Goal: Information Seeking & Learning: Learn about a topic

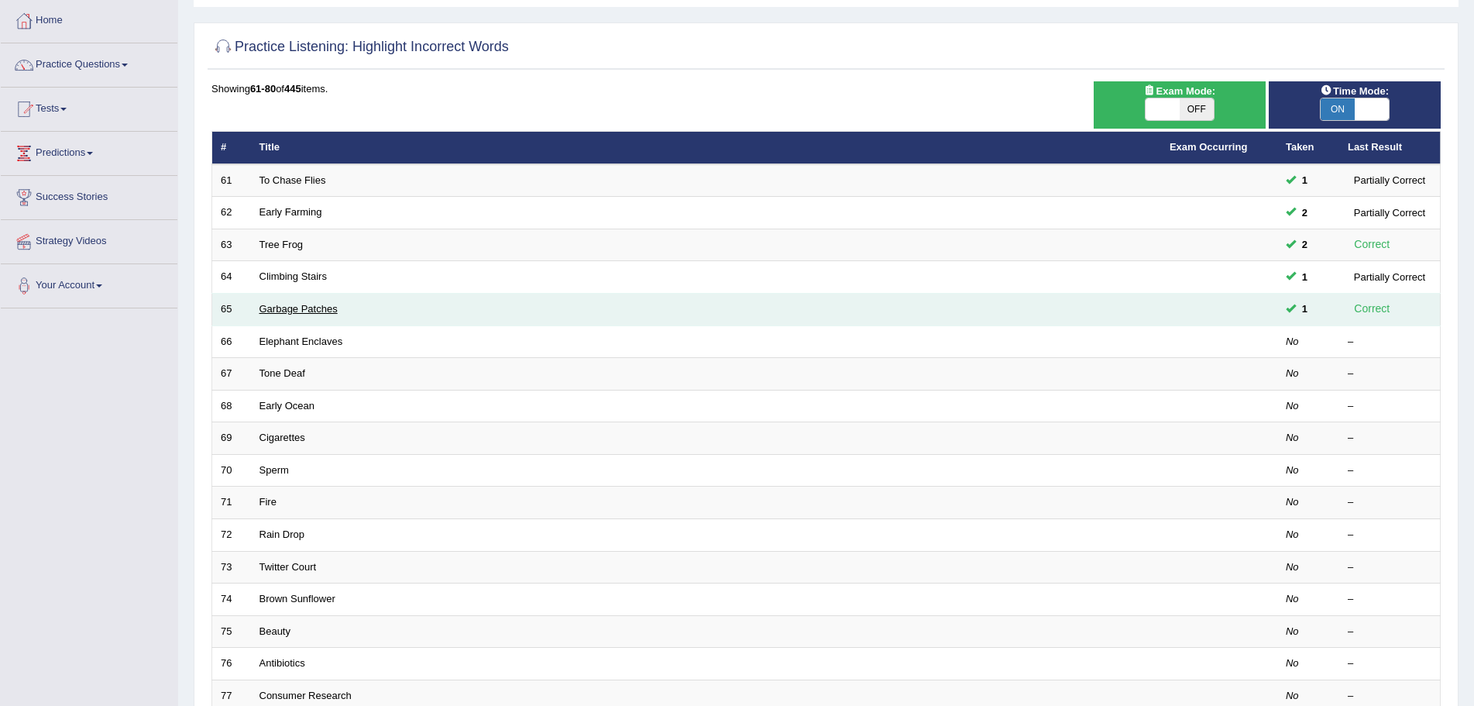
click at [305, 310] on link "Garbage Patches" at bounding box center [299, 309] width 78 height 12
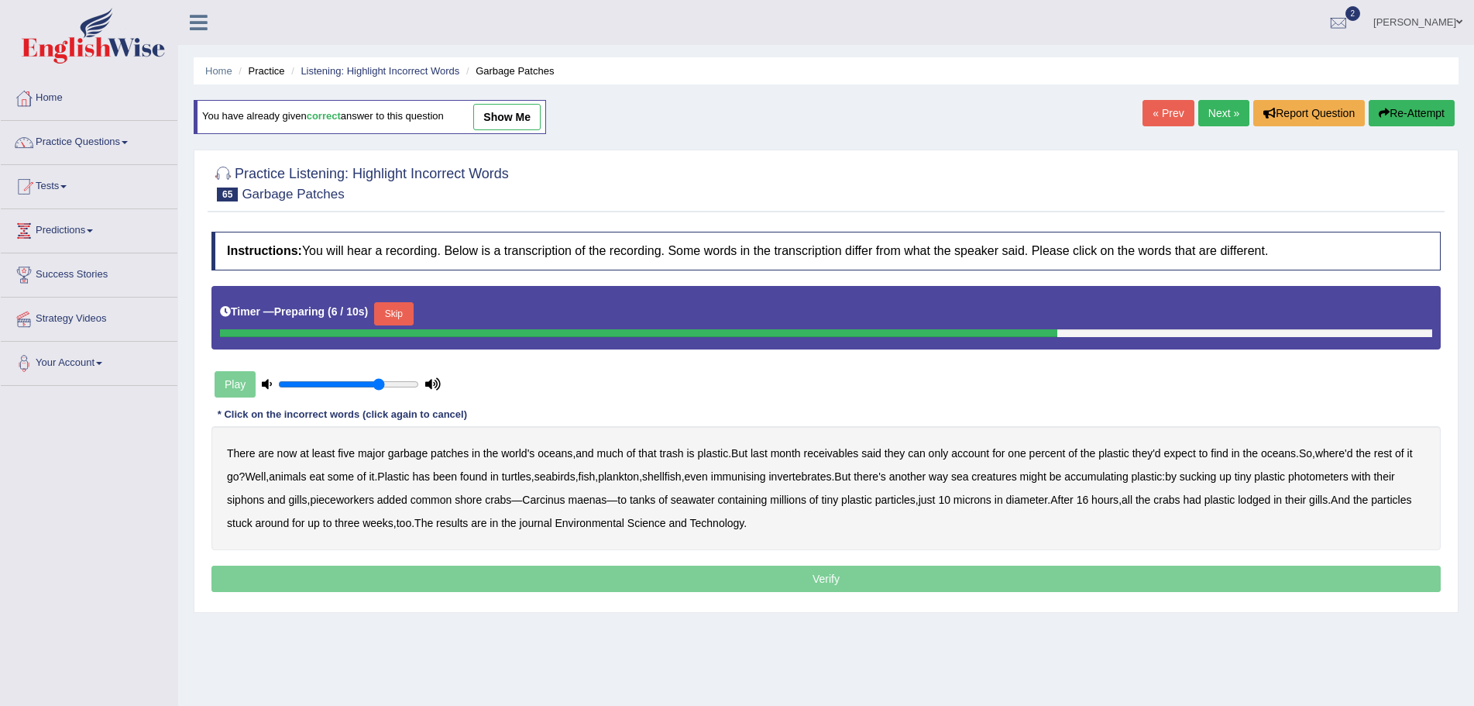
click at [1032, 659] on div "Home Practice Listening: Highlight Incorrect Words Garbage Patches You have alr…" at bounding box center [826, 387] width 1296 height 775
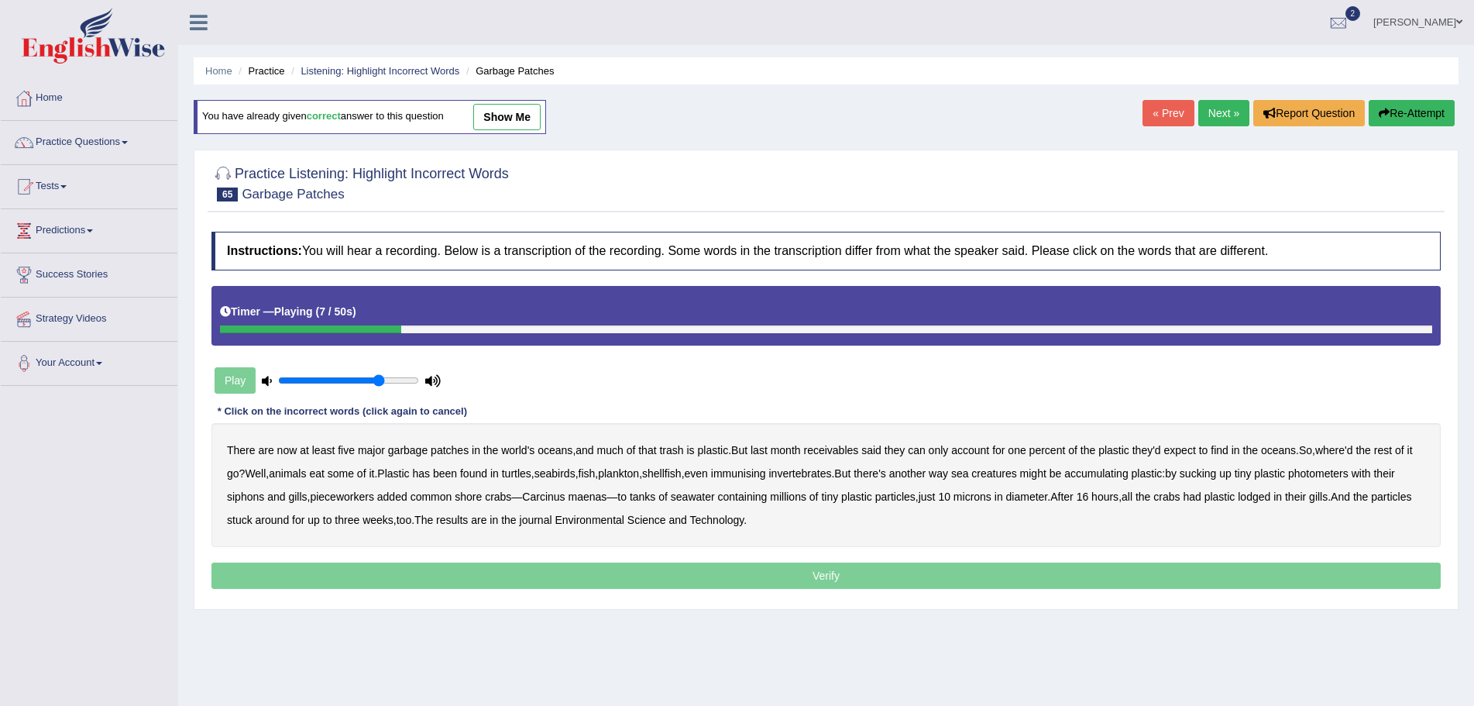
click at [831, 450] on b "receivables" at bounding box center [830, 450] width 55 height 12
click at [753, 476] on b "immunising" at bounding box center [738, 473] width 55 height 12
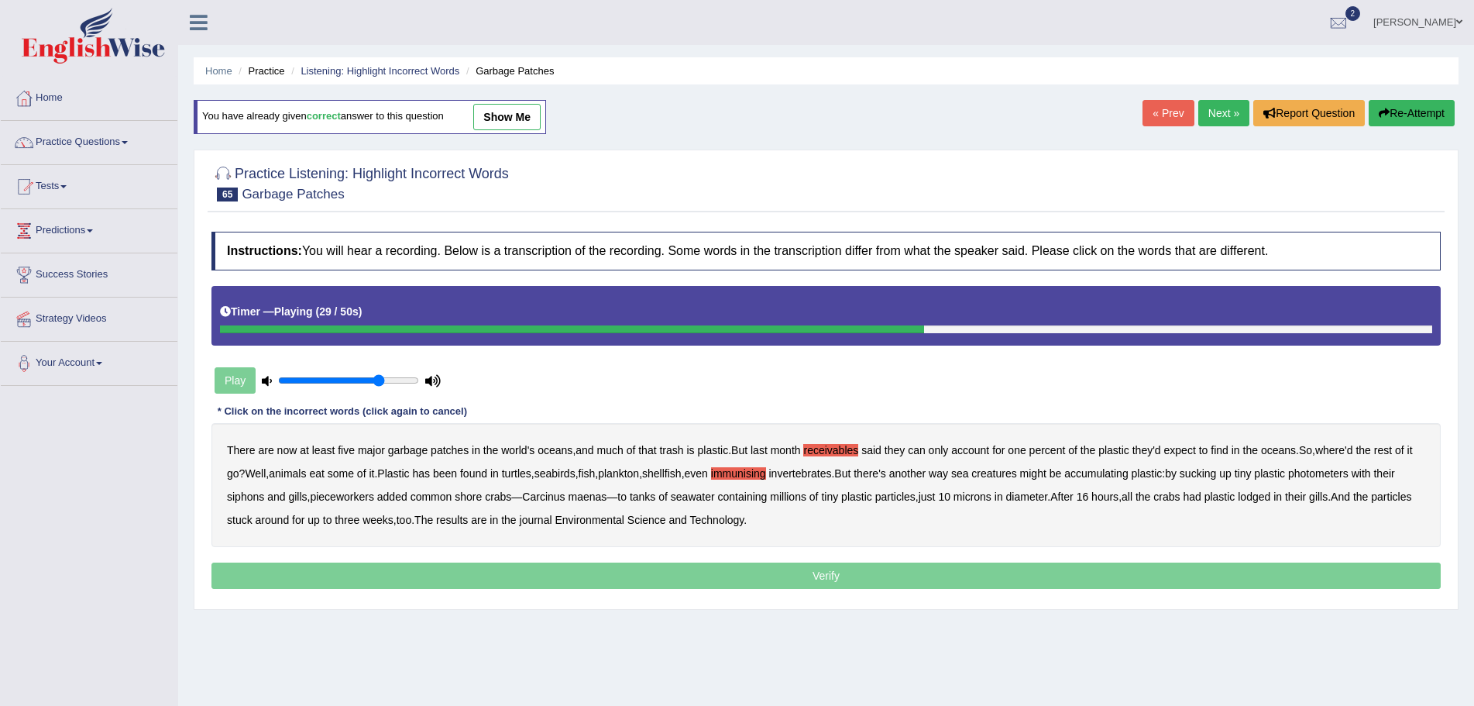
click at [1349, 476] on b "photometers" at bounding box center [1318, 473] width 60 height 12
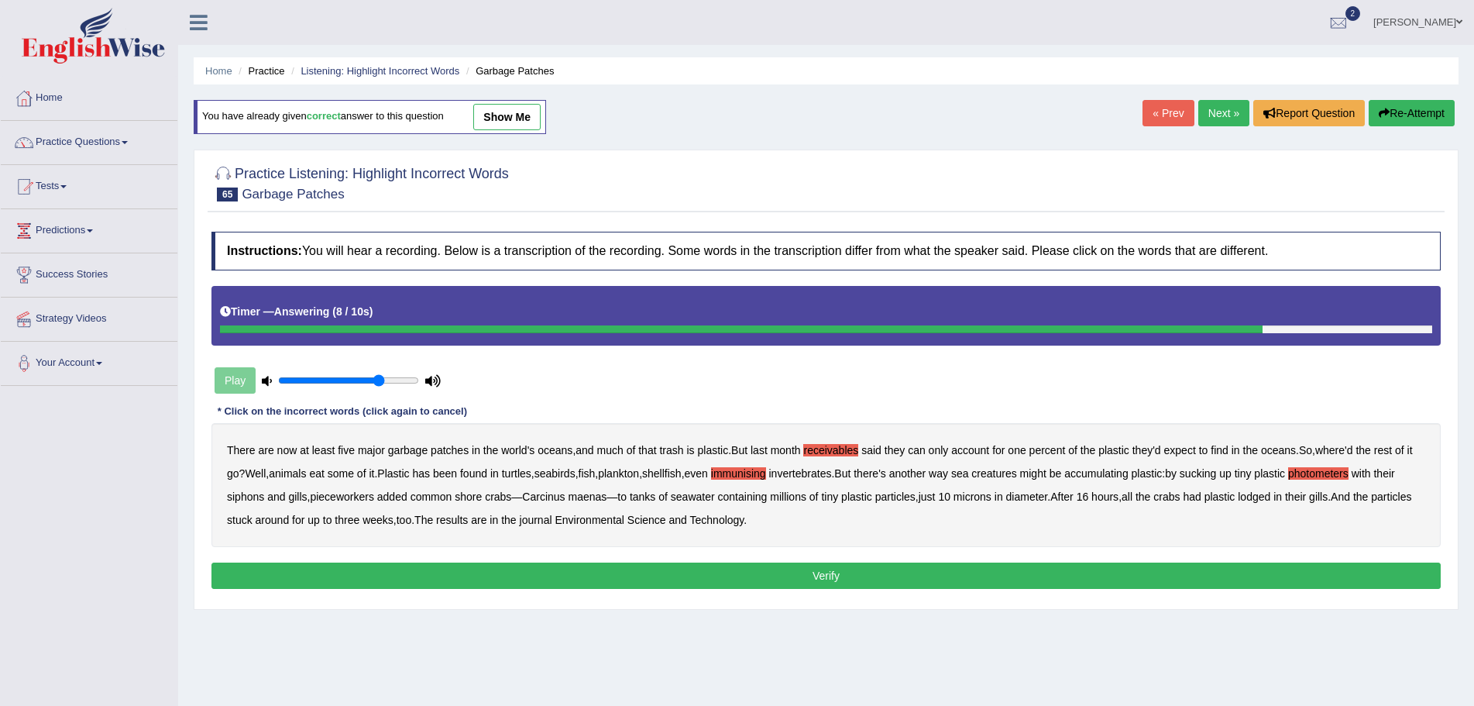
click at [817, 574] on button "Verify" at bounding box center [827, 575] width 1230 height 26
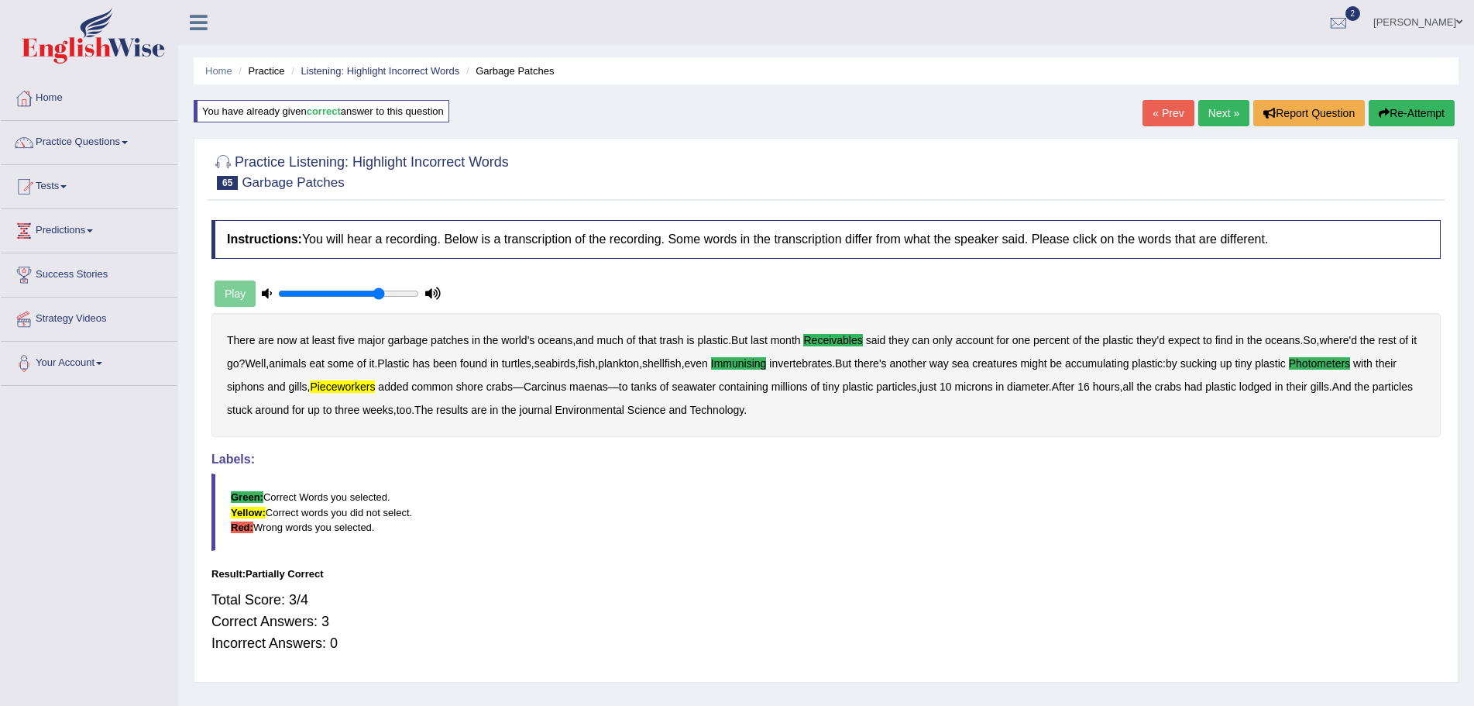
click at [1398, 110] on button "Re-Attempt" at bounding box center [1412, 113] width 86 height 26
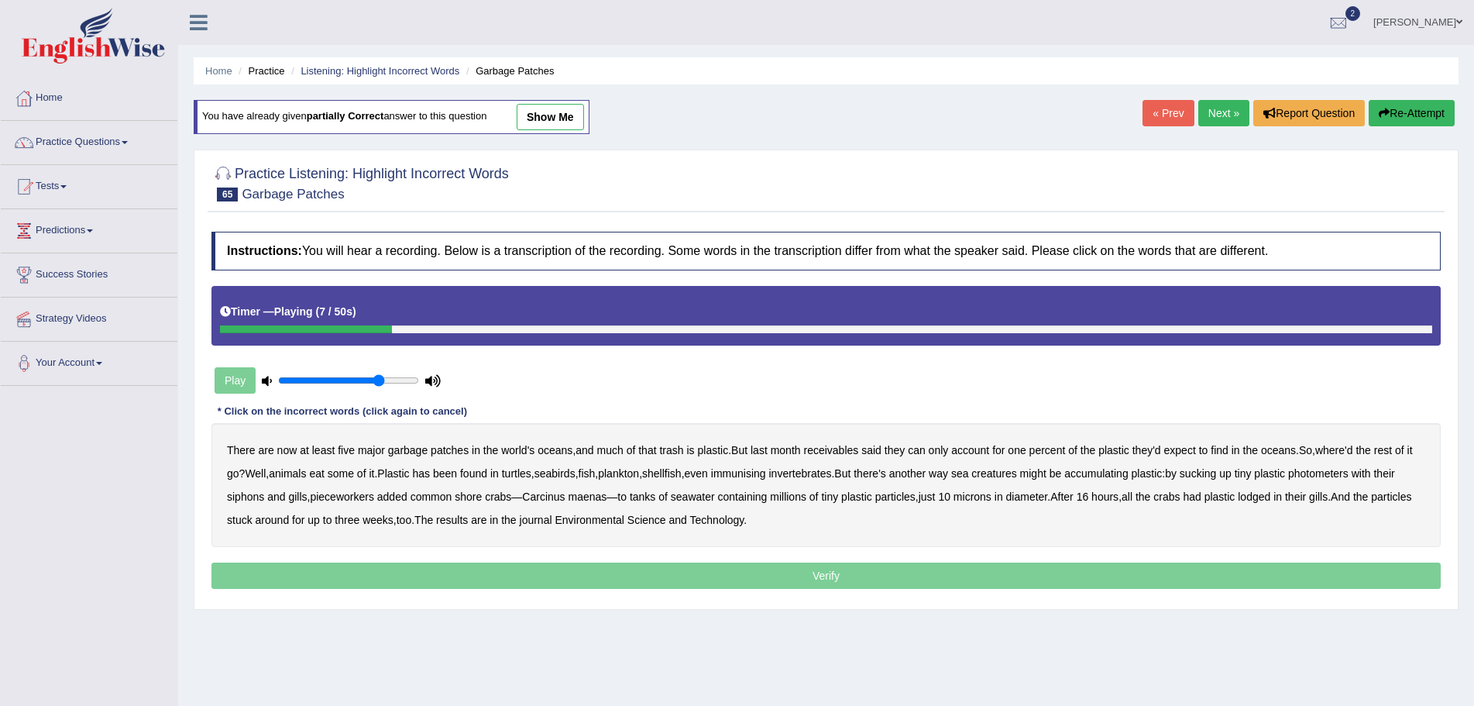
click at [824, 452] on b "receivables" at bounding box center [830, 450] width 55 height 12
click at [758, 474] on b "immunising" at bounding box center [738, 473] width 55 height 12
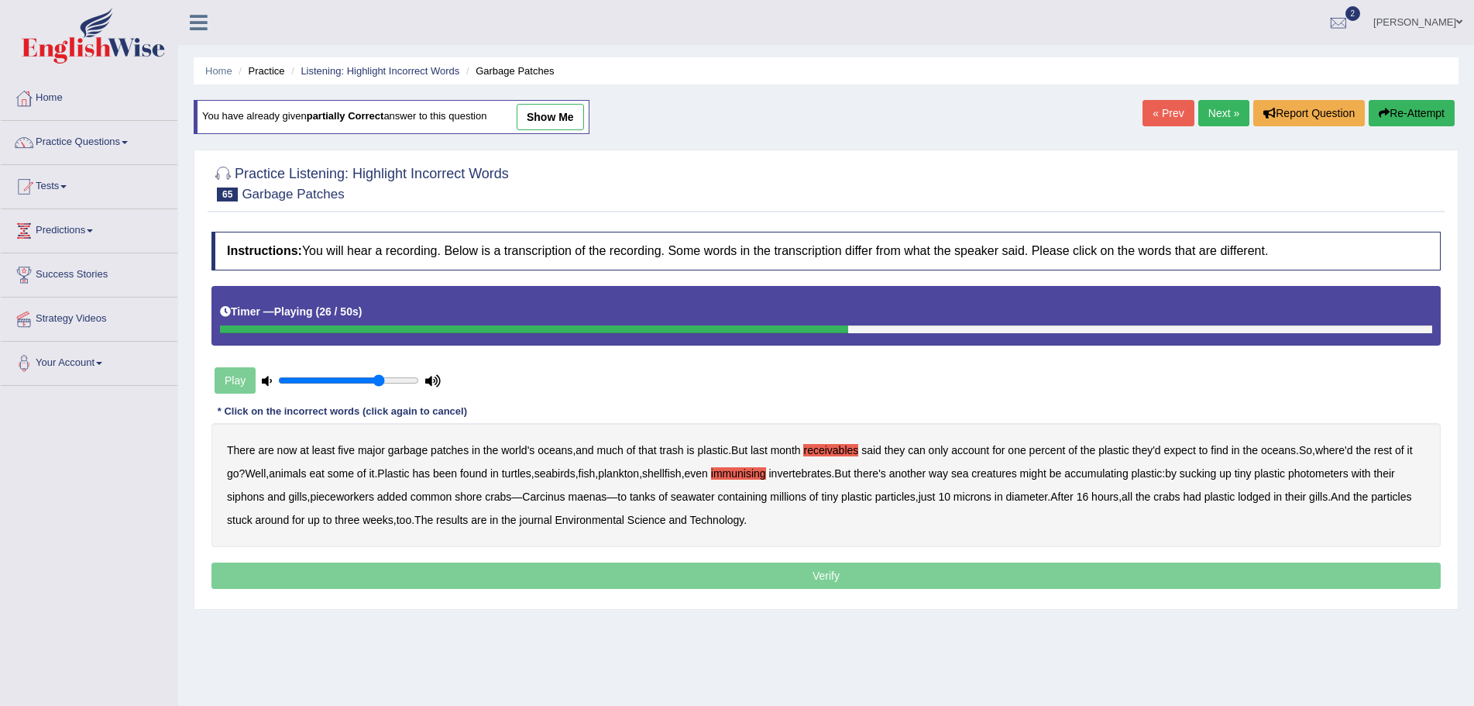
click at [1343, 476] on b "photometers" at bounding box center [1318, 473] width 60 height 12
click at [339, 497] on b "pieceworkers" at bounding box center [342, 496] width 64 height 12
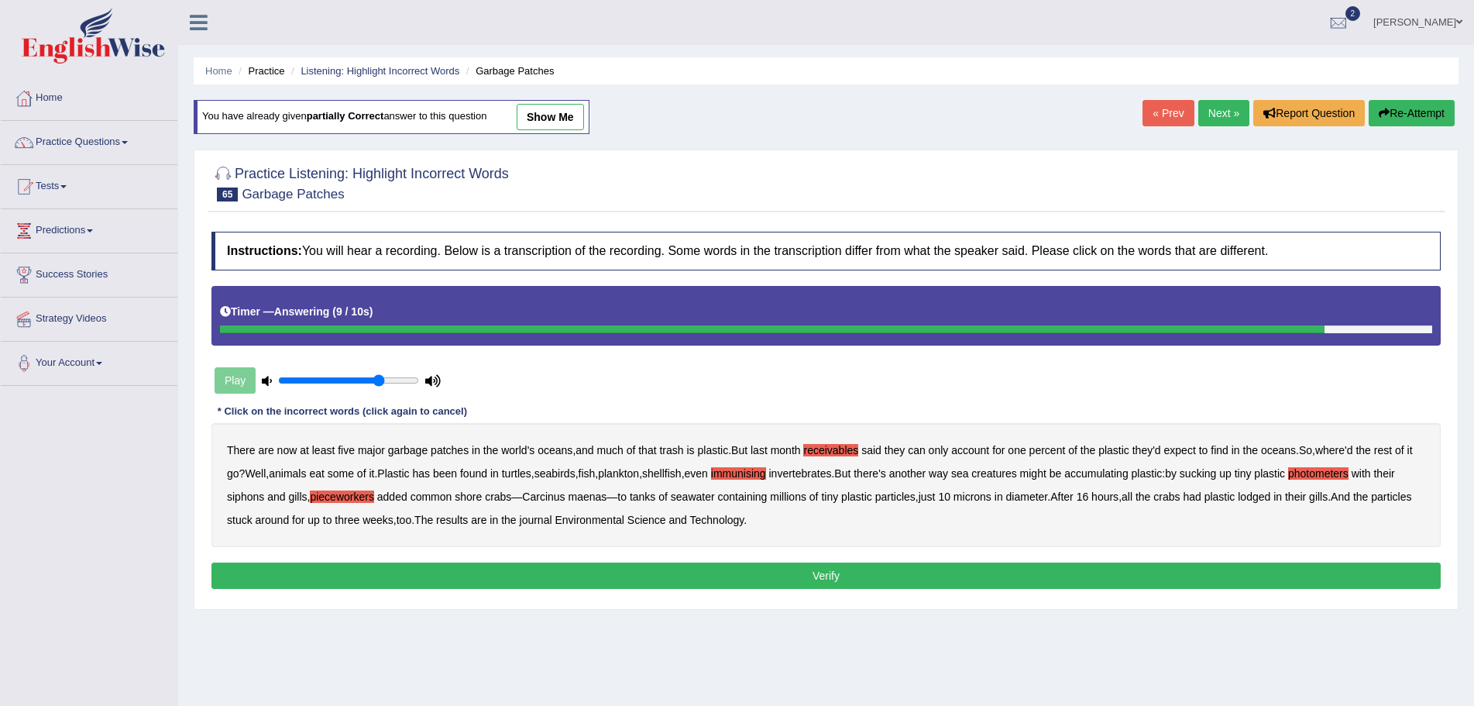
click at [823, 577] on button "Verify" at bounding box center [827, 575] width 1230 height 26
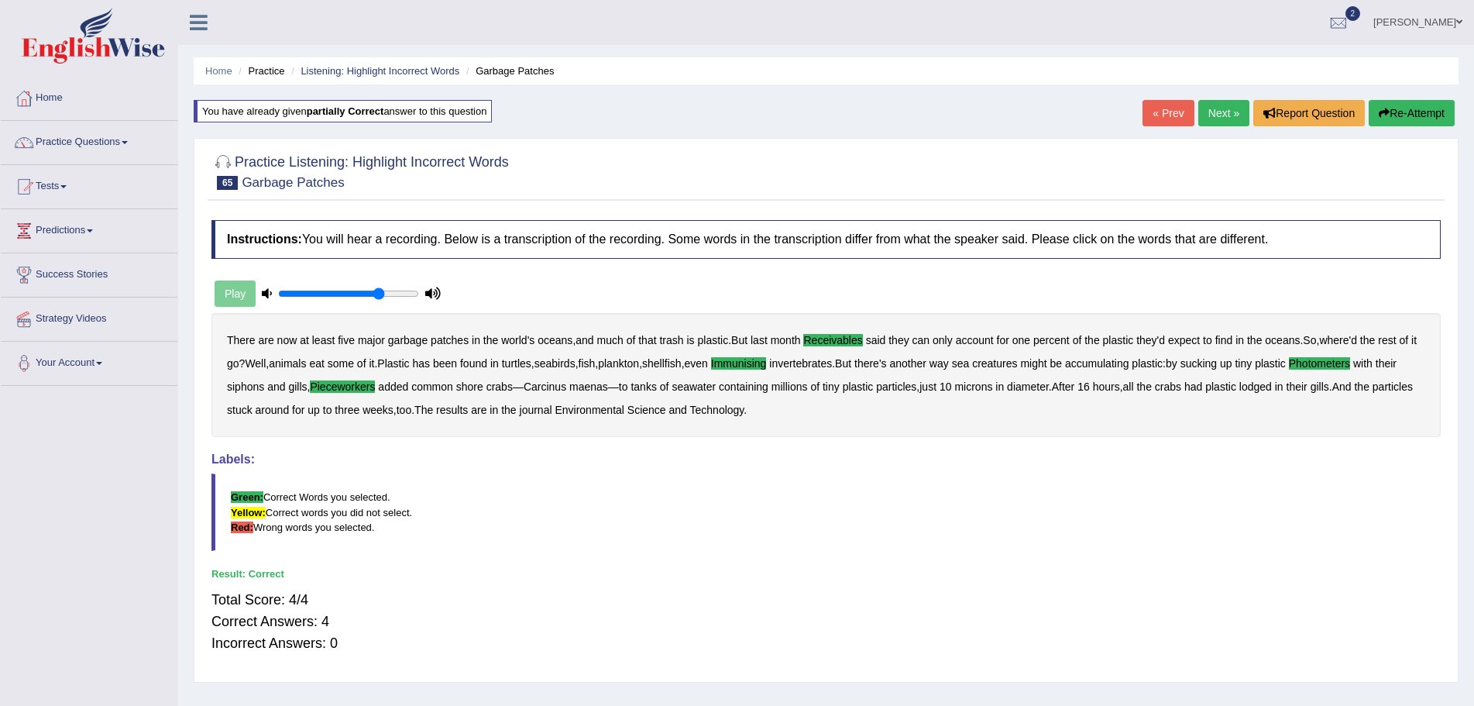
click at [1217, 112] on link "Next »" at bounding box center [1224, 113] width 51 height 26
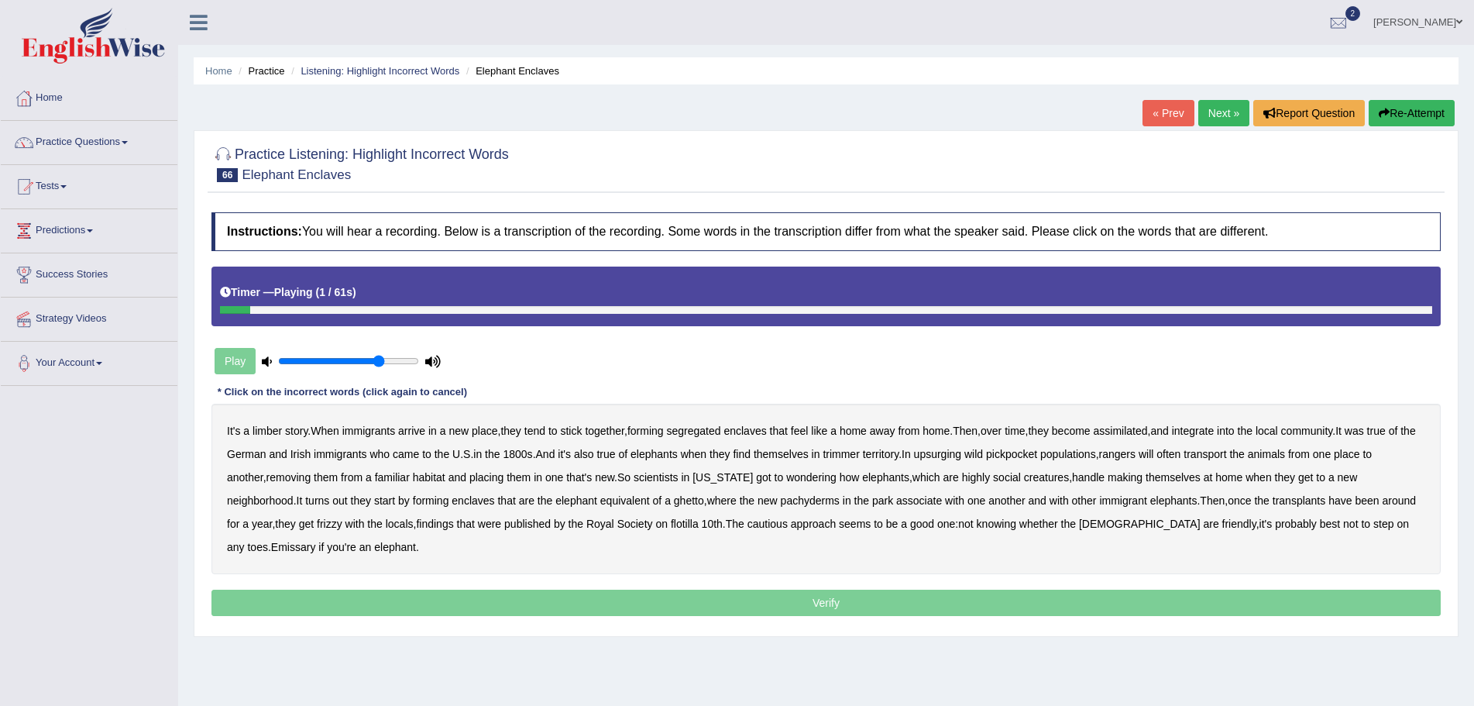
click at [267, 428] on b "limber" at bounding box center [267, 431] width 29 height 12
click at [859, 457] on b "trimmer" at bounding box center [841, 454] width 36 height 12
click at [962, 452] on b "upsurging" at bounding box center [938, 454] width 48 height 12
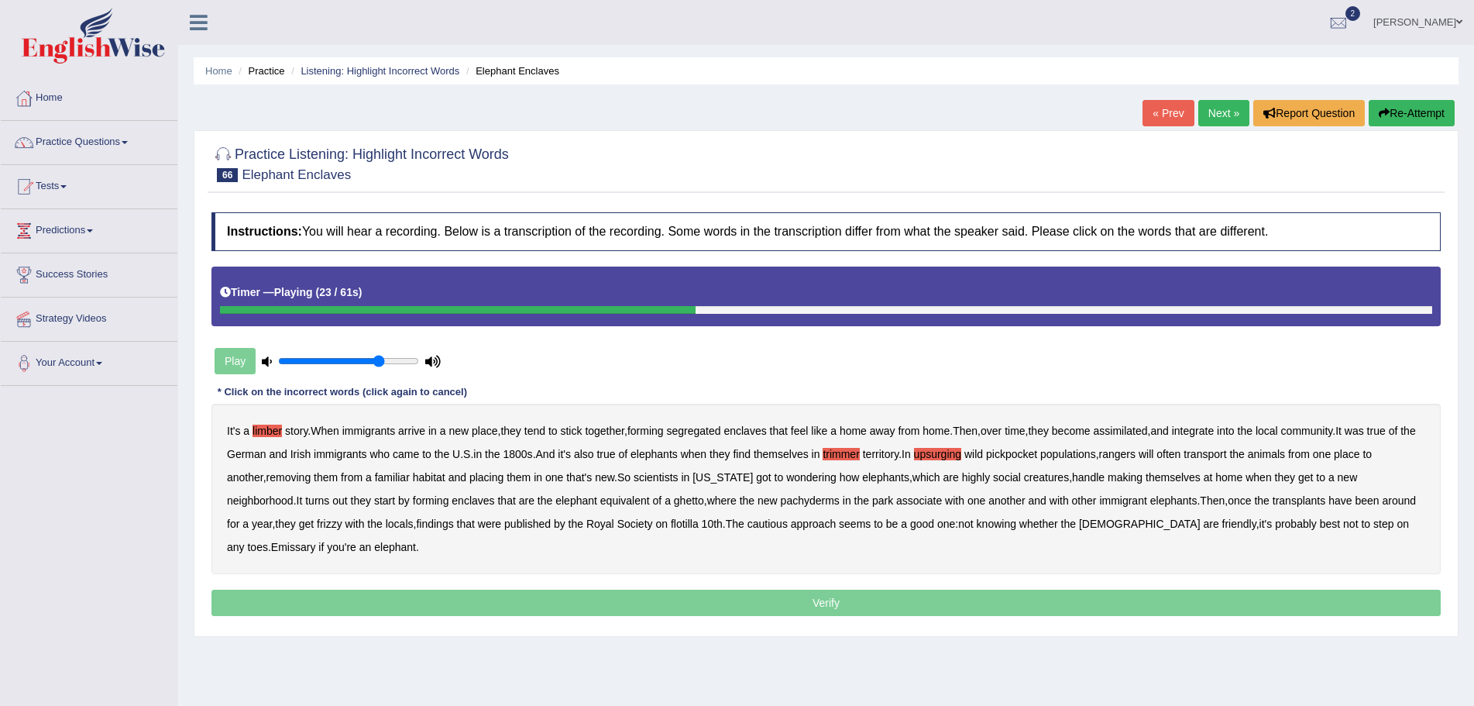
click at [1037, 456] on b "pickpocket" at bounding box center [1011, 454] width 51 height 12
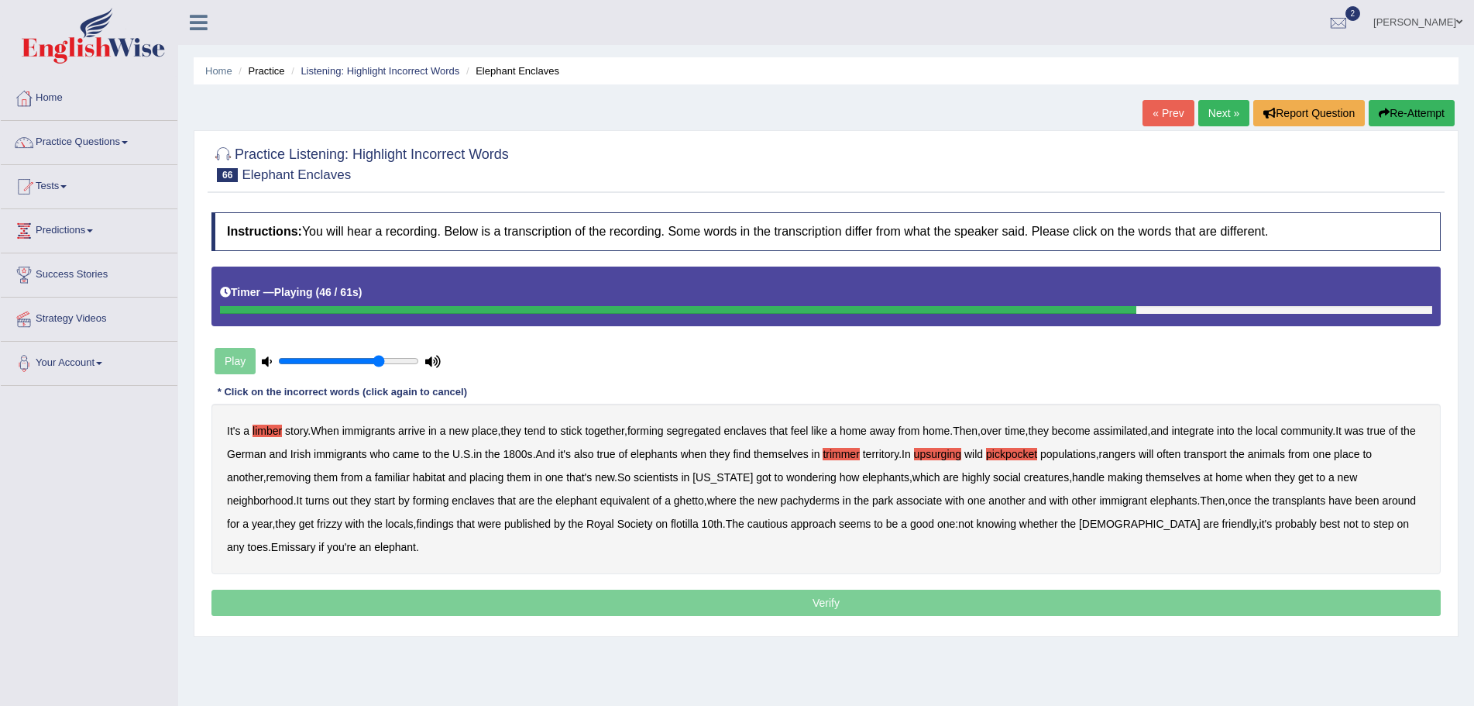
click at [1326, 501] on b "transplants" at bounding box center [1299, 500] width 53 height 12
click at [271, 549] on b "Emissary" at bounding box center [293, 547] width 45 height 12
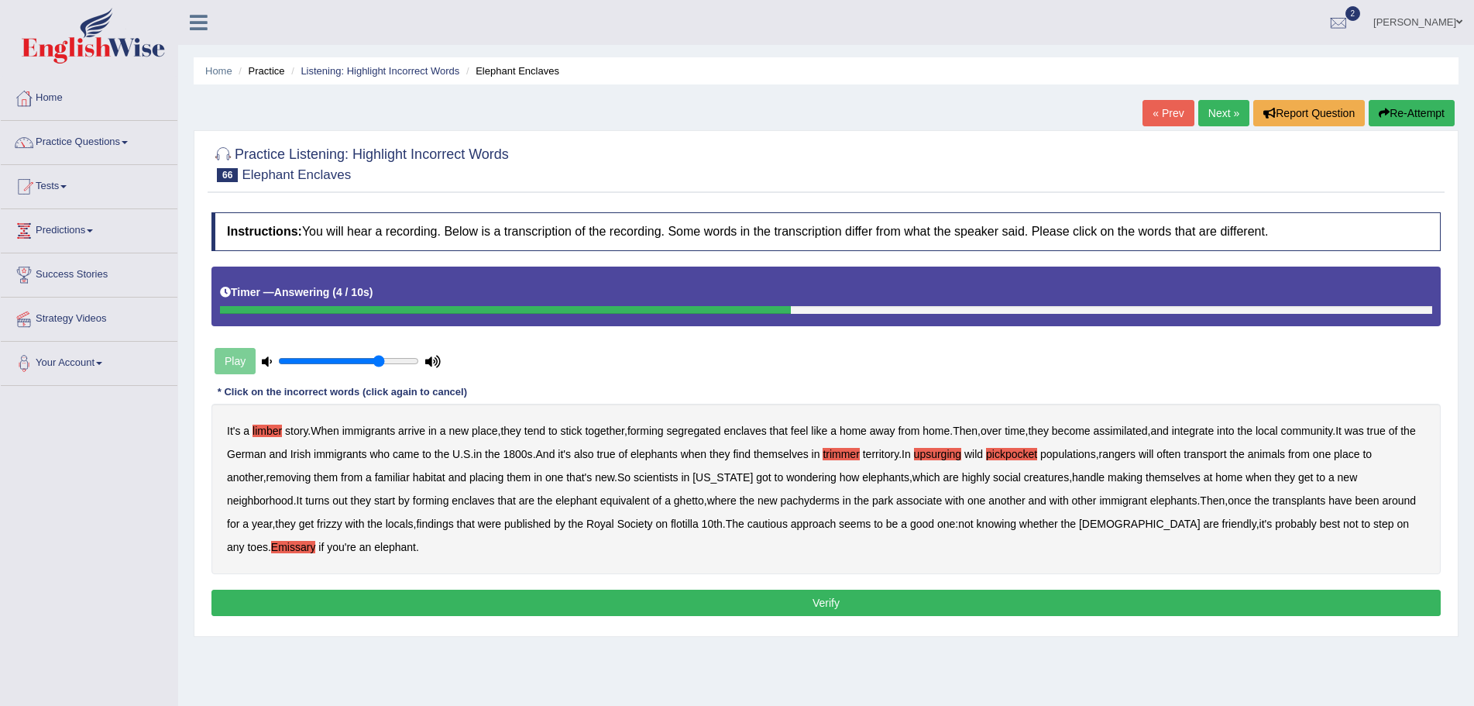
click at [838, 600] on button "Verify" at bounding box center [827, 603] width 1230 height 26
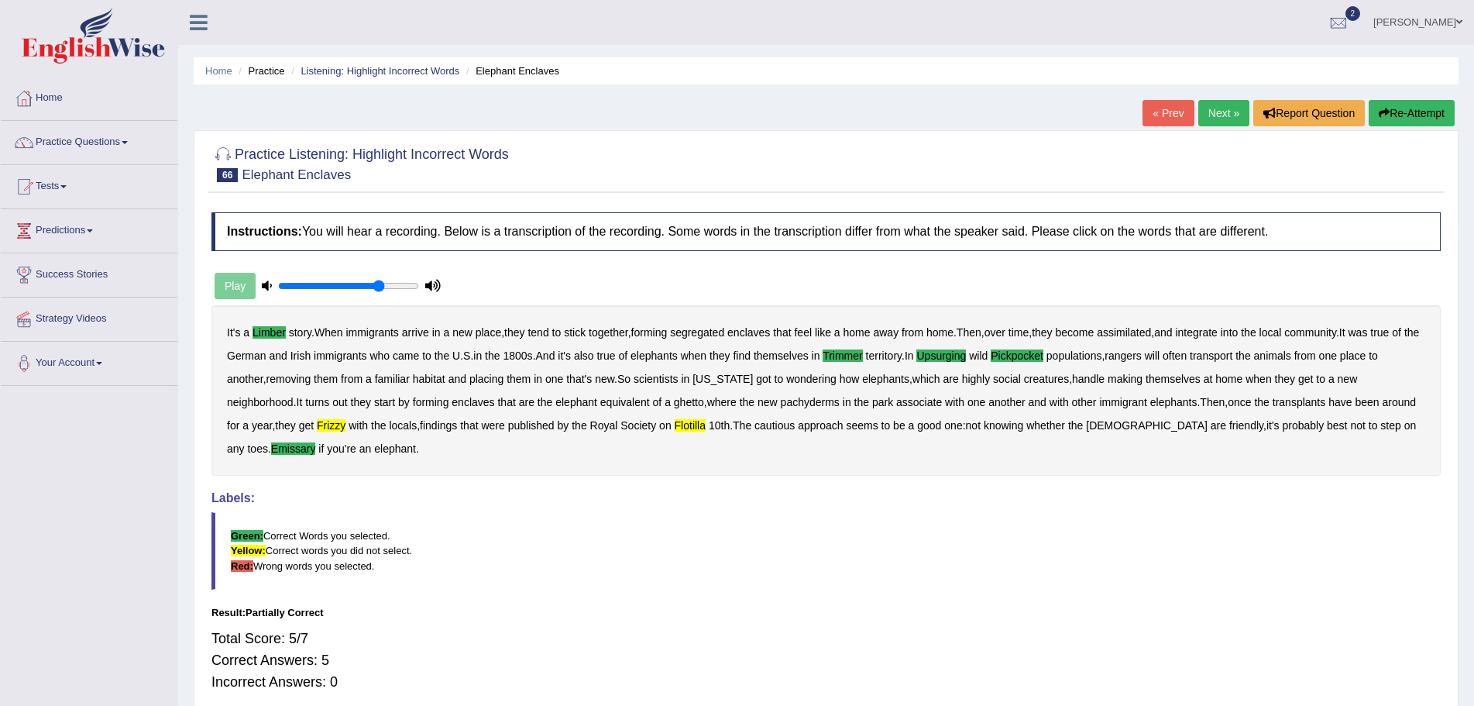
click at [1411, 110] on button "Re-Attempt" at bounding box center [1412, 113] width 86 height 26
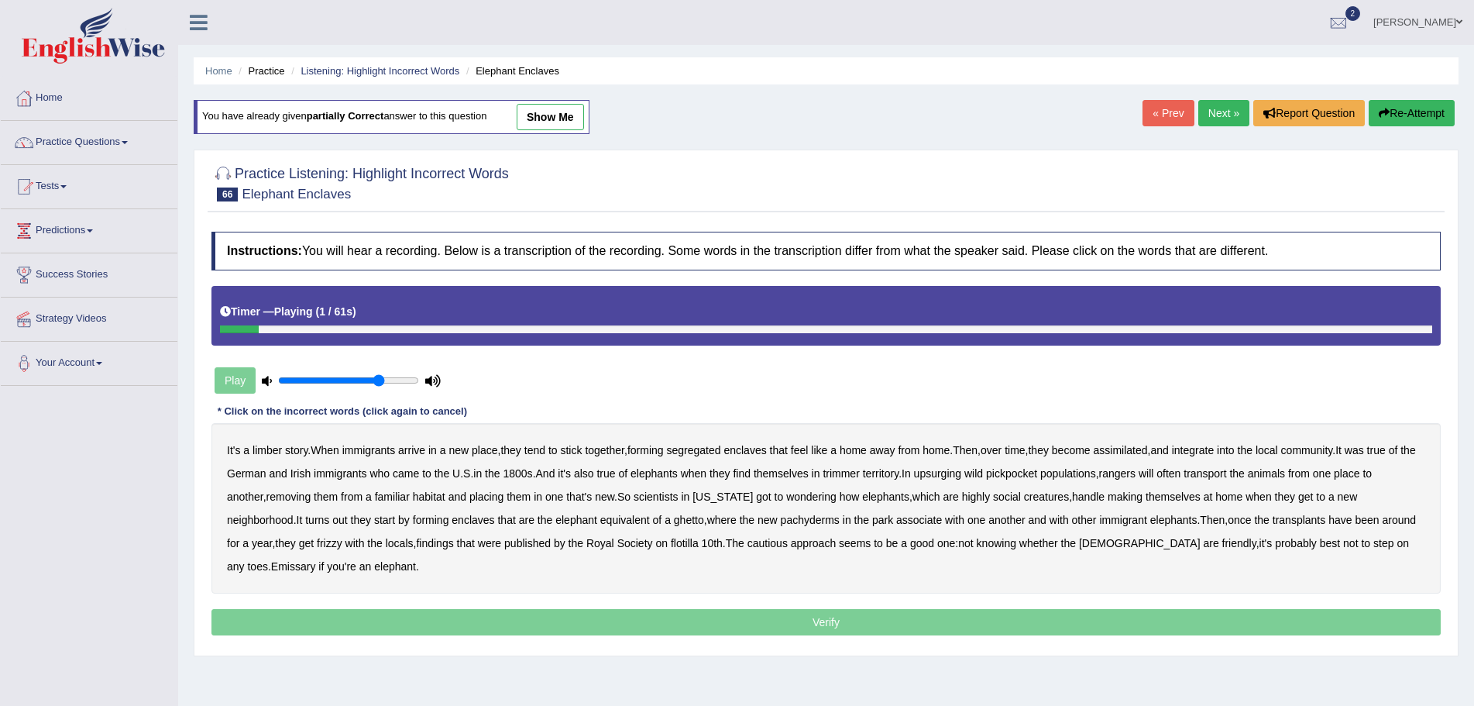
click at [263, 453] on b "limber" at bounding box center [267, 450] width 29 height 12
click at [859, 473] on b "trimmer" at bounding box center [841, 473] width 36 height 12
click at [958, 473] on b "upsurging" at bounding box center [938, 473] width 48 height 12
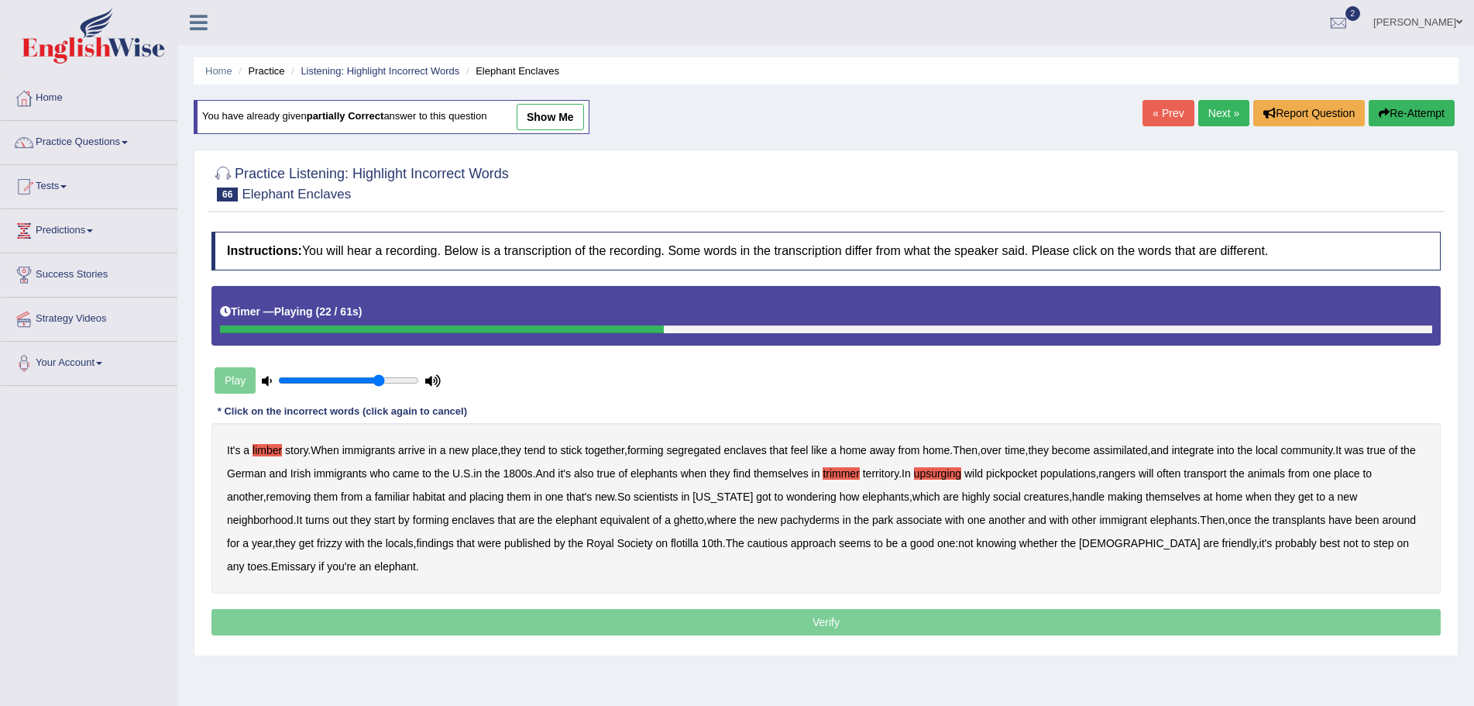
click at [1037, 476] on b "pickpocket" at bounding box center [1011, 473] width 51 height 12
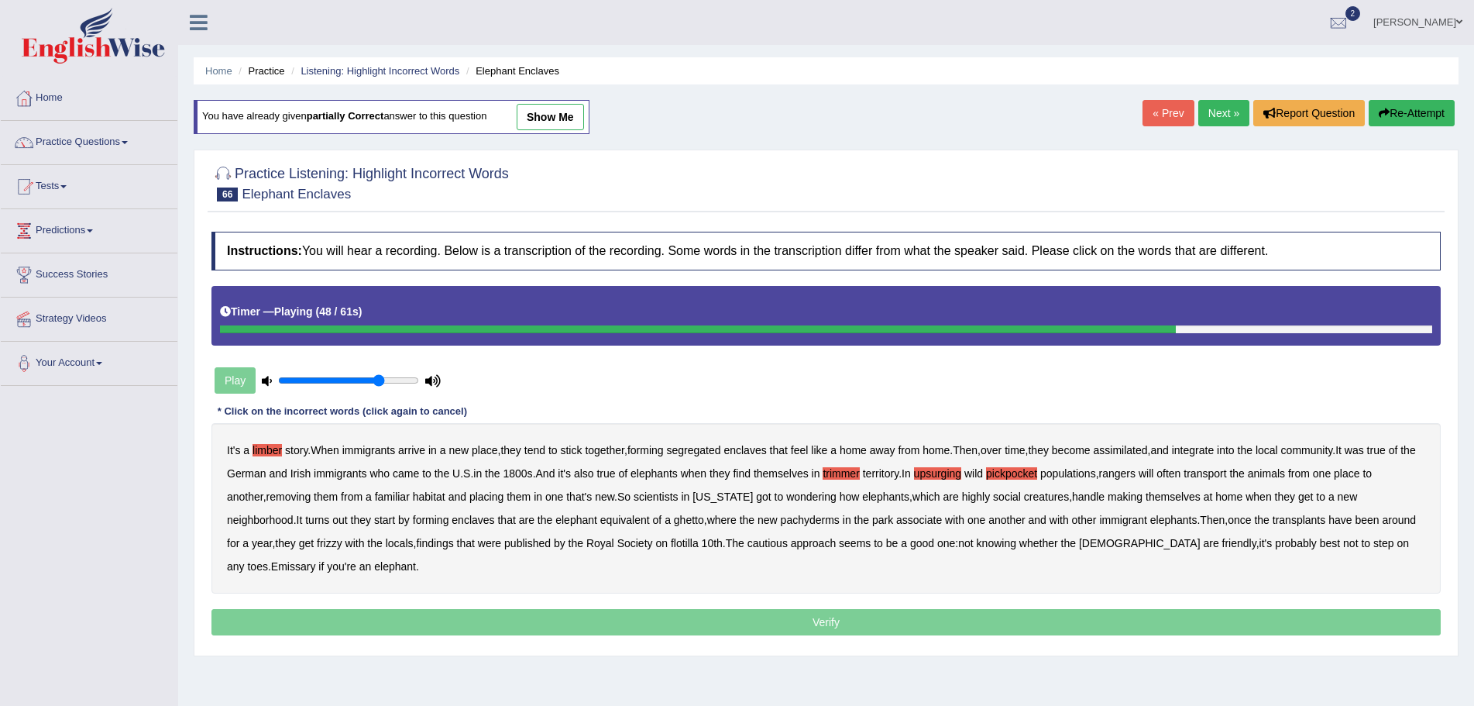
click at [342, 542] on b "frizzy" at bounding box center [330, 543] width 26 height 12
click at [699, 545] on b "flotilla" at bounding box center [685, 543] width 28 height 12
click at [271, 564] on b "Emissary" at bounding box center [293, 566] width 45 height 12
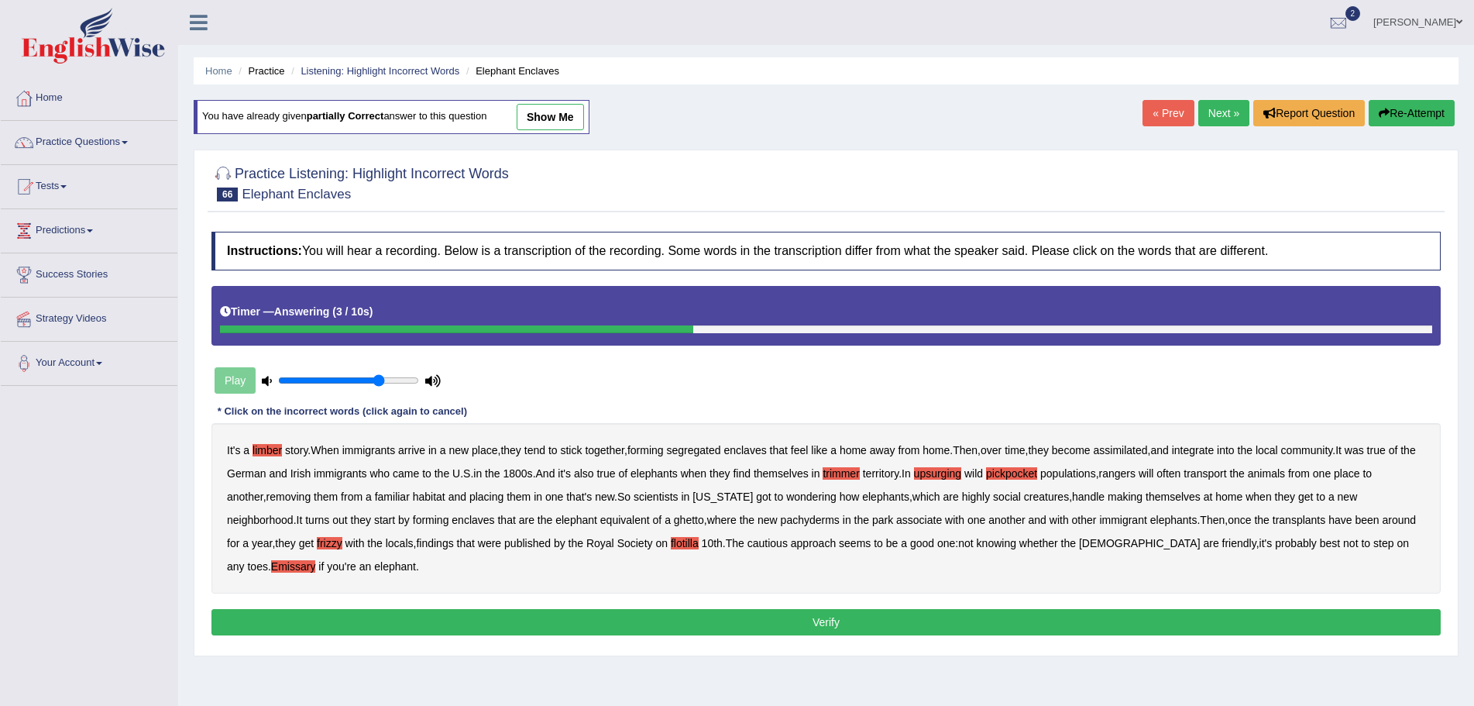
click at [828, 618] on button "Verify" at bounding box center [827, 622] width 1230 height 26
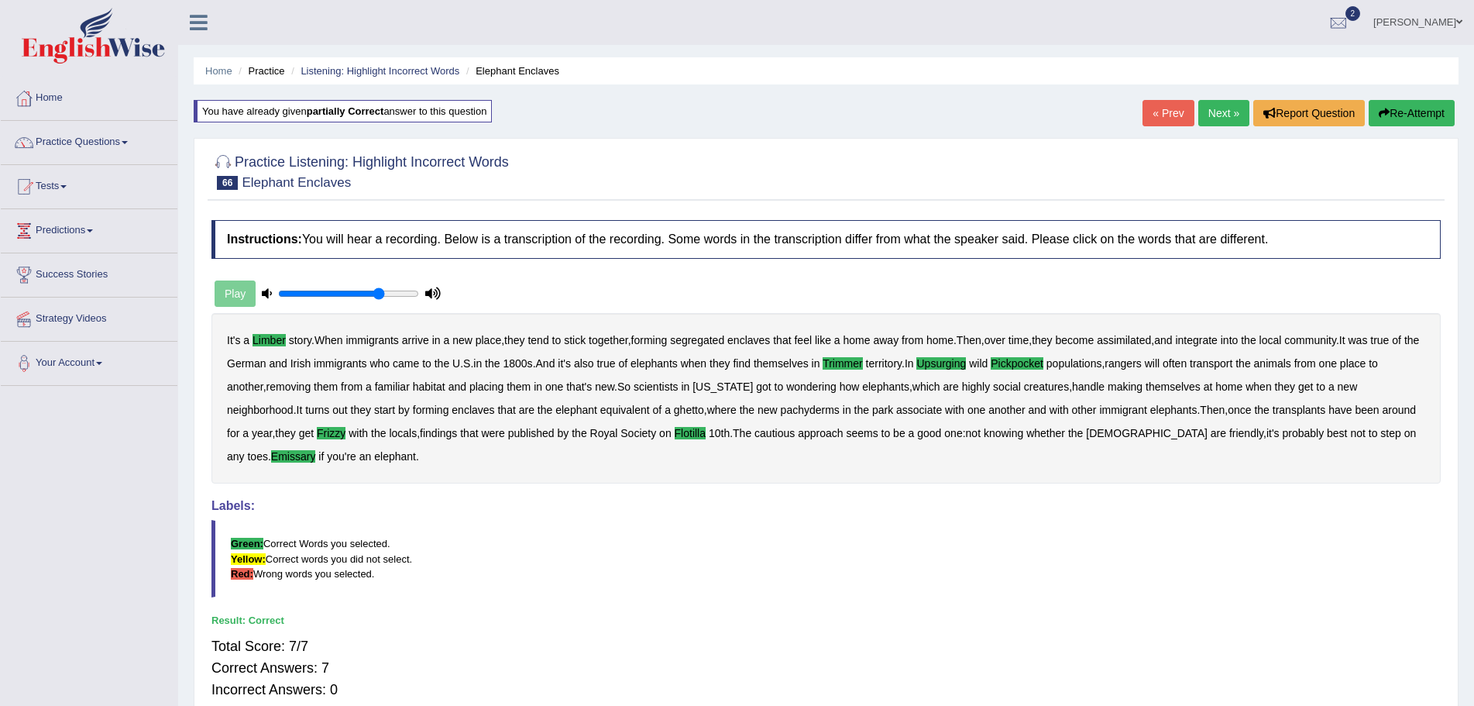
click at [1208, 110] on link "Next »" at bounding box center [1224, 113] width 51 height 26
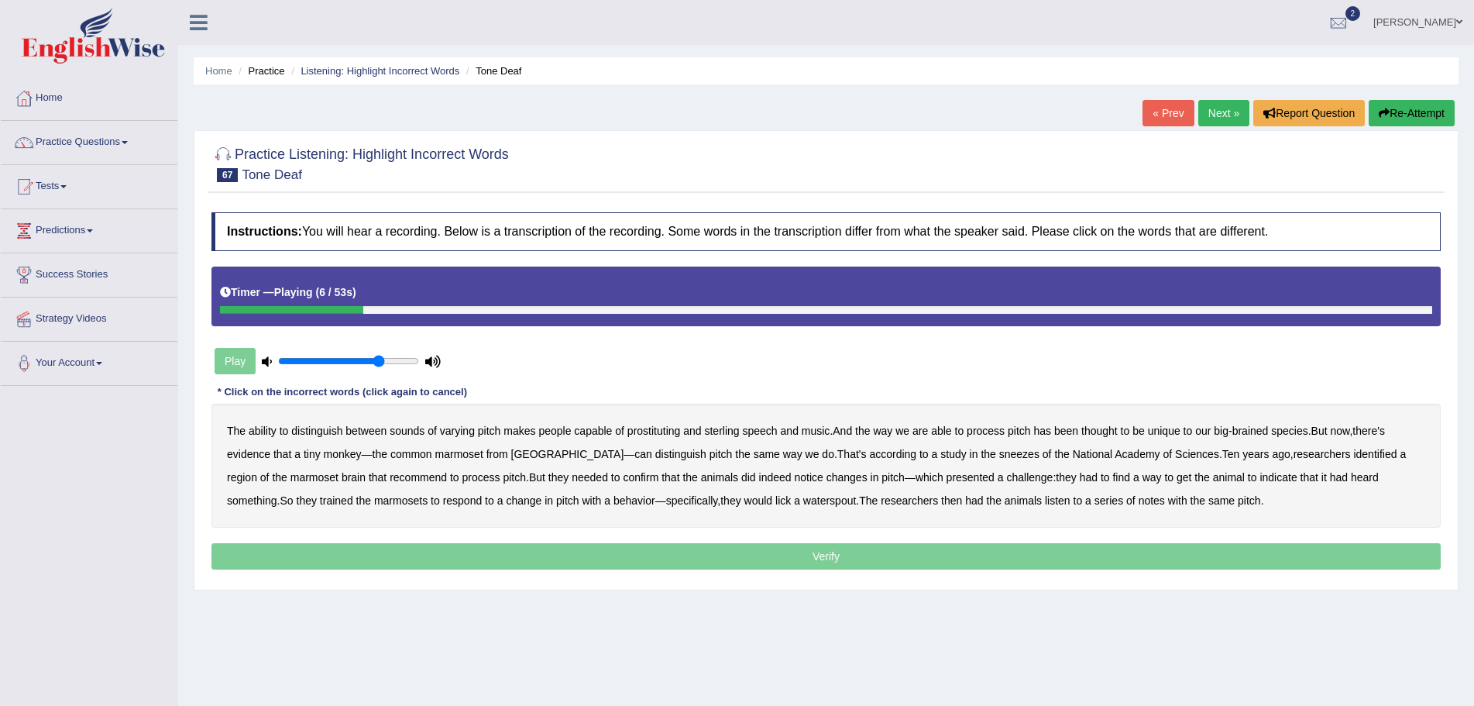
click at [649, 432] on b "prostituting" at bounding box center [654, 431] width 53 height 12
drag, startPoint x: 706, startPoint y: 428, endPoint x: 717, endPoint y: 428, distance: 11.6
click at [708, 428] on b "sterling" at bounding box center [721, 431] width 35 height 12
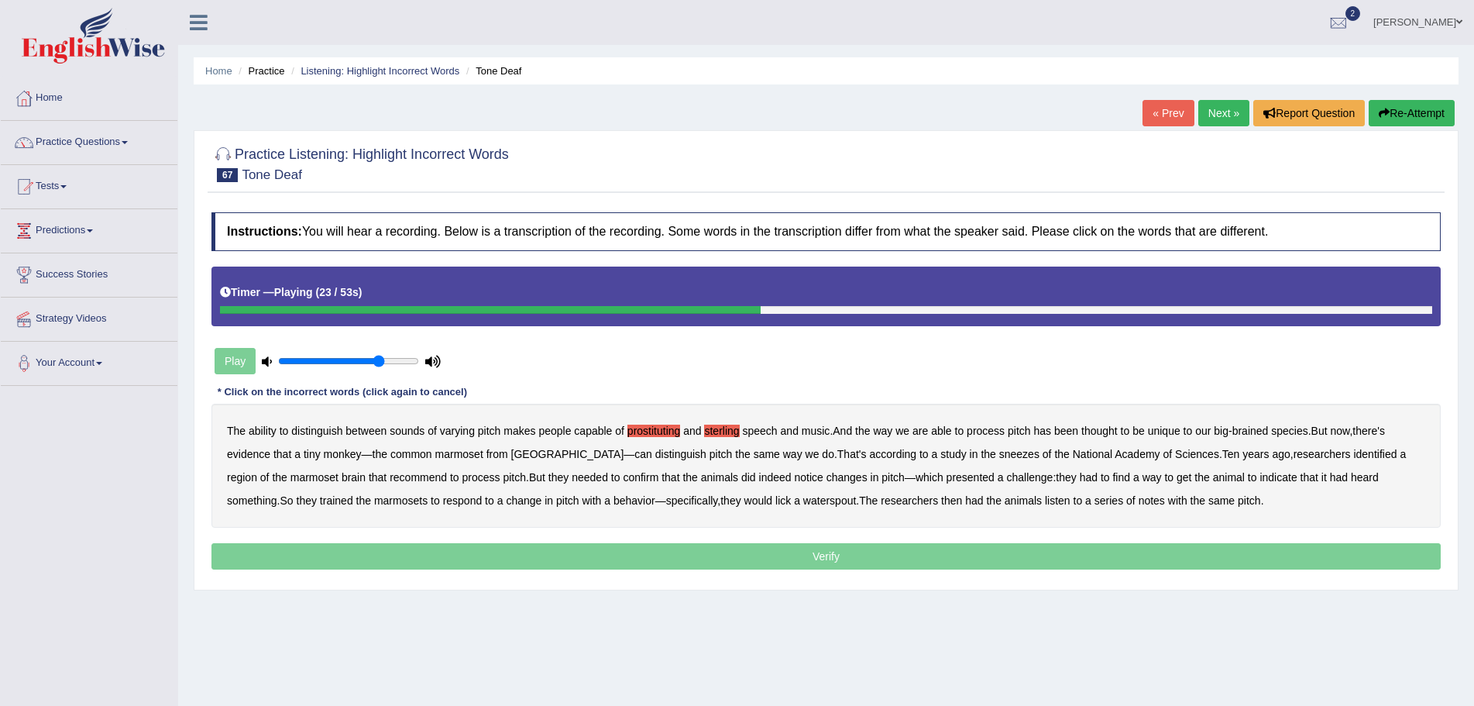
click at [999, 456] on b "sneezes" at bounding box center [1019, 454] width 40 height 12
click at [390, 479] on b "recommend" at bounding box center [418, 477] width 57 height 12
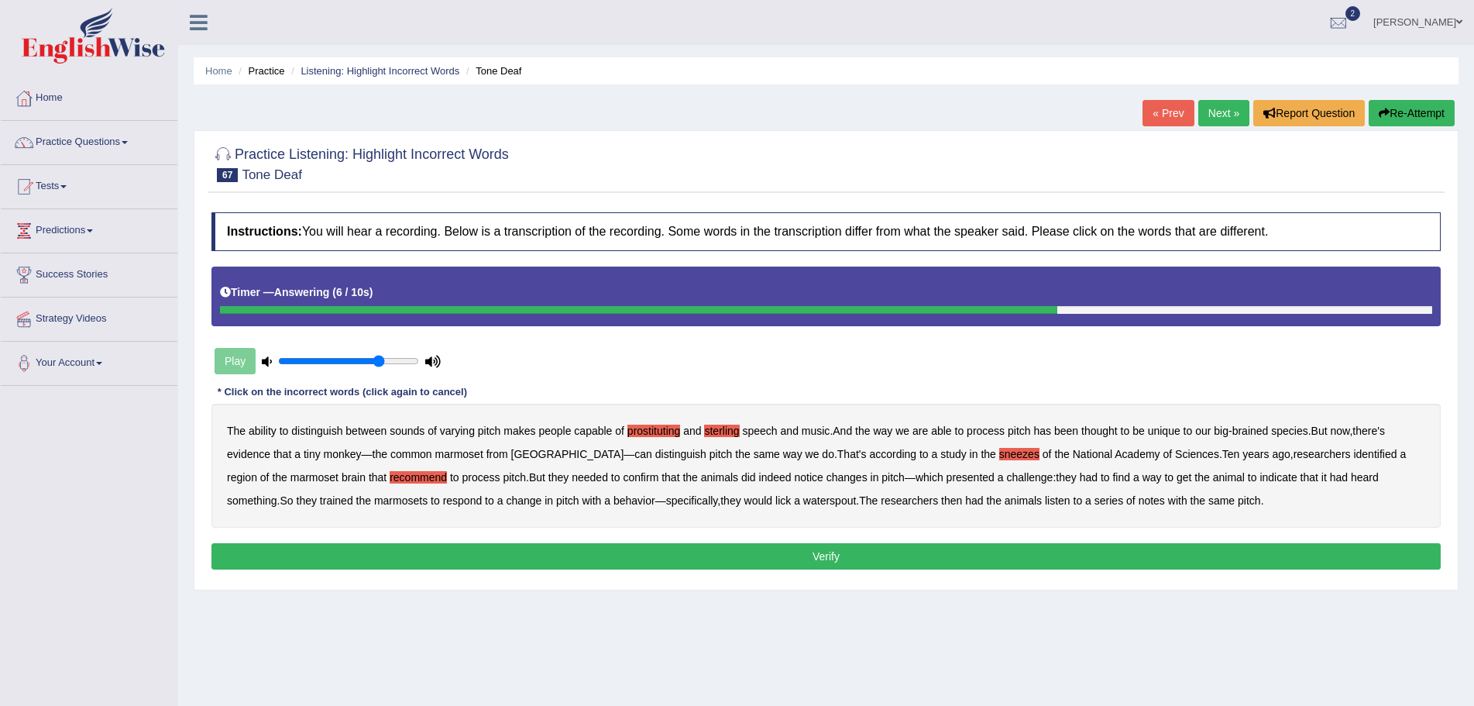
click at [864, 555] on button "Verify" at bounding box center [827, 556] width 1230 height 26
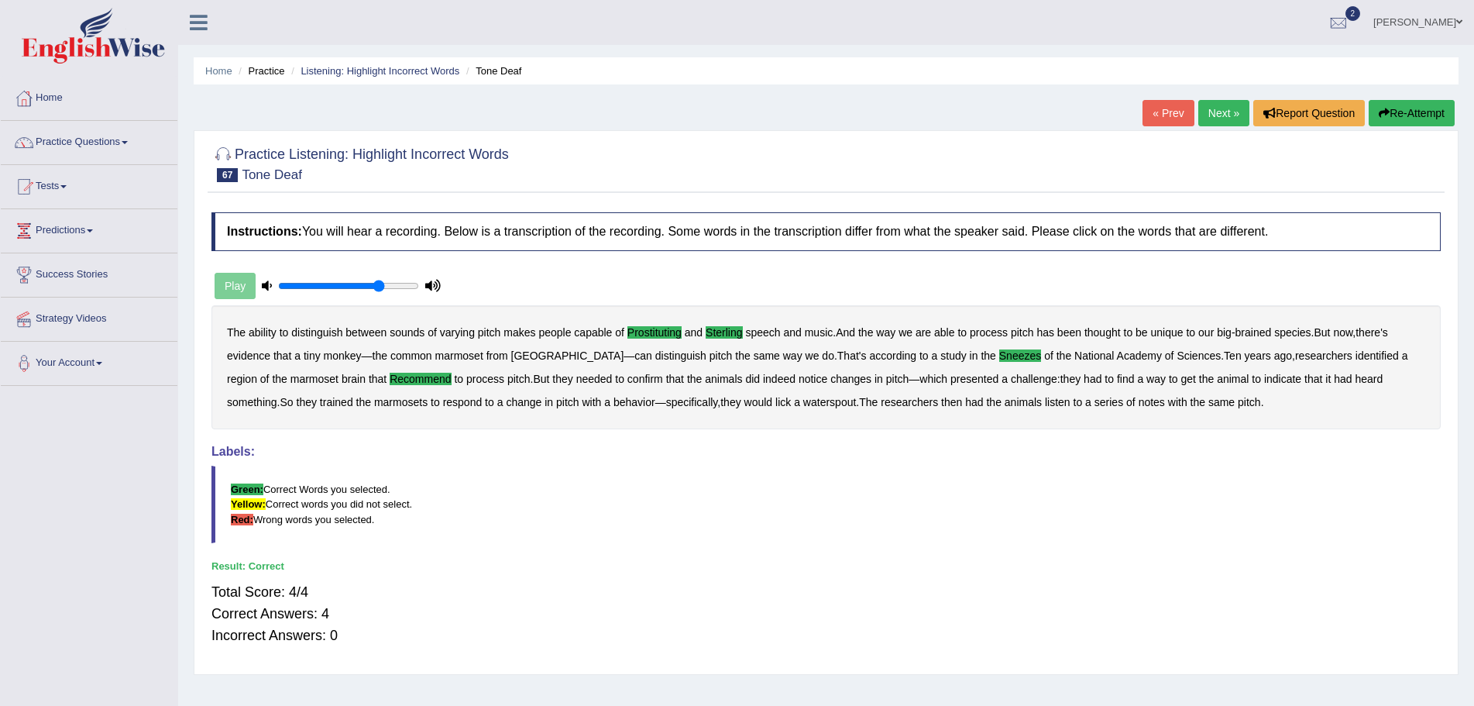
click at [1220, 105] on link "Next »" at bounding box center [1224, 113] width 51 height 26
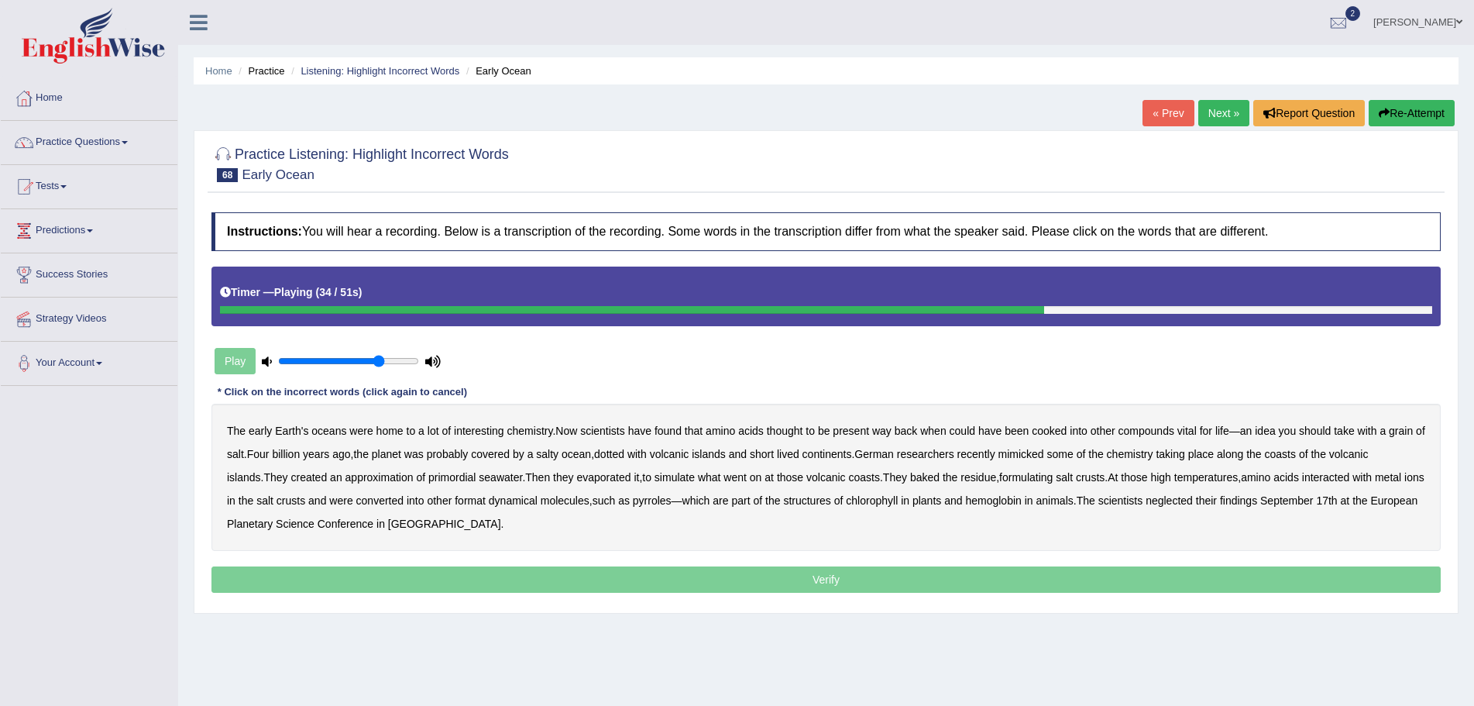
click at [1053, 480] on b "formulating" at bounding box center [1025, 477] width 53 height 12
click at [534, 501] on b "dynamical" at bounding box center [513, 500] width 49 height 12
click at [1193, 502] on b "neglected" at bounding box center [1169, 500] width 47 height 12
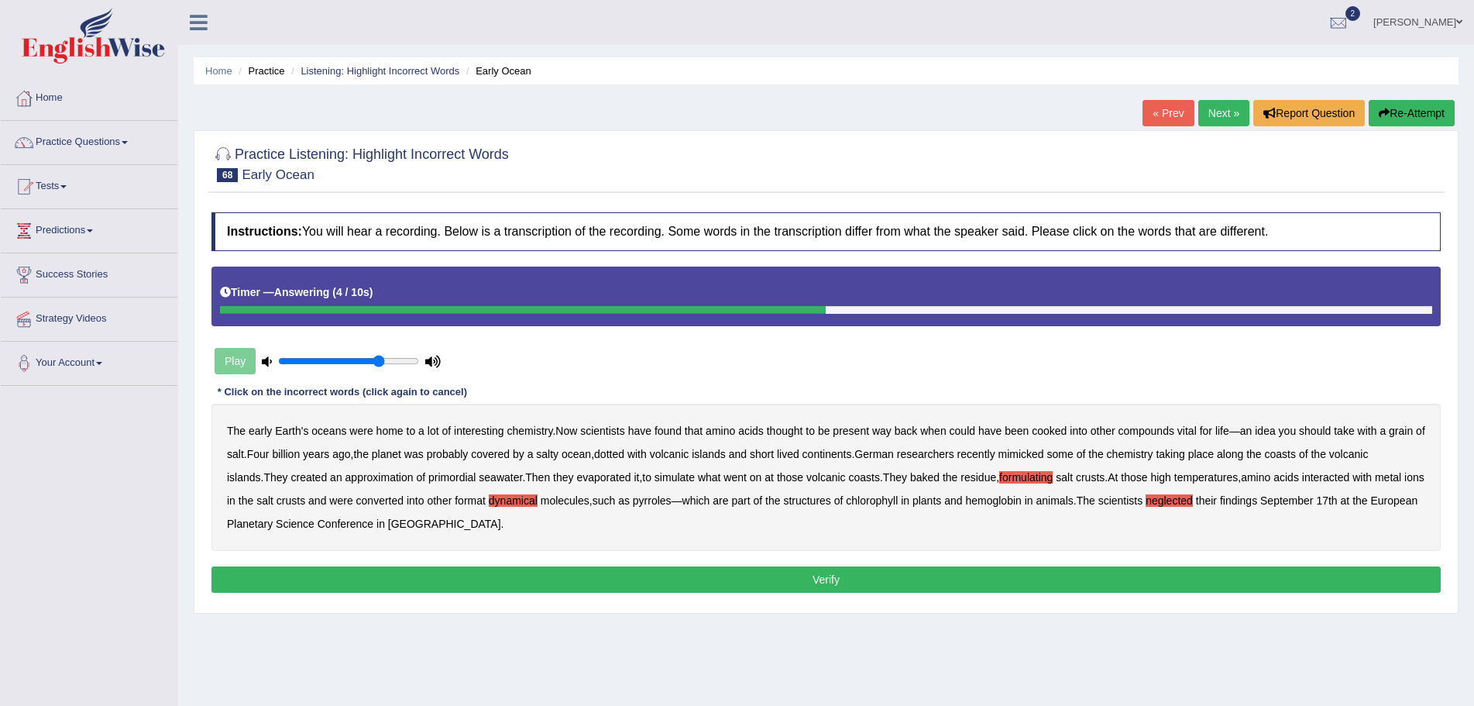
click at [793, 582] on button "Verify" at bounding box center [827, 579] width 1230 height 26
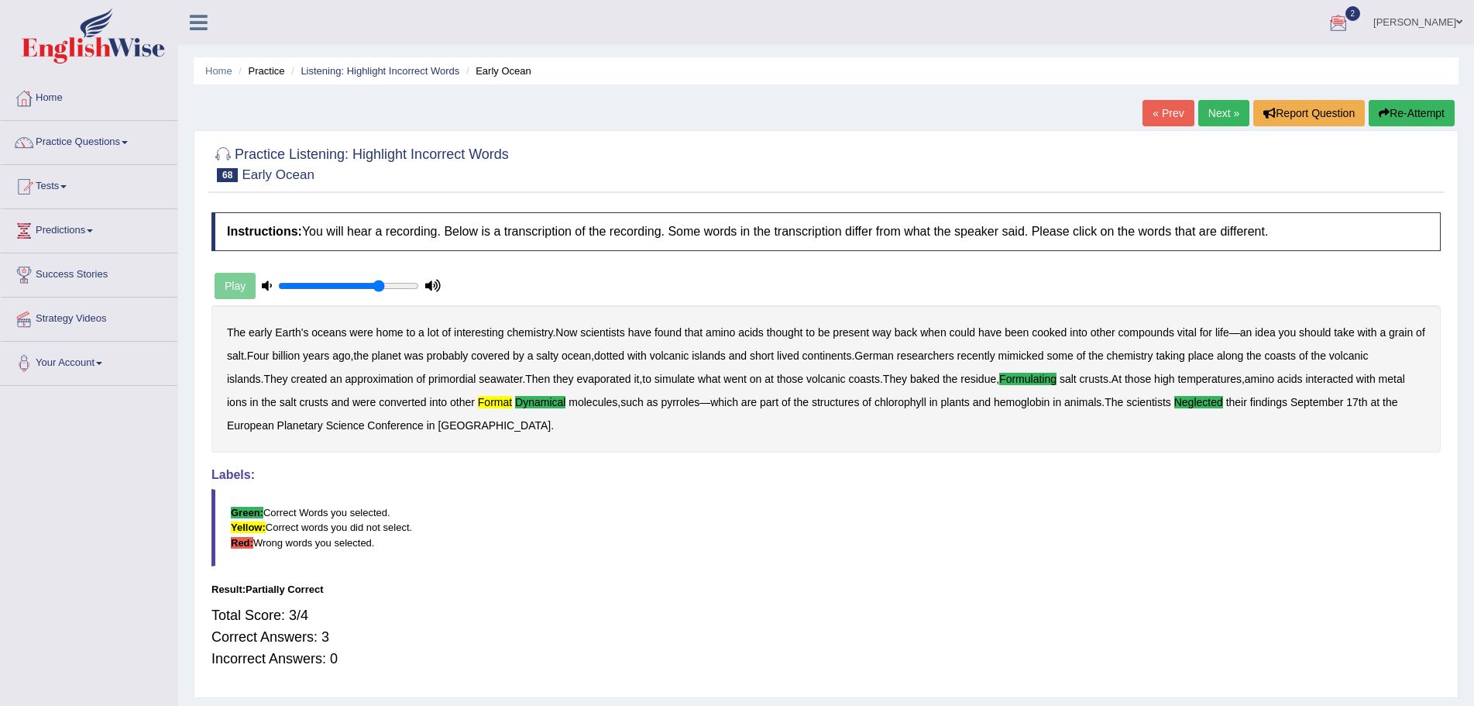
click at [1405, 110] on button "Re-Attempt" at bounding box center [1412, 113] width 86 height 26
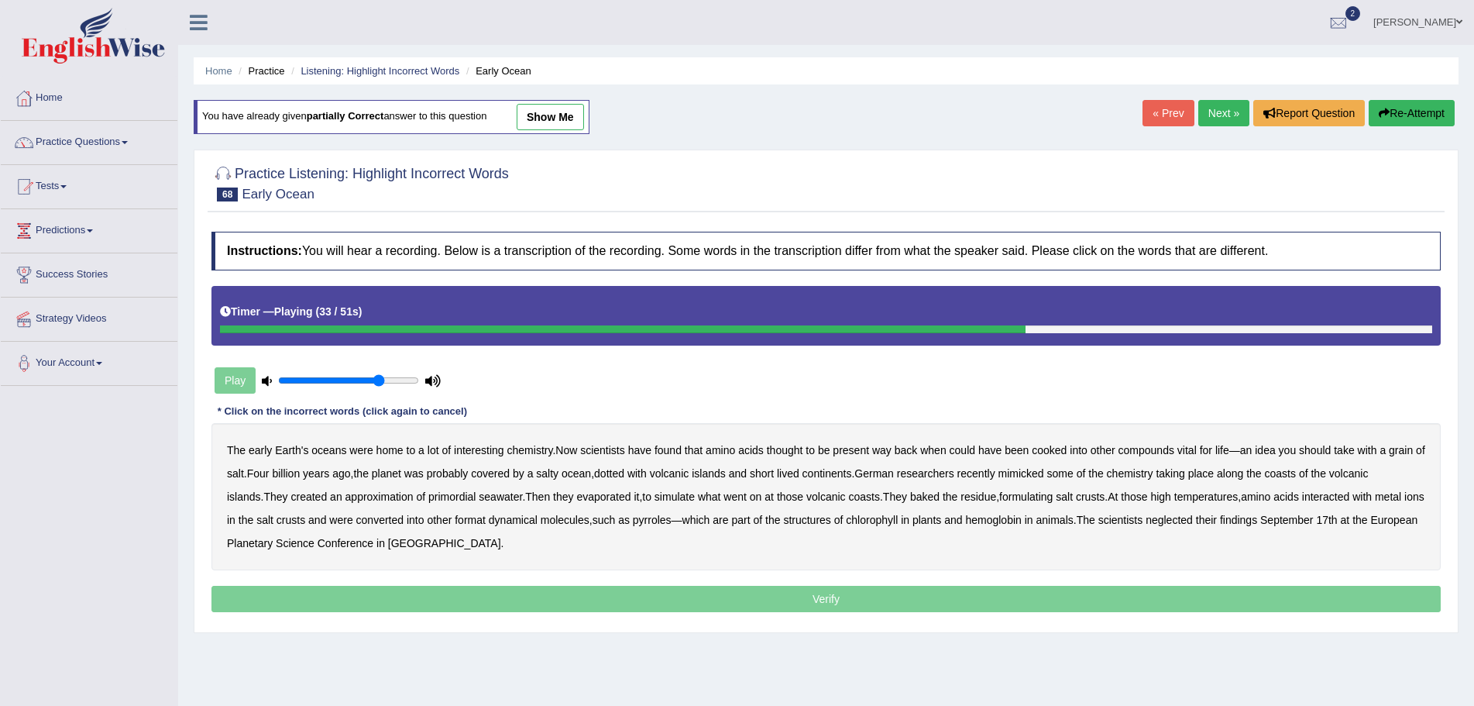
click at [1040, 498] on b "formulating" at bounding box center [1025, 496] width 53 height 12
click at [486, 521] on b "format" at bounding box center [470, 520] width 31 height 12
drag, startPoint x: 529, startPoint y: 519, endPoint x: 619, endPoint y: 529, distance: 90.4
click at [532, 519] on b "dynamical" at bounding box center [513, 520] width 49 height 12
click at [1193, 520] on b "neglected" at bounding box center [1169, 520] width 47 height 12
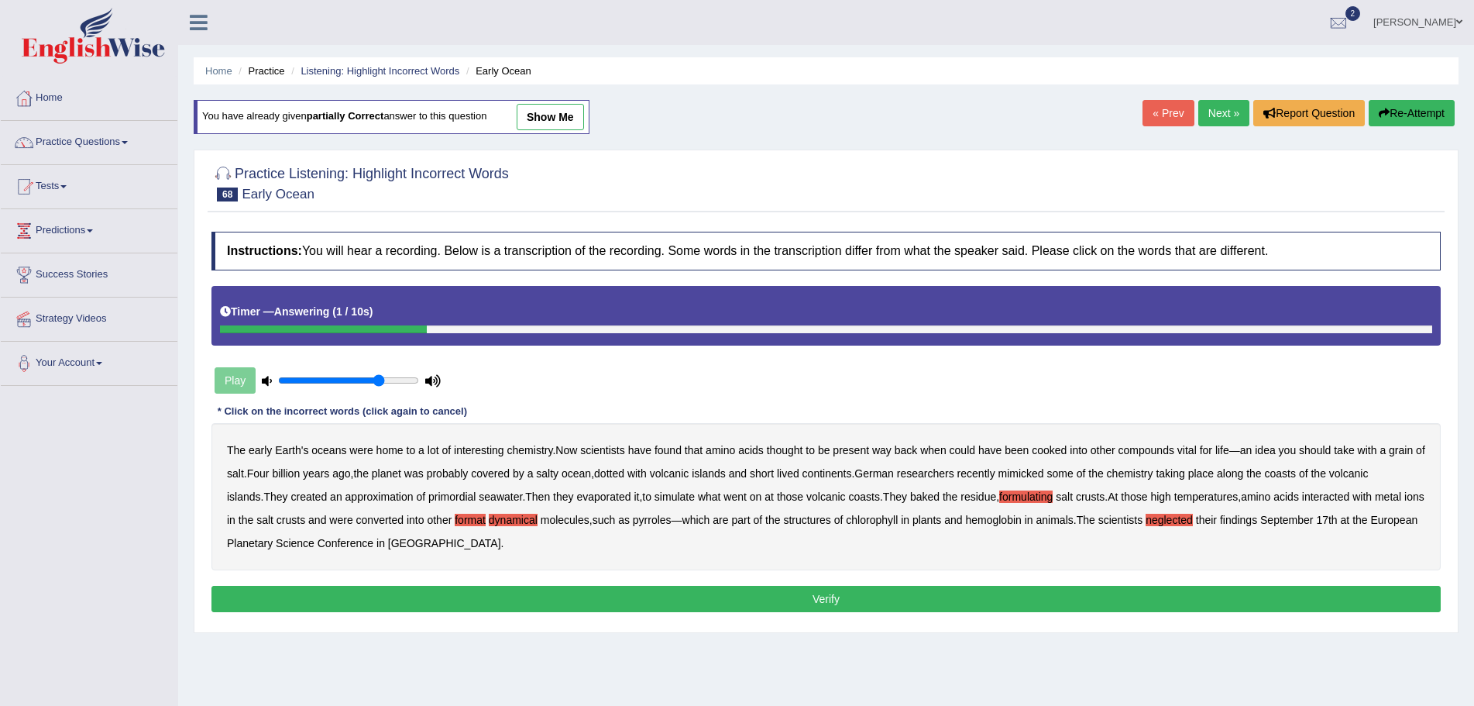
click at [858, 598] on button "Verify" at bounding box center [827, 599] width 1230 height 26
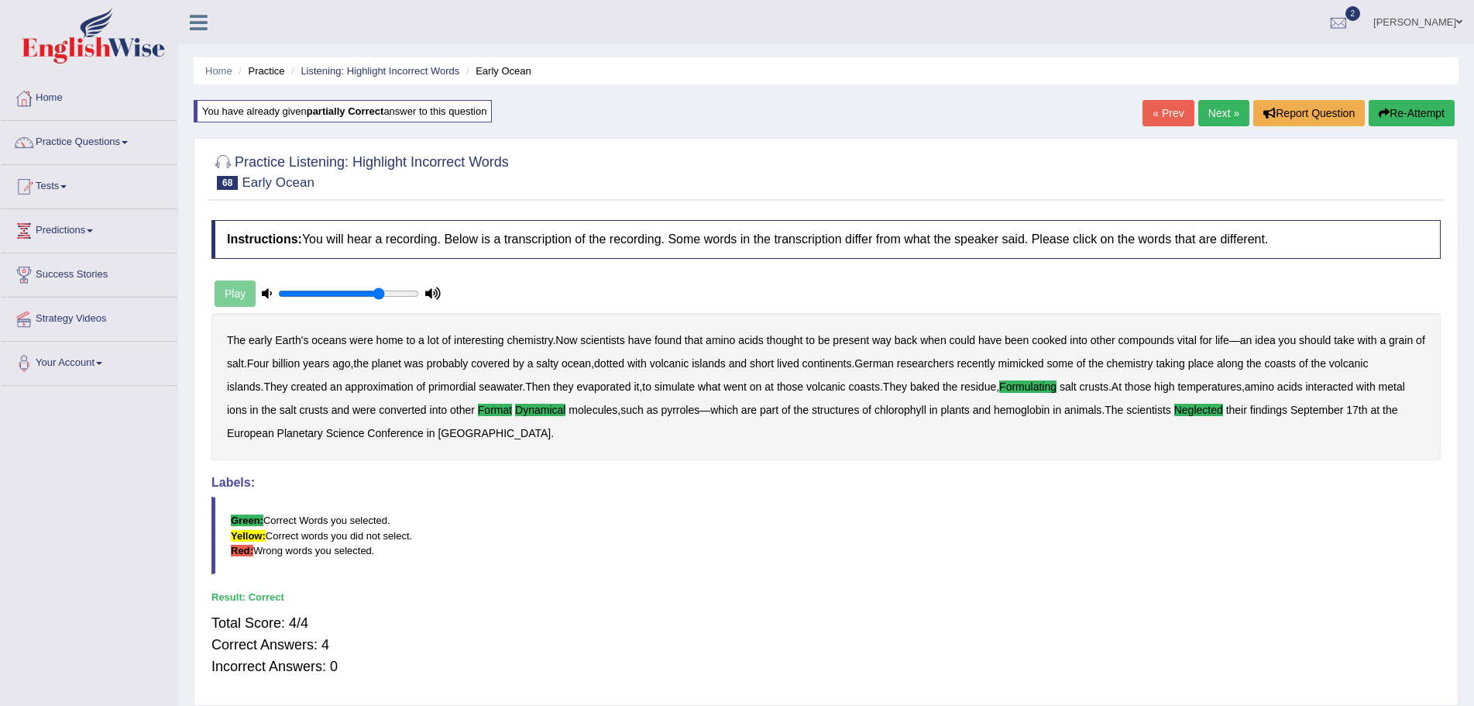
click at [1213, 108] on link "Next »" at bounding box center [1224, 113] width 51 height 26
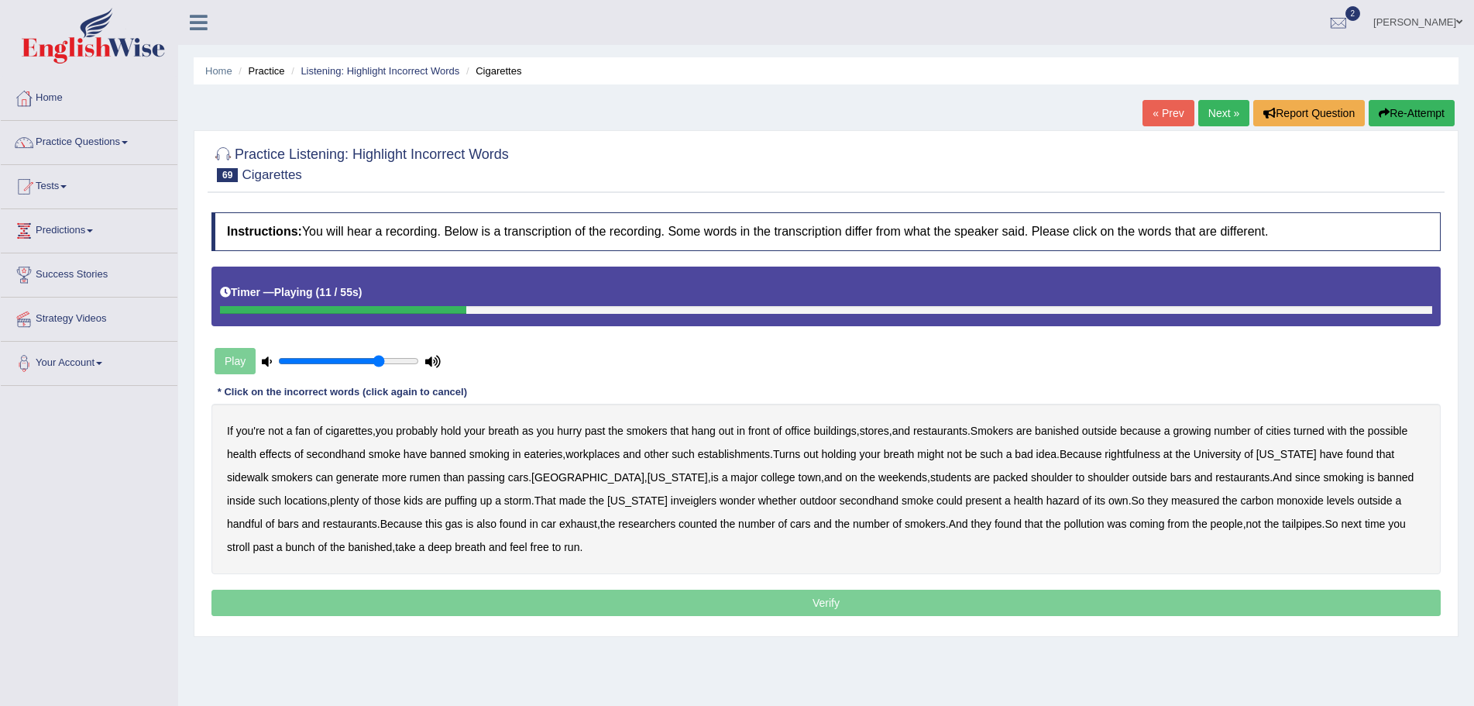
click at [1325, 432] on b "turned" at bounding box center [1309, 431] width 31 height 12
click at [1137, 452] on b "rightfulness" at bounding box center [1133, 454] width 56 height 12
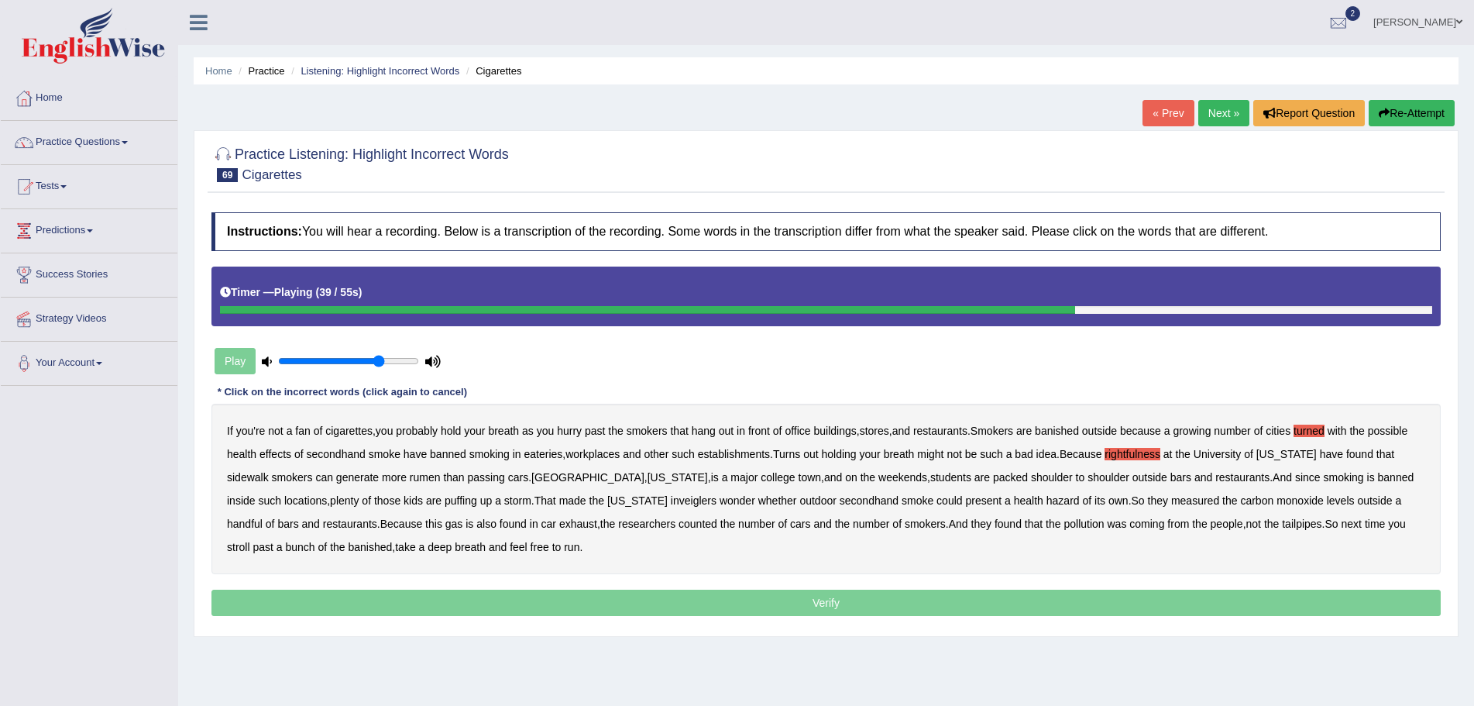
click at [671, 505] on b "inveiglers" at bounding box center [694, 500] width 46 height 12
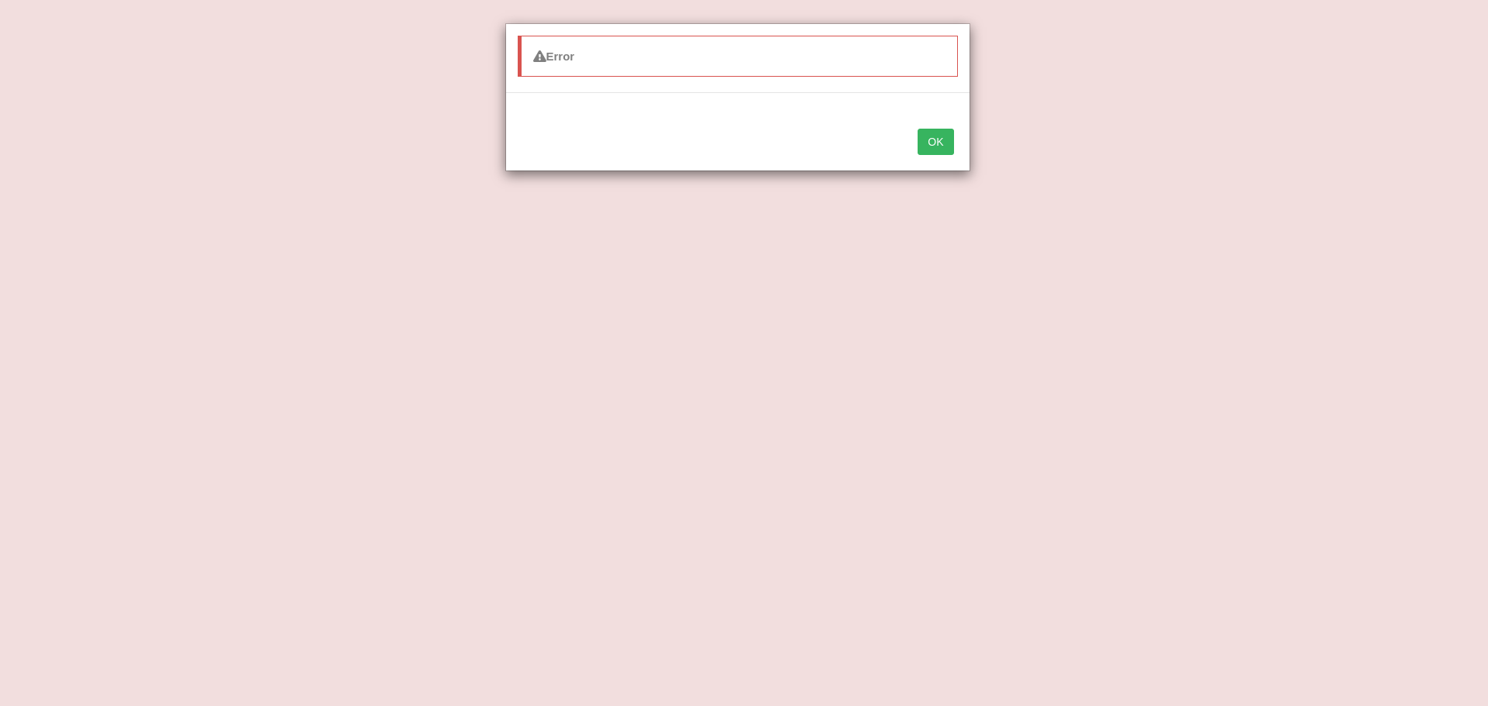
click at [1021, 537] on div "Error OK" at bounding box center [744, 353] width 1488 height 706
click at [935, 139] on button "OK" at bounding box center [935, 142] width 36 height 26
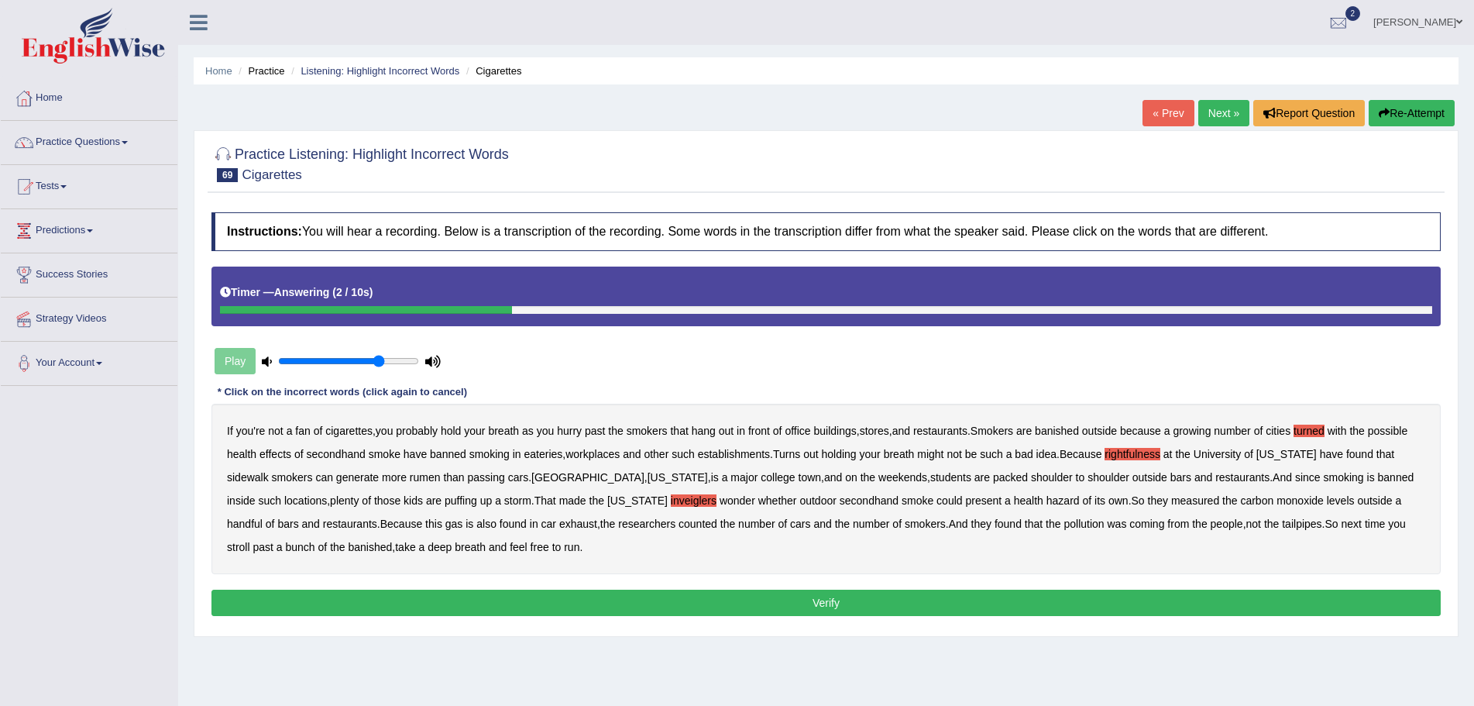
click at [827, 598] on button "Verify" at bounding box center [827, 603] width 1230 height 26
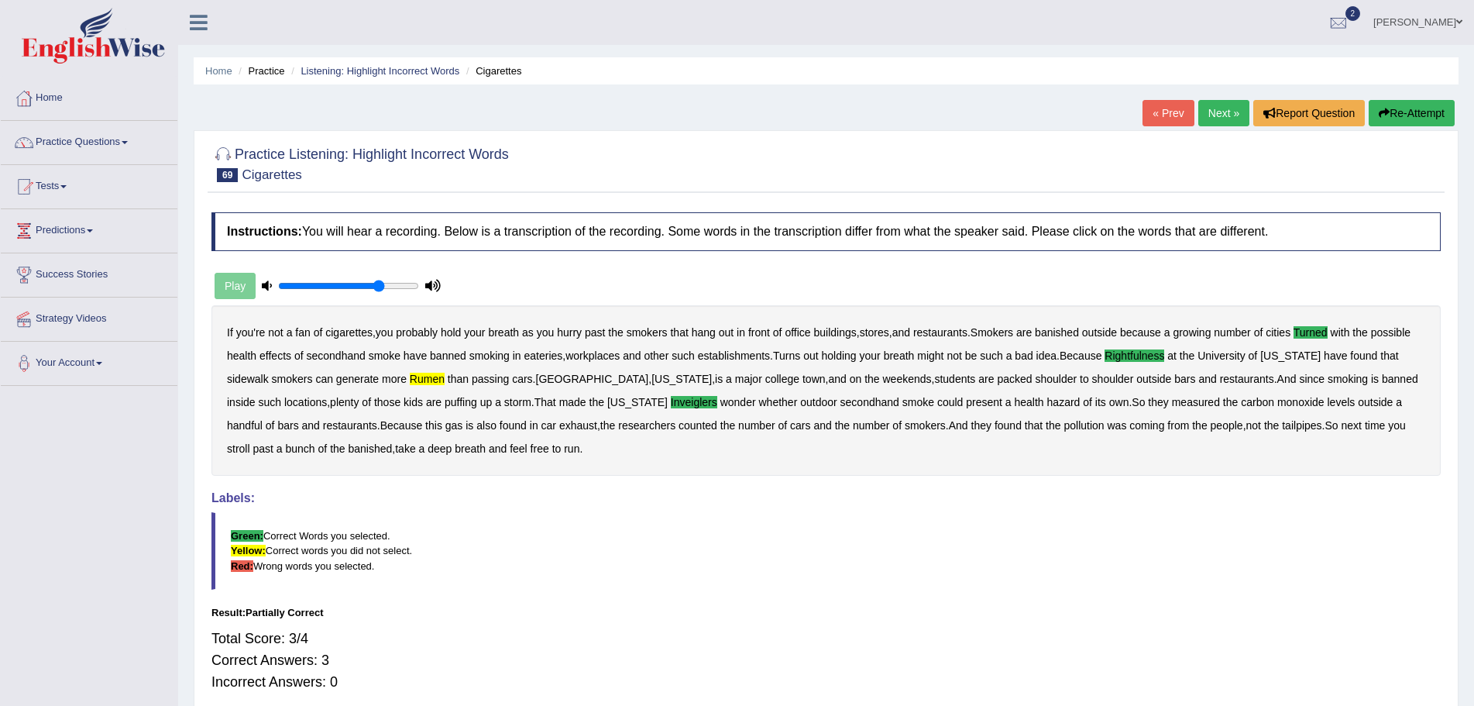
click at [1405, 105] on button "Re-Attempt" at bounding box center [1412, 113] width 86 height 26
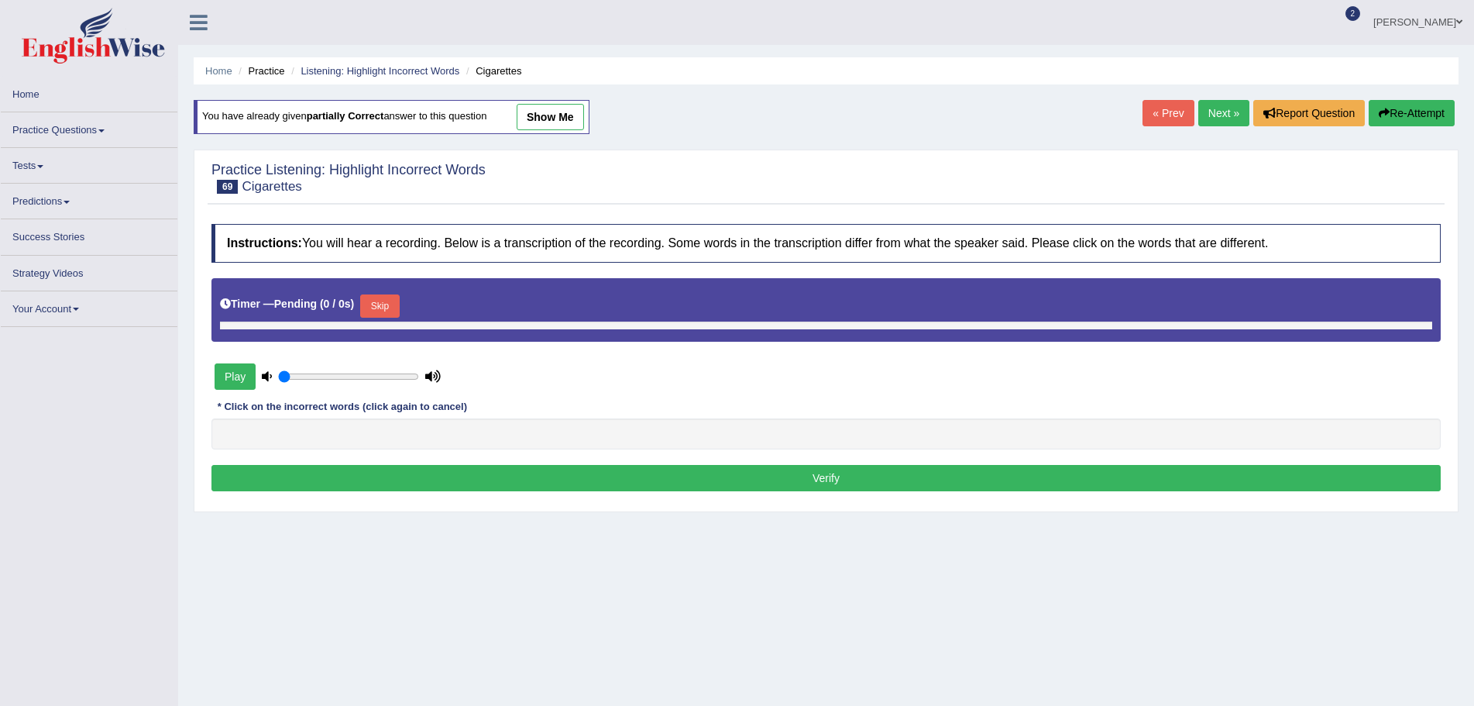
type input "0.75"
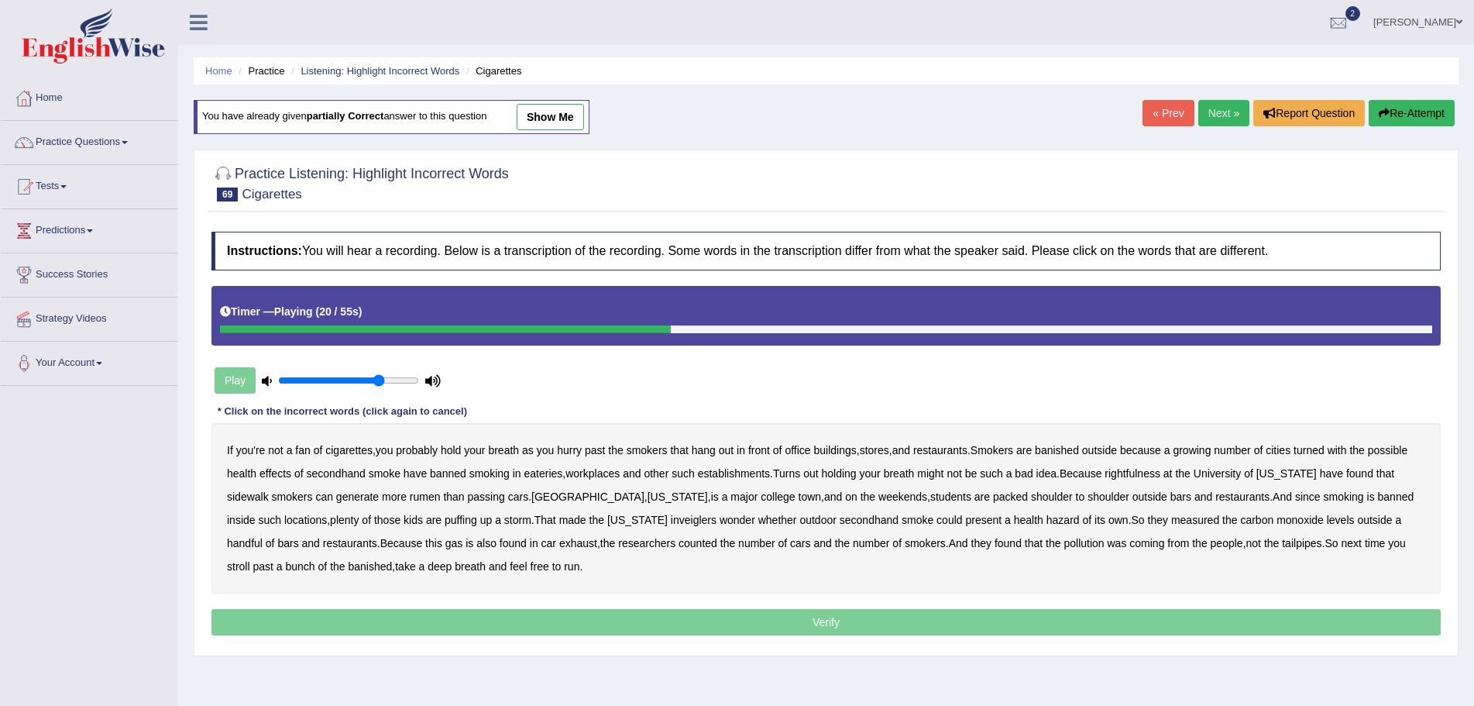
click at [1140, 473] on b "rightfulness" at bounding box center [1133, 473] width 56 height 12
click at [425, 494] on b "rumen" at bounding box center [425, 496] width 31 height 12
click at [671, 520] on b "inveiglers" at bounding box center [694, 520] width 46 height 12
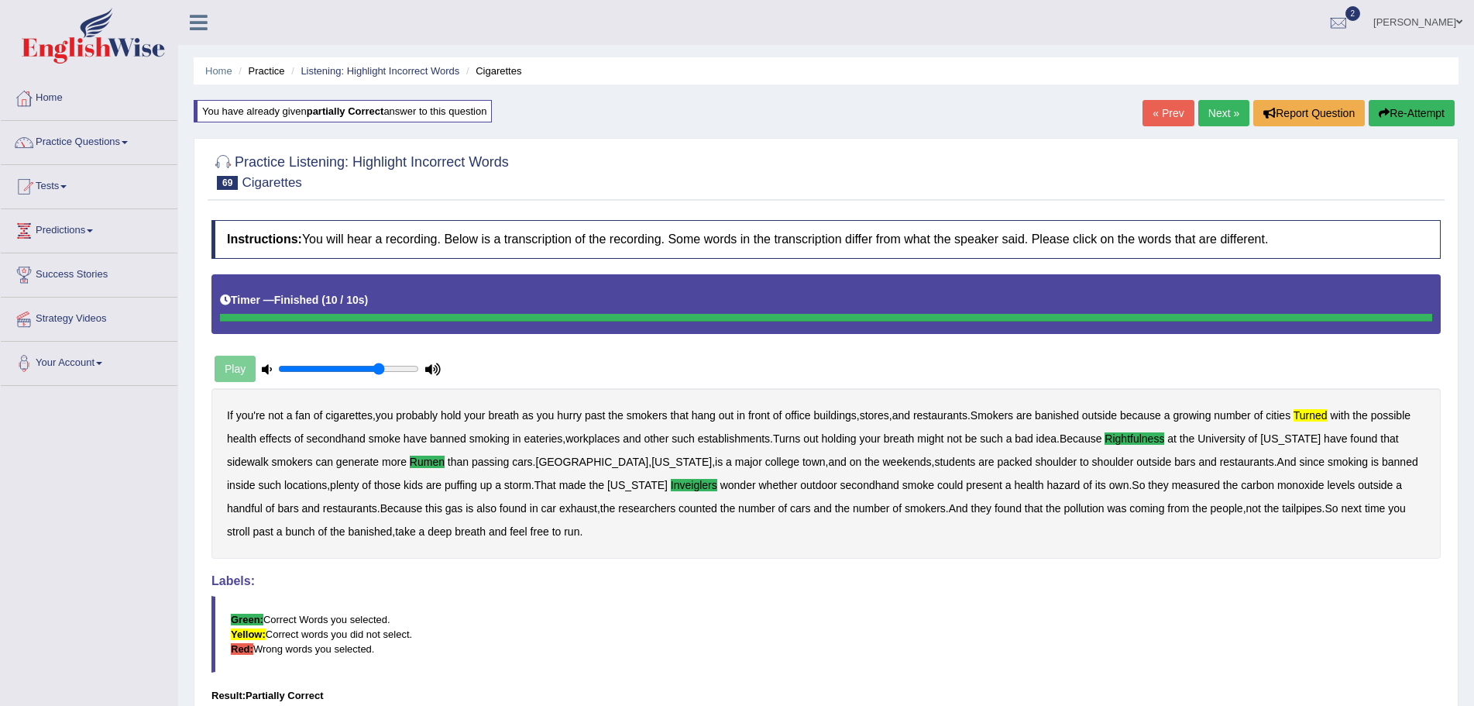
click at [1222, 115] on link "Next »" at bounding box center [1224, 113] width 51 height 26
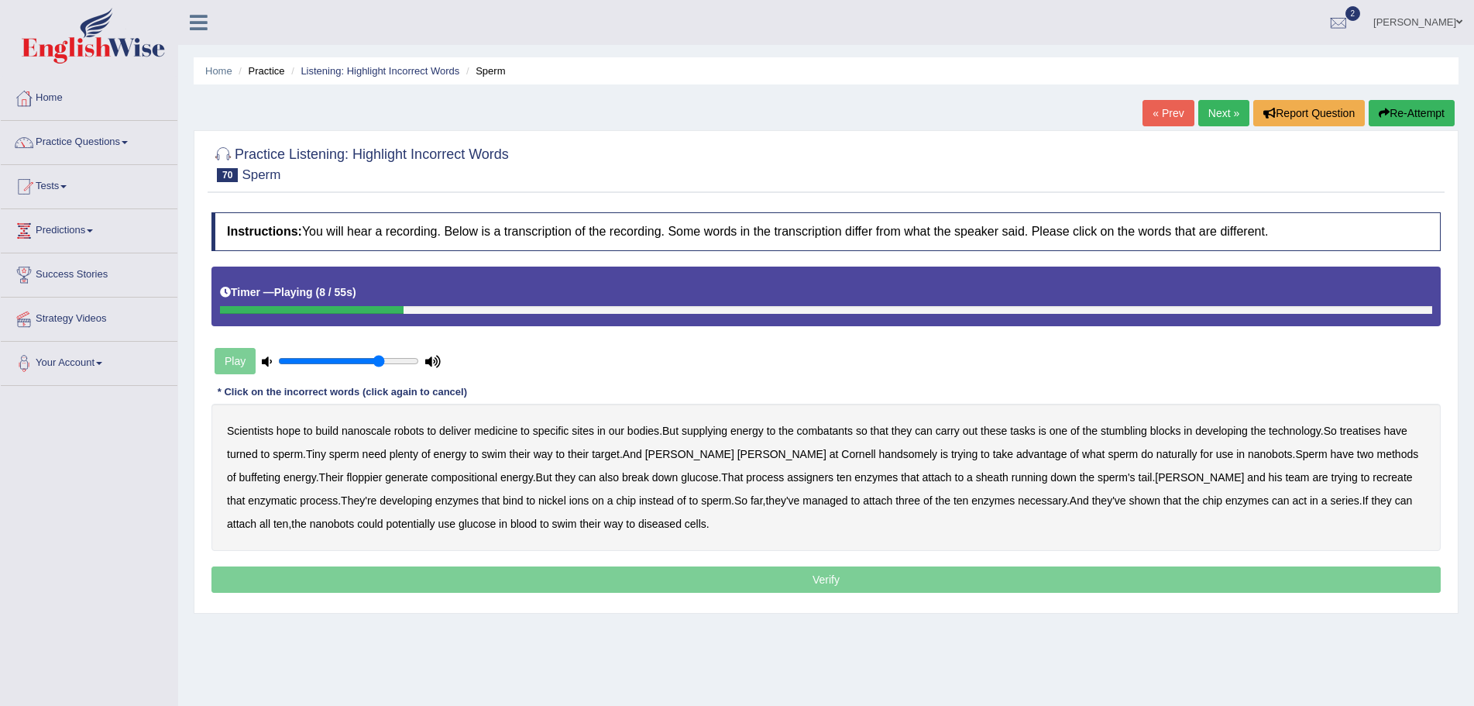
click at [835, 432] on b "combatants" at bounding box center [825, 431] width 56 height 12
drag, startPoint x: 1366, startPoint y: 428, endPoint x: 1288, endPoint y: 448, distance: 80.6
click at [1358, 437] on div "Scientists hope to build nanoscale robots to deliver medicine to specific sites…" at bounding box center [827, 477] width 1230 height 147
click at [879, 457] on b "handsomely" at bounding box center [908, 454] width 59 height 12
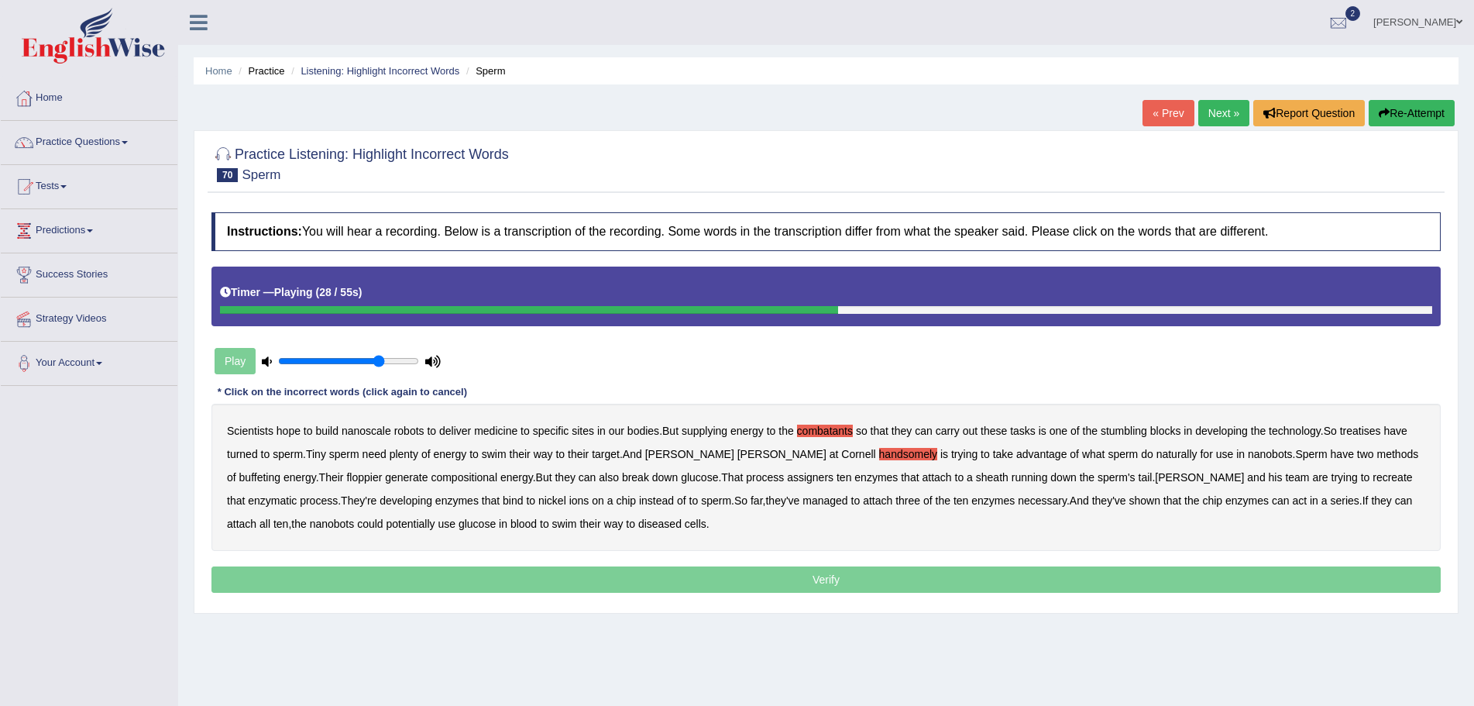
drag, startPoint x: 1326, startPoint y: 456, endPoint x: 1412, endPoint y: 456, distance: 86.8
click at [280, 471] on b "buffeting" at bounding box center [259, 477] width 41 height 12
click at [354, 485] on div "Scientists hope to build nanoscale robots to deliver medicine to specific sites…" at bounding box center [827, 477] width 1230 height 147
click at [431, 473] on b "compositional" at bounding box center [464, 477] width 67 height 12
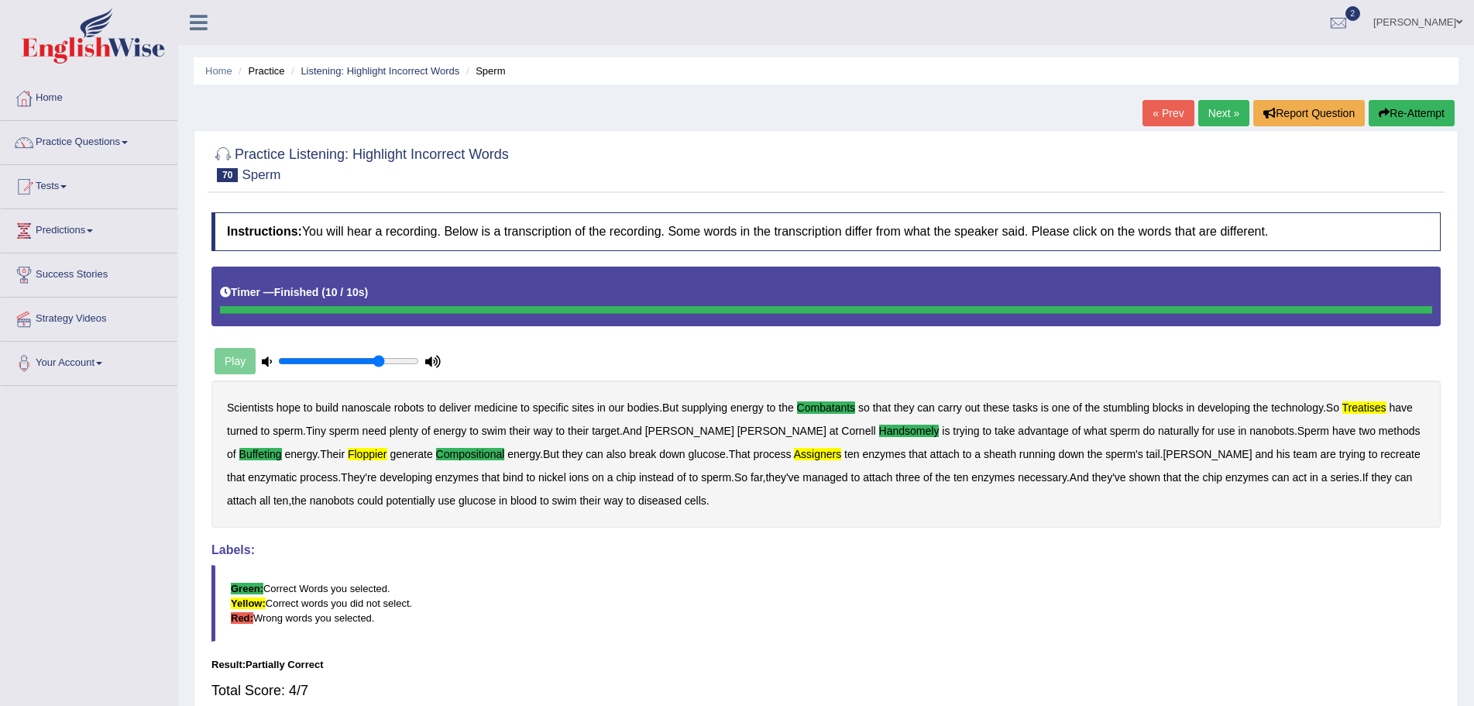
click at [1391, 109] on button "Re-Attempt" at bounding box center [1412, 113] width 86 height 26
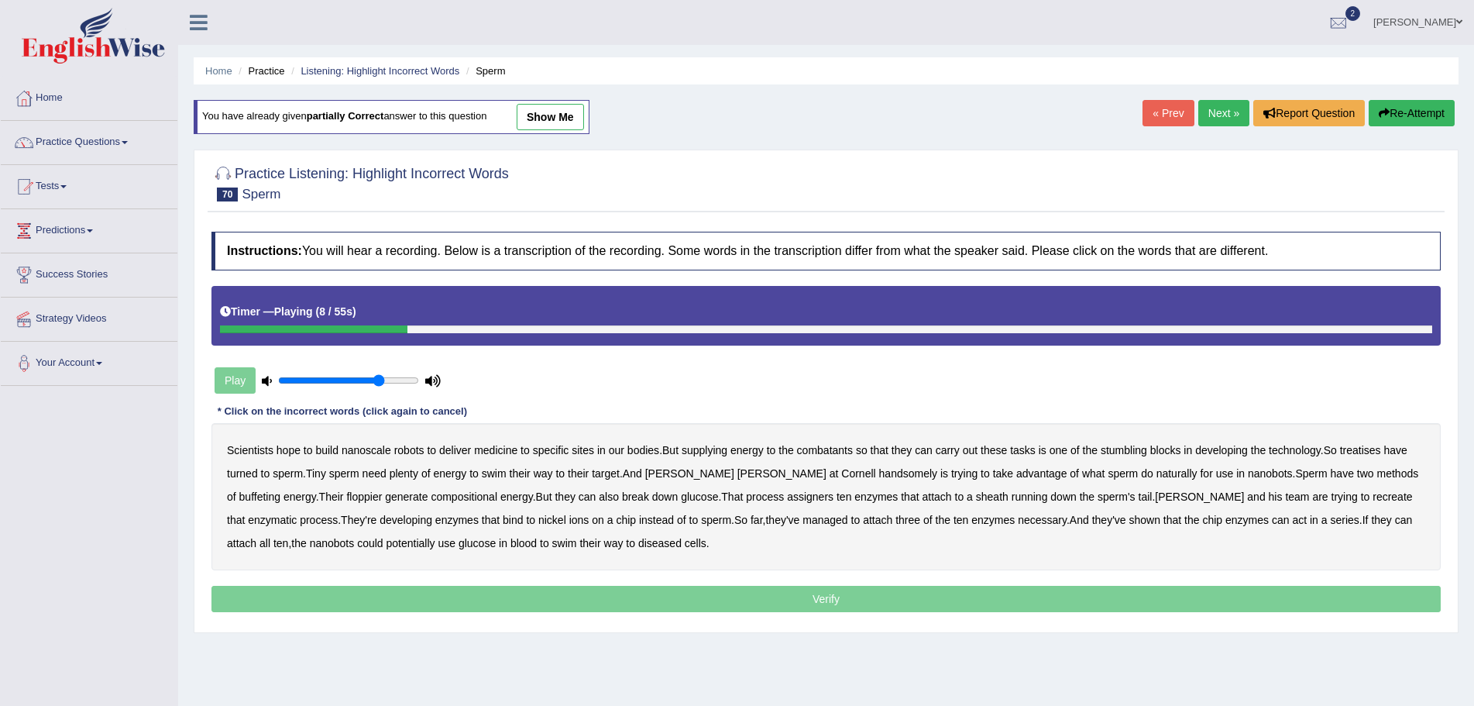
click at [824, 451] on b "combatants" at bounding box center [825, 450] width 56 height 12
drag, startPoint x: 1357, startPoint y: 450, endPoint x: 1405, endPoint y: 449, distance: 48.8
click at [1378, 450] on b "treatises" at bounding box center [1360, 450] width 41 height 12
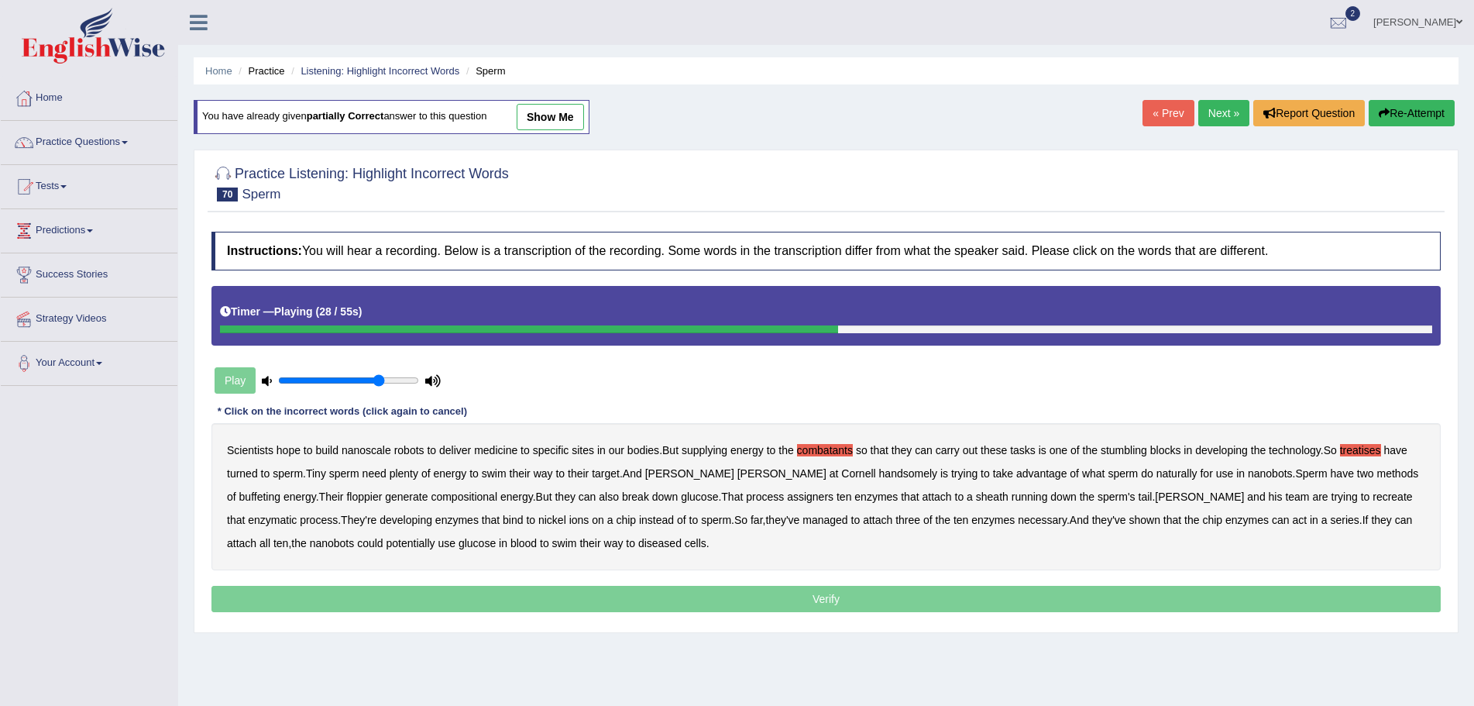
drag, startPoint x: 1323, startPoint y: 473, endPoint x: 1373, endPoint y: 473, distance: 49.6
click at [280, 490] on b "buffeting" at bounding box center [259, 496] width 41 height 12
click at [431, 495] on b "compositional" at bounding box center [464, 496] width 67 height 12
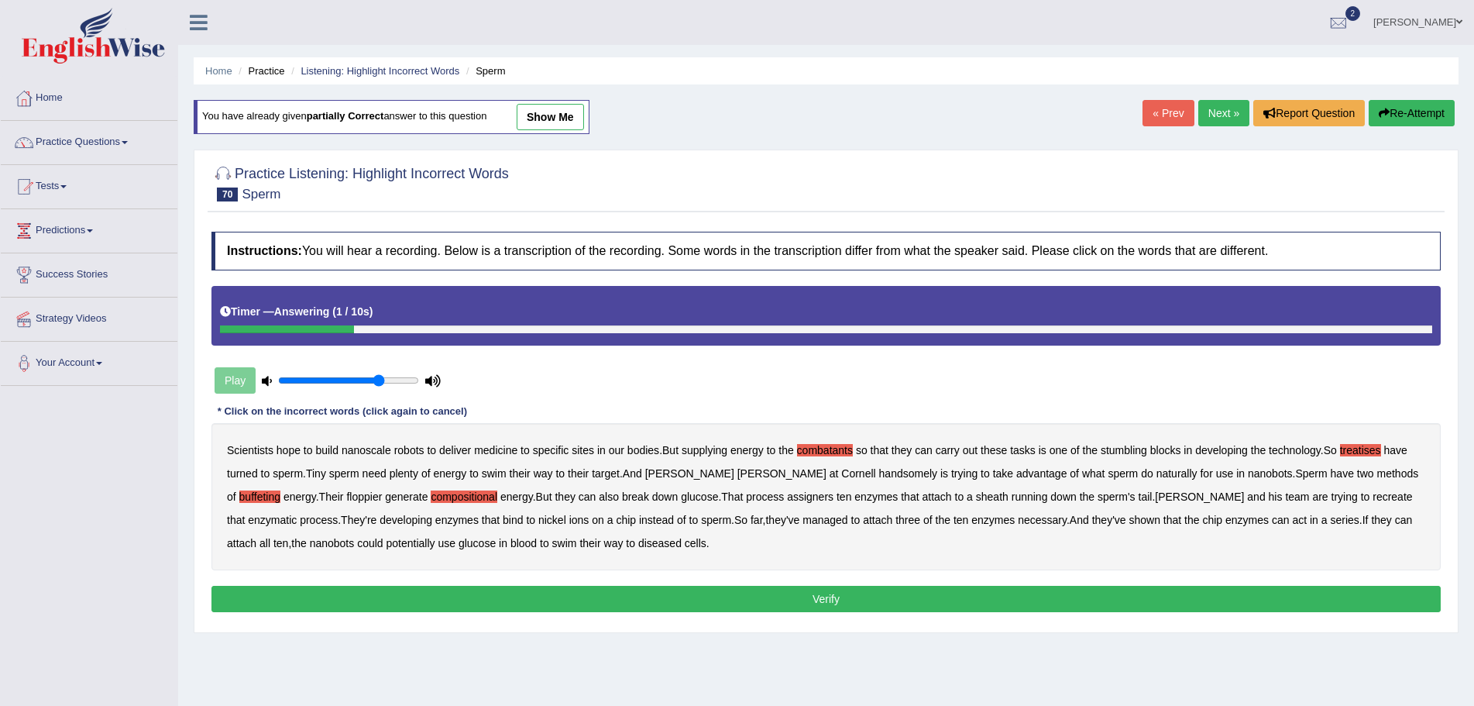
click at [346, 495] on b "floppier" at bounding box center [364, 496] width 36 height 12
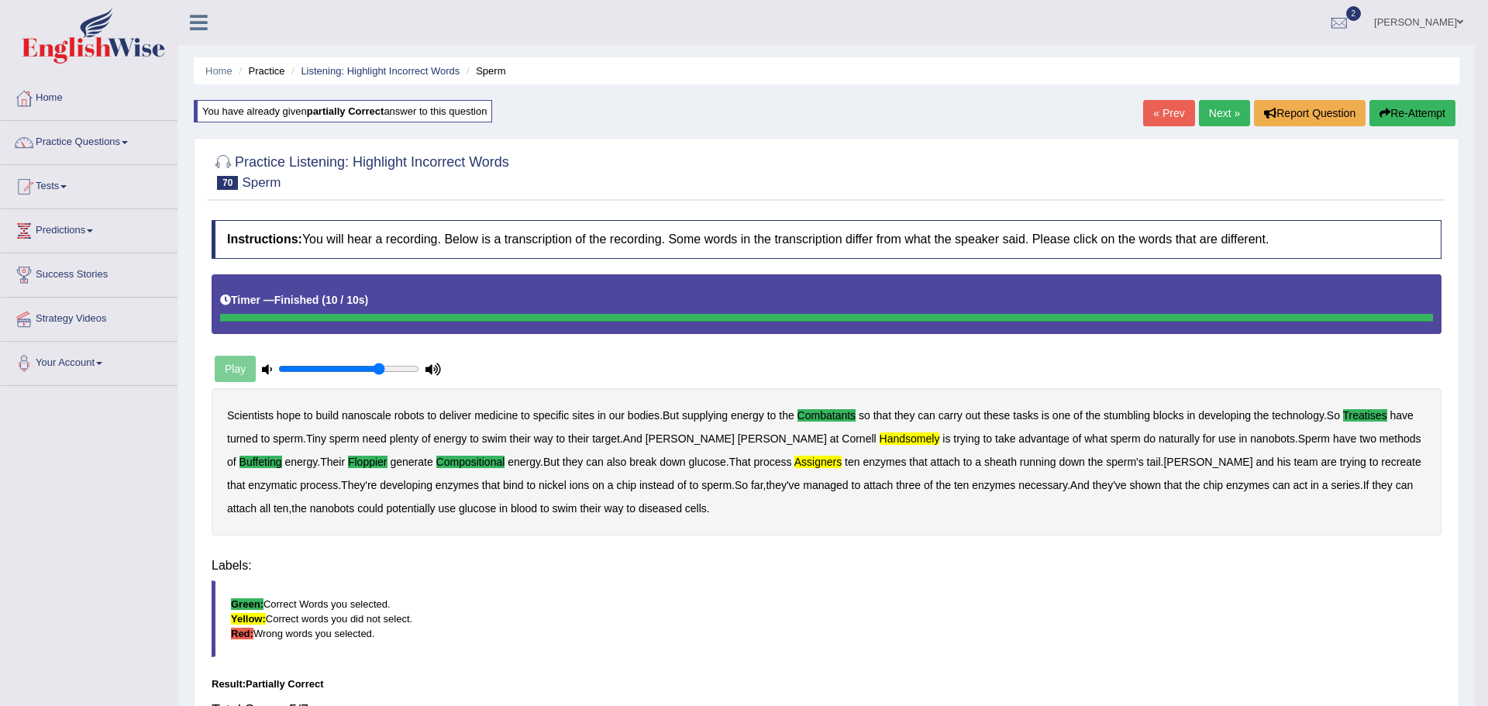
click at [700, 494] on body "Toggle navigation Home Practice Questions Speaking Practice Read Aloud Repeat S…" at bounding box center [744, 353] width 1488 height 706
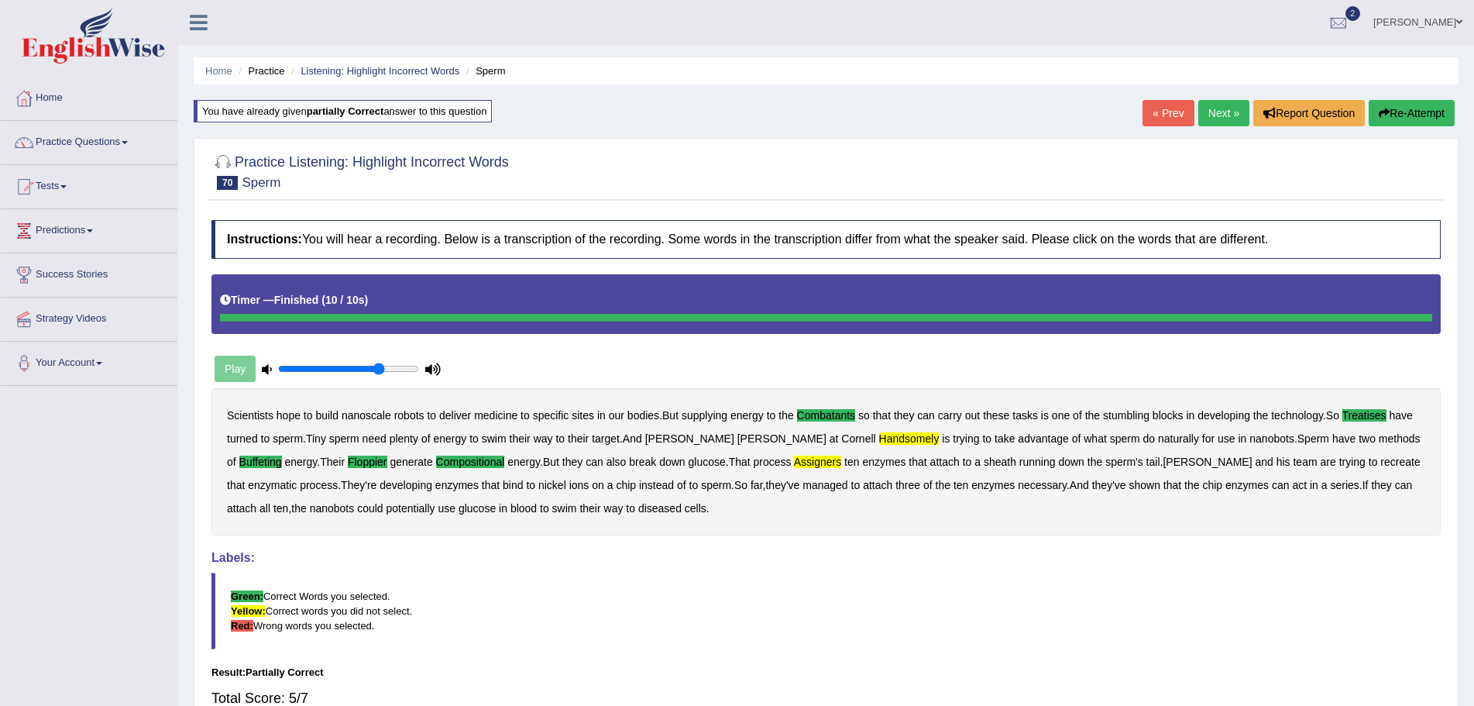
click at [128, 140] on link "Practice Questions" at bounding box center [89, 140] width 177 height 39
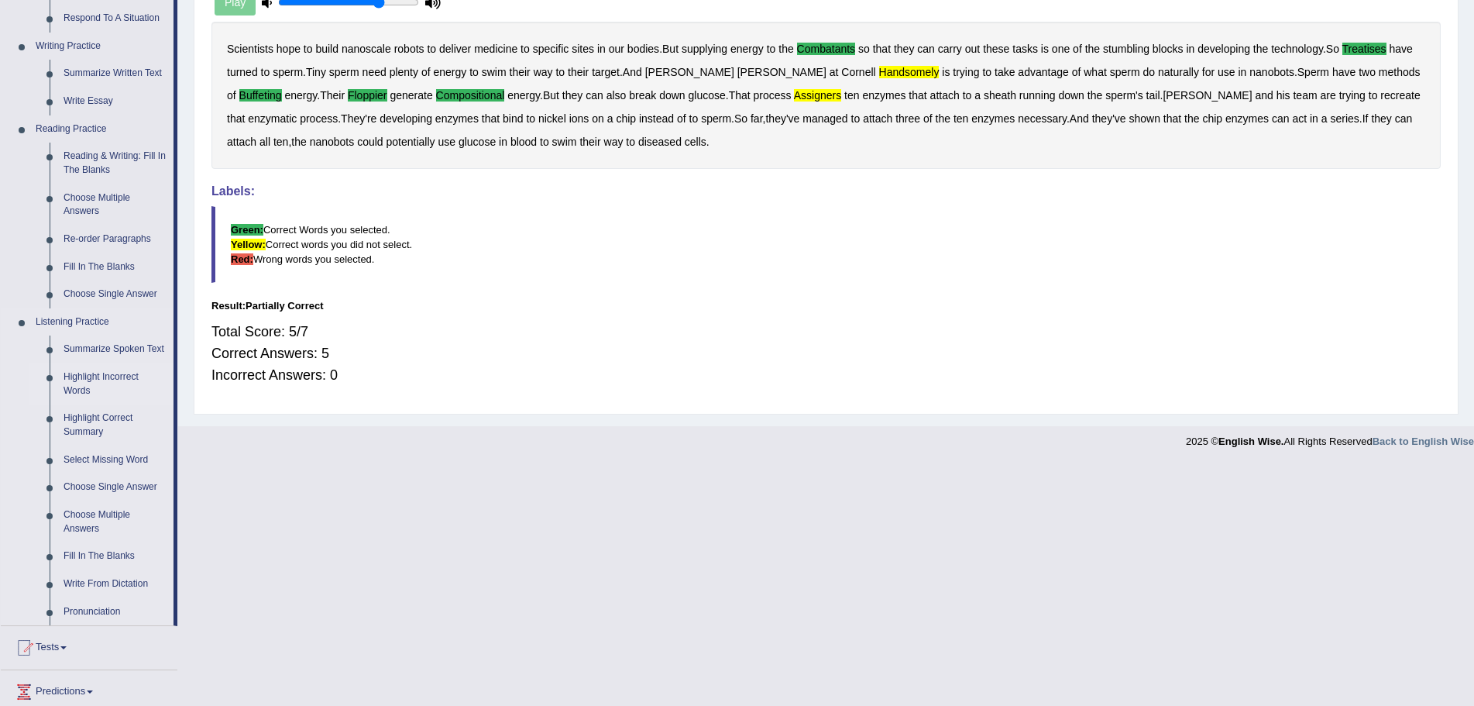
scroll to position [387, 0]
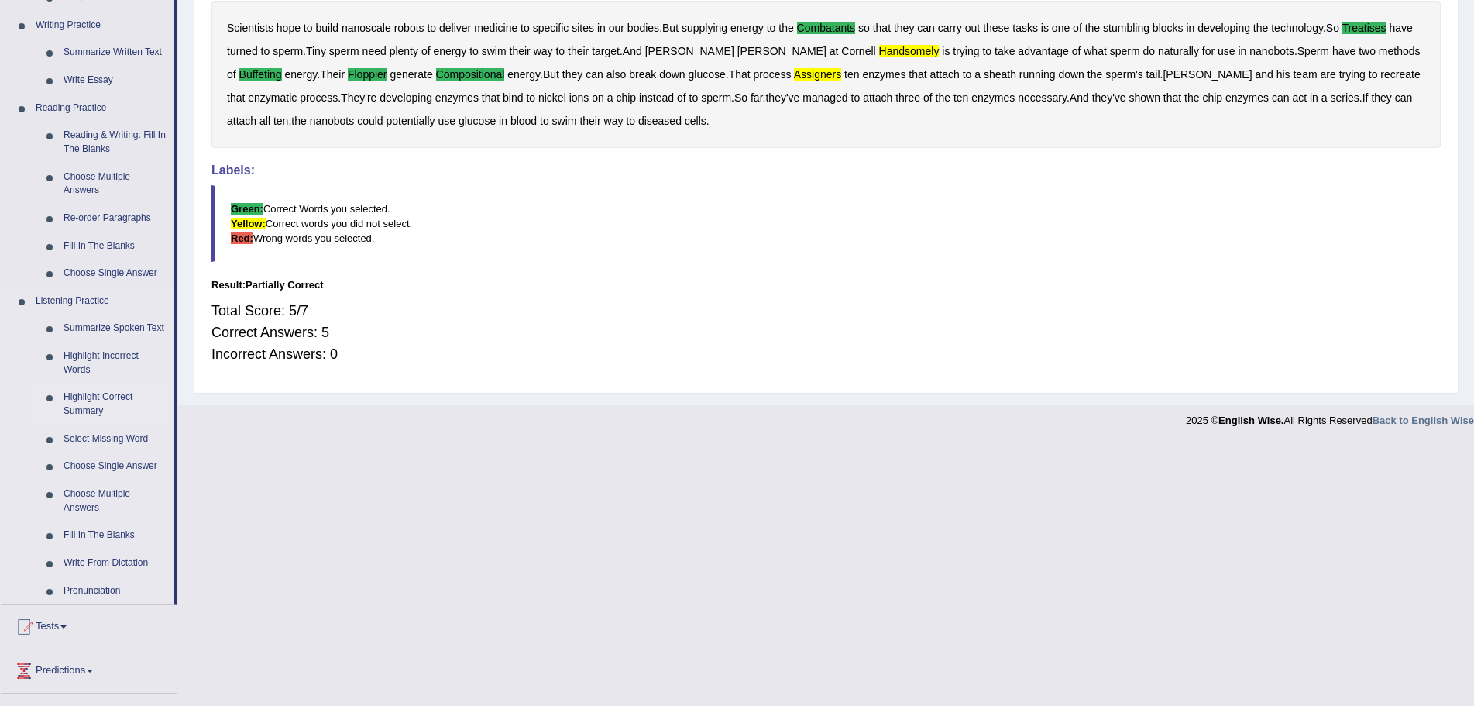
click at [86, 397] on link "Highlight Correct Summary" at bounding box center [115, 404] width 117 height 41
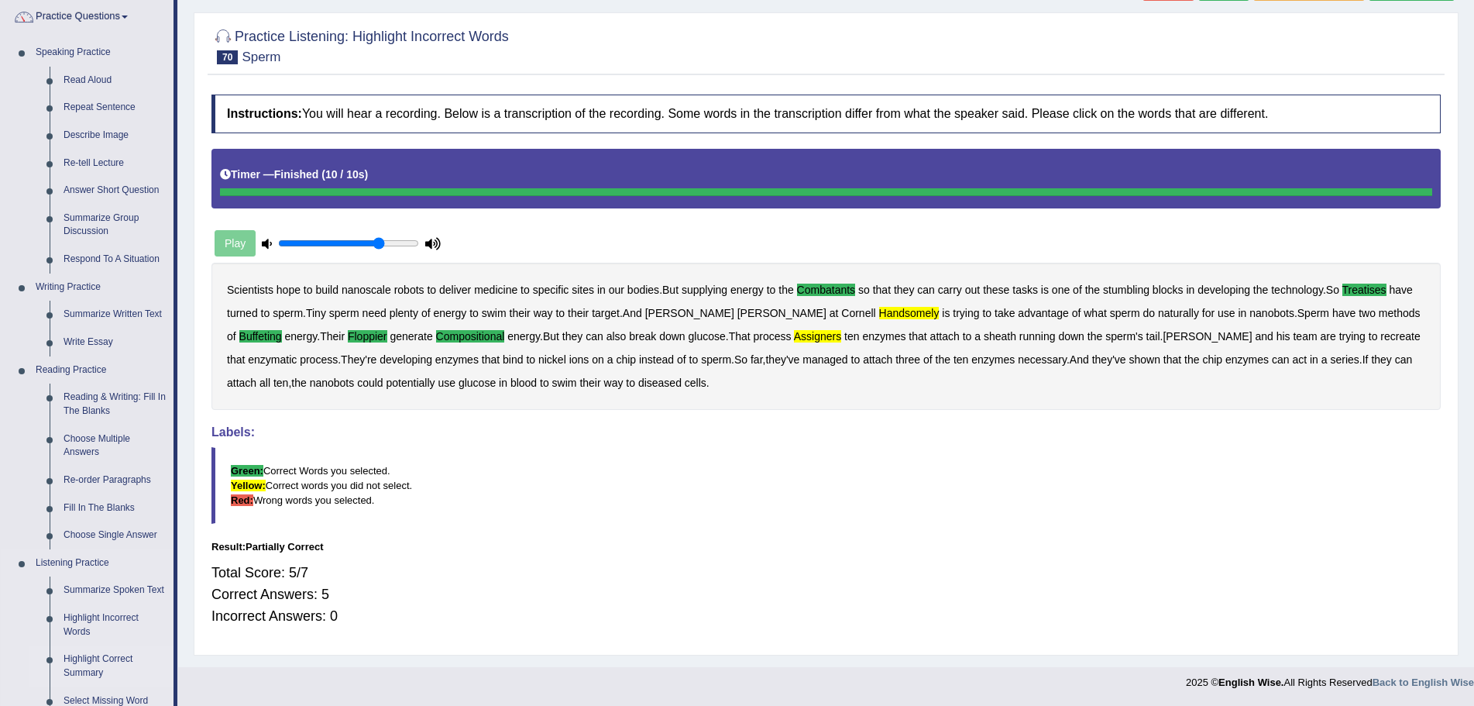
scroll to position [137, 0]
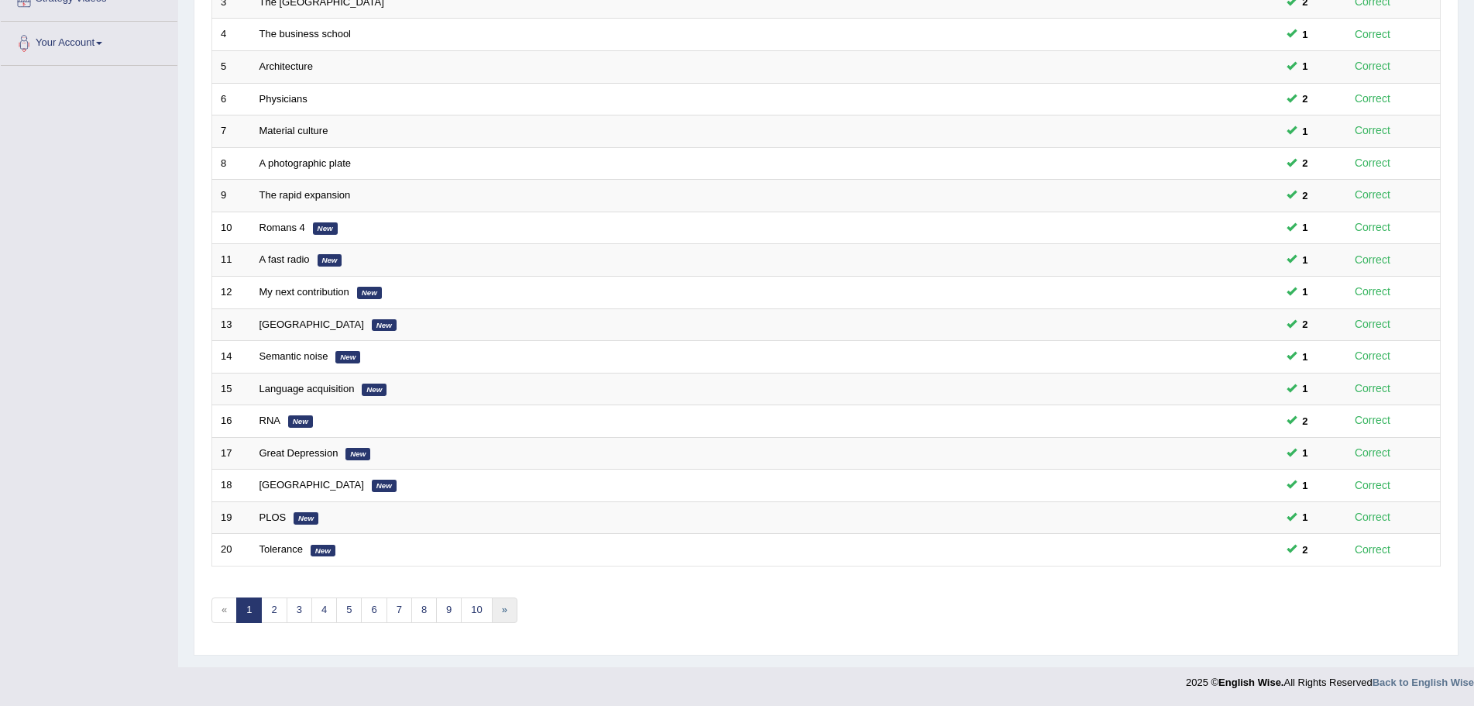
click at [504, 607] on link "»" at bounding box center [505, 610] width 26 height 26
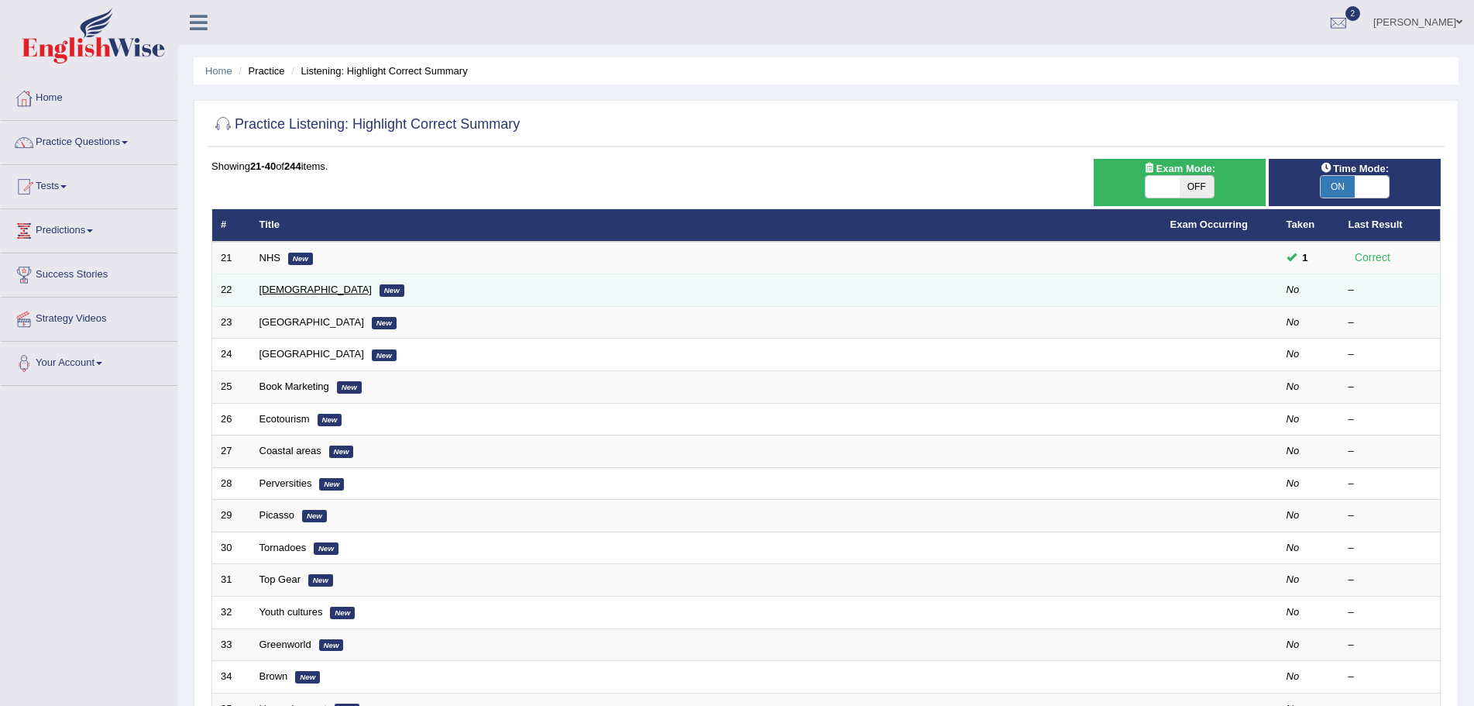
click at [273, 289] on link "[DEMOGRAPHIC_DATA]" at bounding box center [316, 290] width 112 height 12
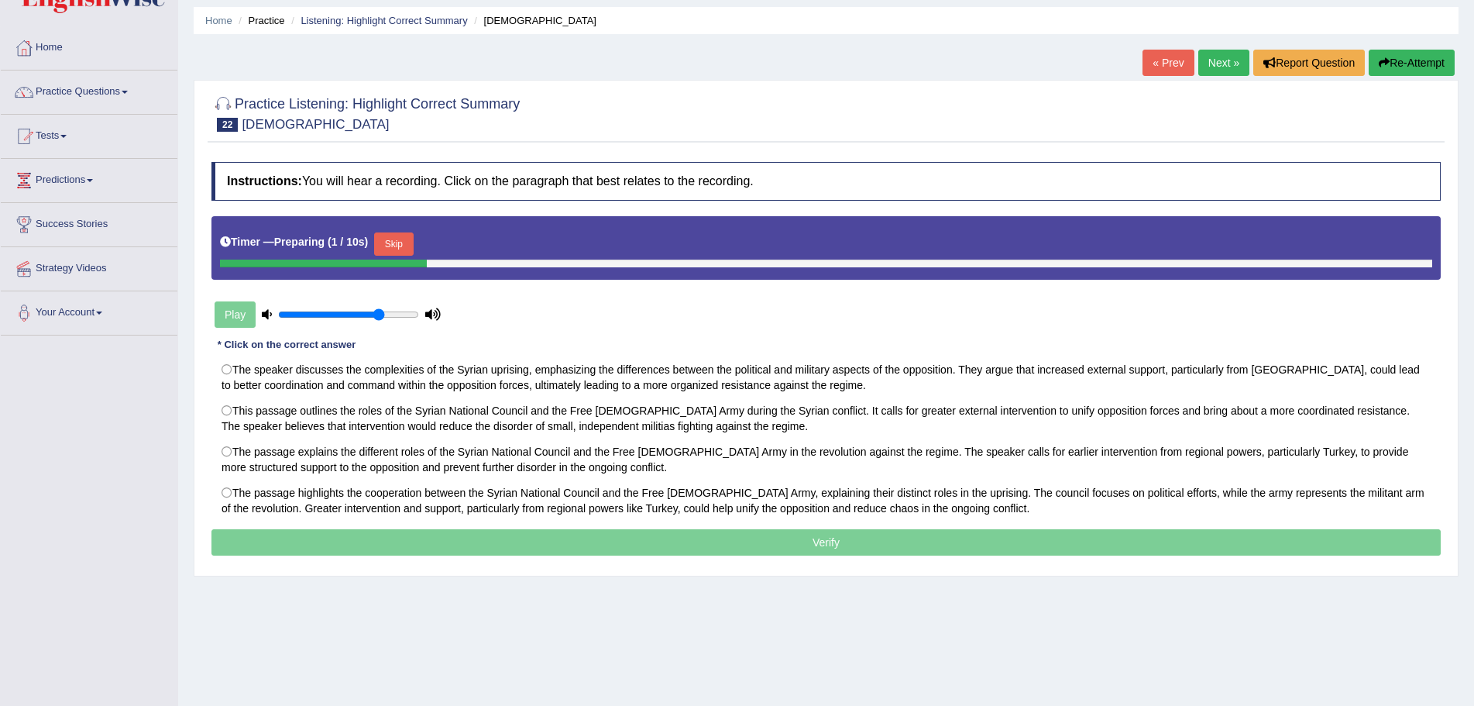
scroll to position [108, 0]
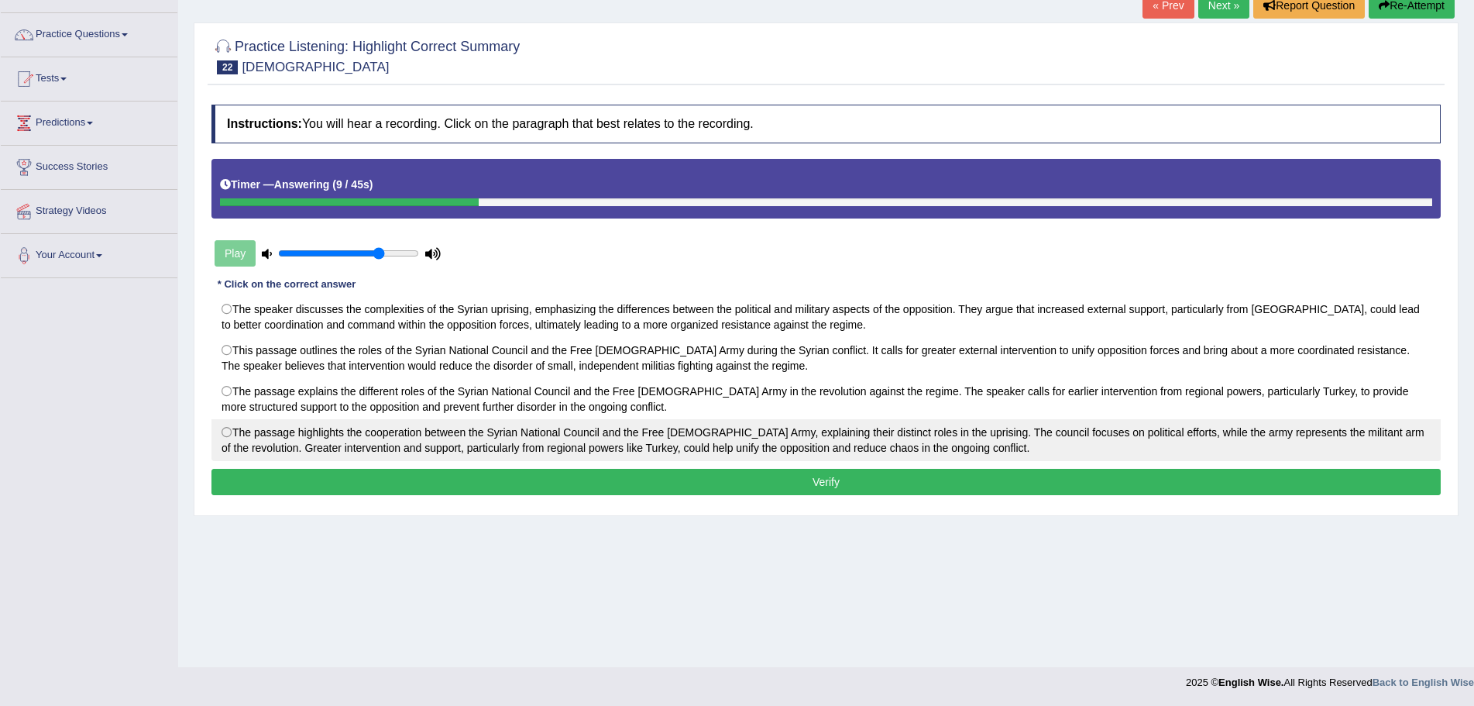
click at [225, 430] on label "The passage highlights the cooperation between the Syrian National Council and …" at bounding box center [827, 440] width 1230 height 42
radio input "true"
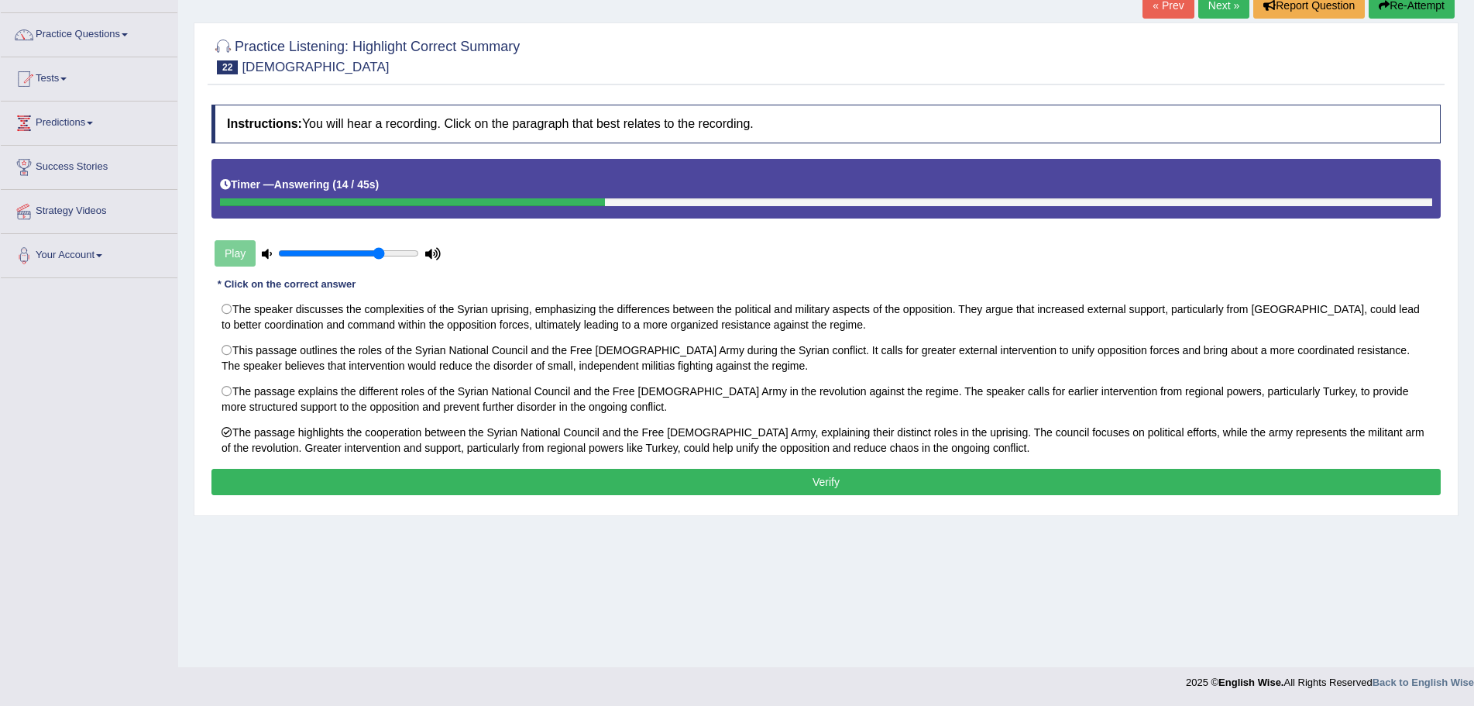
click at [692, 477] on button "Verify" at bounding box center [827, 482] width 1230 height 26
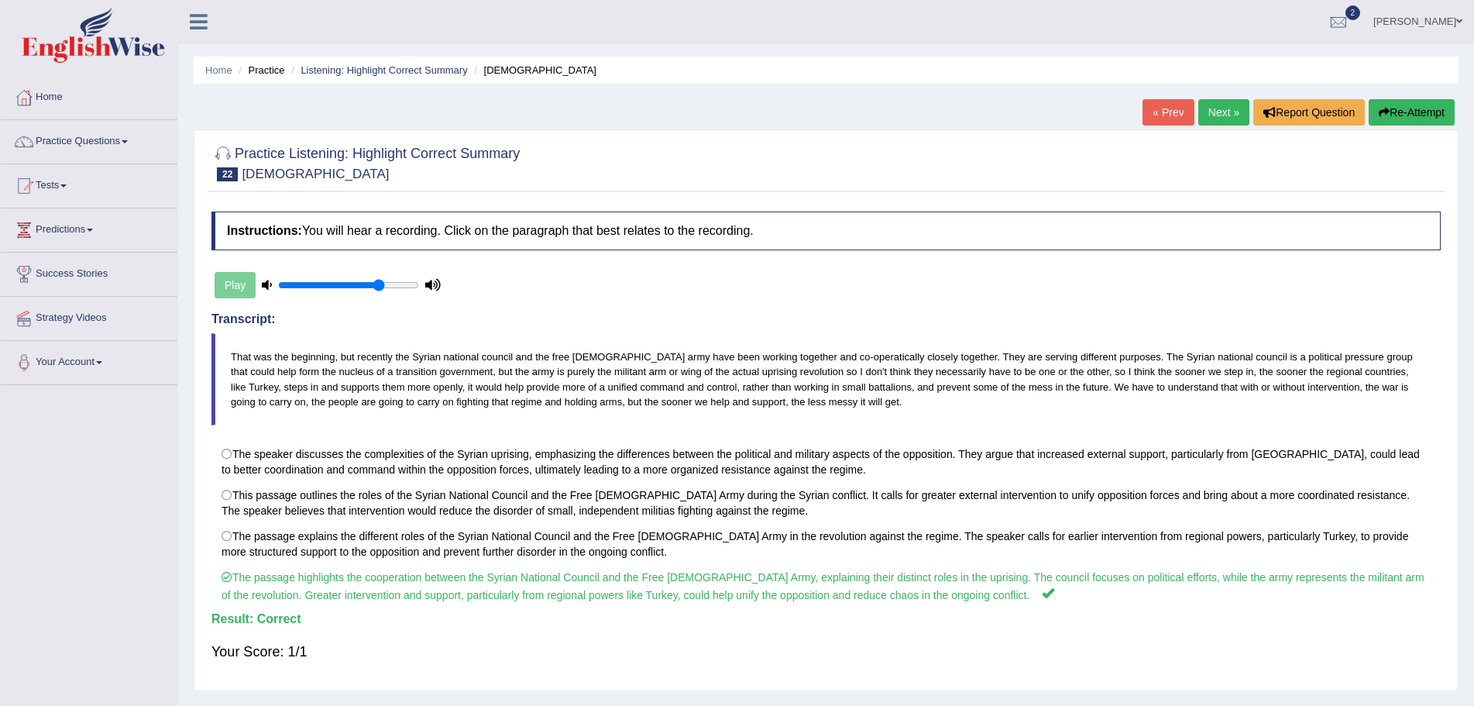
scroll to position [0, 0]
click at [1206, 105] on link "Next »" at bounding box center [1224, 113] width 51 height 26
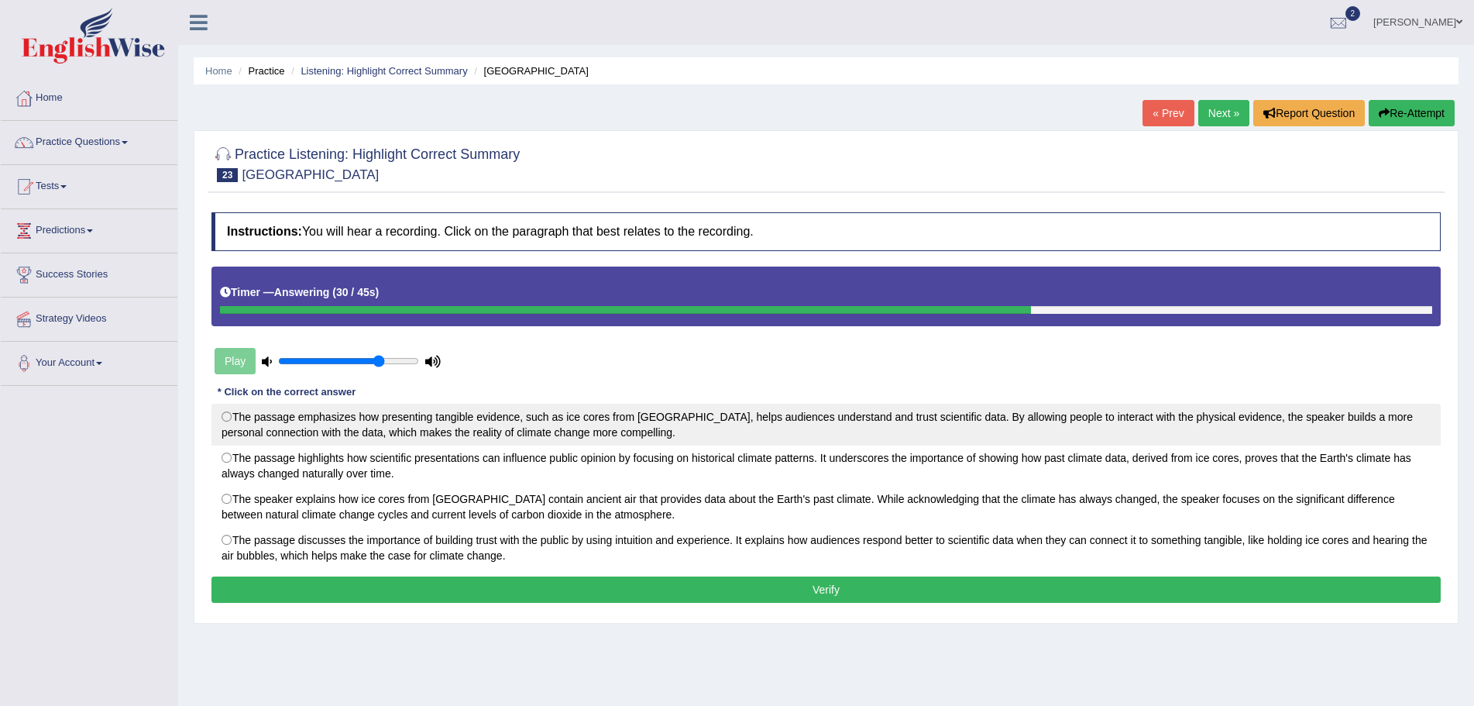
click at [228, 415] on label "The passage emphasizes how presenting tangible evidence, such as ice cores from…" at bounding box center [827, 425] width 1230 height 42
radio input "true"
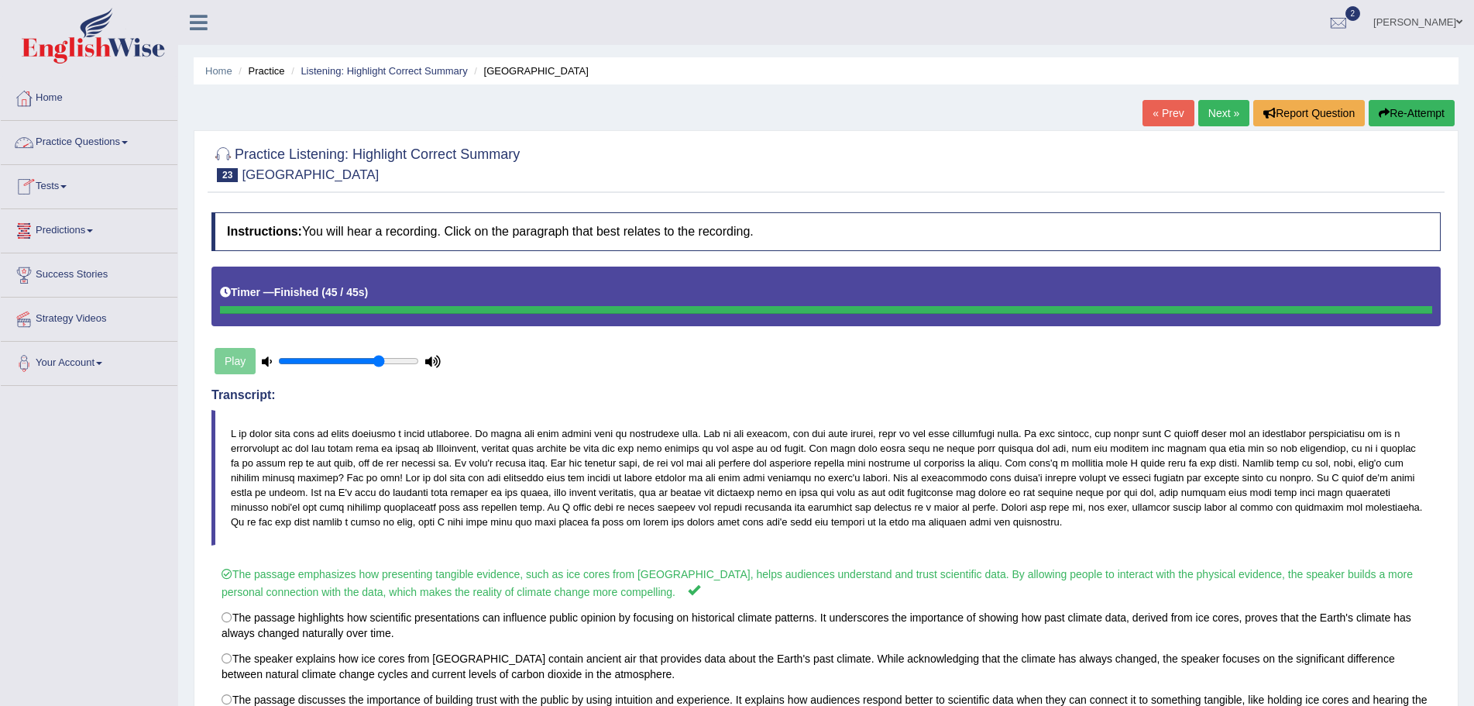
click at [128, 141] on span at bounding box center [125, 142] width 6 height 3
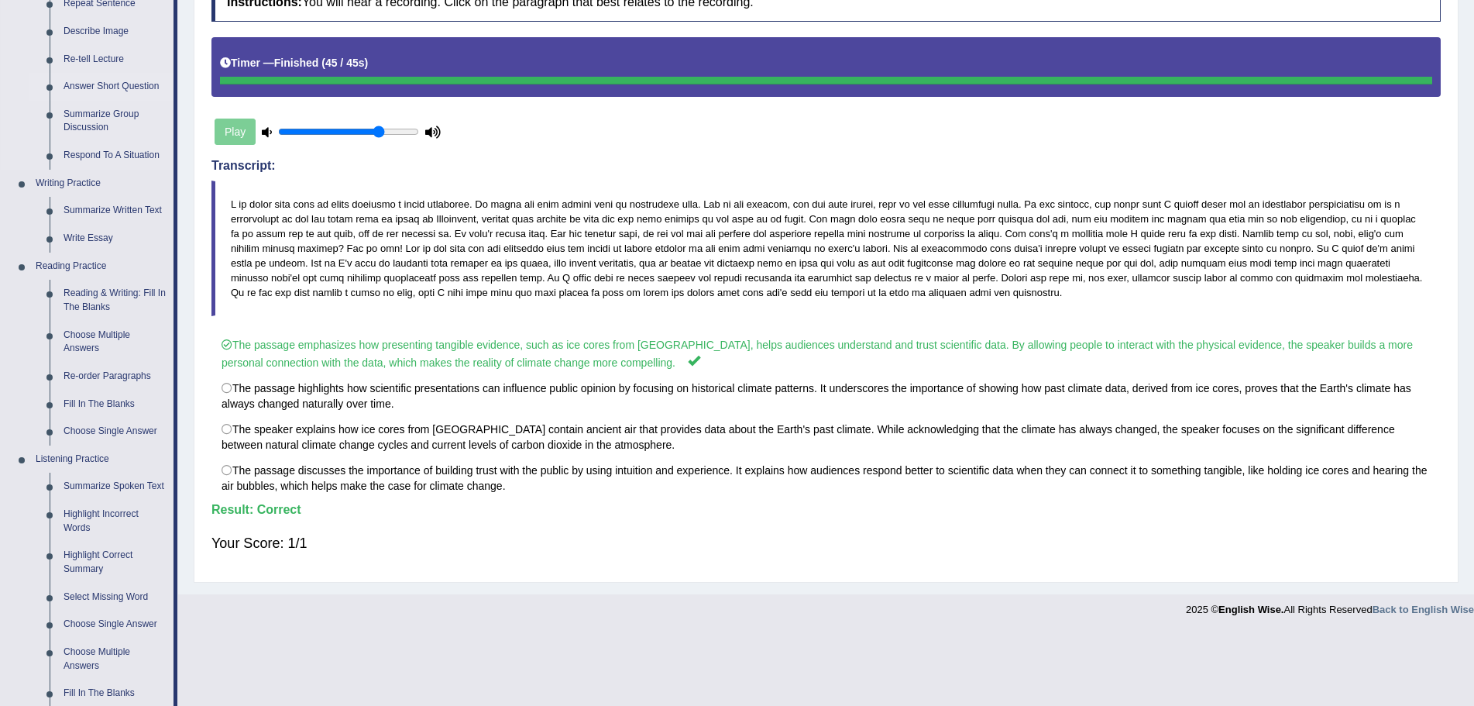
scroll to position [465, 0]
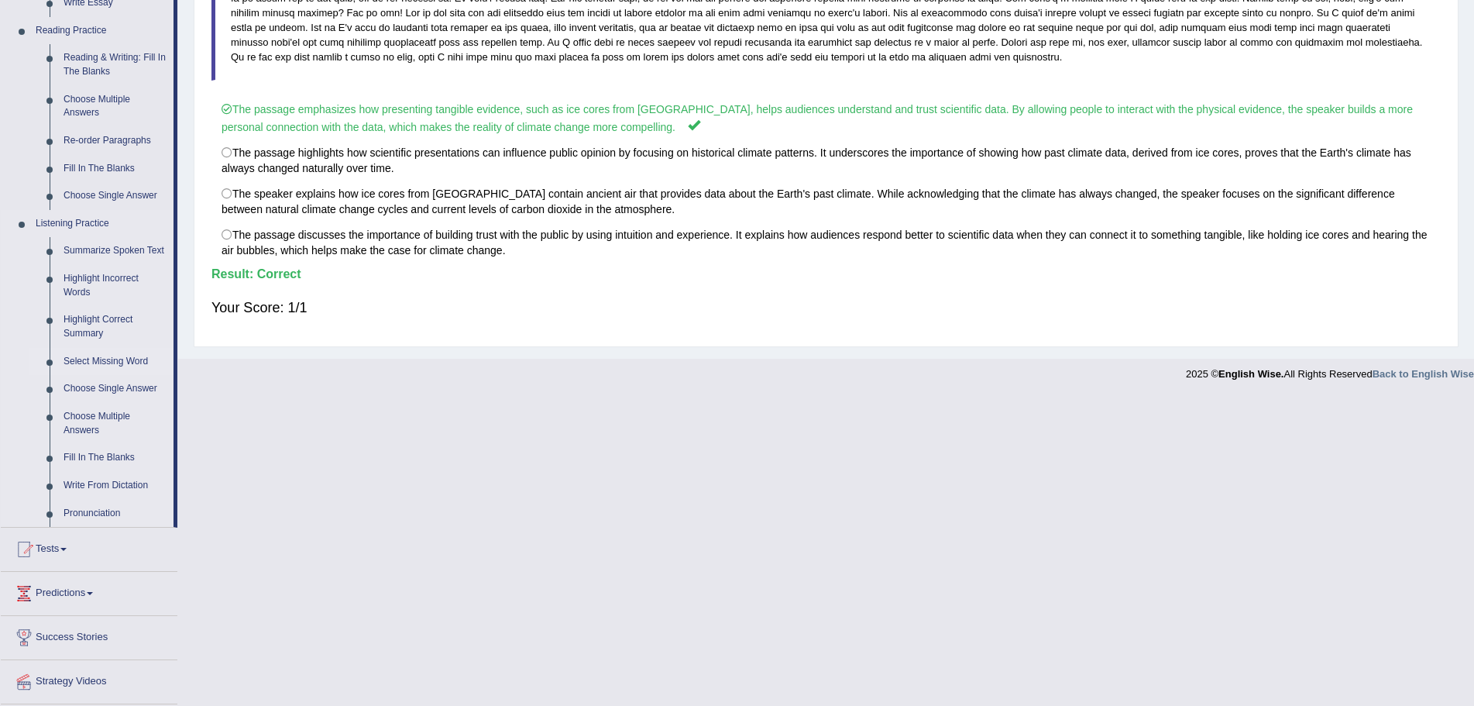
click at [101, 359] on link "Select Missing Word" at bounding box center [115, 362] width 117 height 28
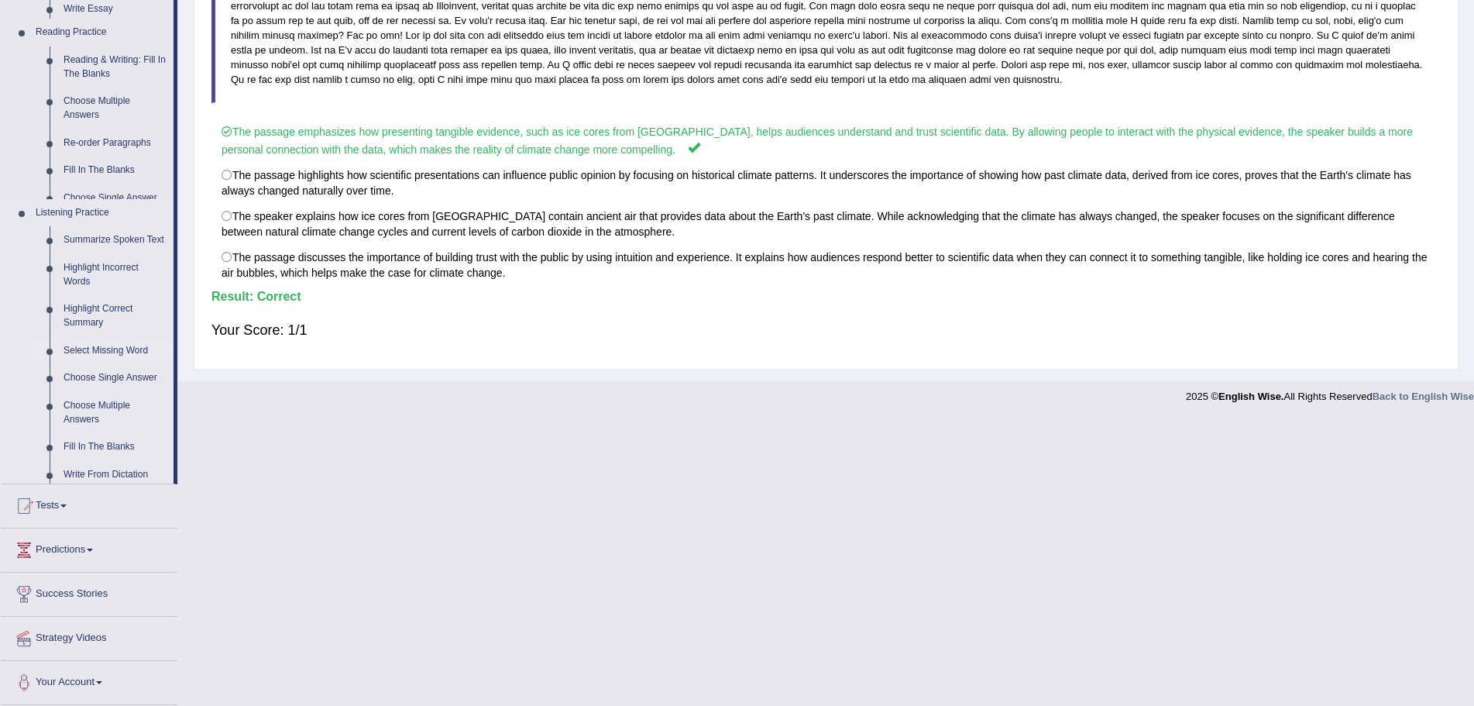
scroll to position [157, 0]
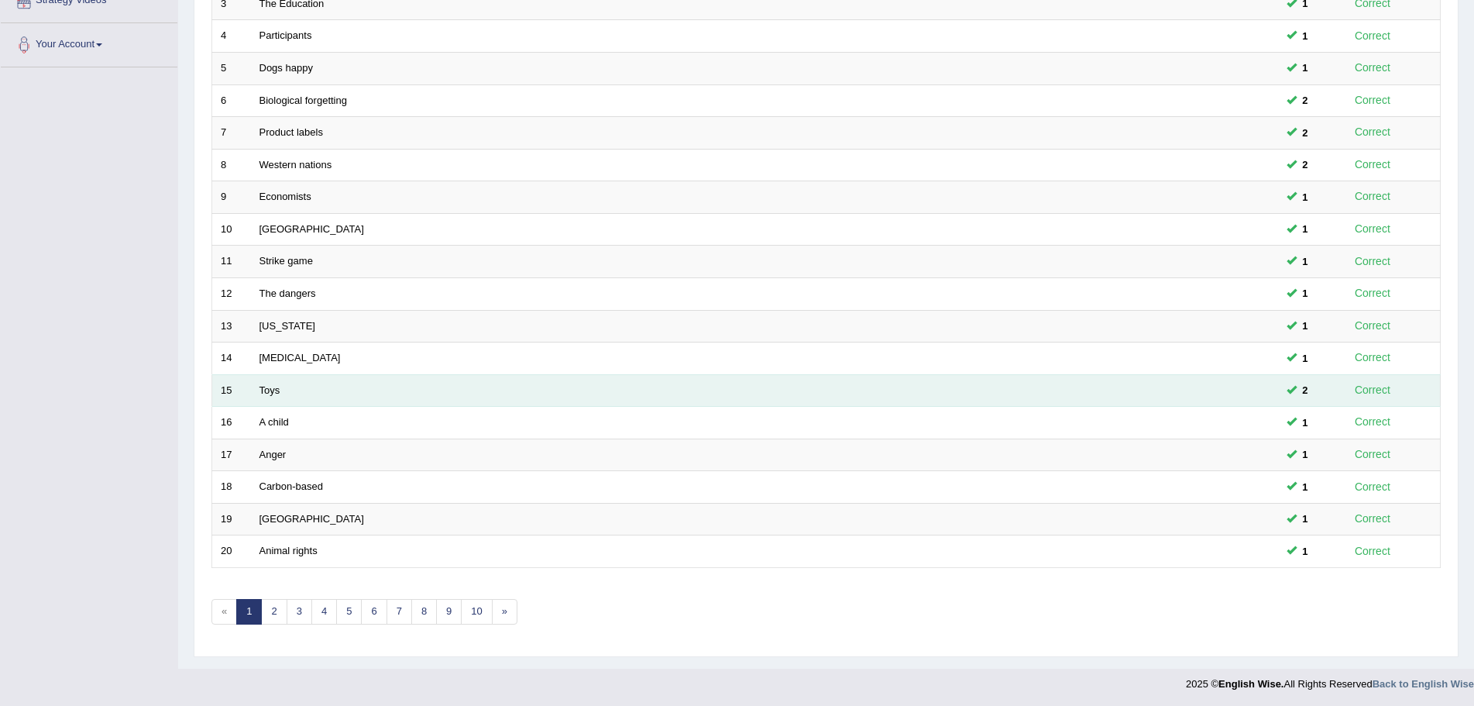
scroll to position [320, 0]
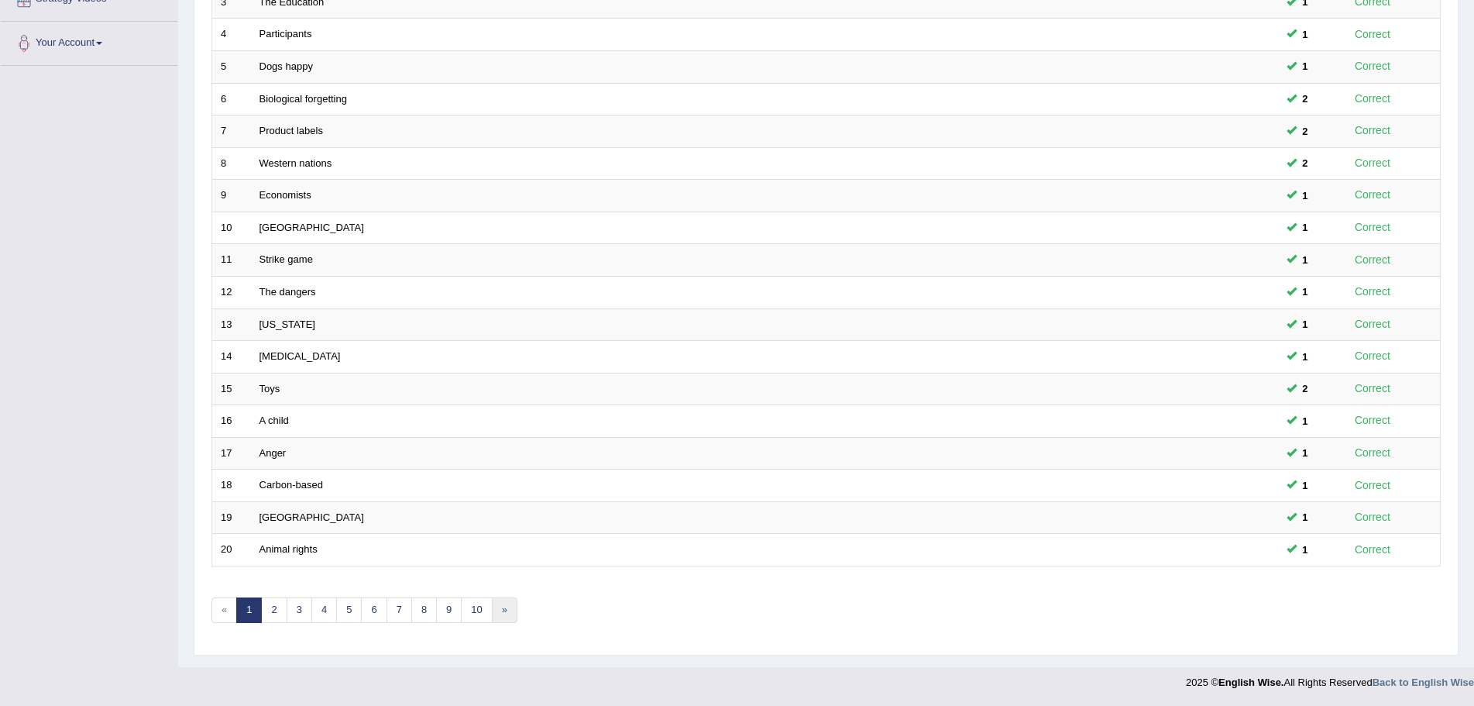
click at [511, 607] on link "»" at bounding box center [505, 610] width 26 height 26
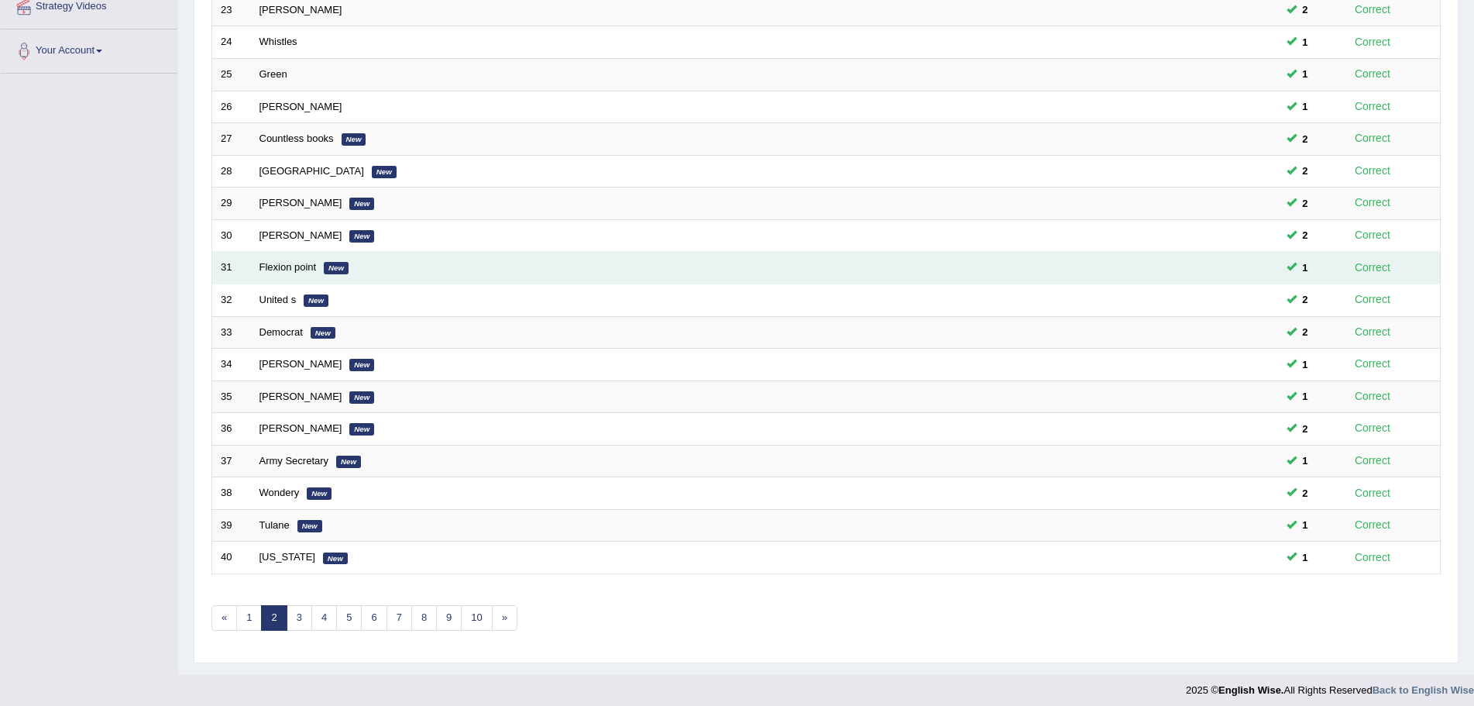
scroll to position [320, 0]
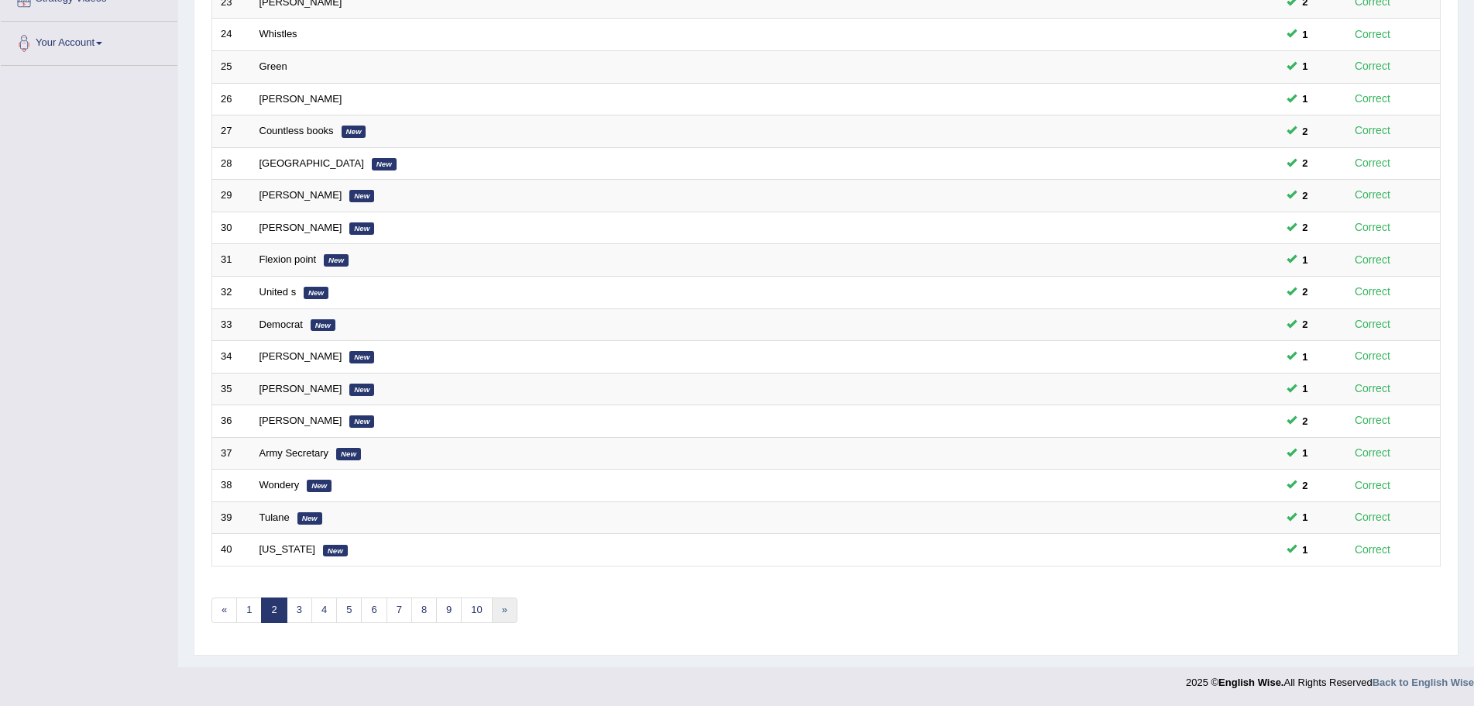
click at [503, 609] on link "»" at bounding box center [505, 610] width 26 height 26
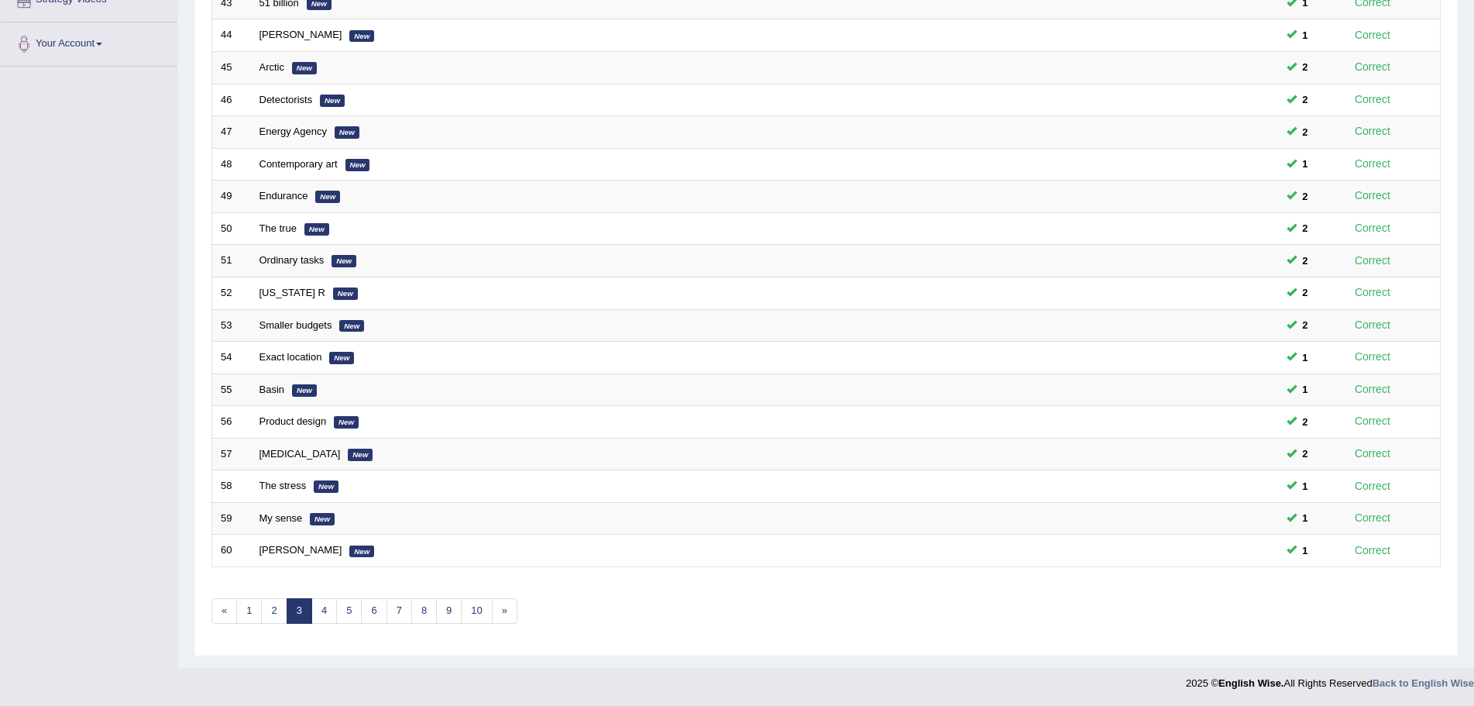
scroll to position [320, 0]
click at [509, 612] on link "»" at bounding box center [505, 610] width 26 height 26
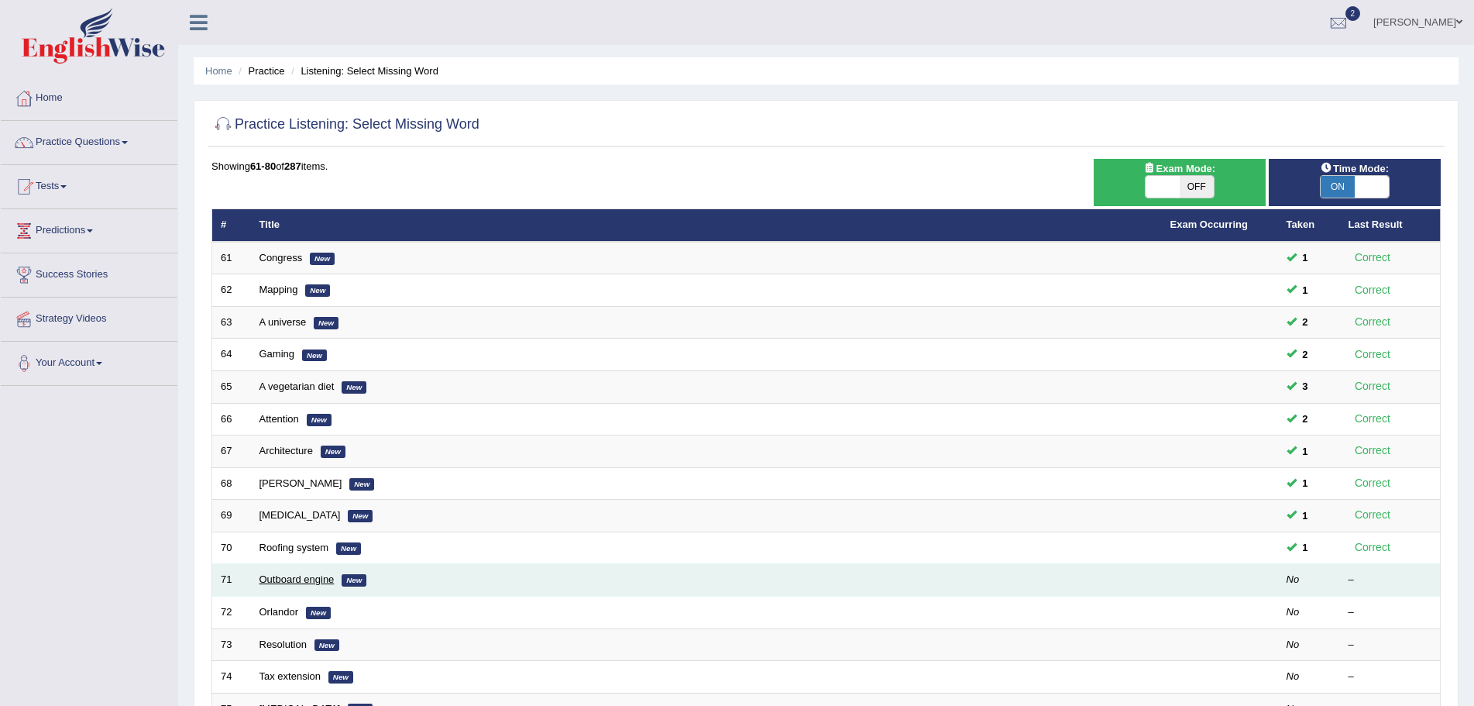
click at [315, 576] on link "Outboard engine" at bounding box center [297, 579] width 75 height 12
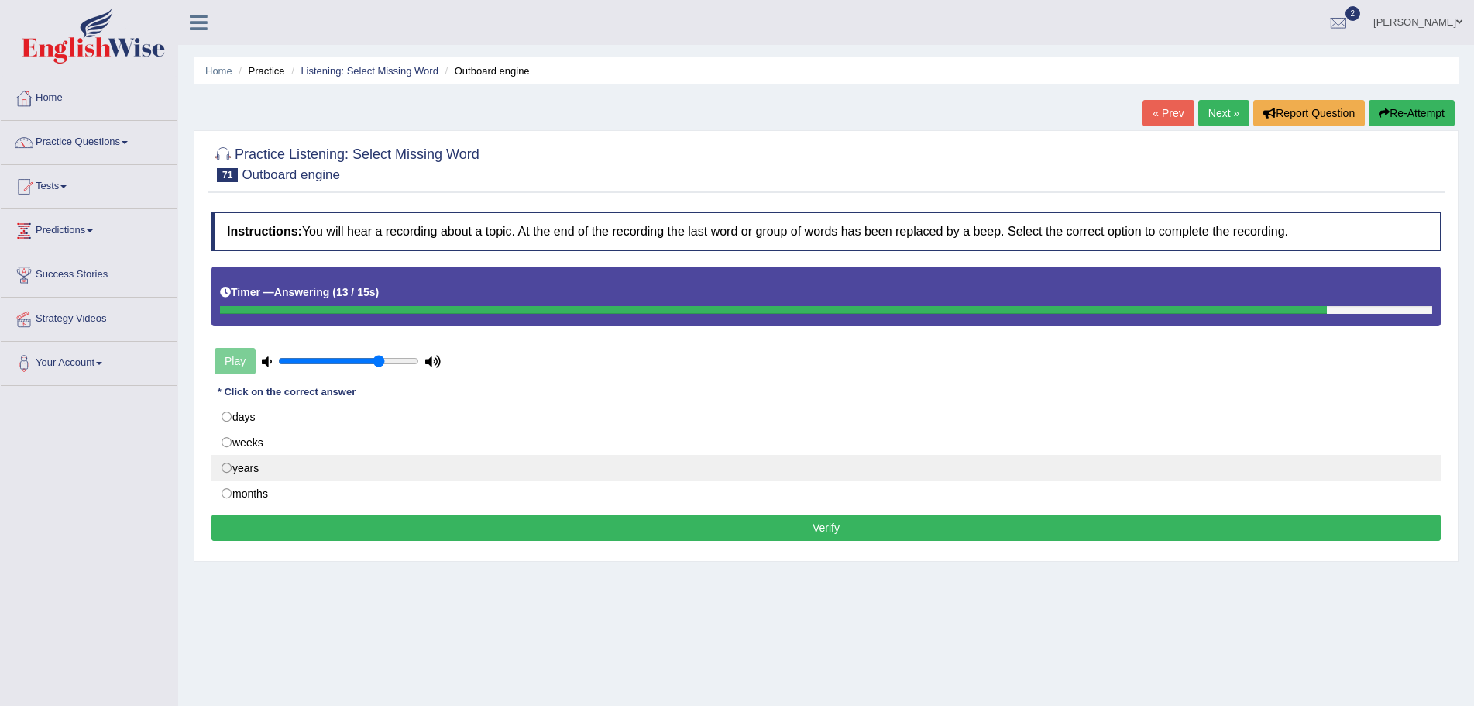
click at [225, 466] on label "years" at bounding box center [827, 468] width 1230 height 26
radio input "true"
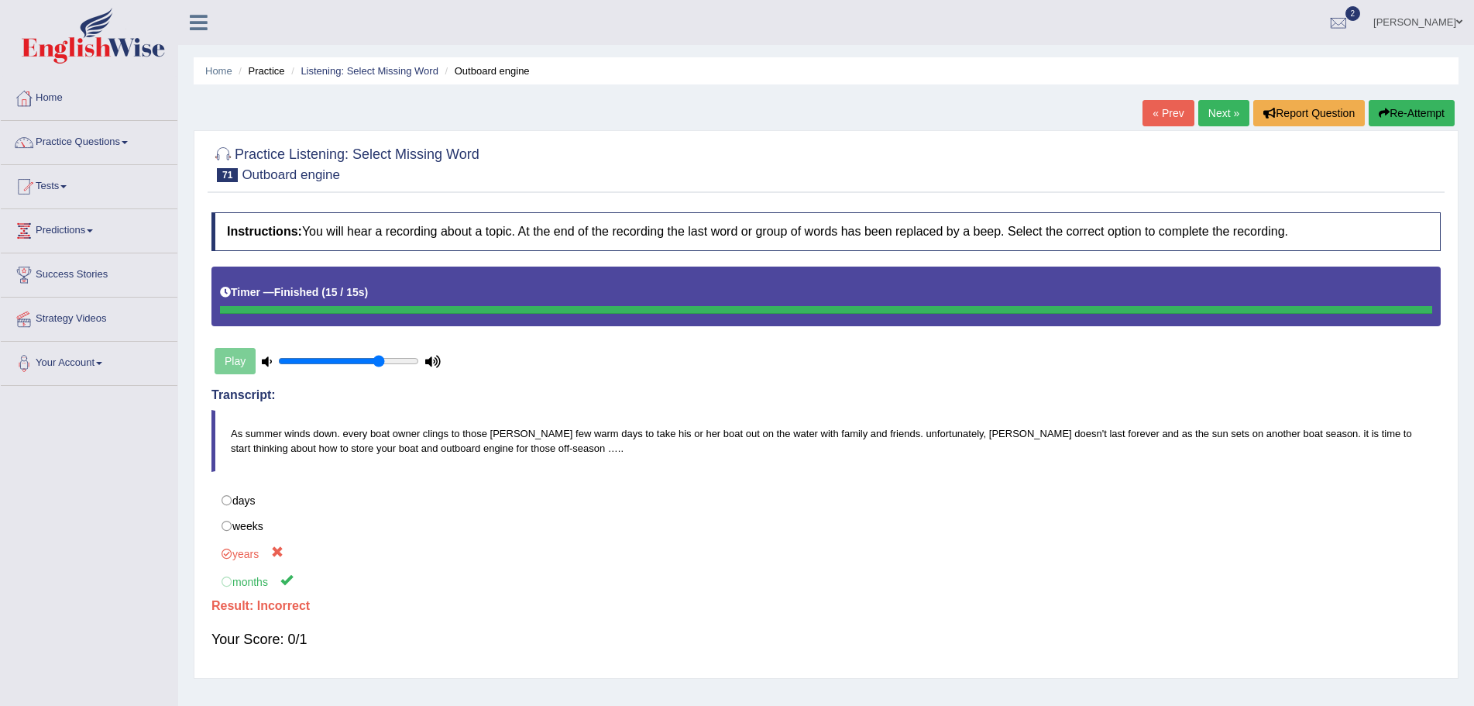
click at [1406, 111] on button "Re-Attempt" at bounding box center [1412, 113] width 86 height 26
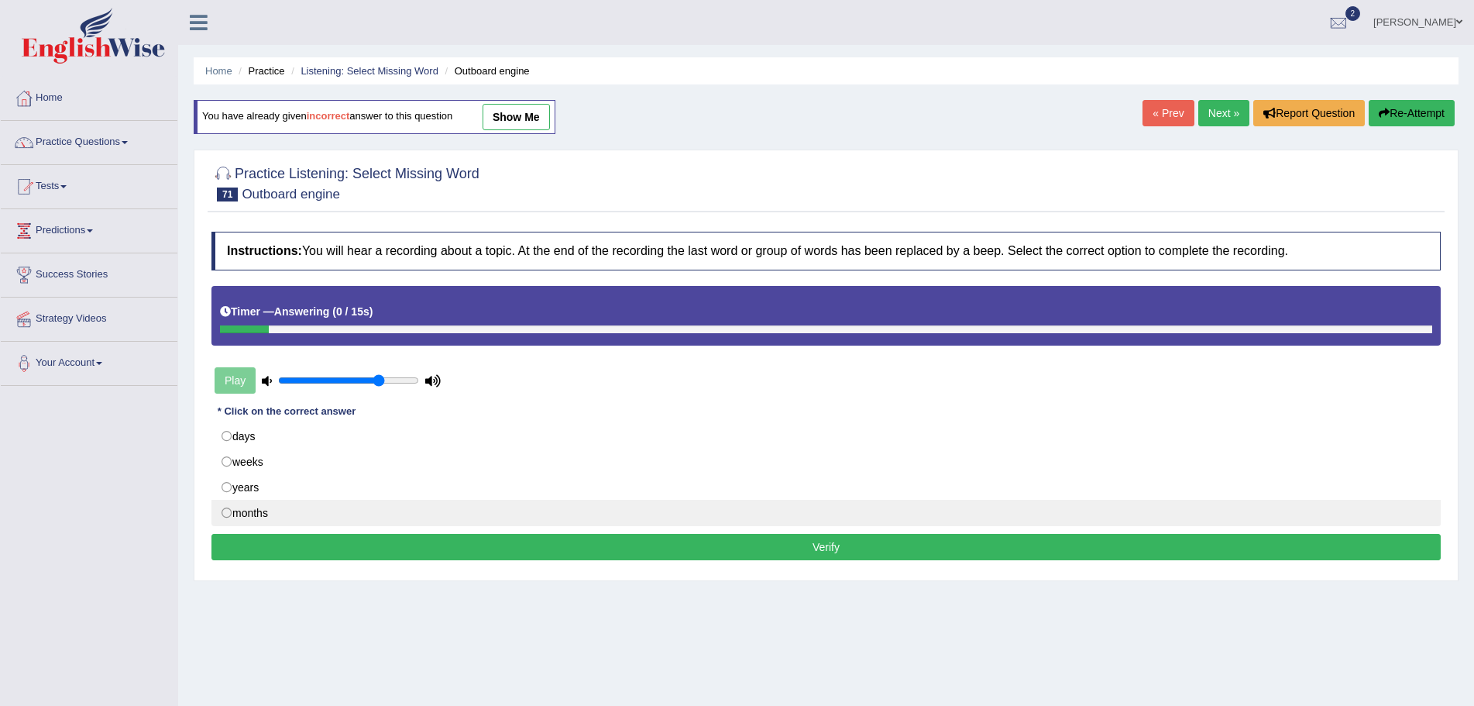
click at [225, 510] on label "months" at bounding box center [827, 513] width 1230 height 26
radio input "true"
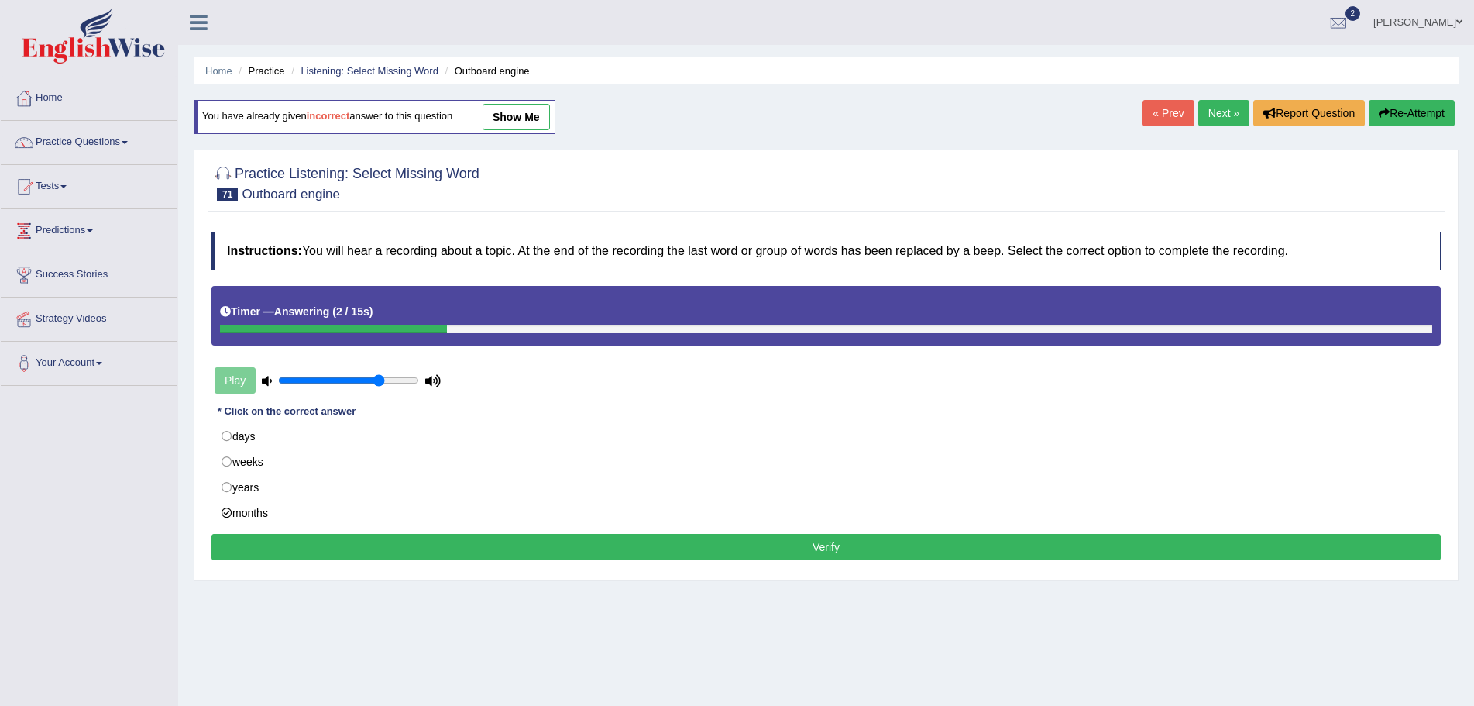
click at [810, 545] on button "Verify" at bounding box center [827, 547] width 1230 height 26
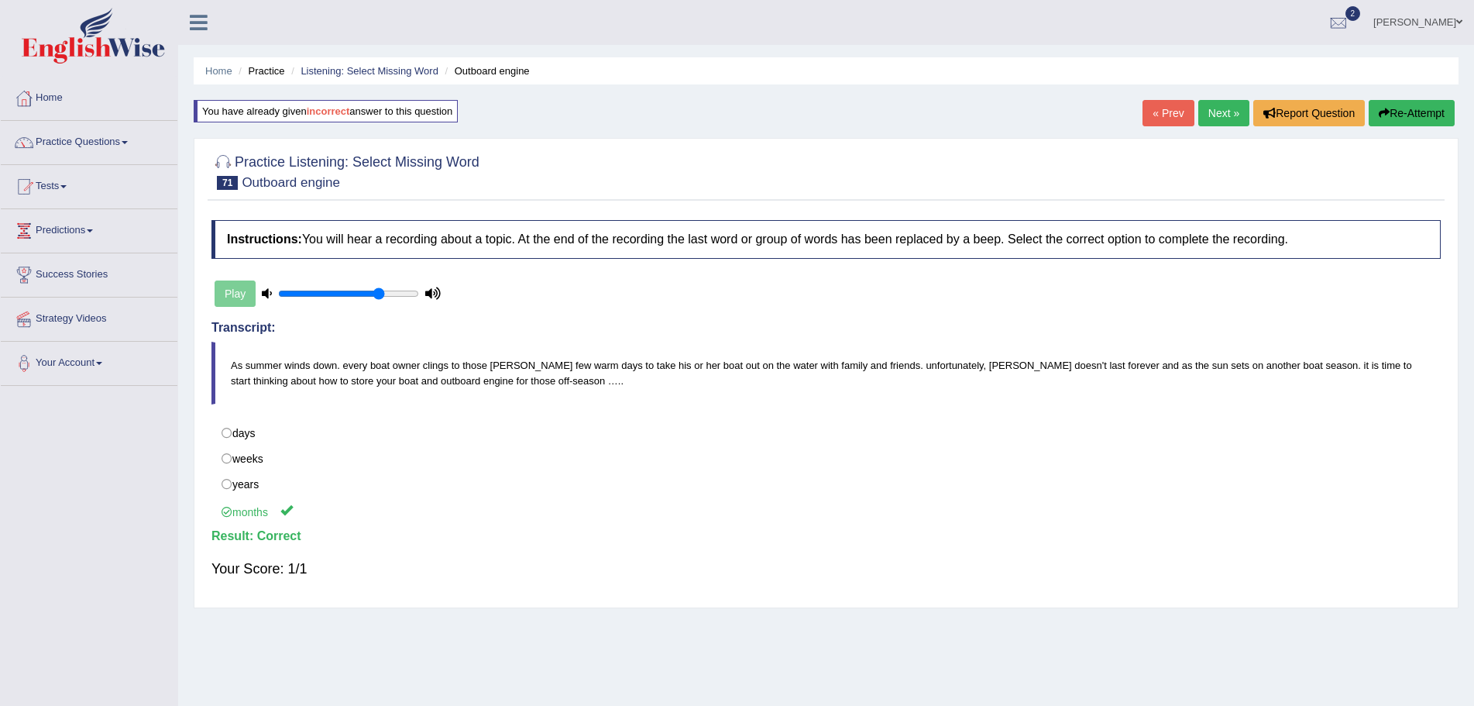
click at [1223, 106] on link "Next »" at bounding box center [1224, 113] width 51 height 26
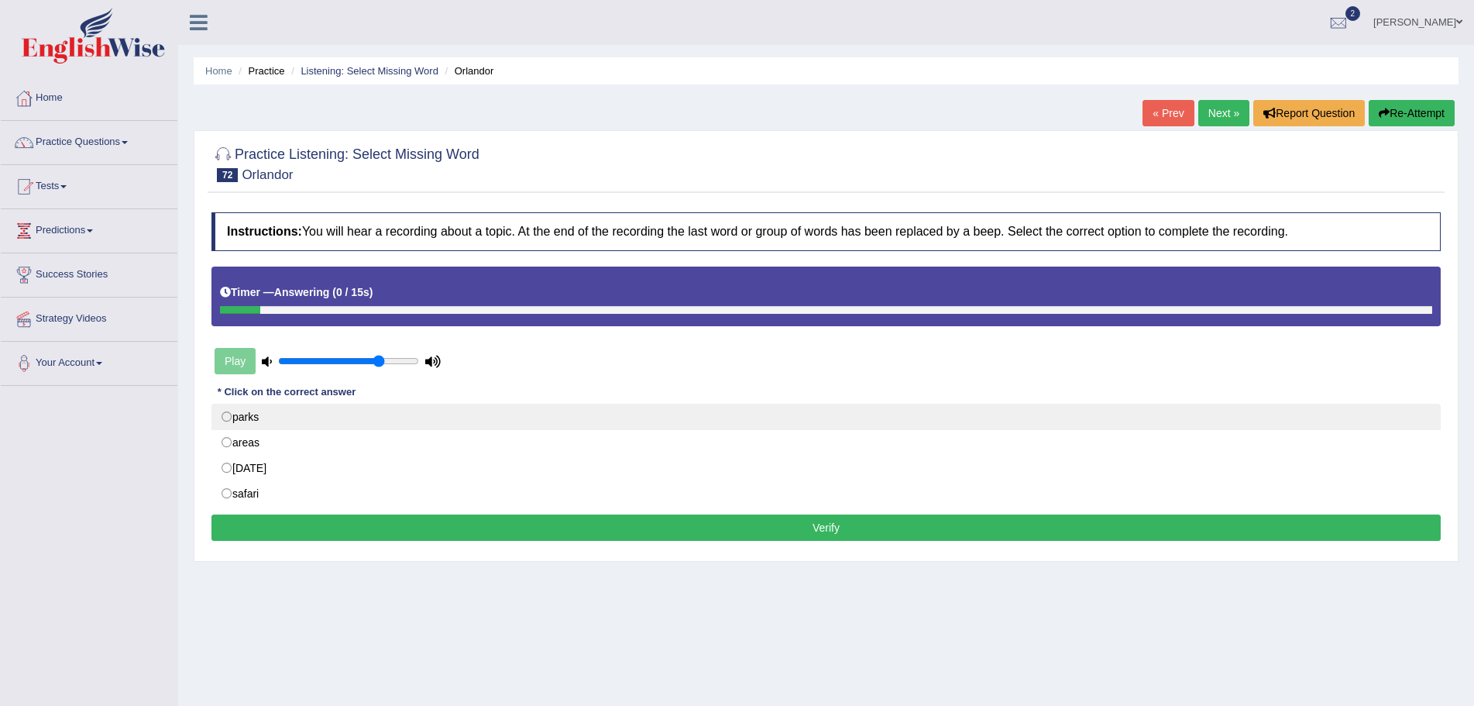
click at [226, 414] on label "parks" at bounding box center [827, 417] width 1230 height 26
radio input "true"
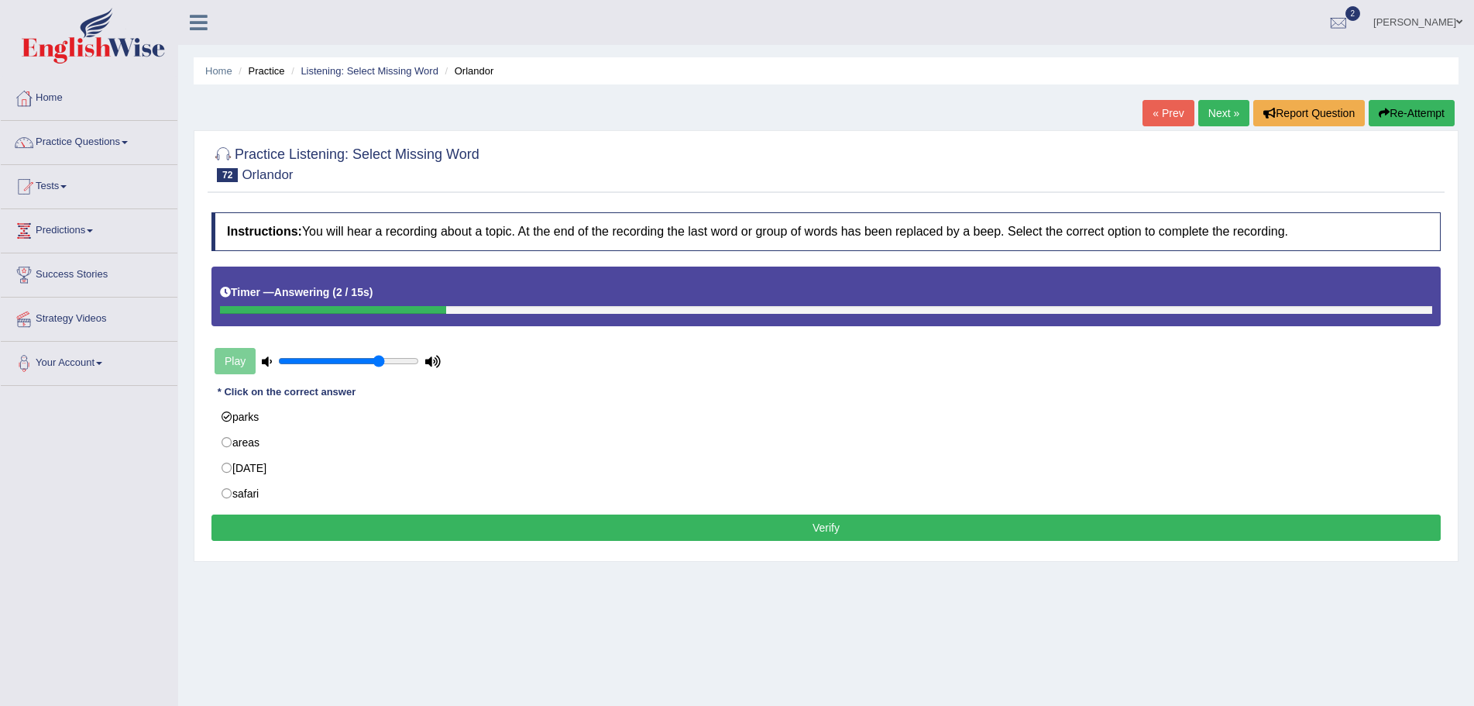
click at [755, 529] on button "Verify" at bounding box center [827, 527] width 1230 height 26
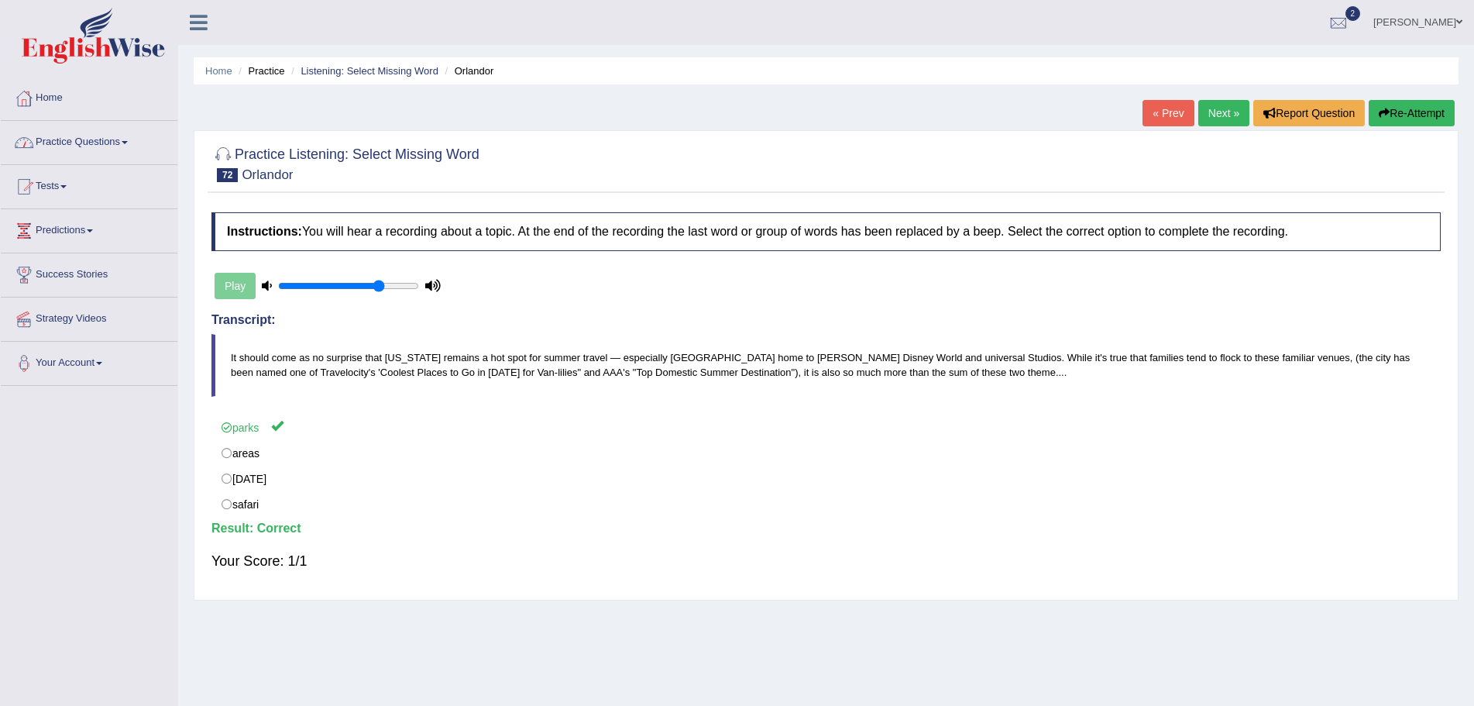
click at [1203, 108] on link "Next »" at bounding box center [1224, 113] width 51 height 26
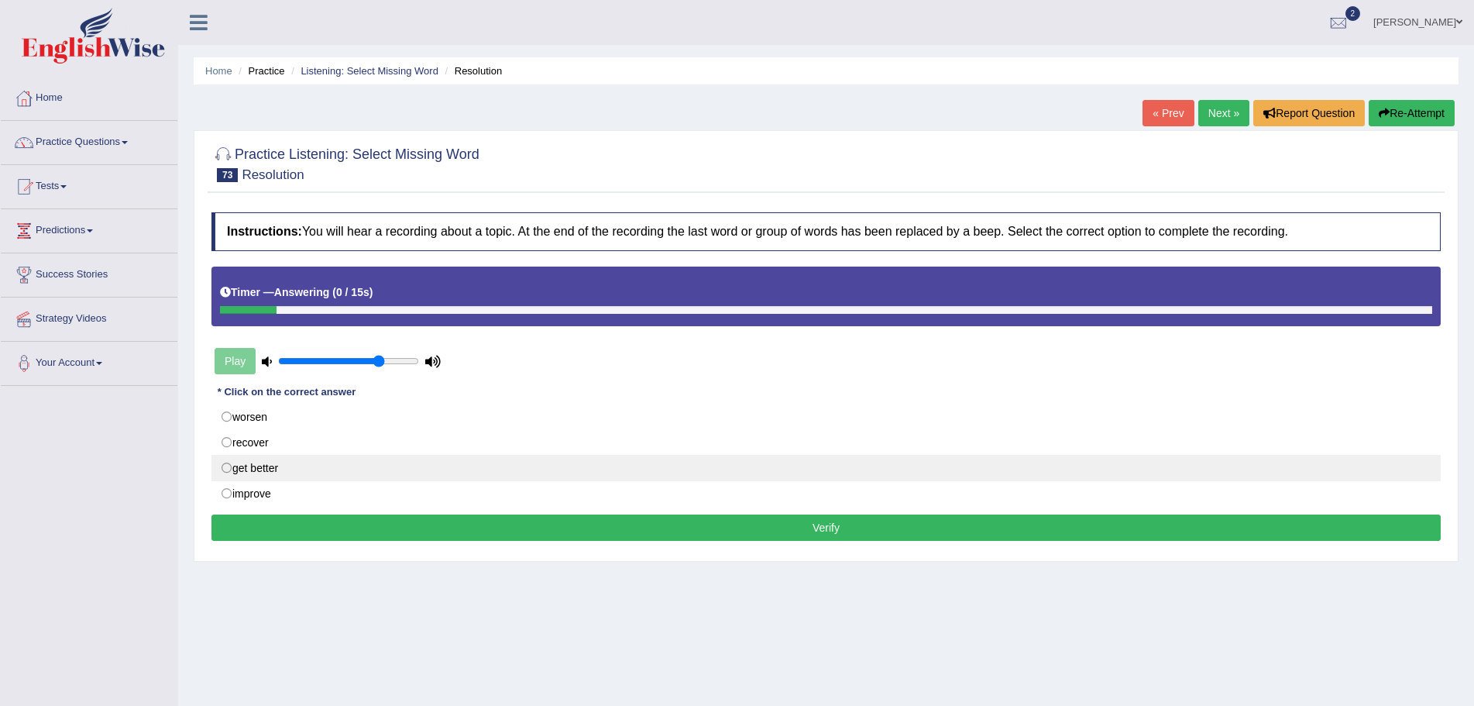
click at [229, 466] on label "get better" at bounding box center [827, 468] width 1230 height 26
radio input "true"
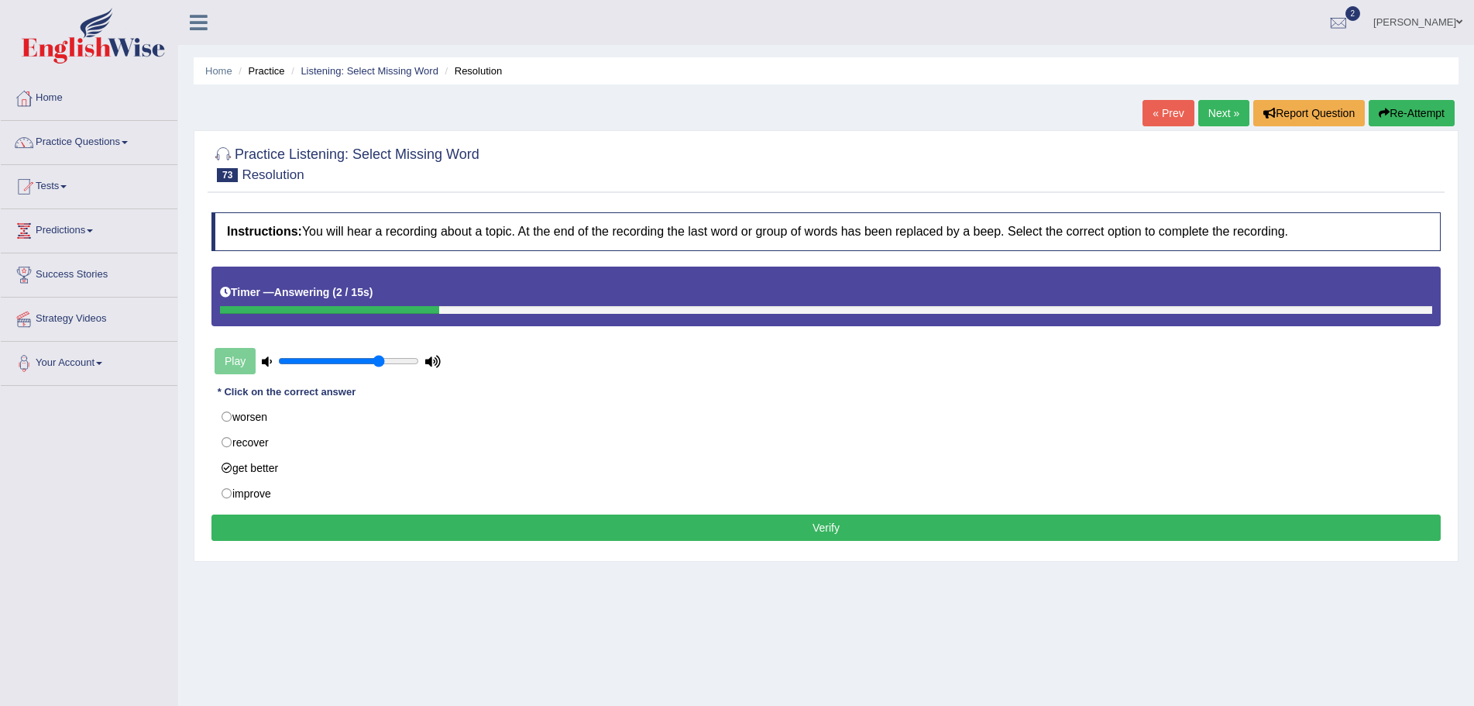
click at [751, 527] on button "Verify" at bounding box center [827, 527] width 1230 height 26
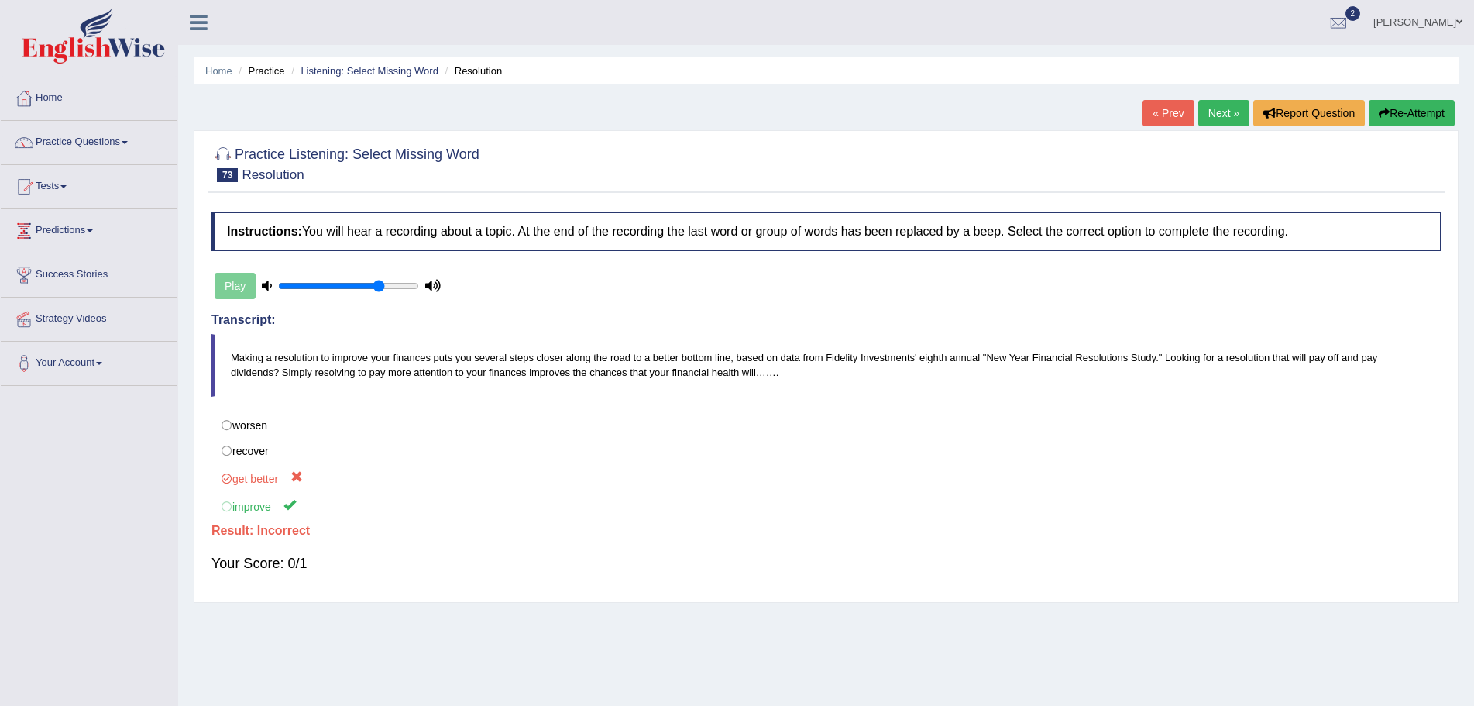
click at [1415, 108] on button "Re-Attempt" at bounding box center [1412, 113] width 86 height 26
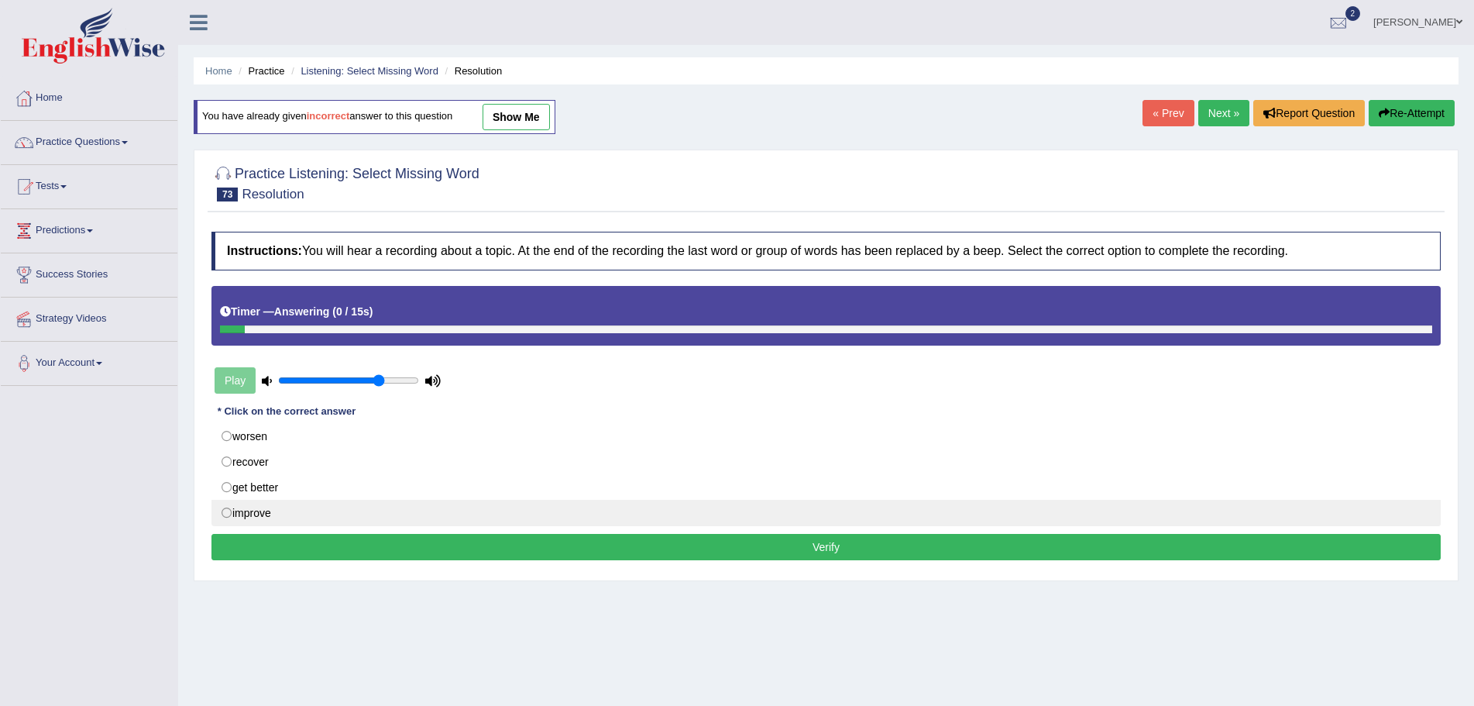
click at [227, 510] on label "improve" at bounding box center [827, 513] width 1230 height 26
radio input "true"
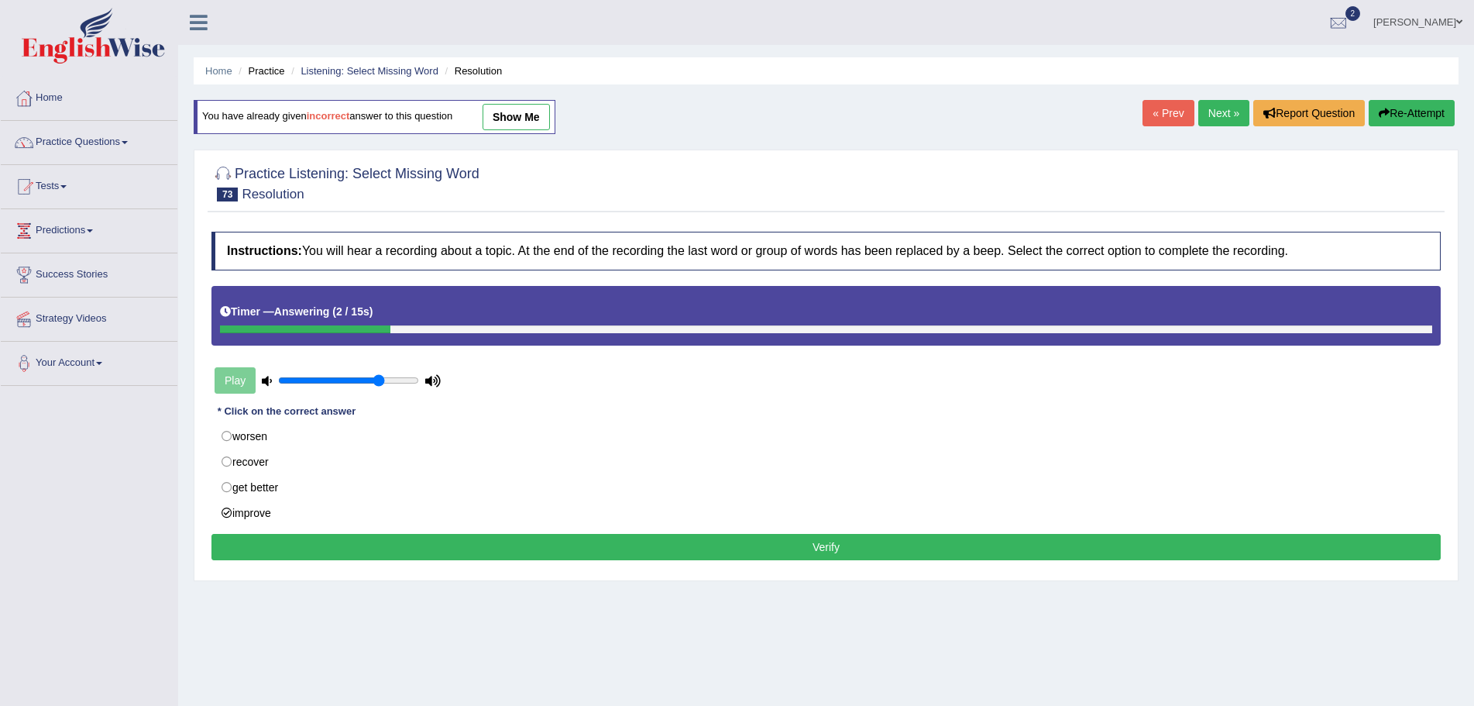
click at [827, 542] on button "Verify" at bounding box center [827, 547] width 1230 height 26
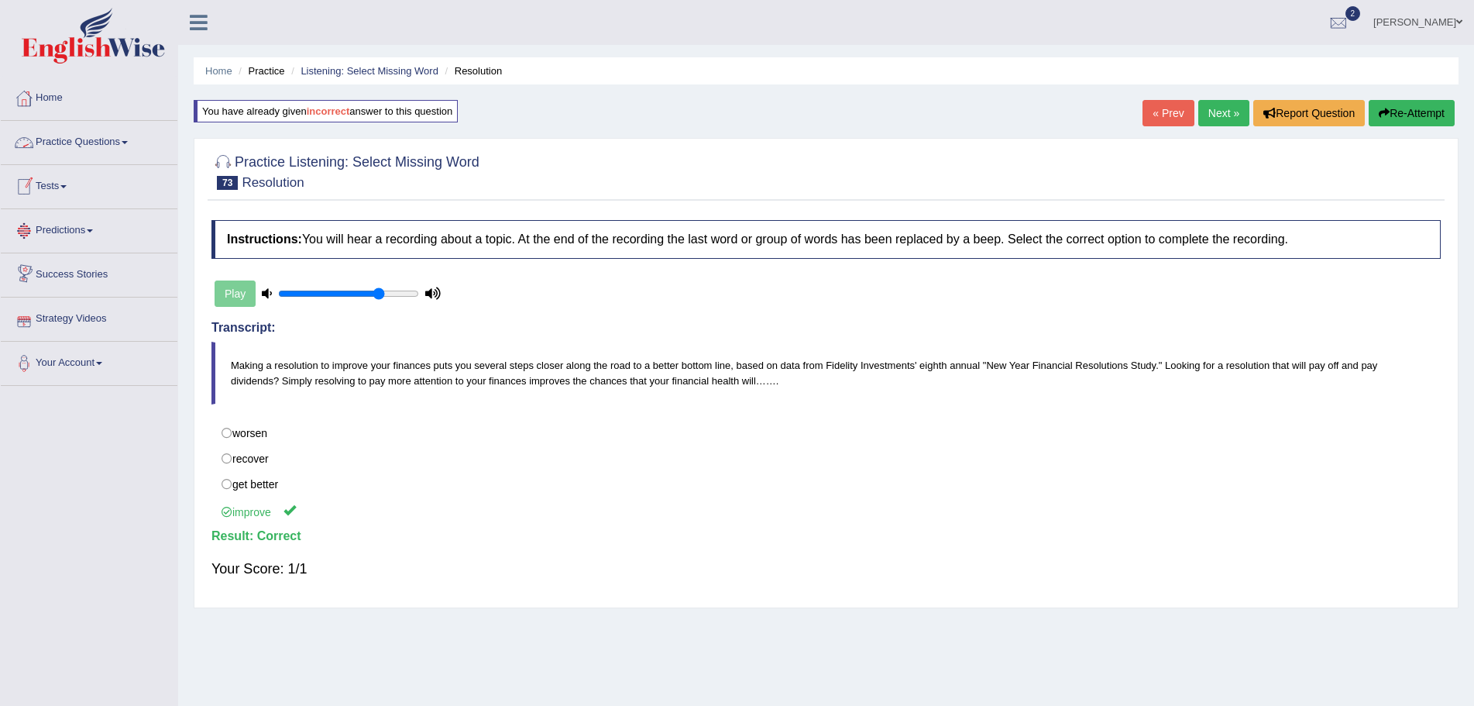
click at [130, 139] on link "Practice Questions" at bounding box center [89, 140] width 177 height 39
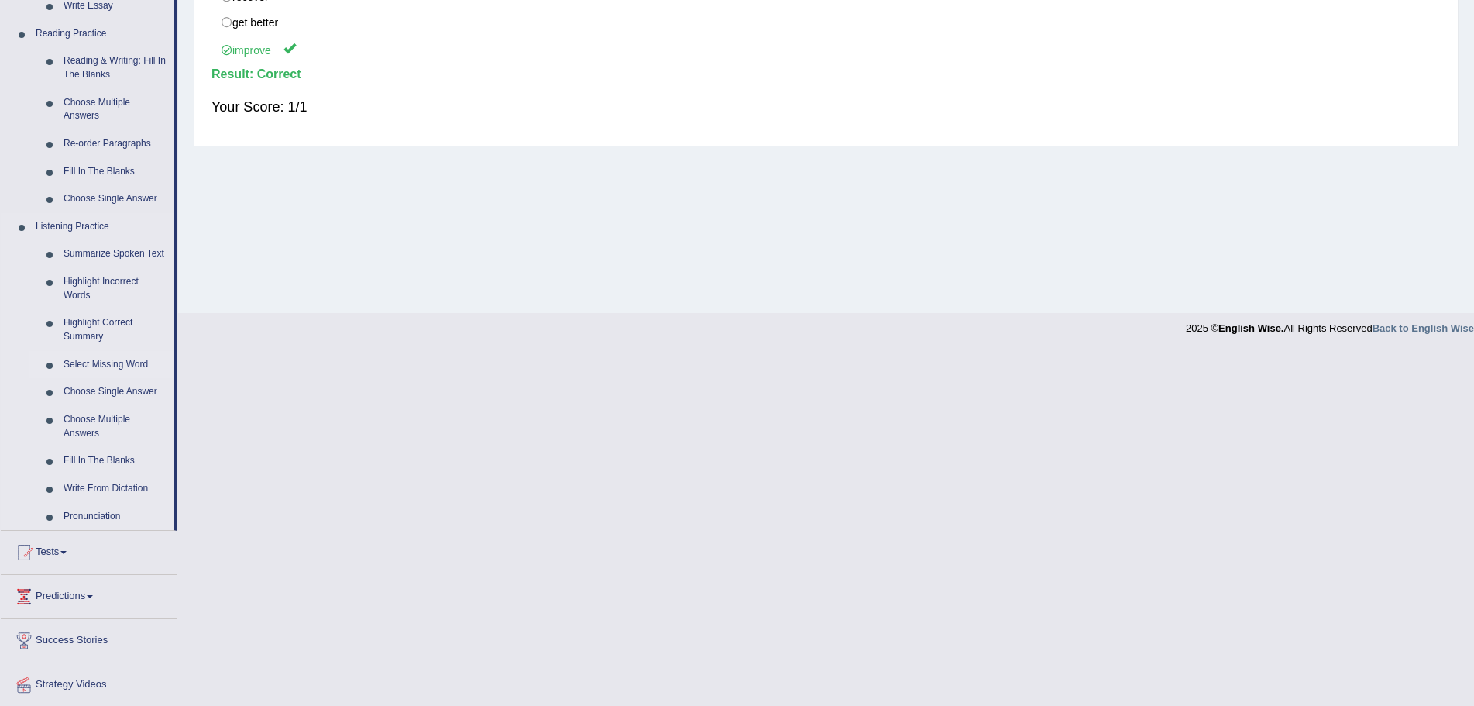
scroll to position [508, 0]
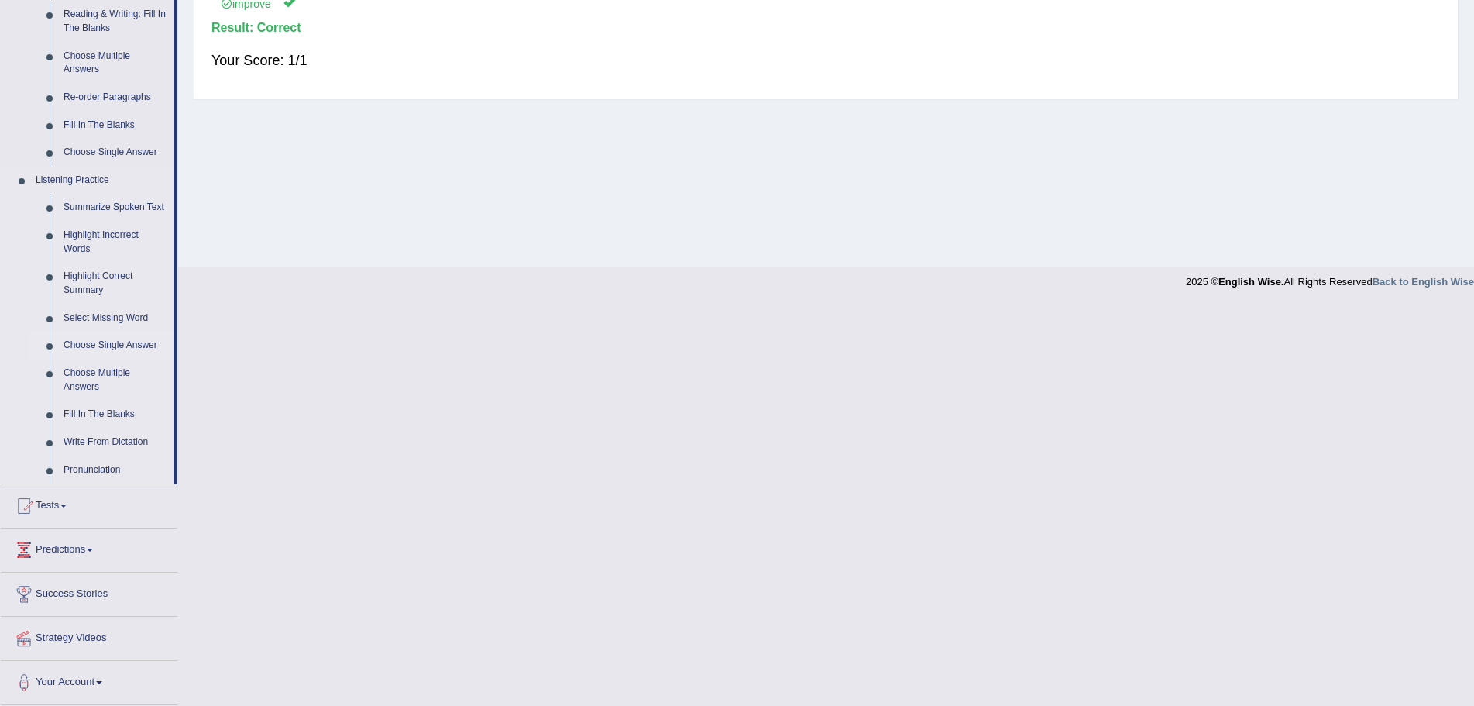
click at [86, 344] on link "Choose Single Answer" at bounding box center [115, 346] width 117 height 28
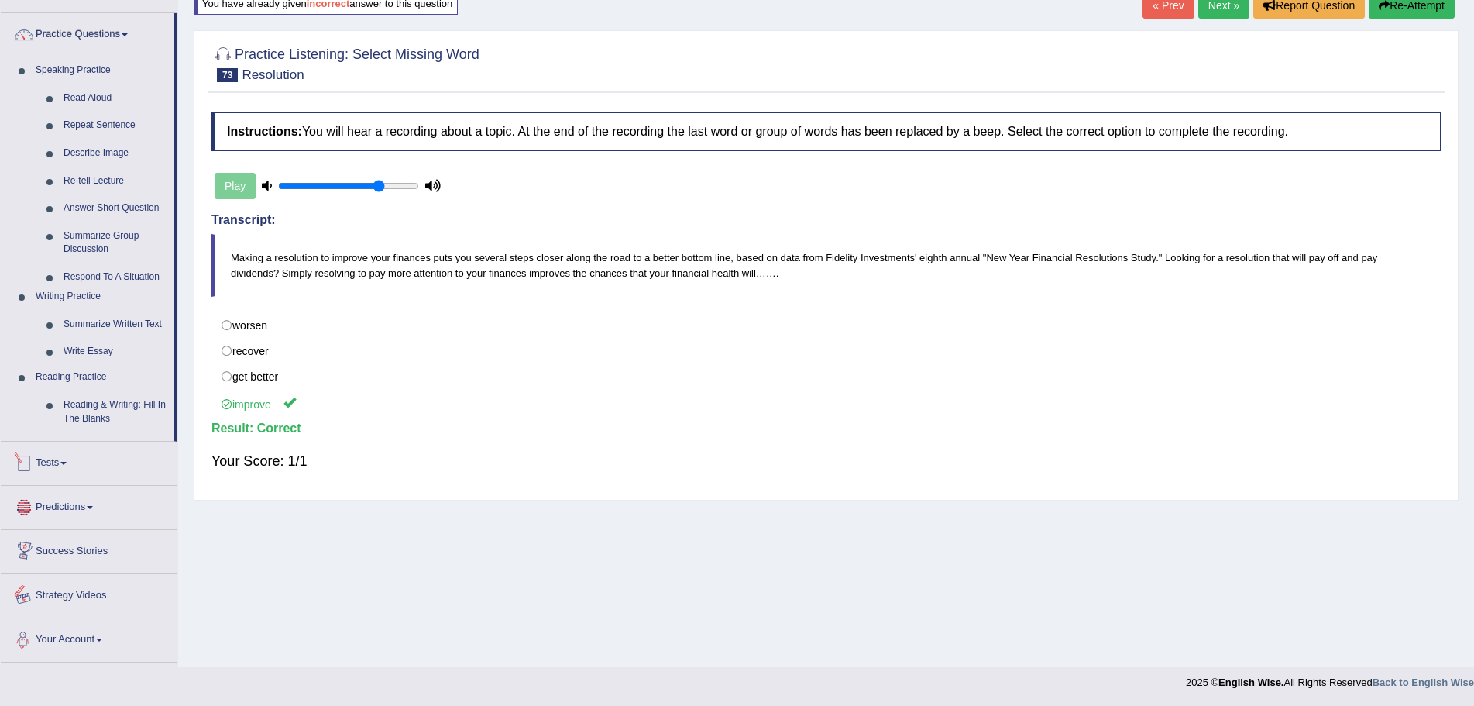
scroll to position [114, 0]
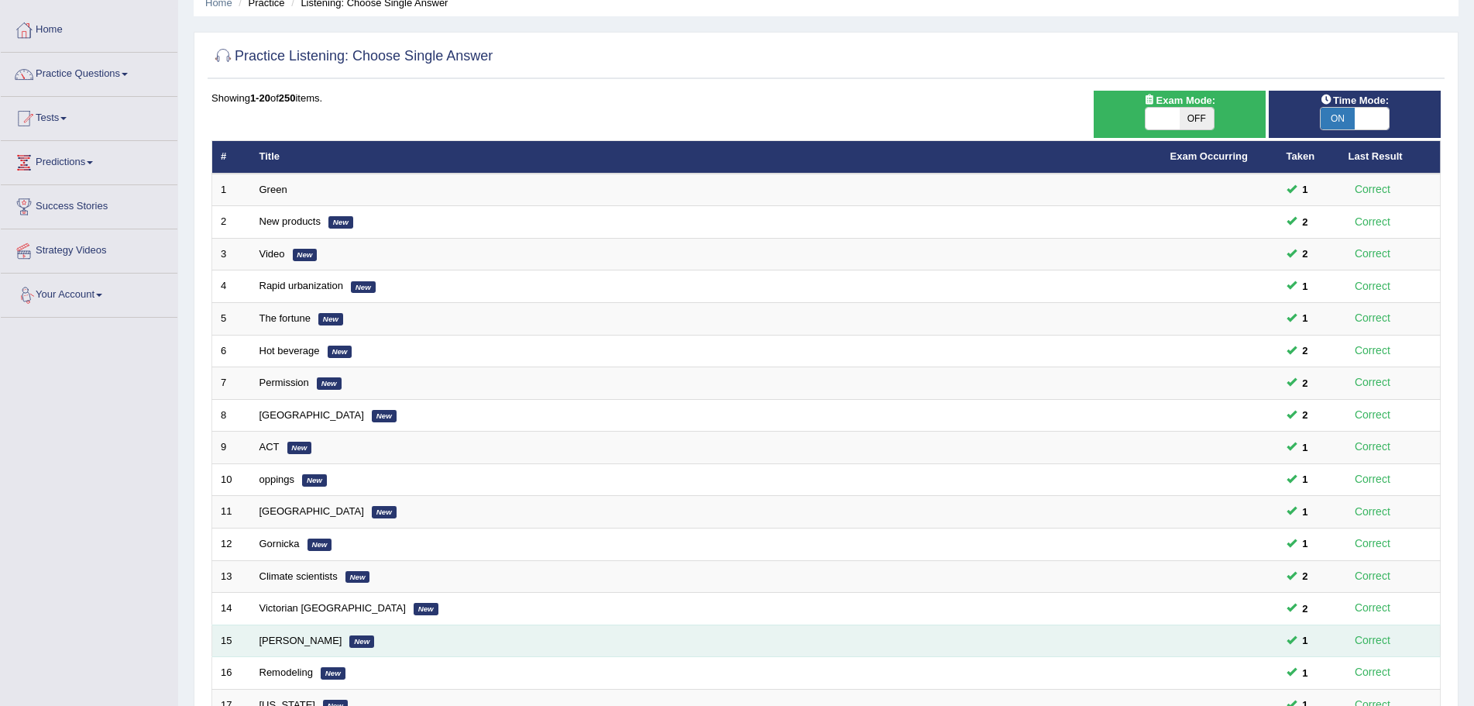
scroll to position [320, 0]
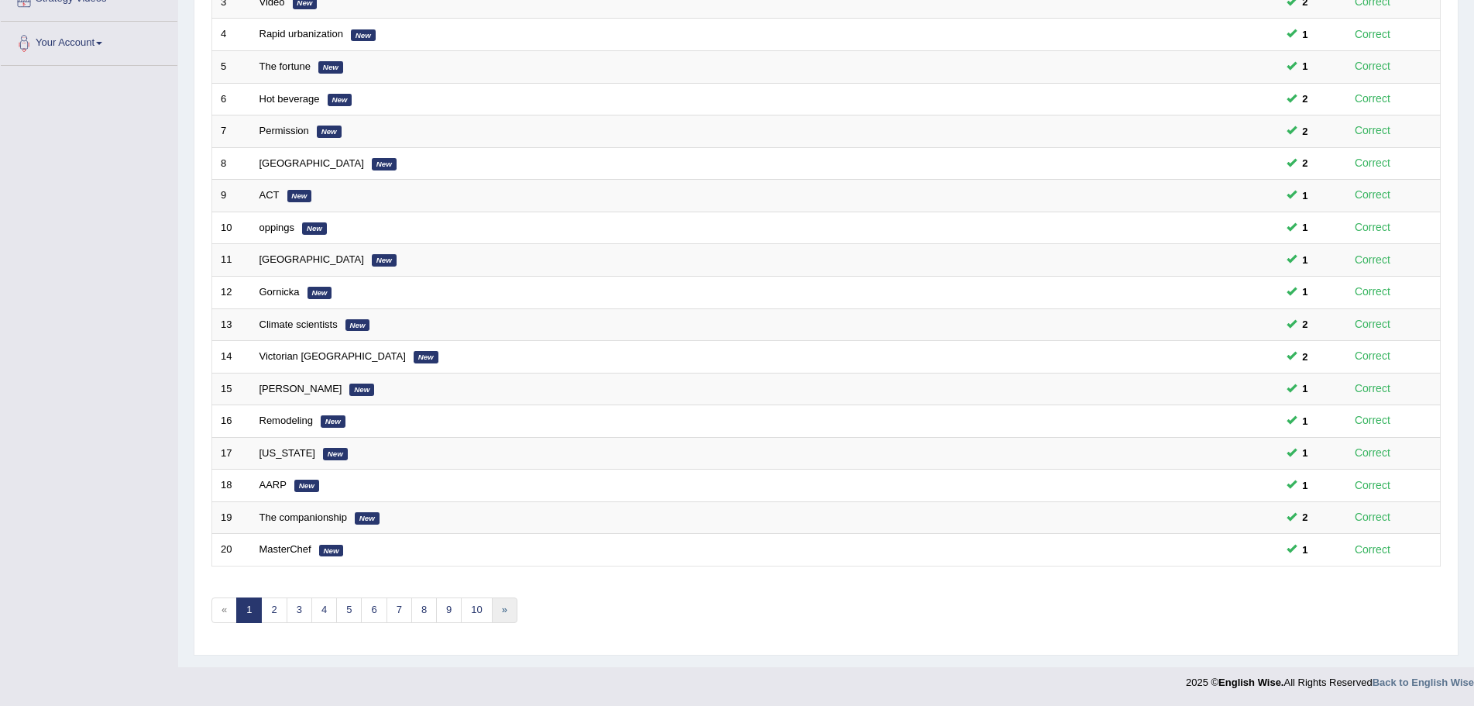
click at [502, 610] on link "»" at bounding box center [505, 610] width 26 height 26
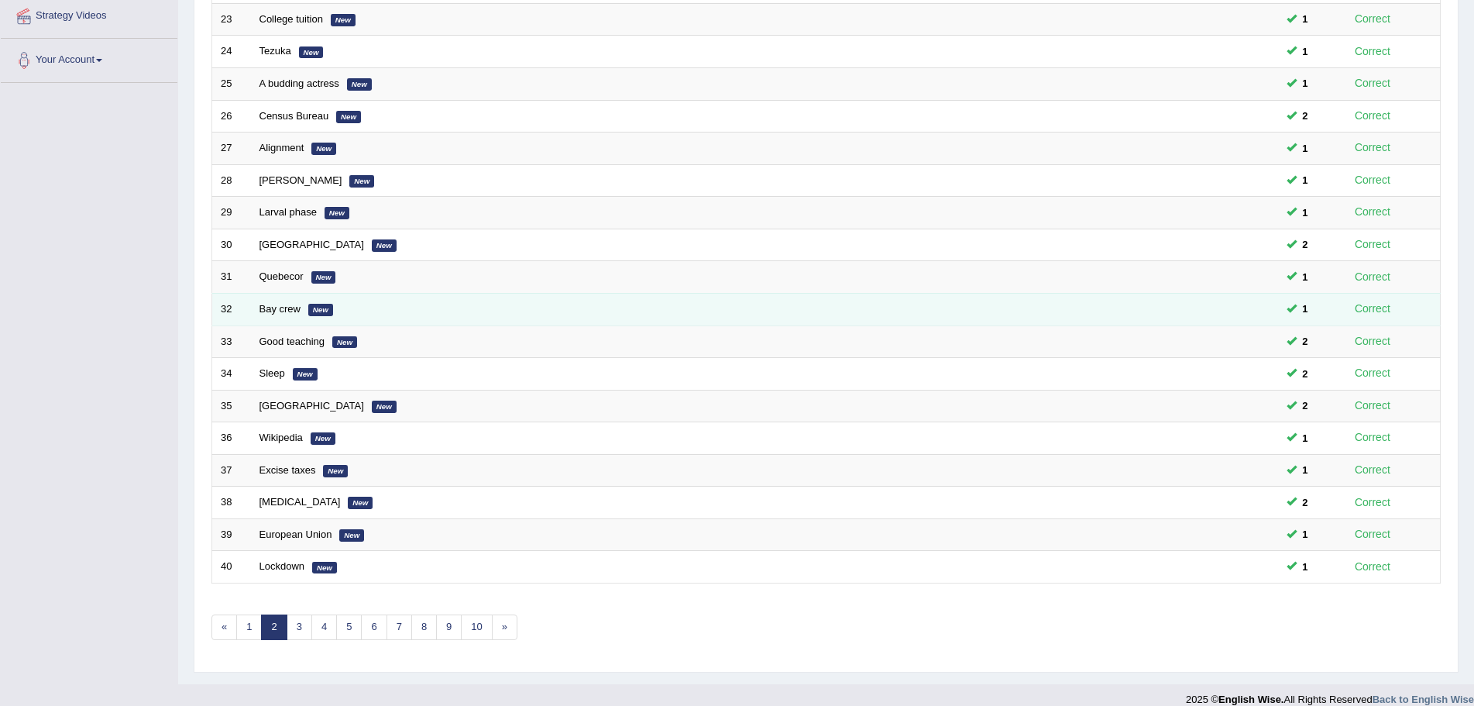
scroll to position [320, 0]
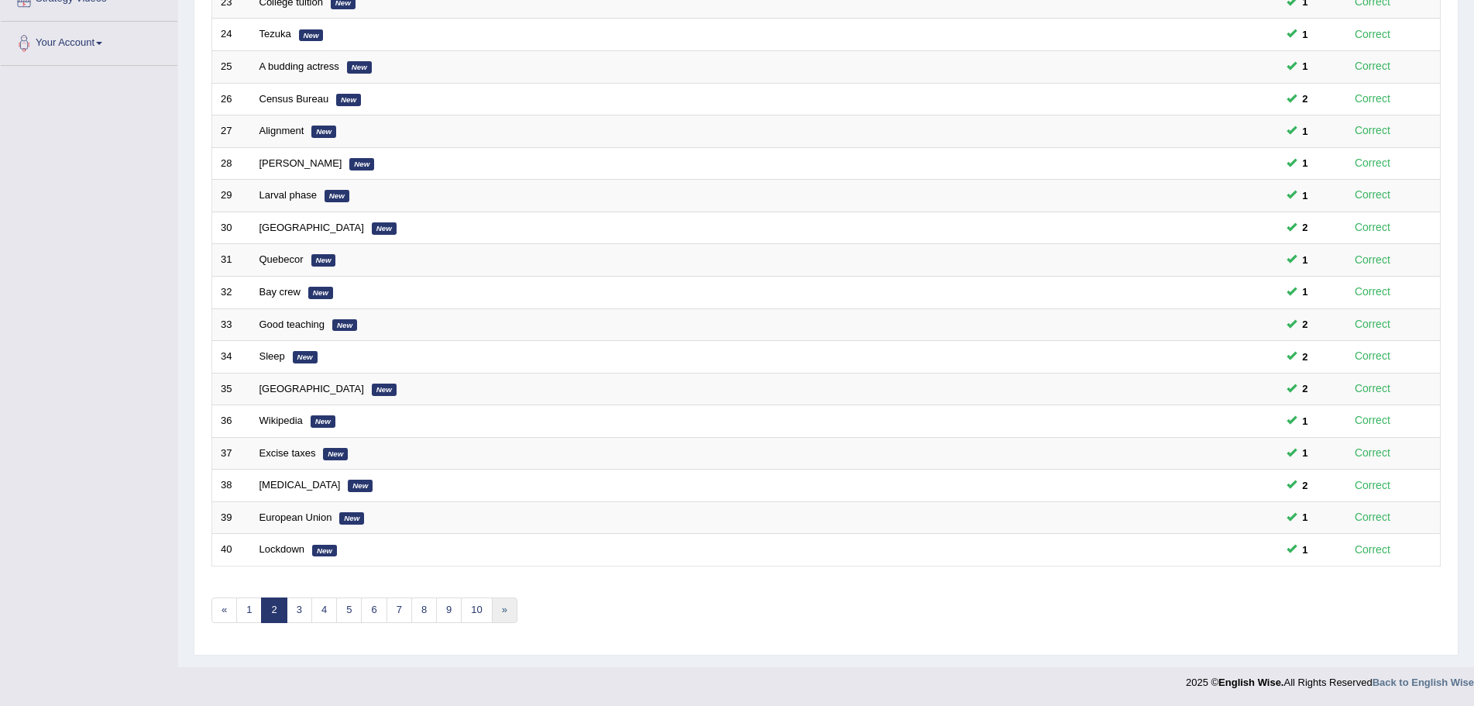
click at [507, 614] on link "»" at bounding box center [505, 610] width 26 height 26
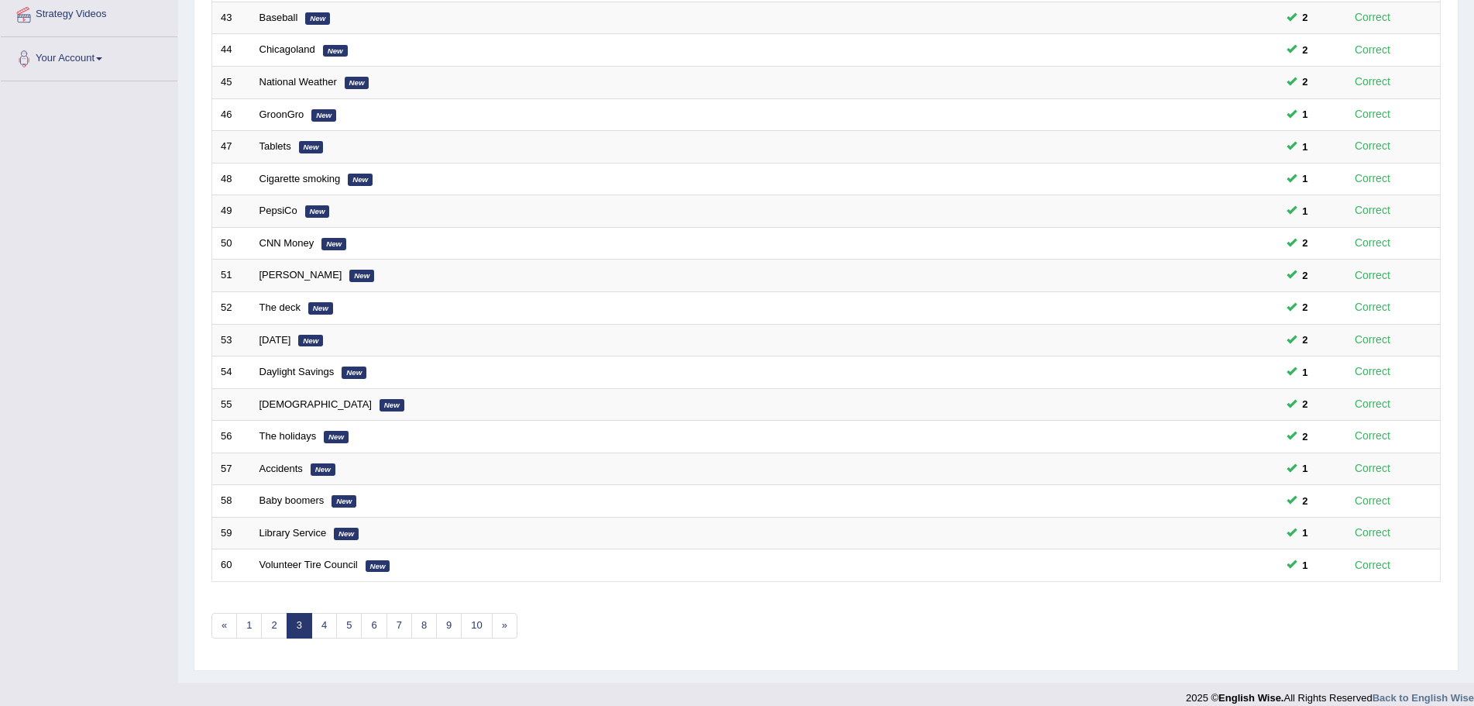
scroll to position [320, 0]
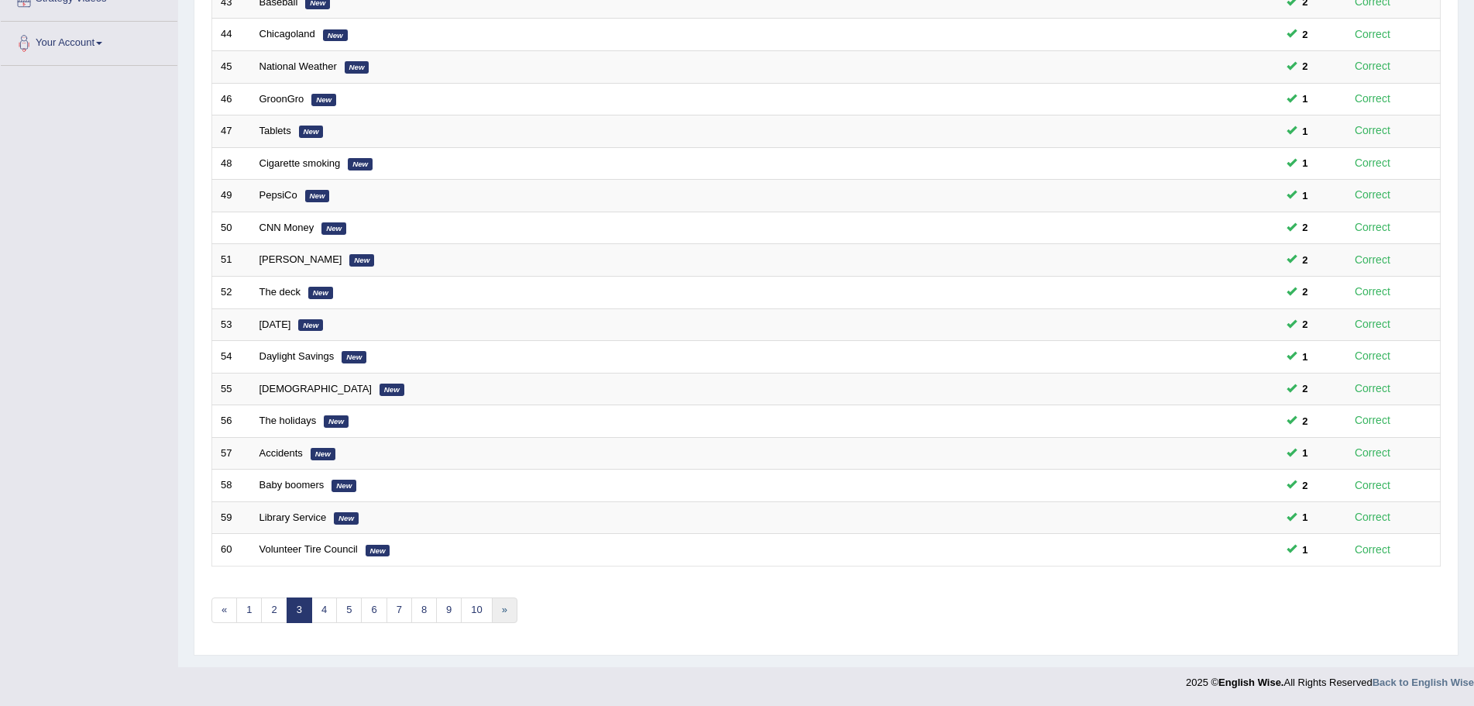
click at [507, 615] on link "»" at bounding box center [505, 610] width 26 height 26
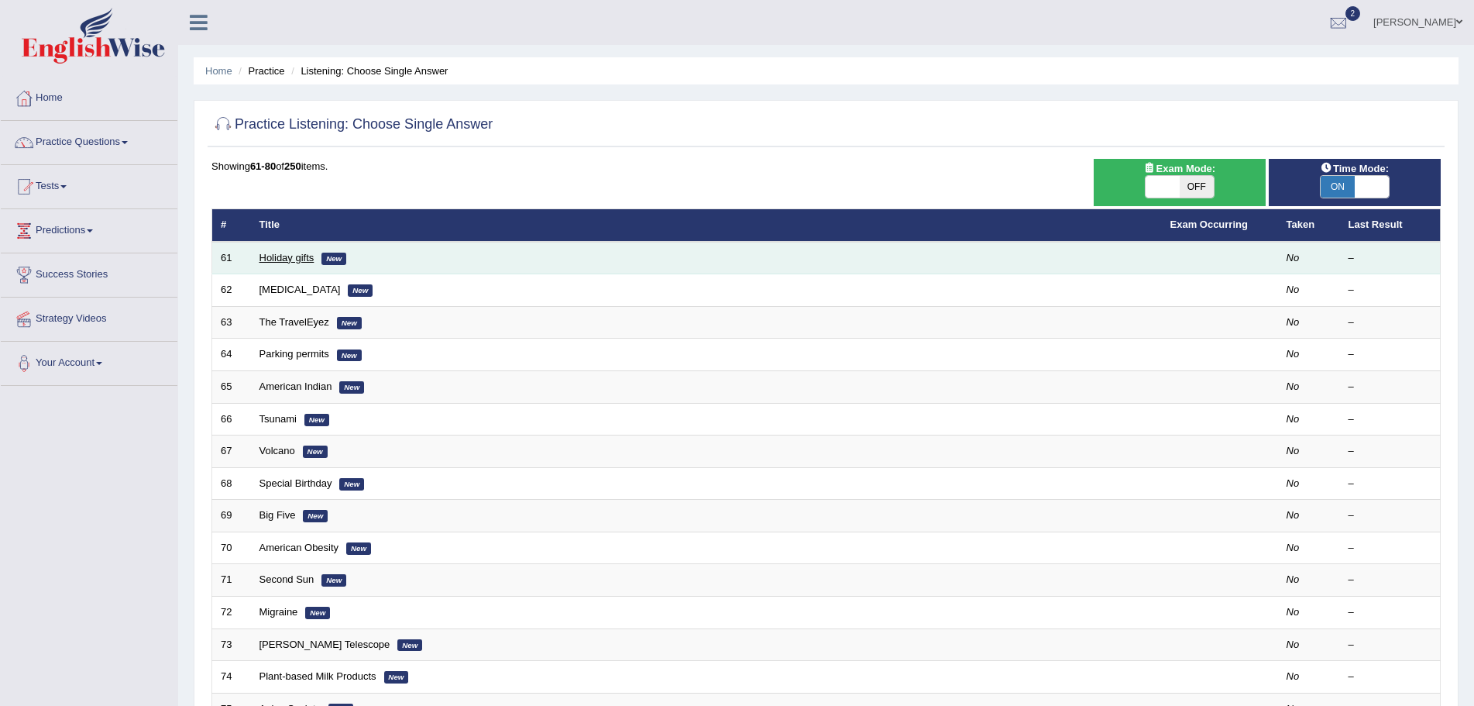
click at [280, 257] on link "Holiday gifts" at bounding box center [287, 258] width 55 height 12
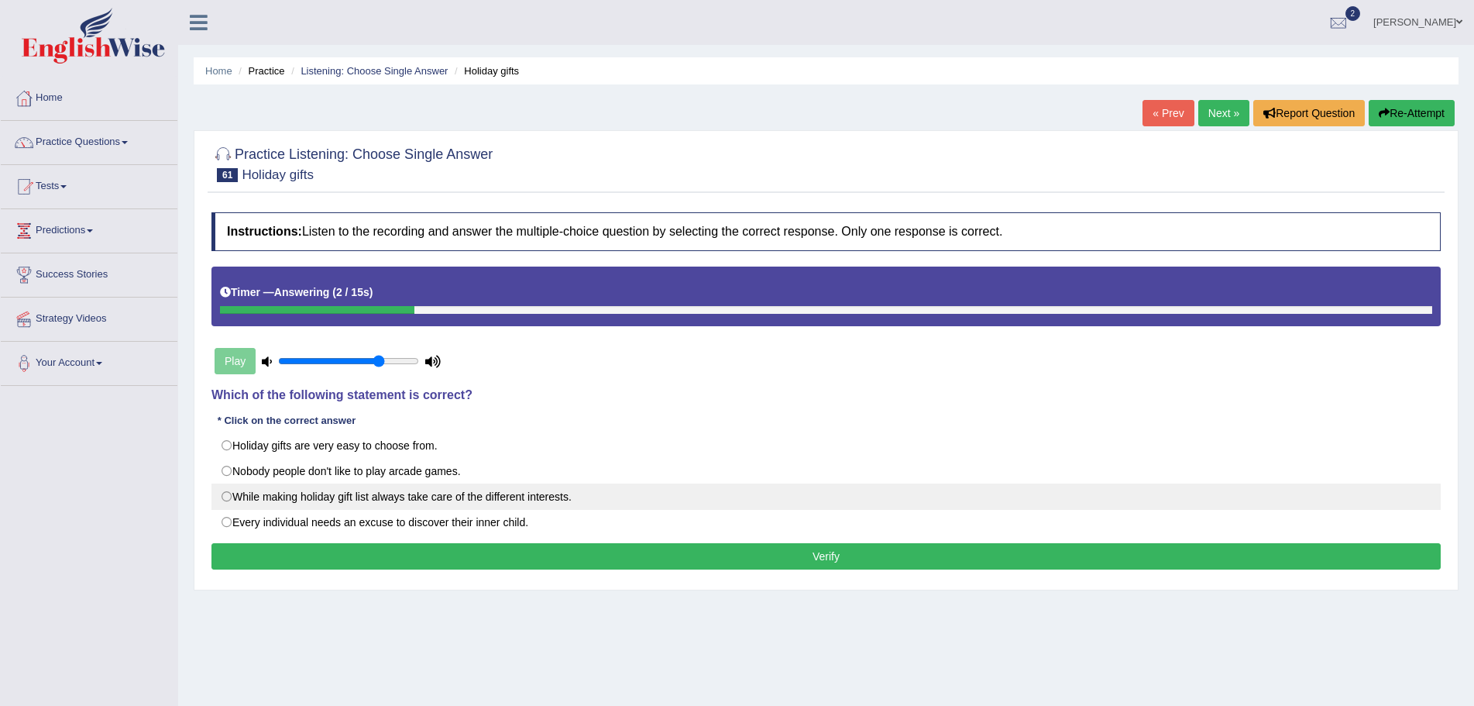
click at [226, 497] on label "While making holiday gift list always take care of the different interests." at bounding box center [827, 496] width 1230 height 26
radio input "true"
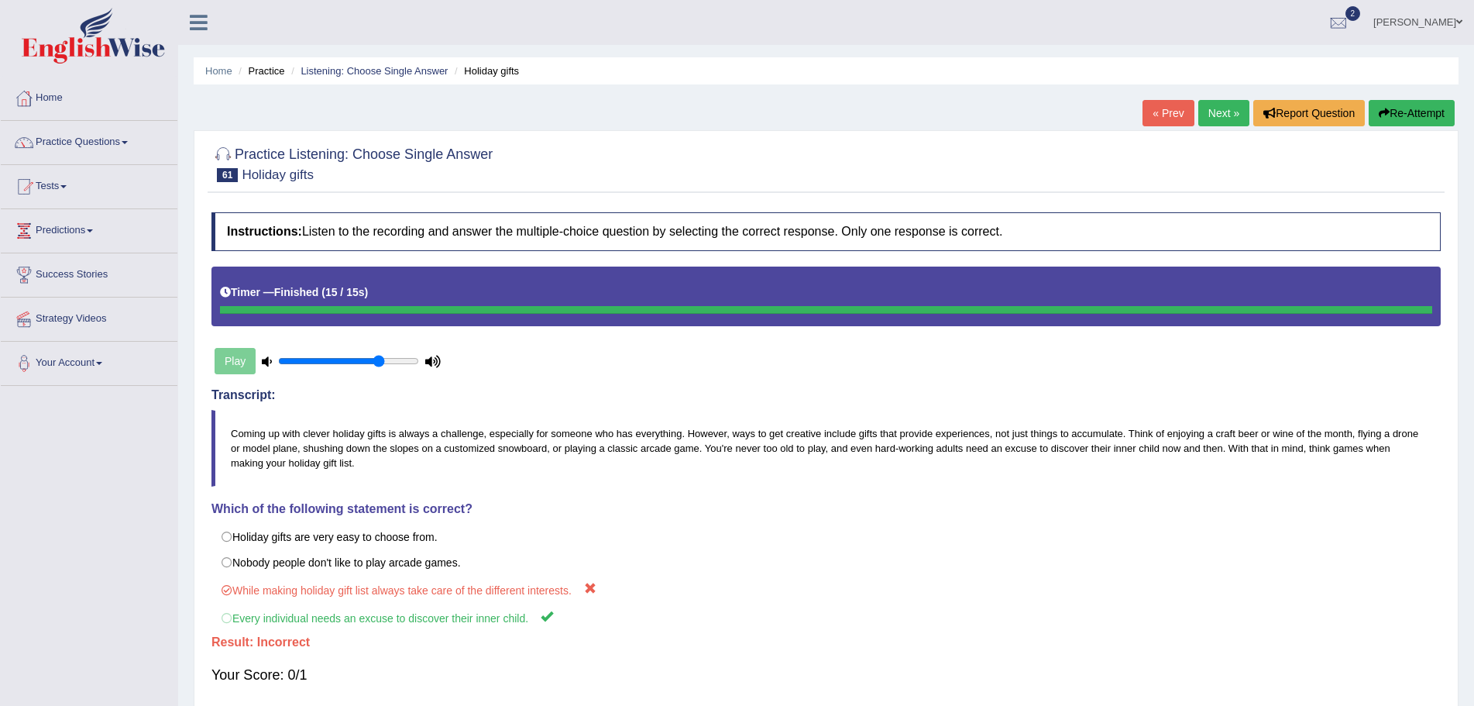
click at [1407, 111] on button "Re-Attempt" at bounding box center [1412, 113] width 86 height 26
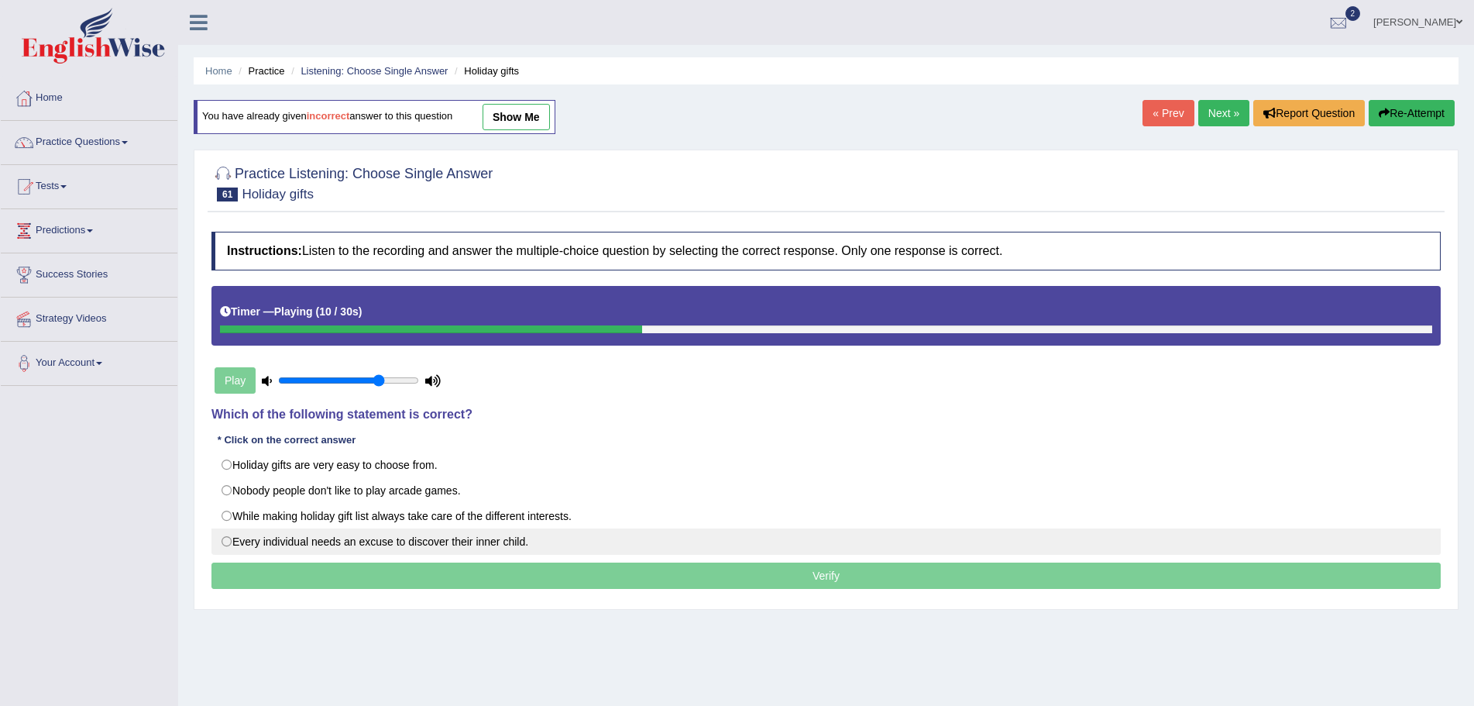
click at [226, 540] on label "Every individual needs an excuse to discover their inner child." at bounding box center [827, 541] width 1230 height 26
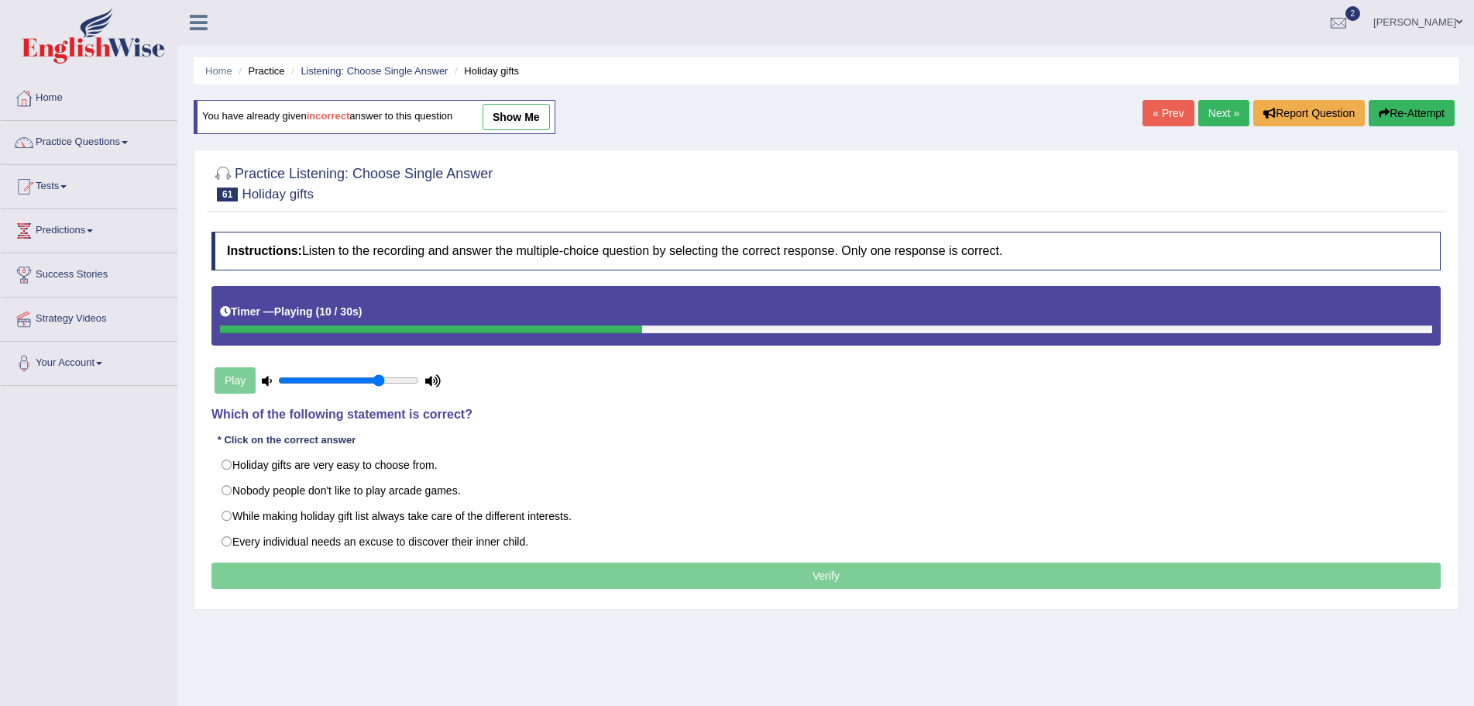
radio input "true"
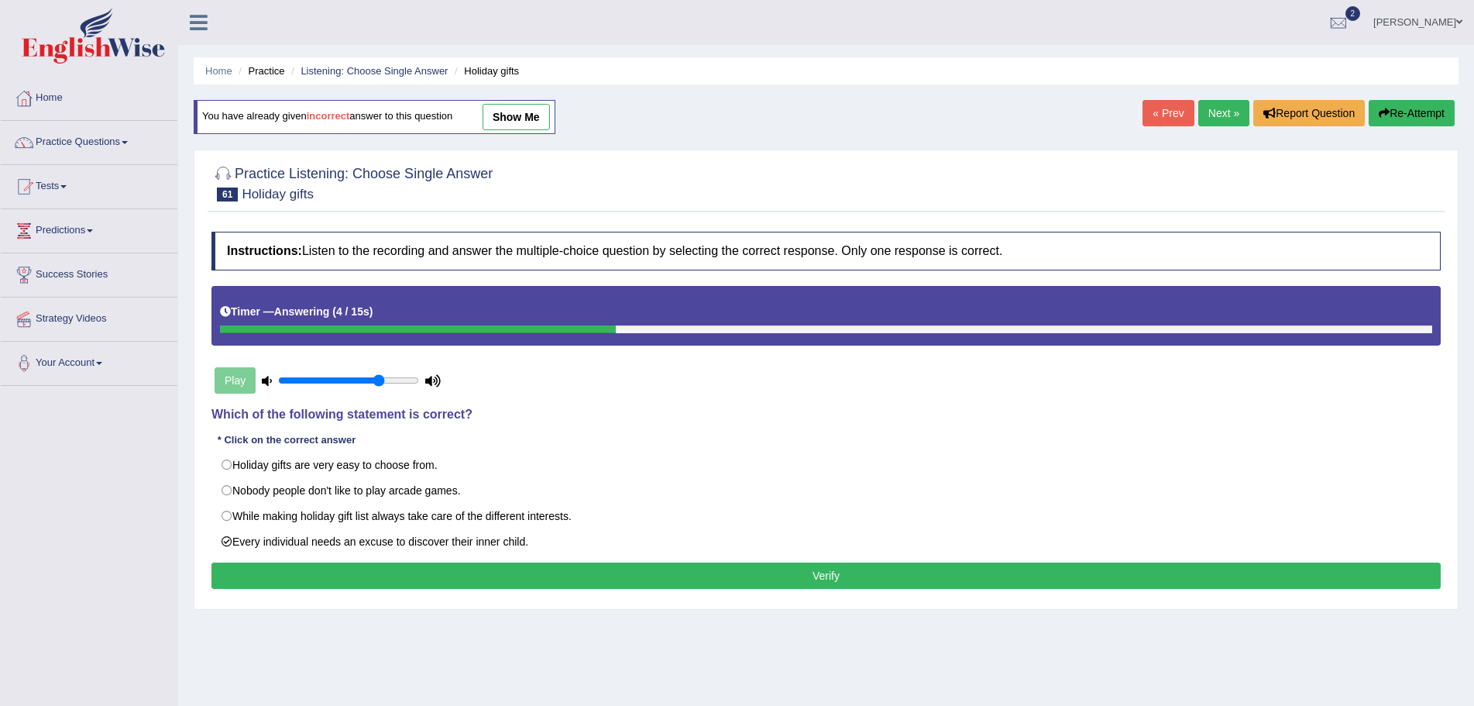
click at [762, 575] on button "Verify" at bounding box center [827, 575] width 1230 height 26
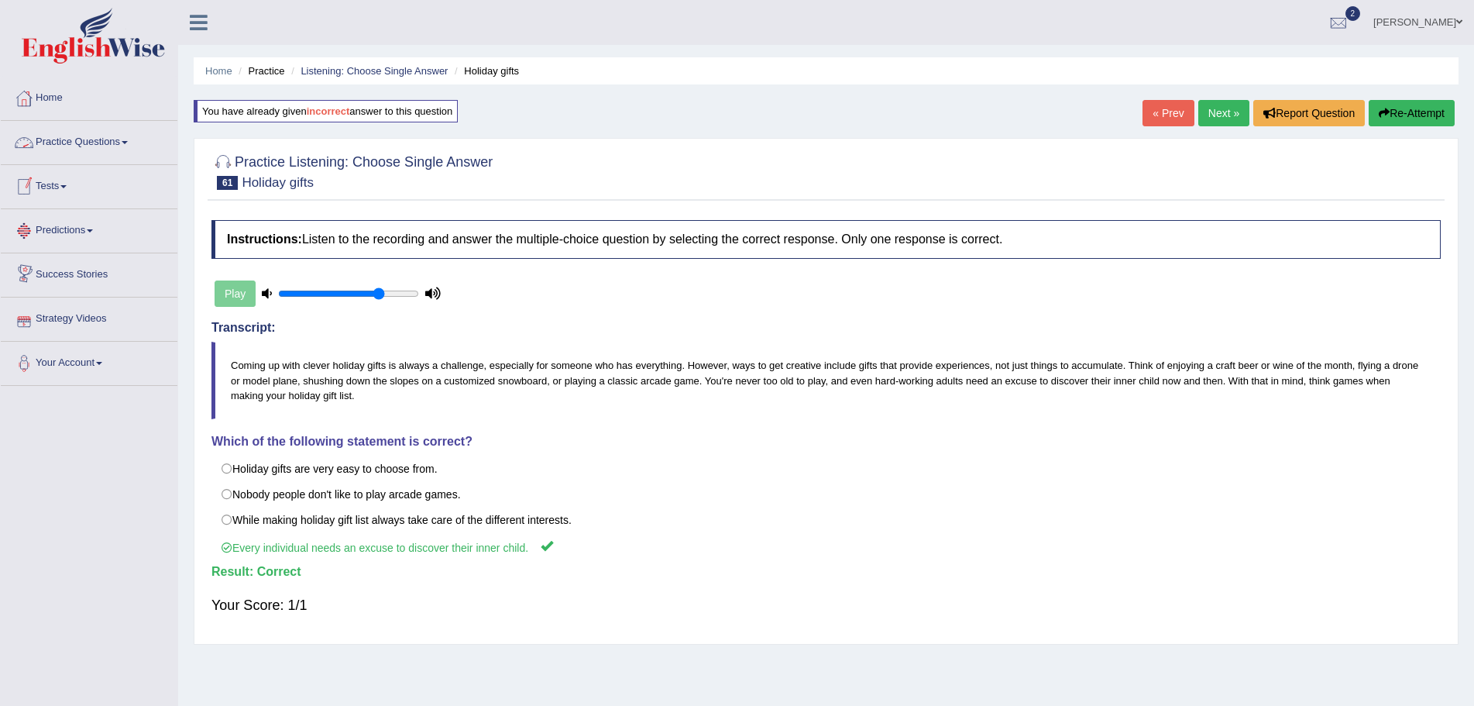
click at [127, 140] on link "Practice Questions" at bounding box center [89, 140] width 177 height 39
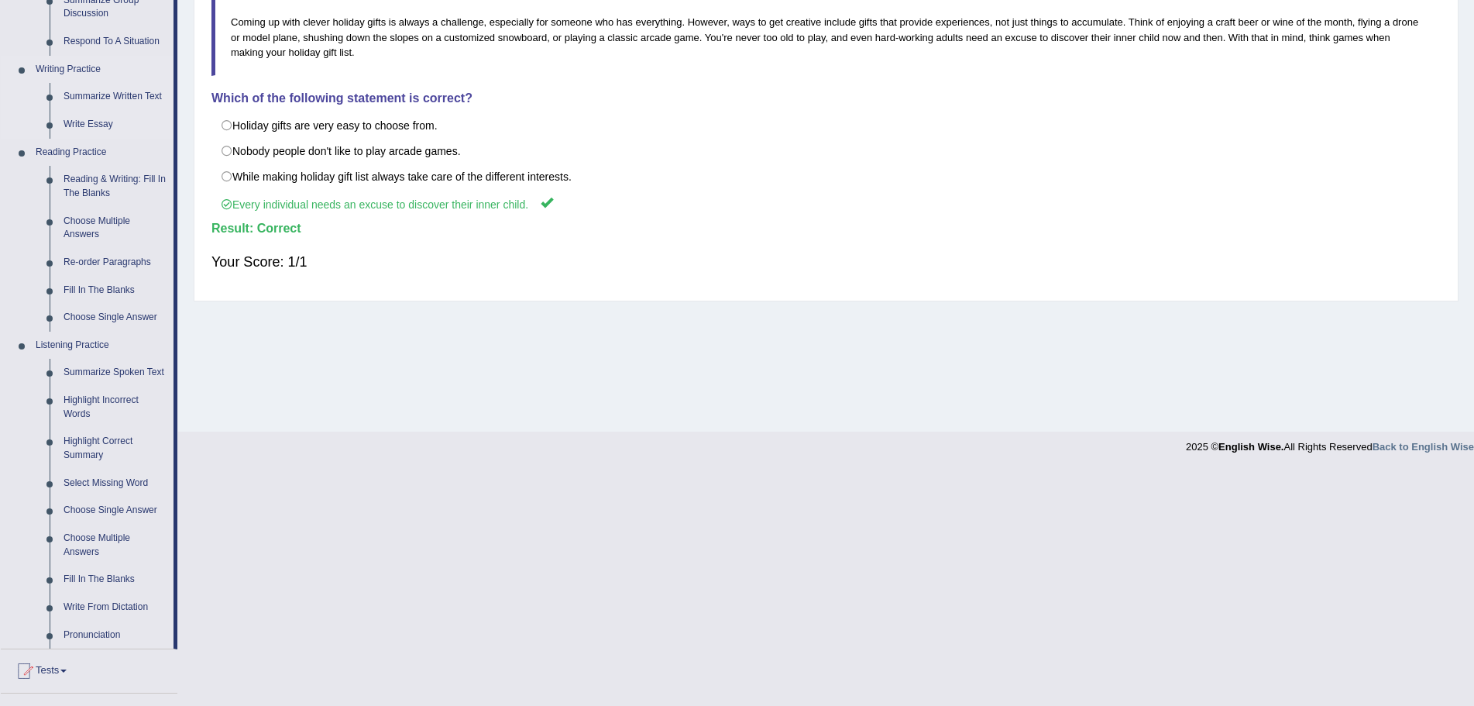
scroll to position [387, 0]
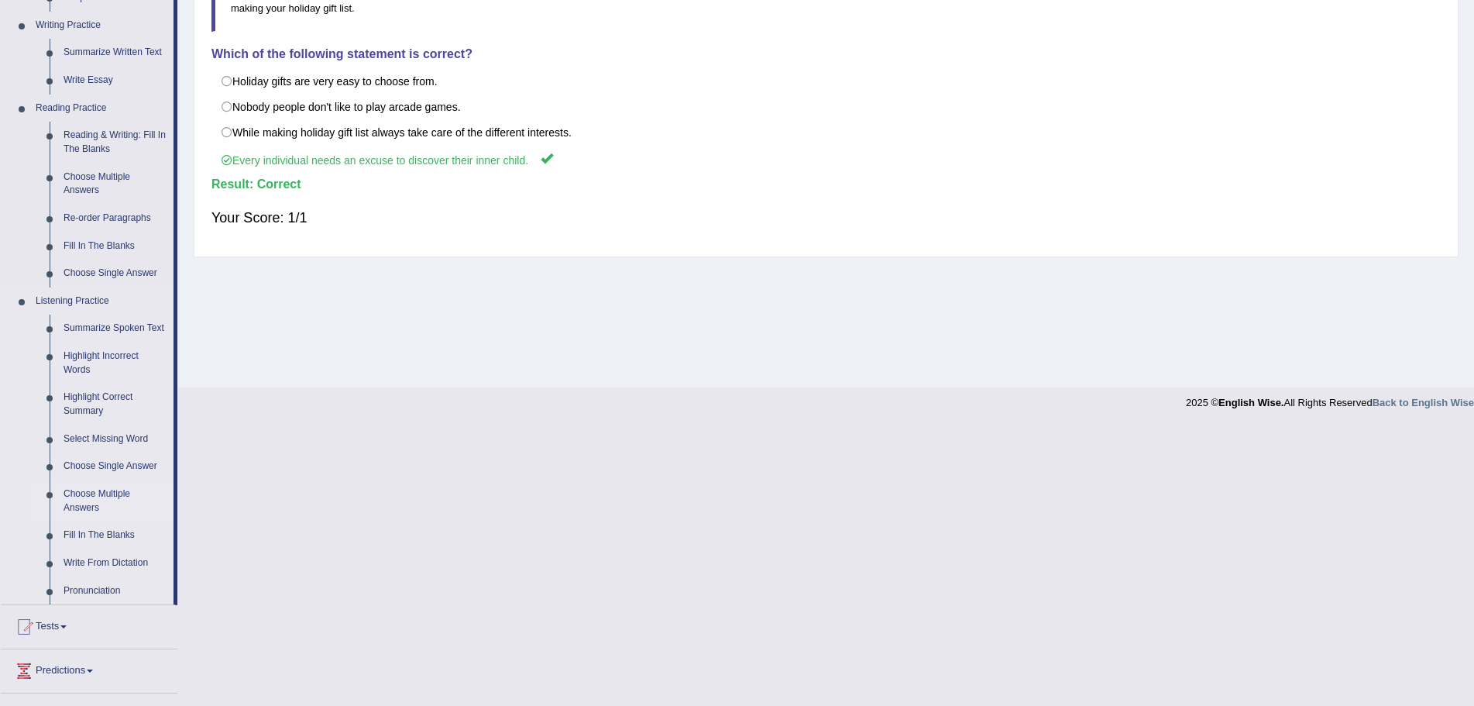
click at [94, 494] on link "Choose Multiple Answers" at bounding box center [115, 500] width 117 height 41
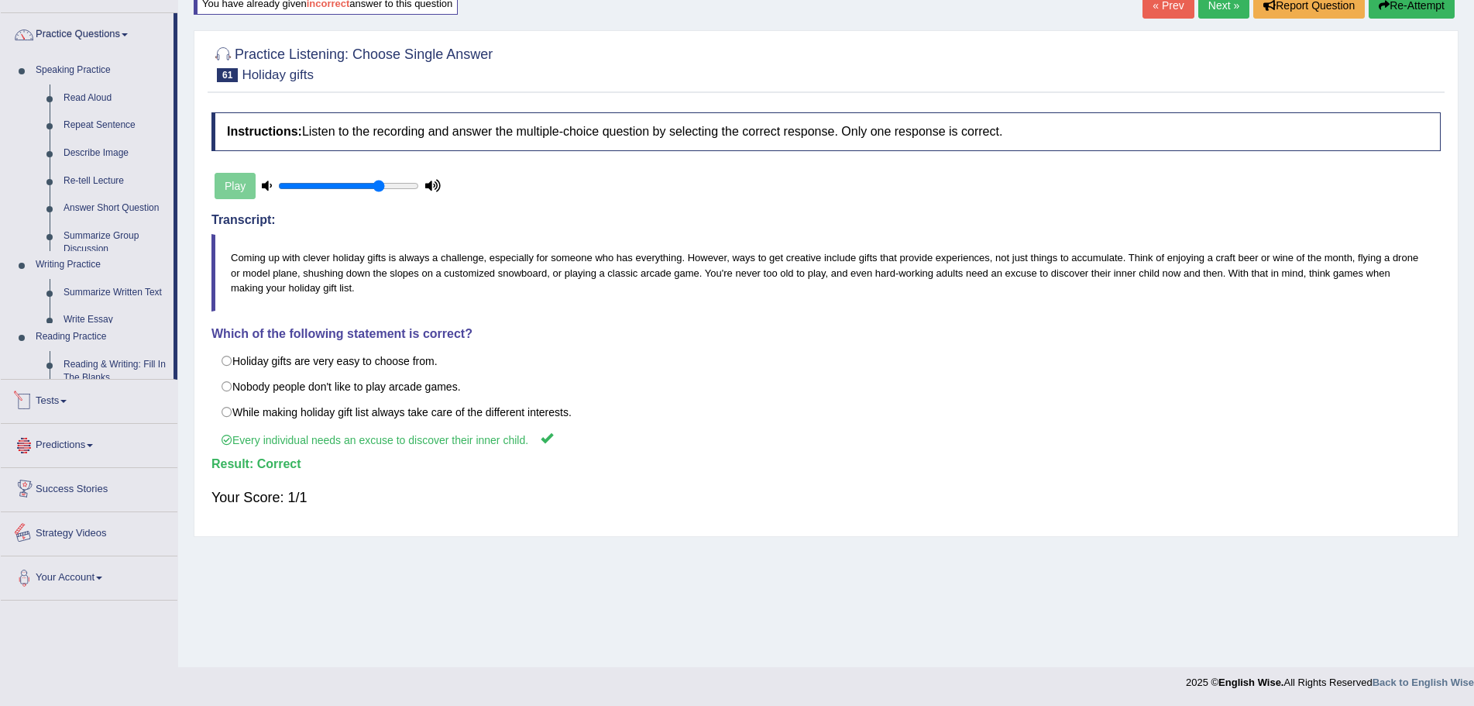
scroll to position [114, 0]
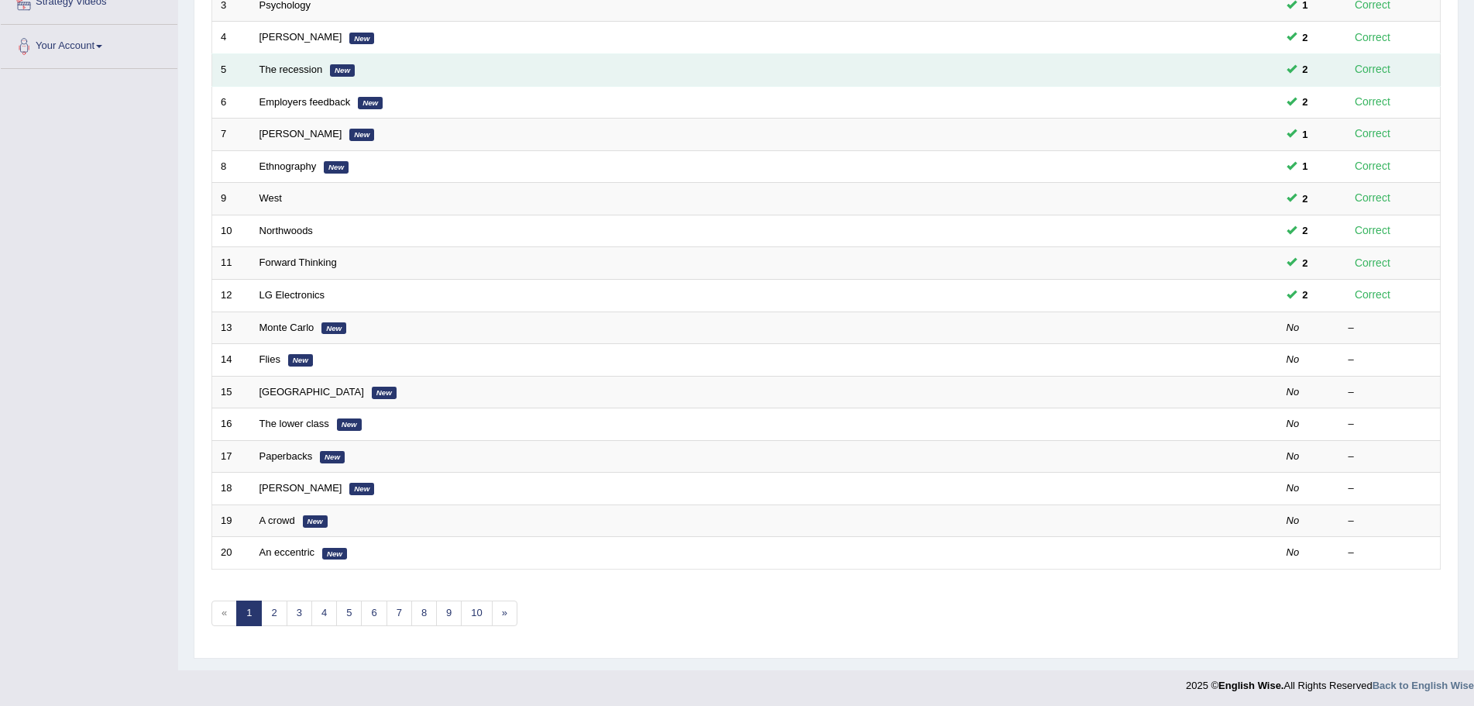
scroll to position [320, 0]
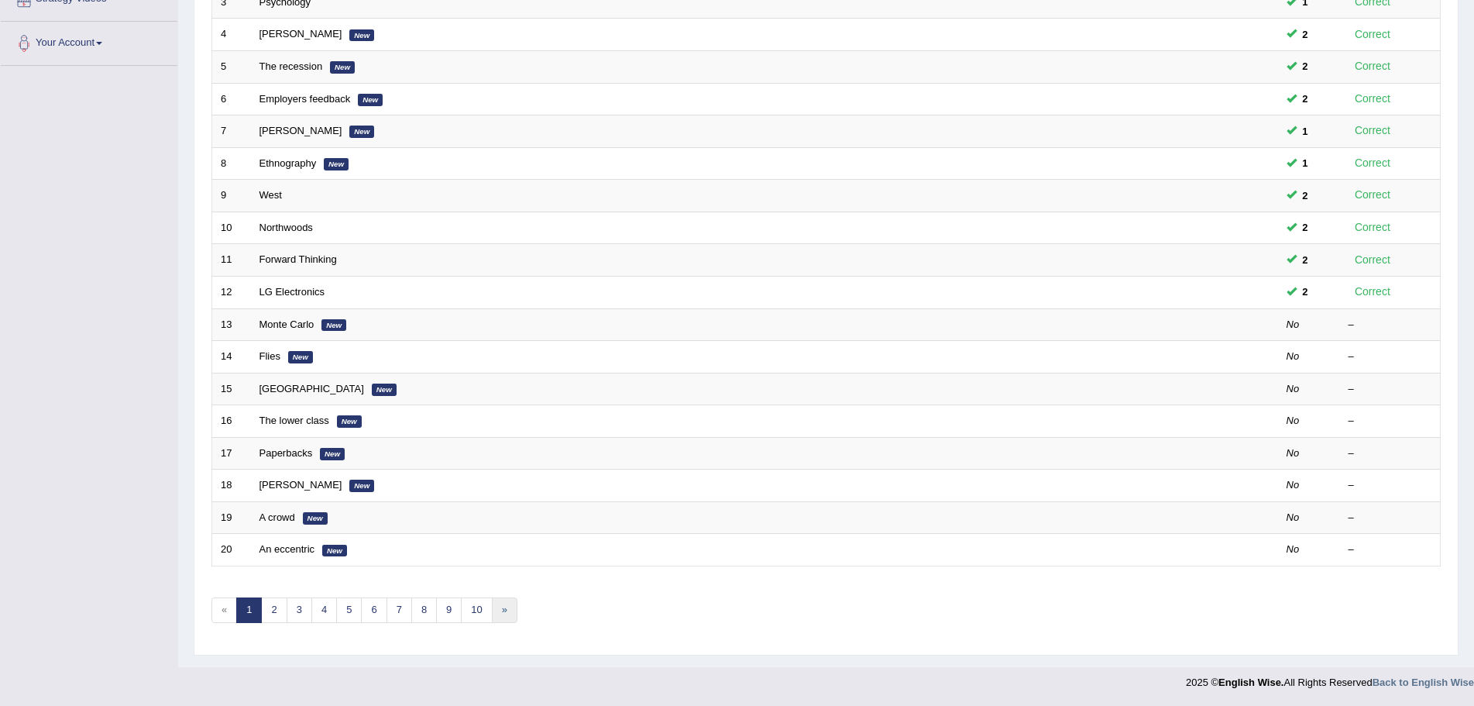
click at [501, 610] on link "»" at bounding box center [505, 610] width 26 height 26
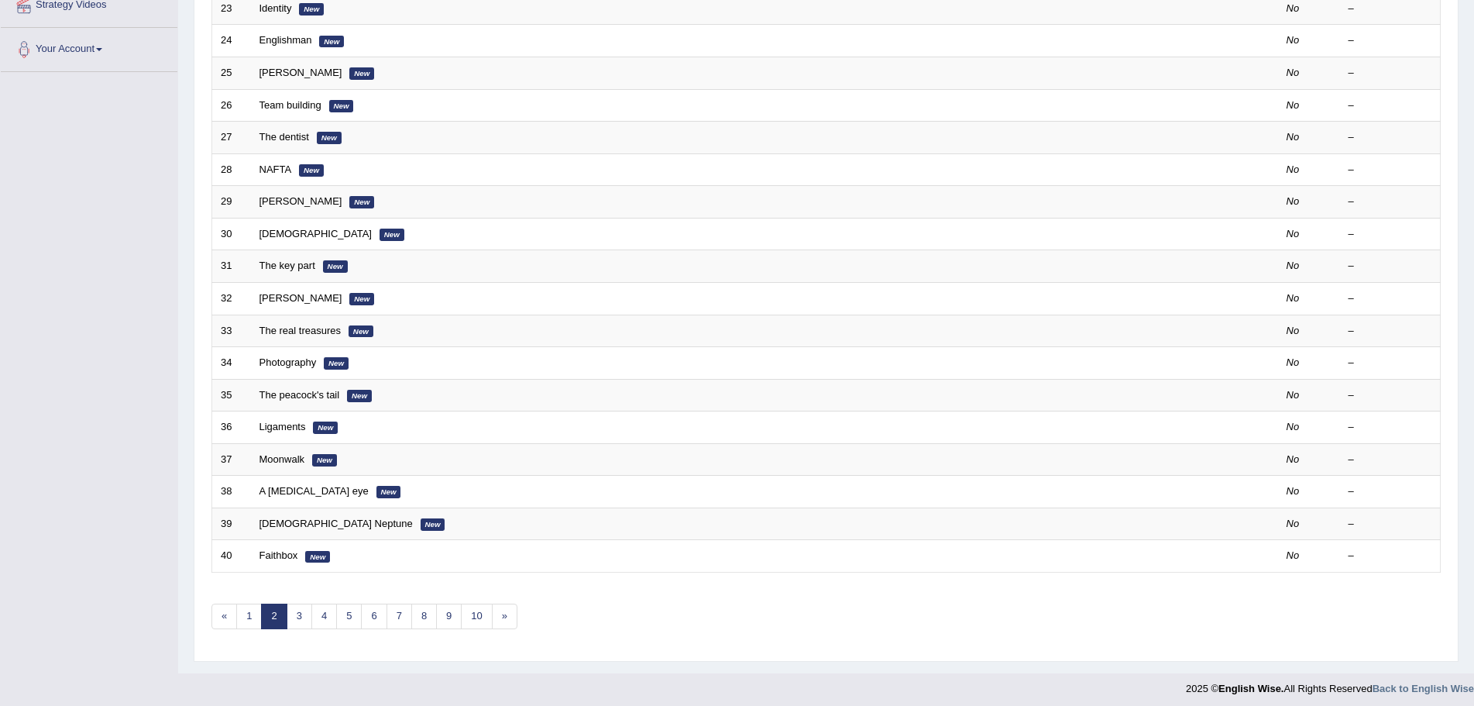
scroll to position [320, 0]
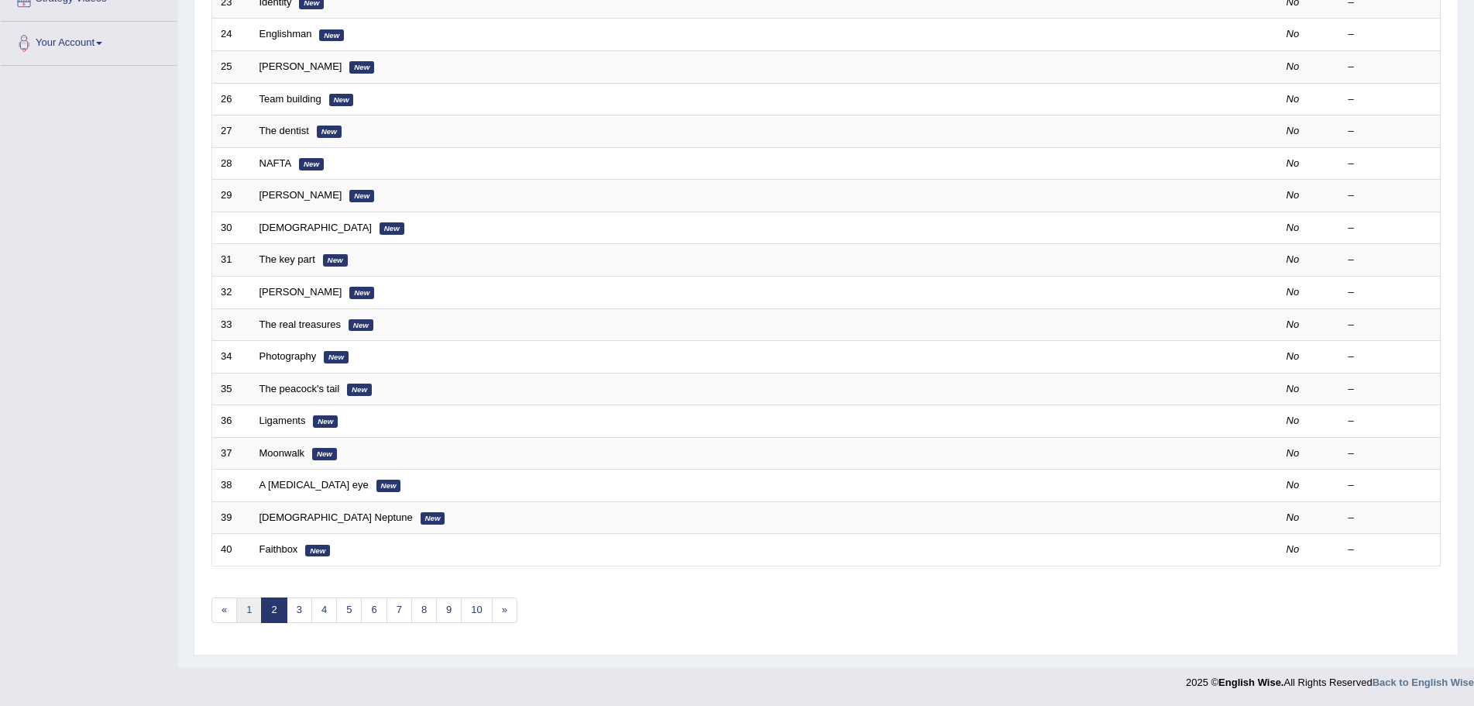
click at [244, 607] on link "1" at bounding box center [249, 610] width 26 height 26
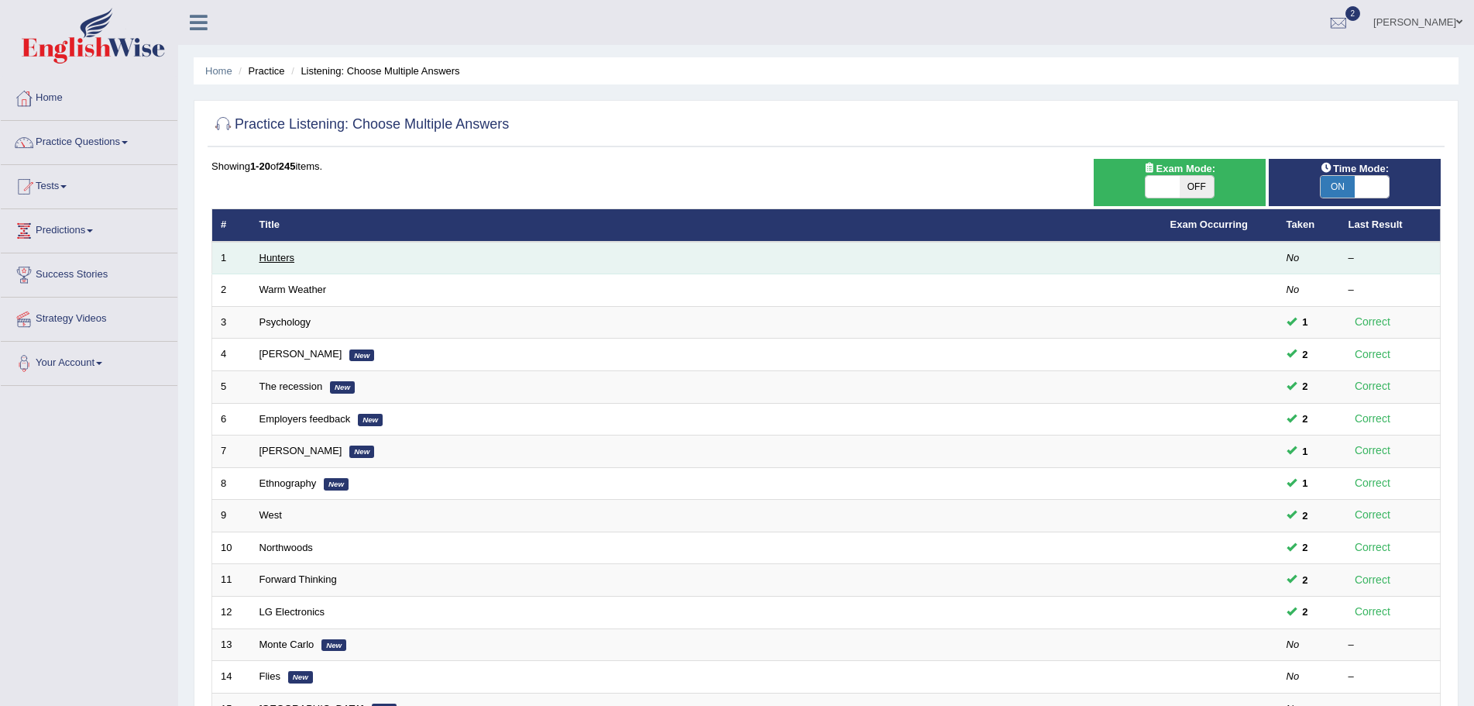
click at [277, 256] on link "Hunters" at bounding box center [278, 258] width 36 height 12
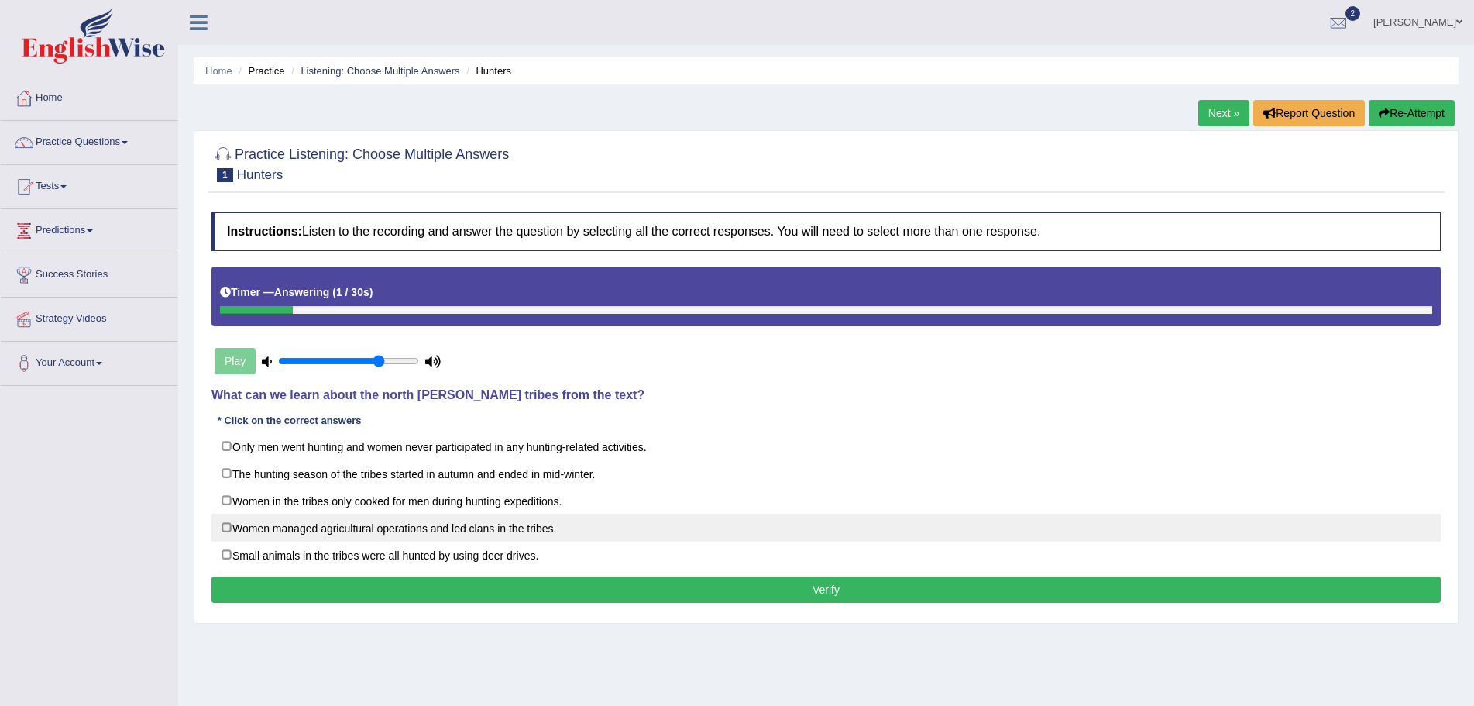
click at [228, 528] on label "Women managed agricultural operations and led clans in the tribes." at bounding box center [827, 528] width 1230 height 28
checkbox input "true"
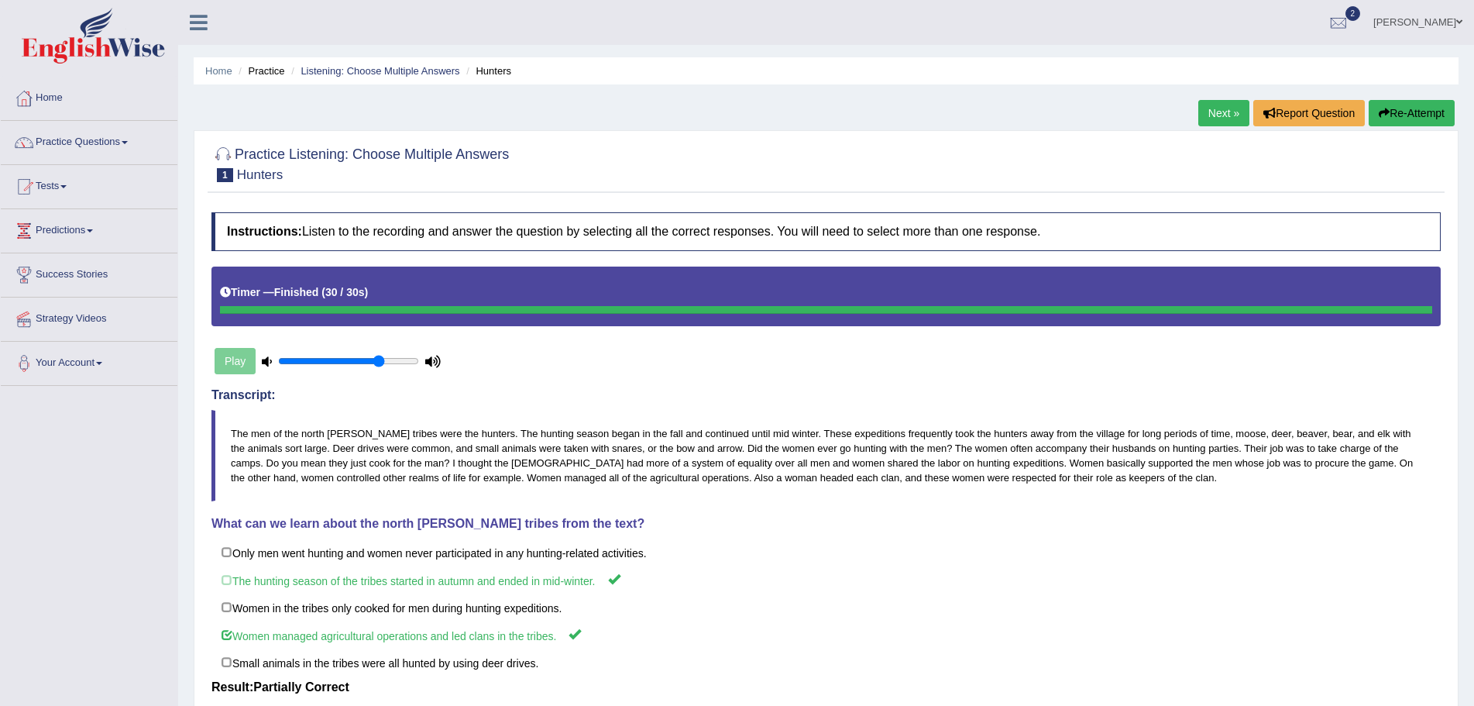
click at [1215, 109] on link "Next »" at bounding box center [1224, 113] width 51 height 26
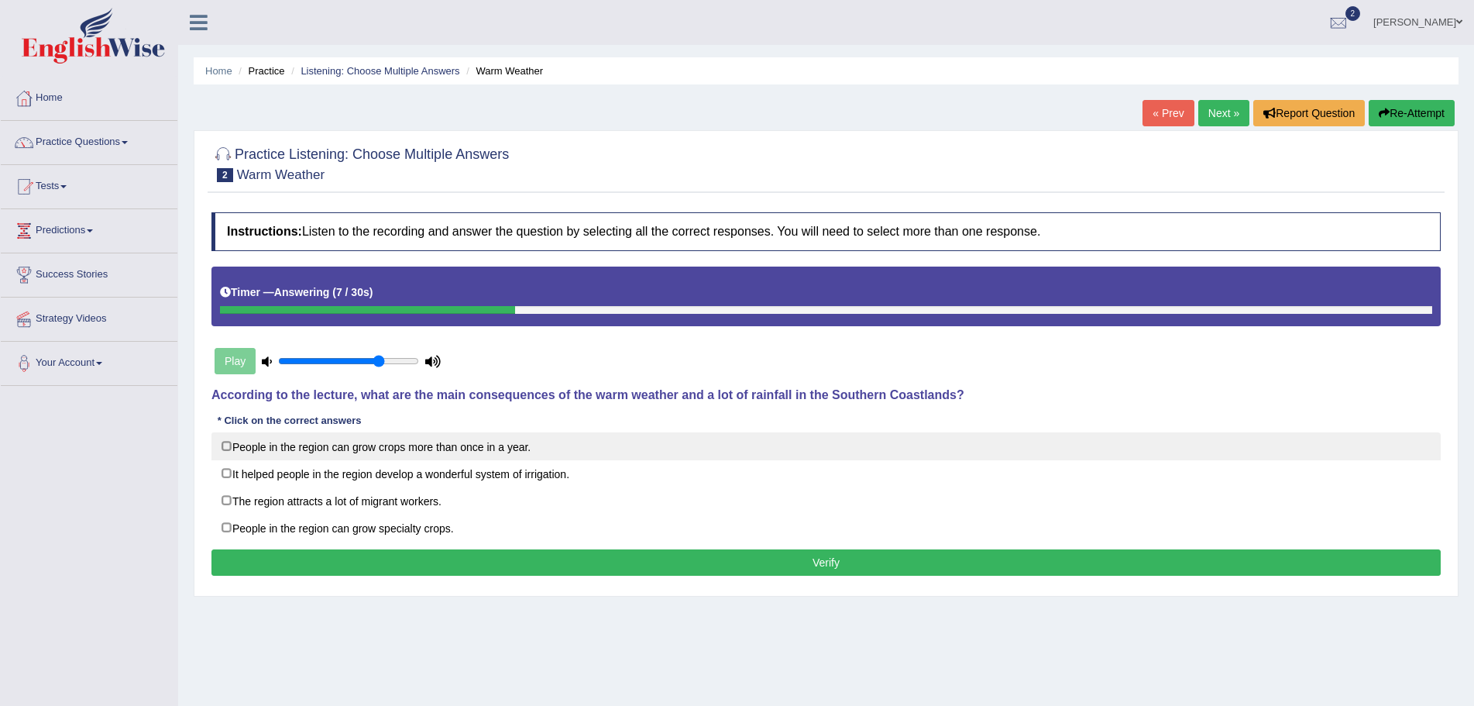
click at [228, 446] on label "People in the region can grow crops more than once in a year." at bounding box center [827, 446] width 1230 height 28
checkbox input "true"
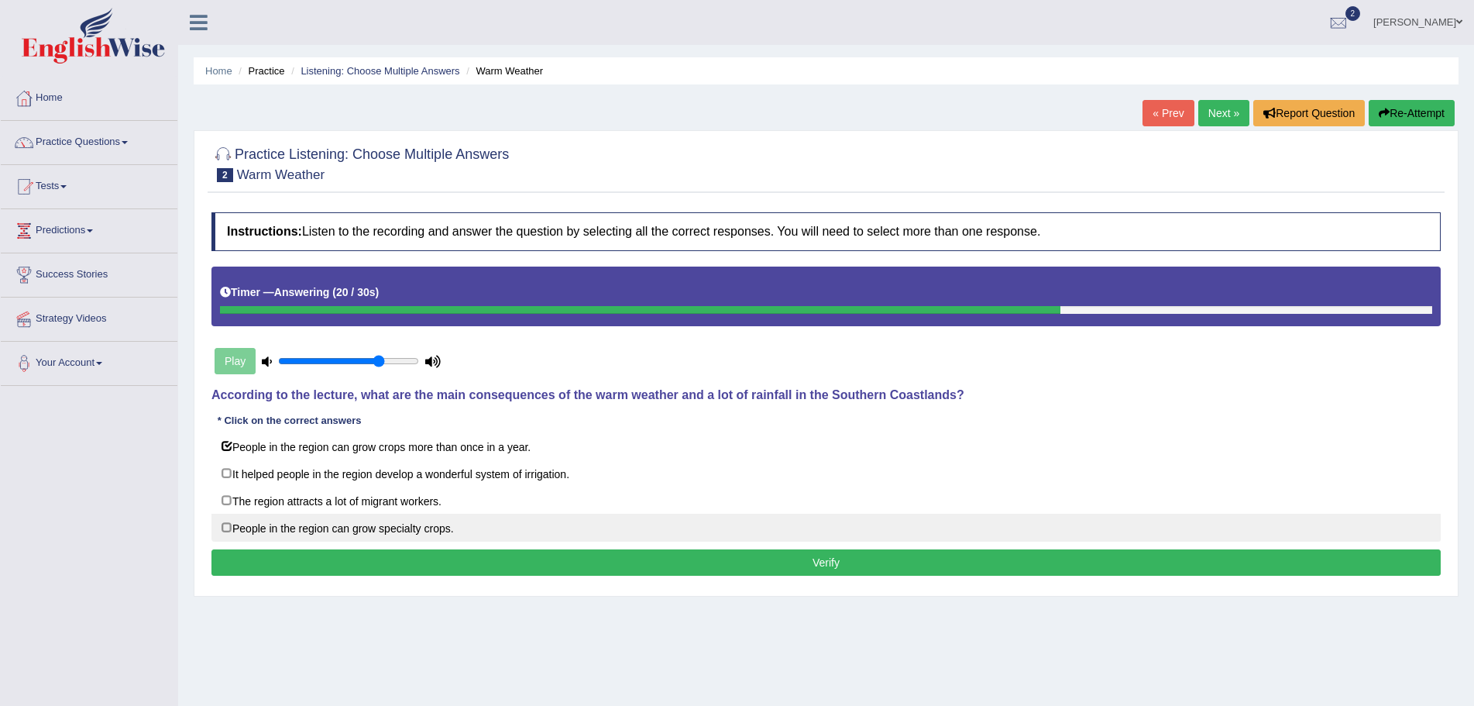
click at [225, 527] on label "People in the region can grow specialty crops." at bounding box center [827, 528] width 1230 height 28
checkbox input "true"
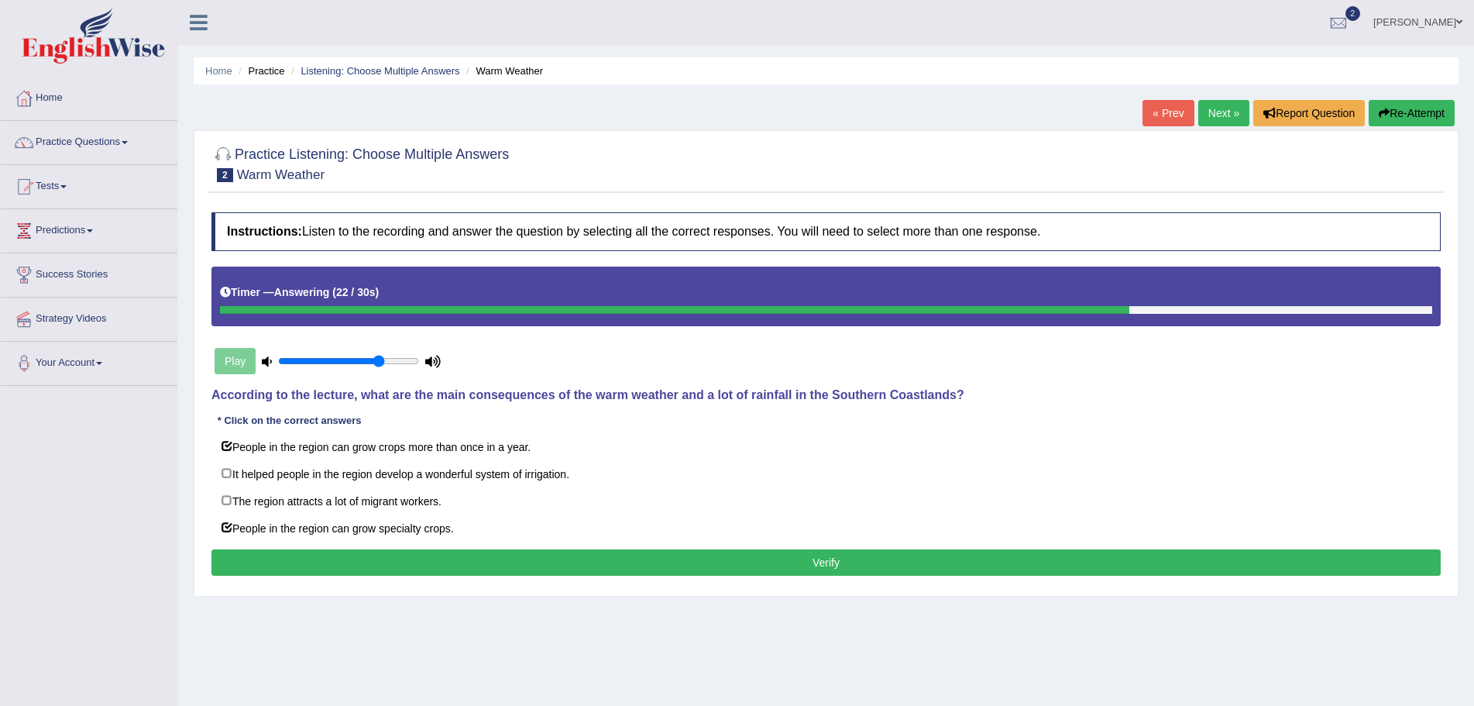
click at [752, 558] on button "Verify" at bounding box center [827, 562] width 1230 height 26
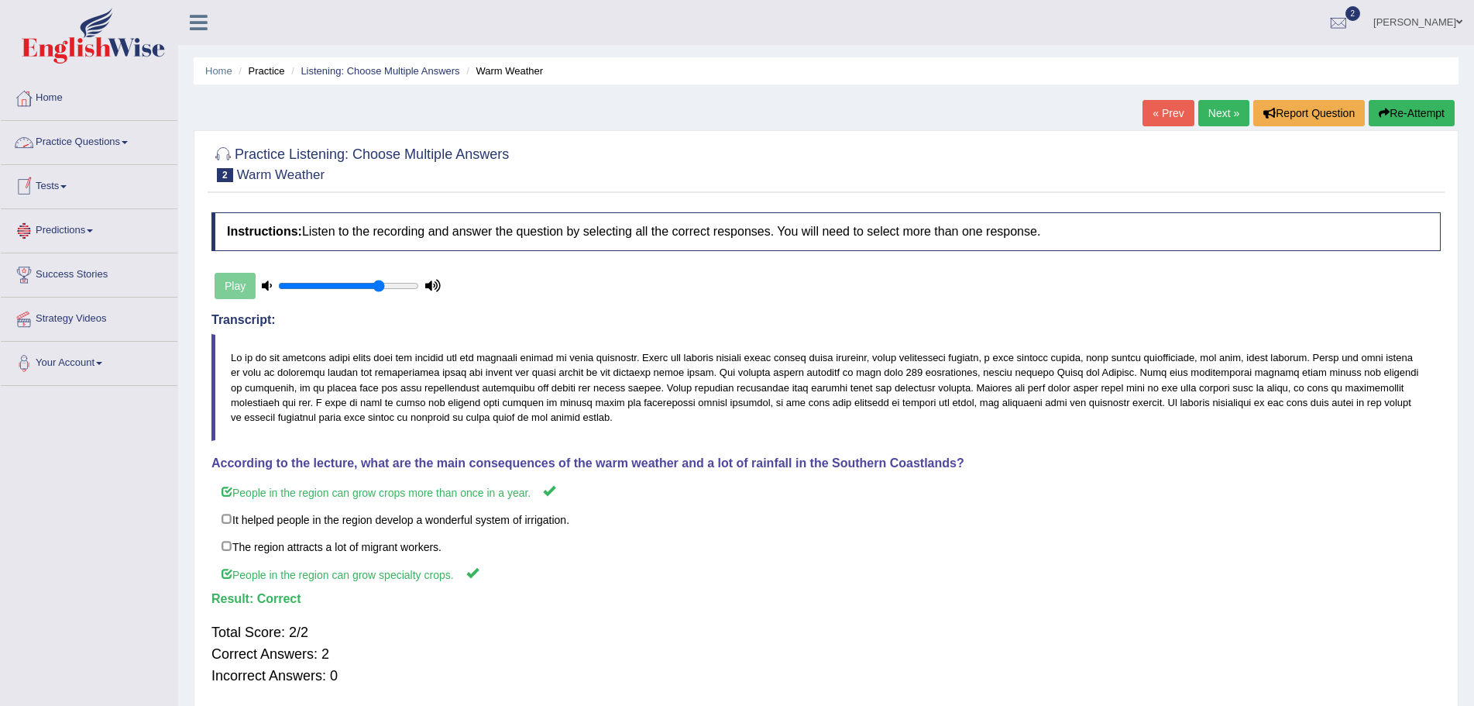
click at [128, 142] on span at bounding box center [125, 142] width 6 height 3
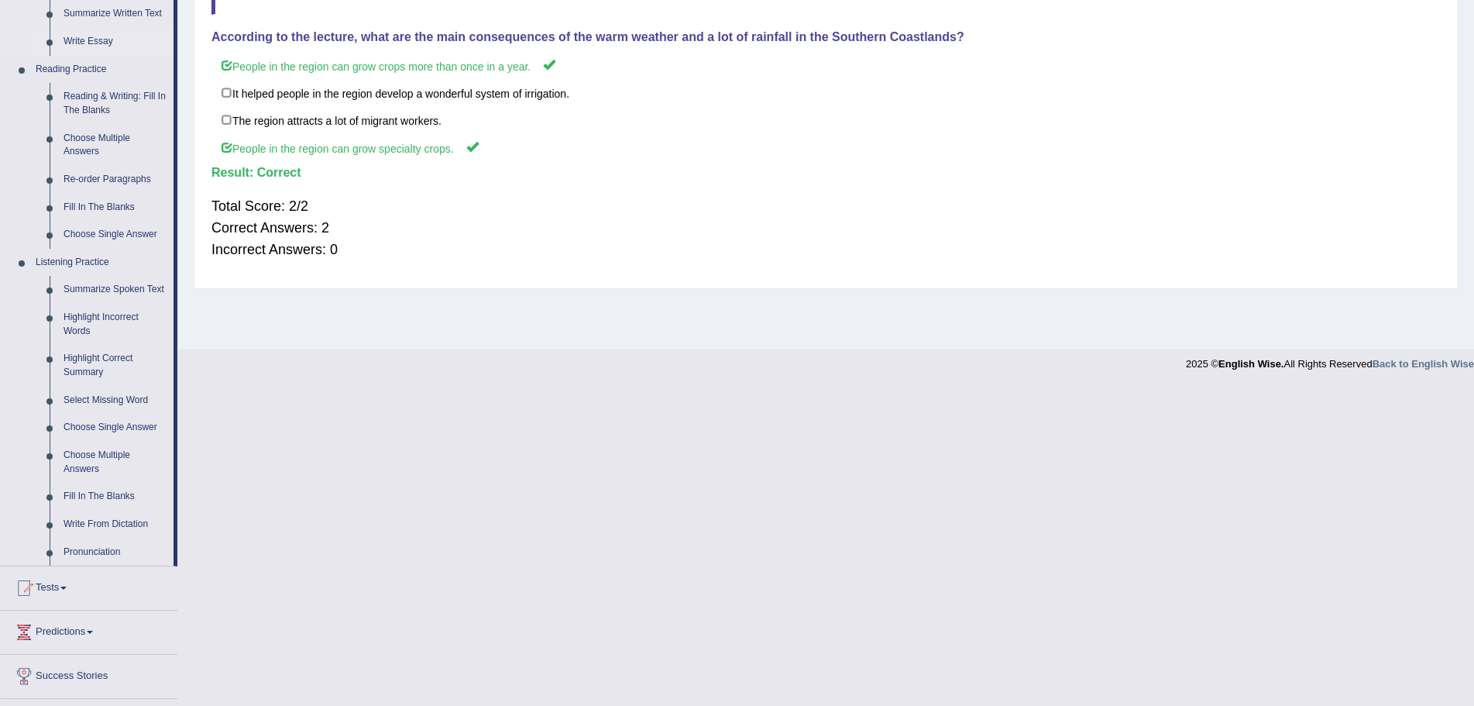
scroll to position [465, 0]
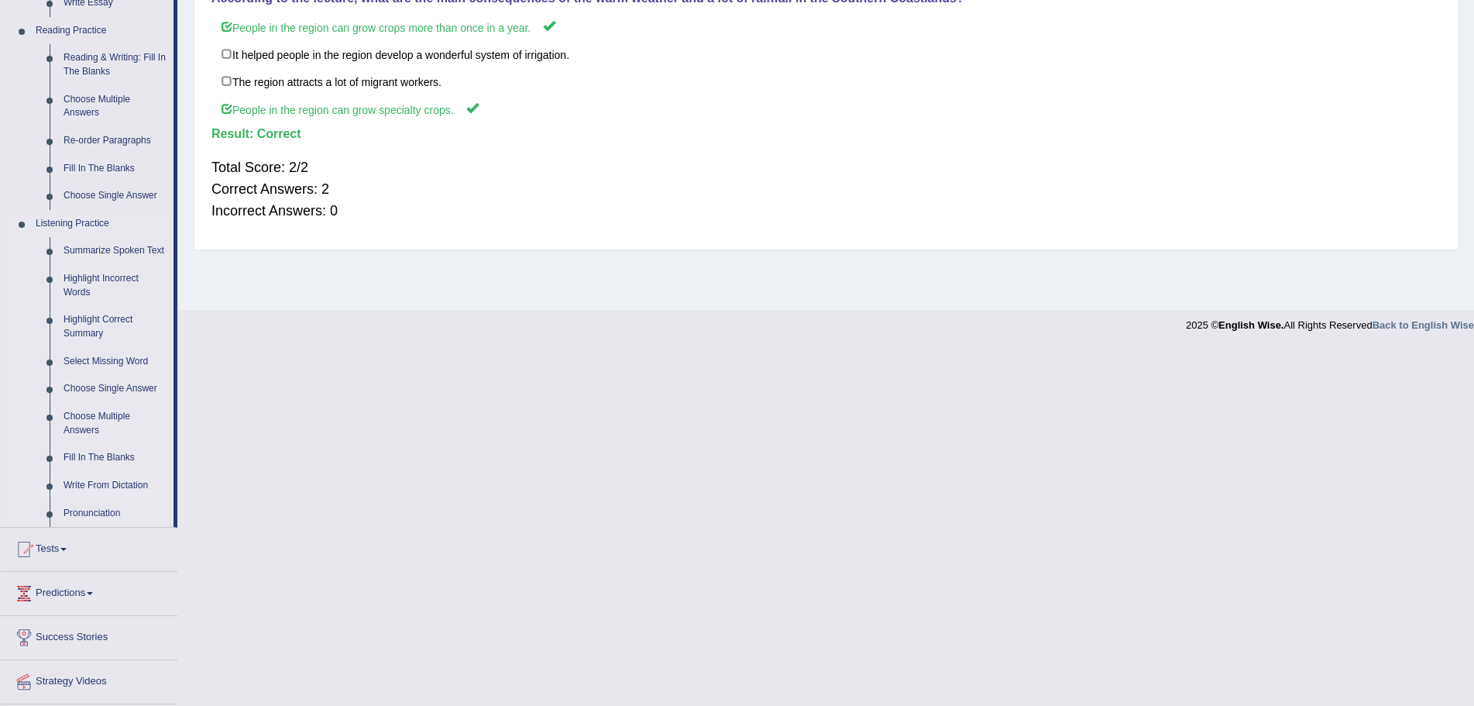
click at [111, 486] on link "Write From Dictation" at bounding box center [115, 486] width 117 height 28
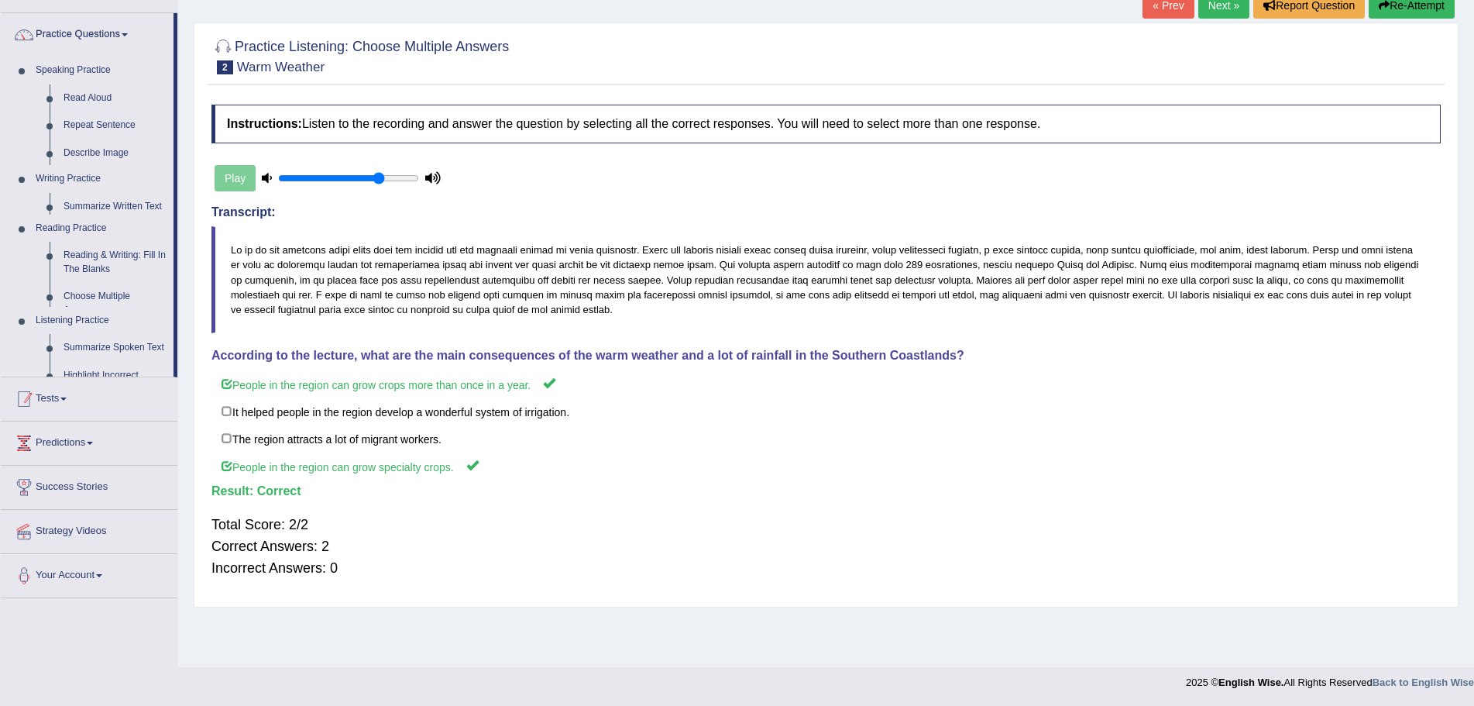
scroll to position [108, 0]
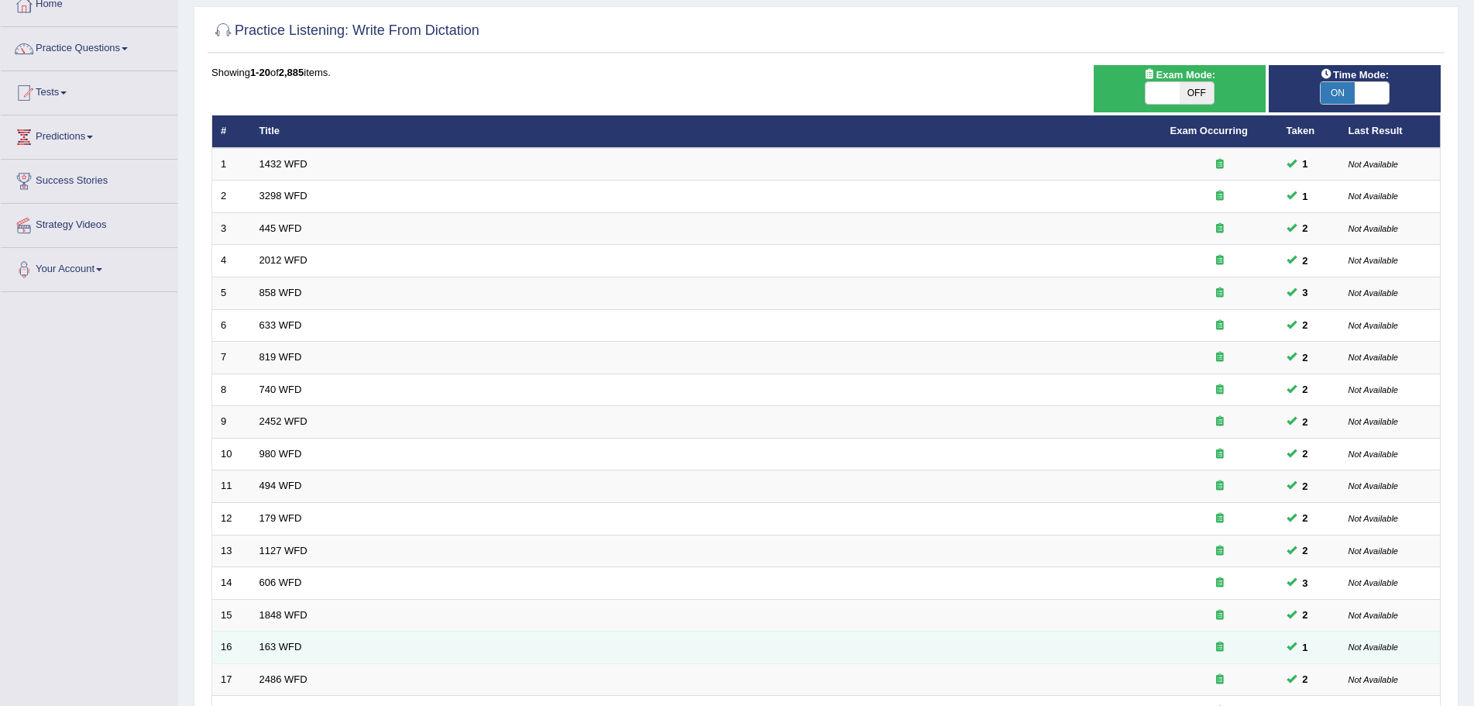
scroll to position [320, 0]
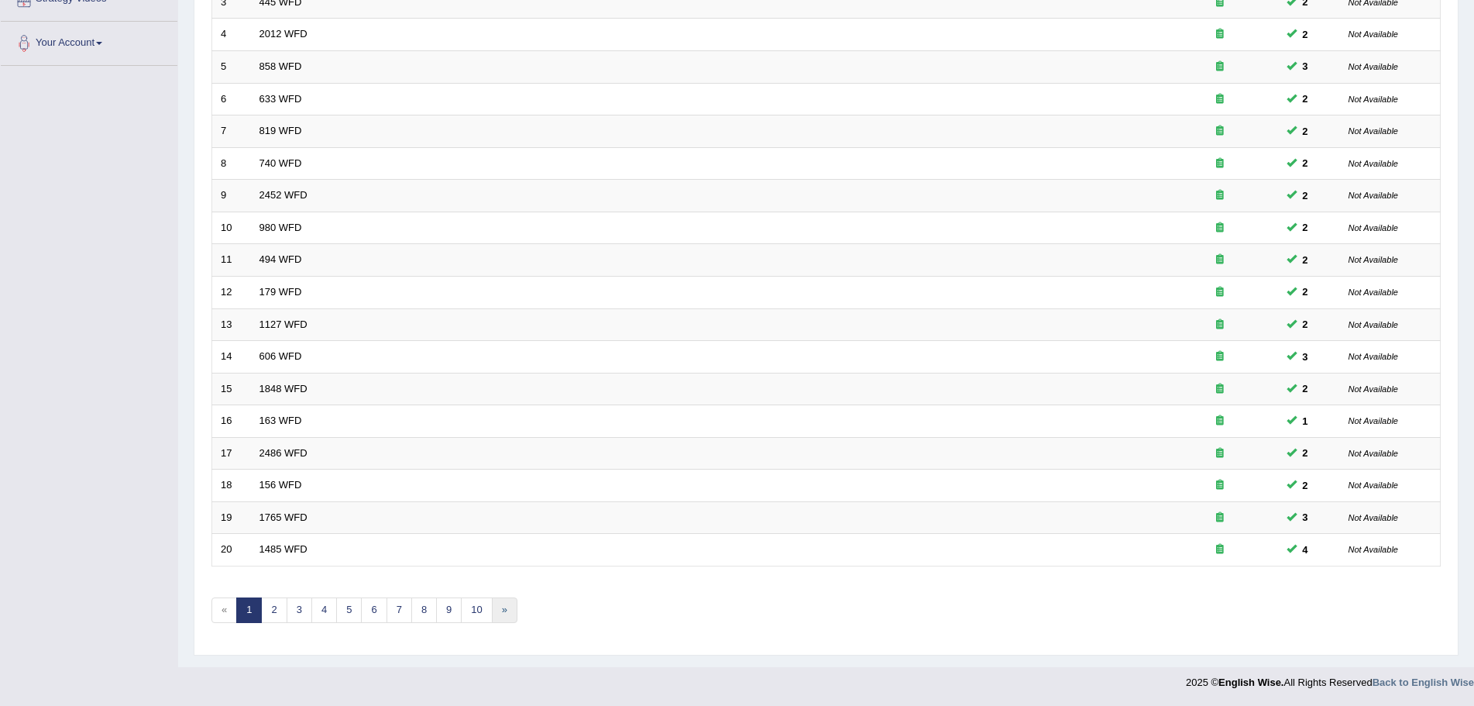
click at [506, 606] on link "»" at bounding box center [505, 610] width 26 height 26
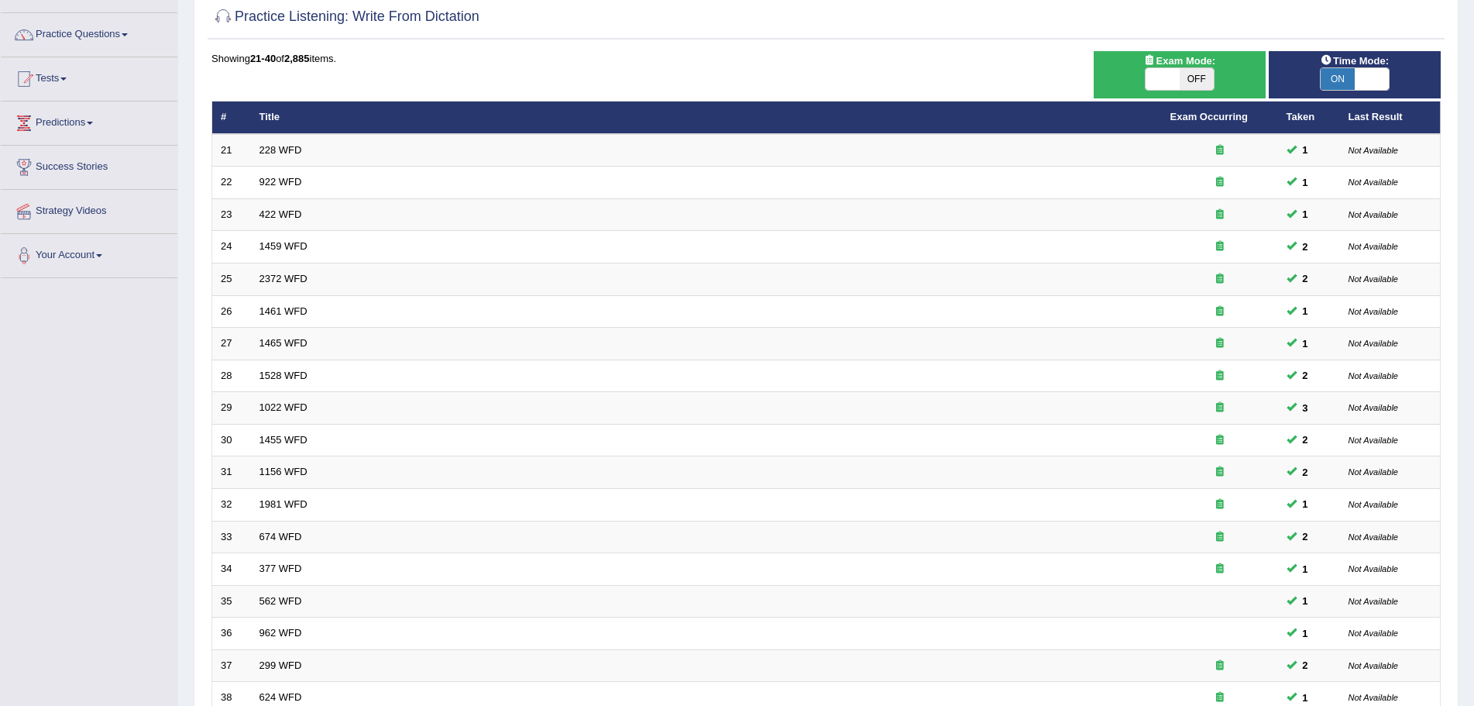
scroll to position [320, 0]
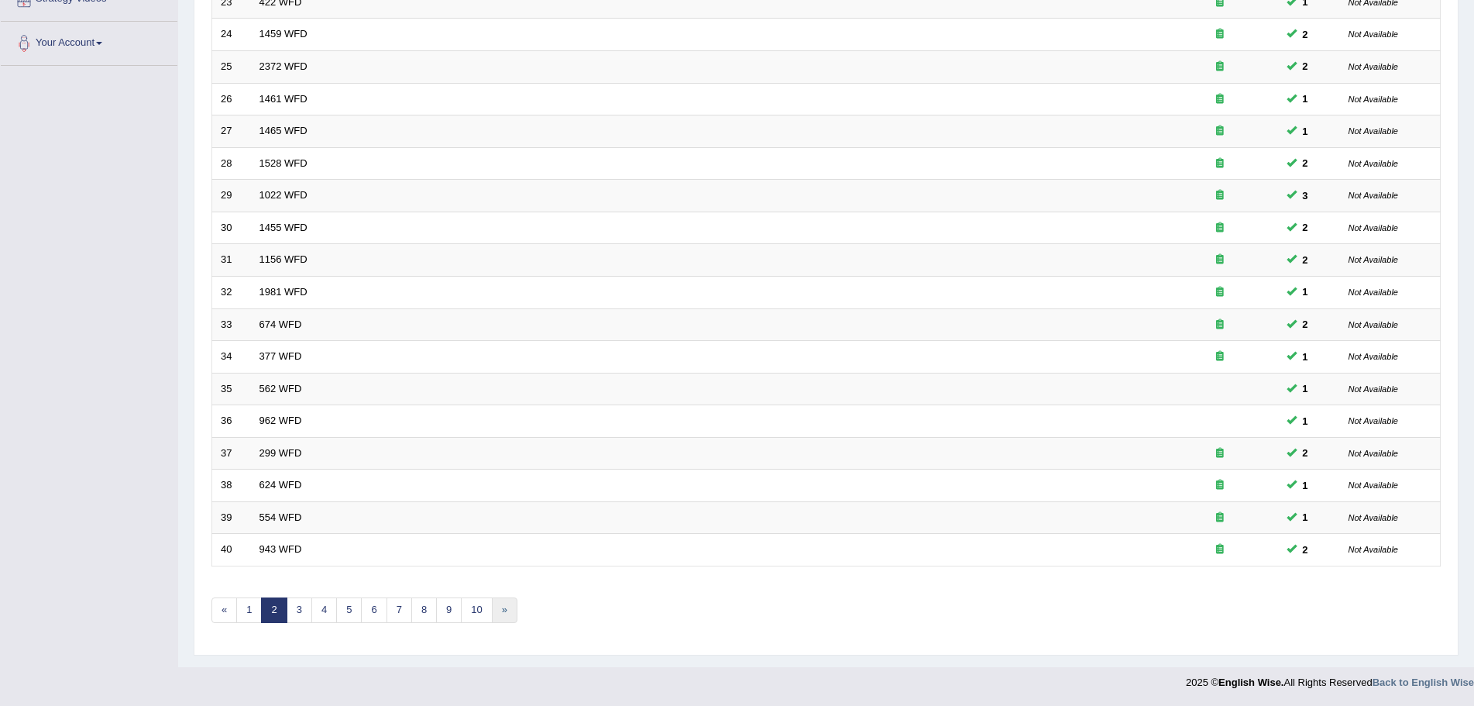
click at [501, 608] on link "»" at bounding box center [505, 610] width 26 height 26
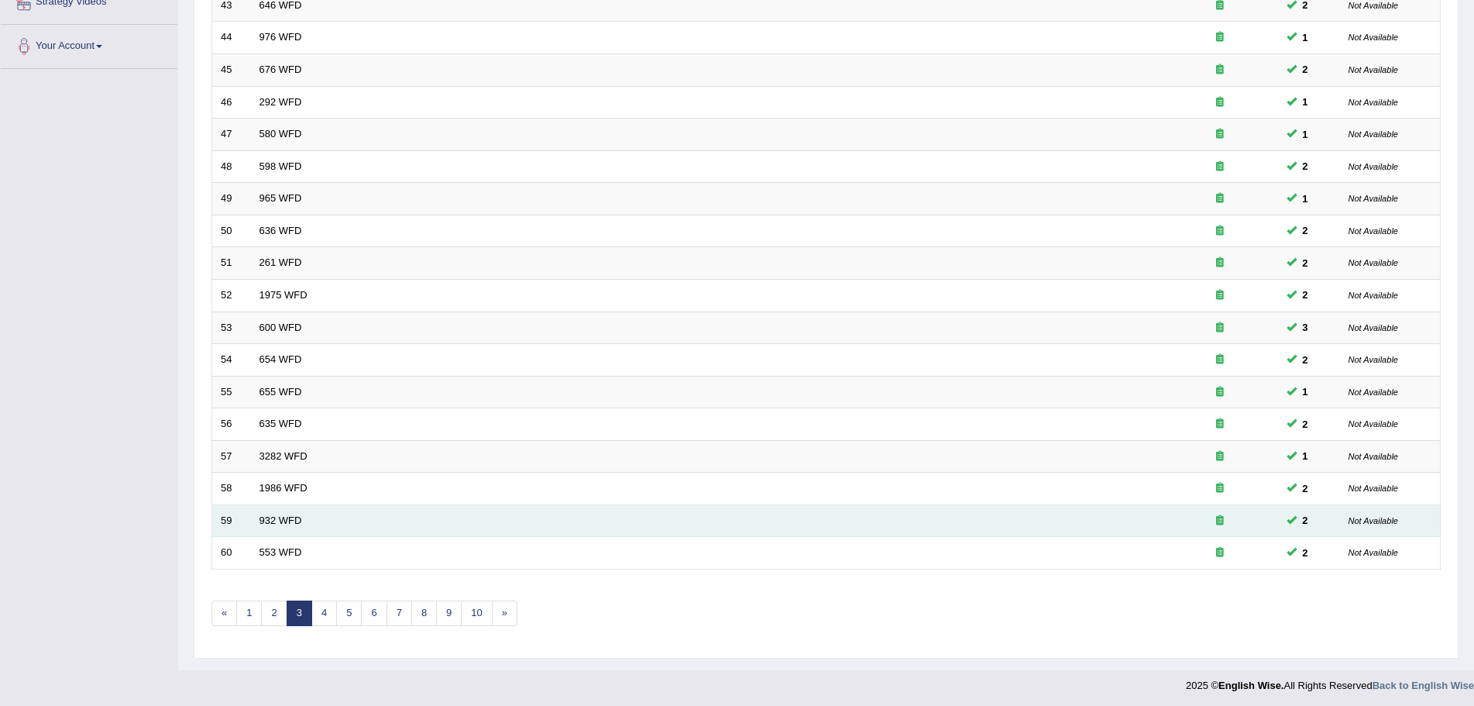
scroll to position [320, 0]
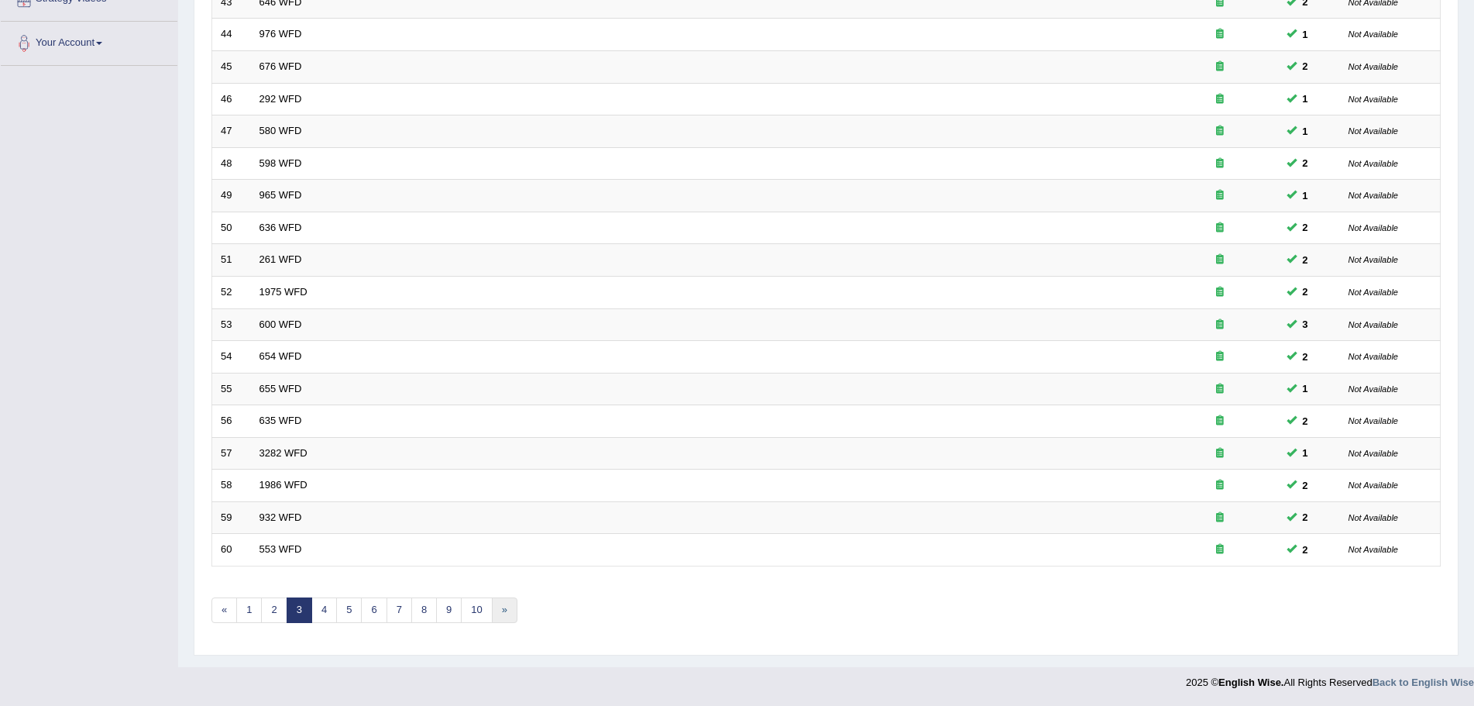
click at [503, 611] on link "»" at bounding box center [505, 610] width 26 height 26
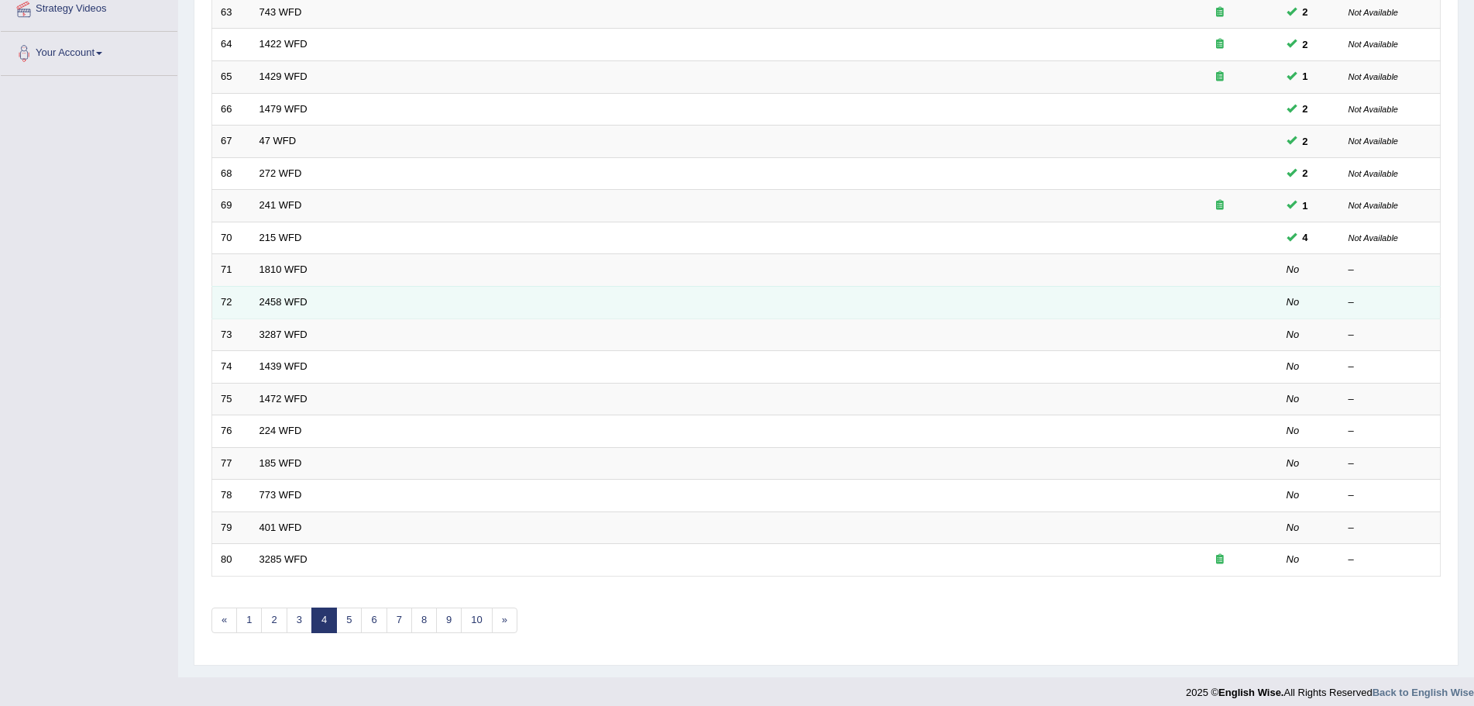
scroll to position [320, 0]
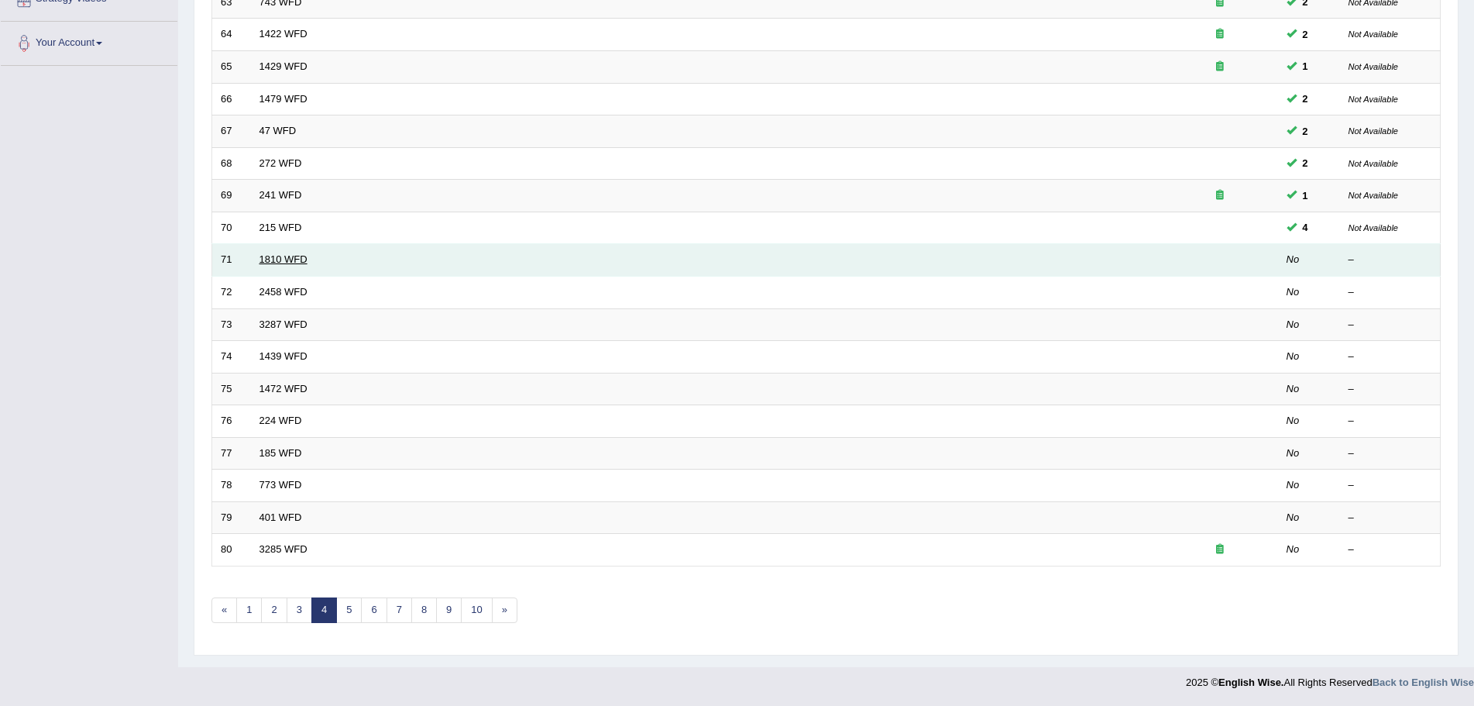
click at [286, 260] on link "1810 WFD" at bounding box center [284, 259] width 48 height 12
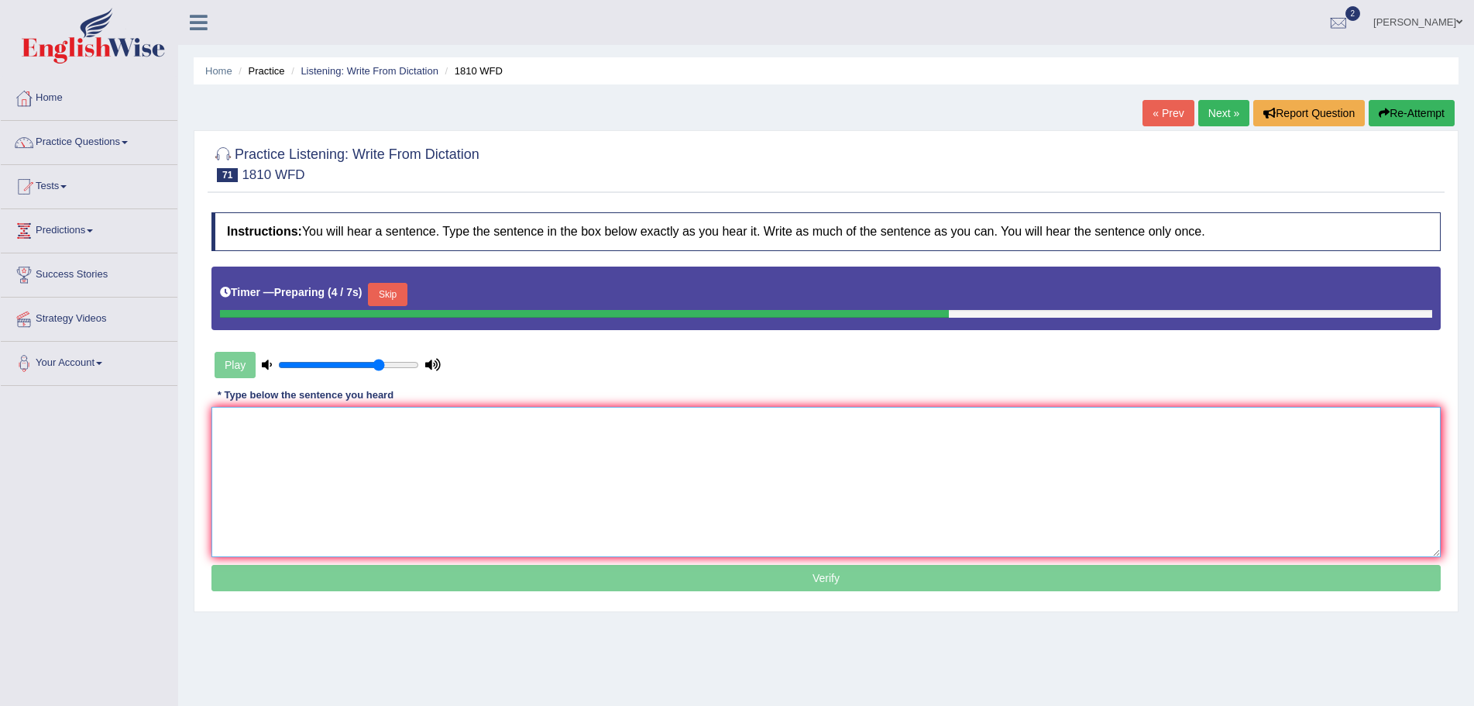
click at [460, 473] on textarea at bounding box center [827, 482] width 1230 height 150
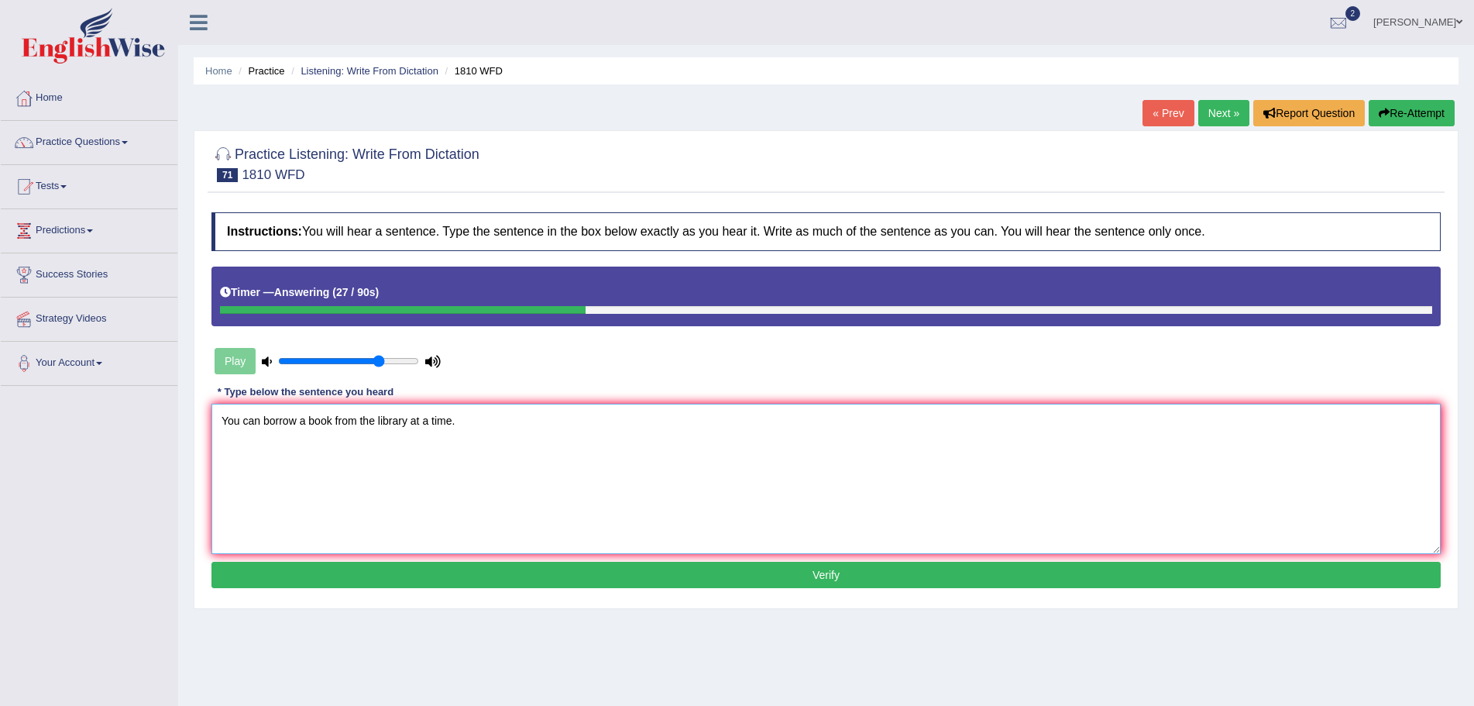
type textarea "You can borrow a book from the library at a time."
click at [838, 576] on button "Verify" at bounding box center [827, 575] width 1230 height 26
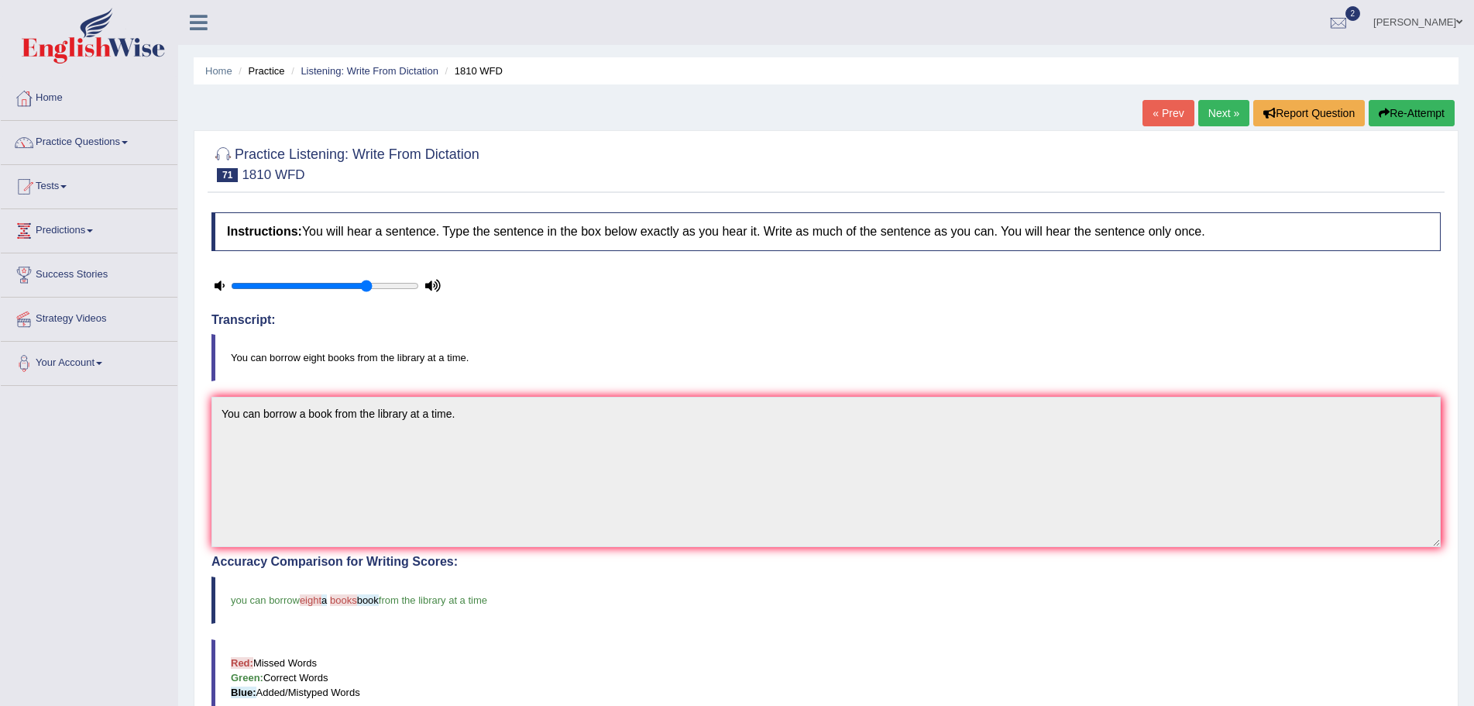
click at [1402, 112] on button "Re-Attempt" at bounding box center [1412, 113] width 86 height 26
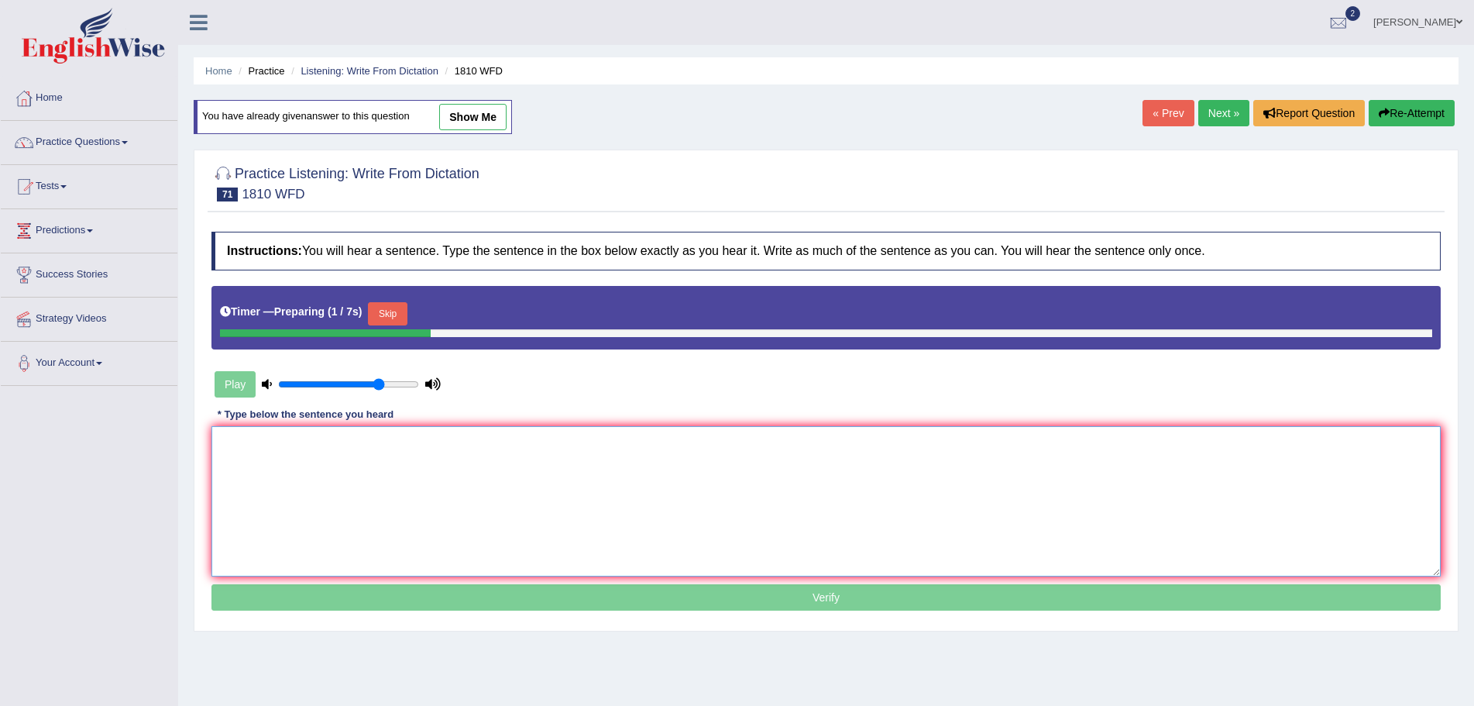
click at [423, 470] on textarea at bounding box center [827, 501] width 1230 height 150
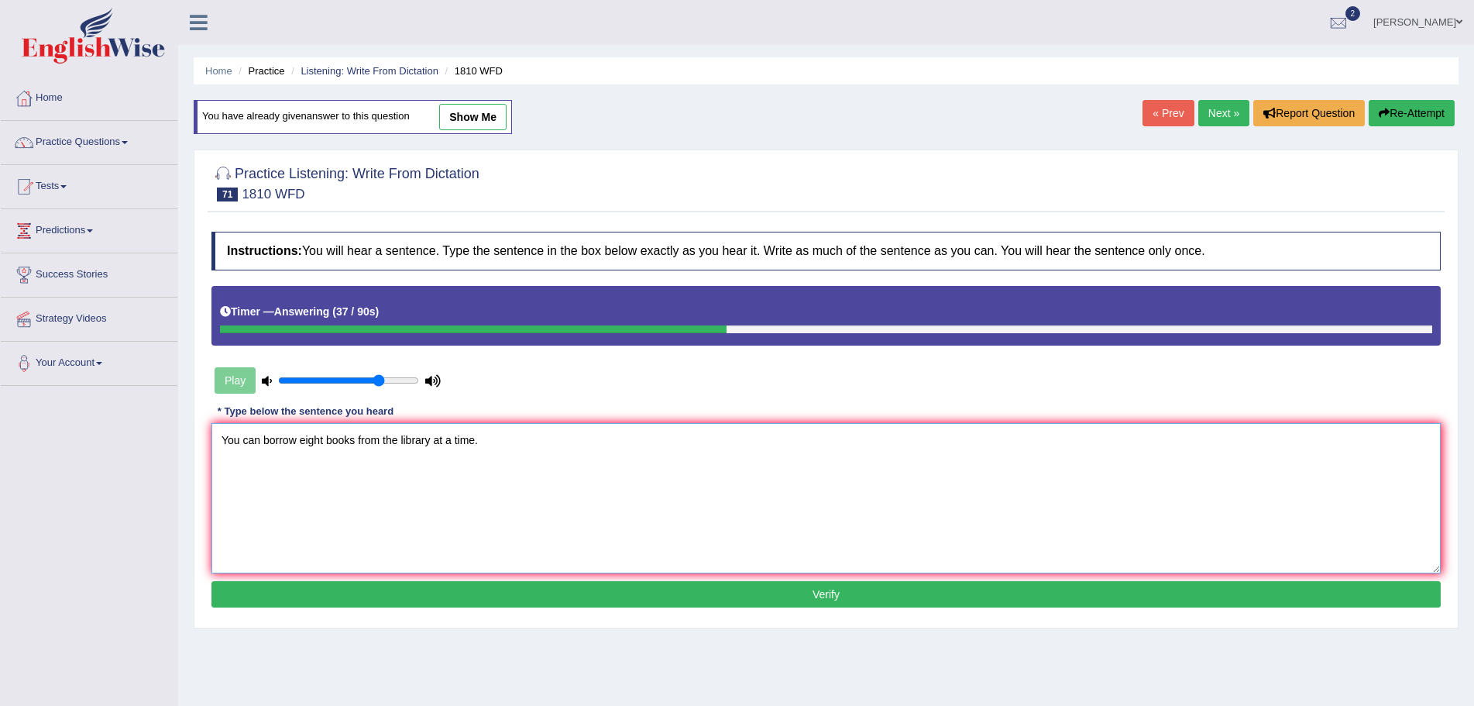
type textarea "You can borrow eight books from the library at a time."
click at [795, 592] on button "Verify" at bounding box center [827, 594] width 1230 height 26
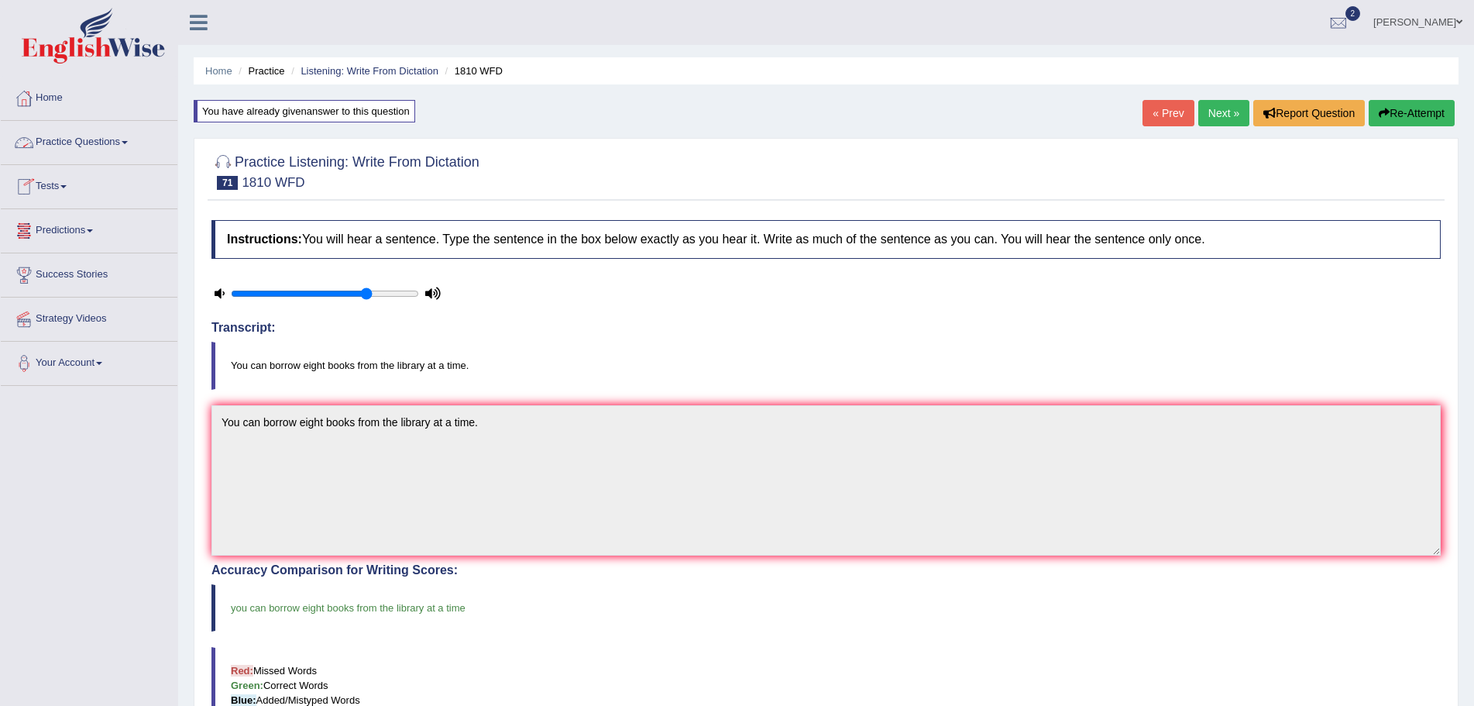
click at [133, 140] on link "Practice Questions" at bounding box center [89, 140] width 177 height 39
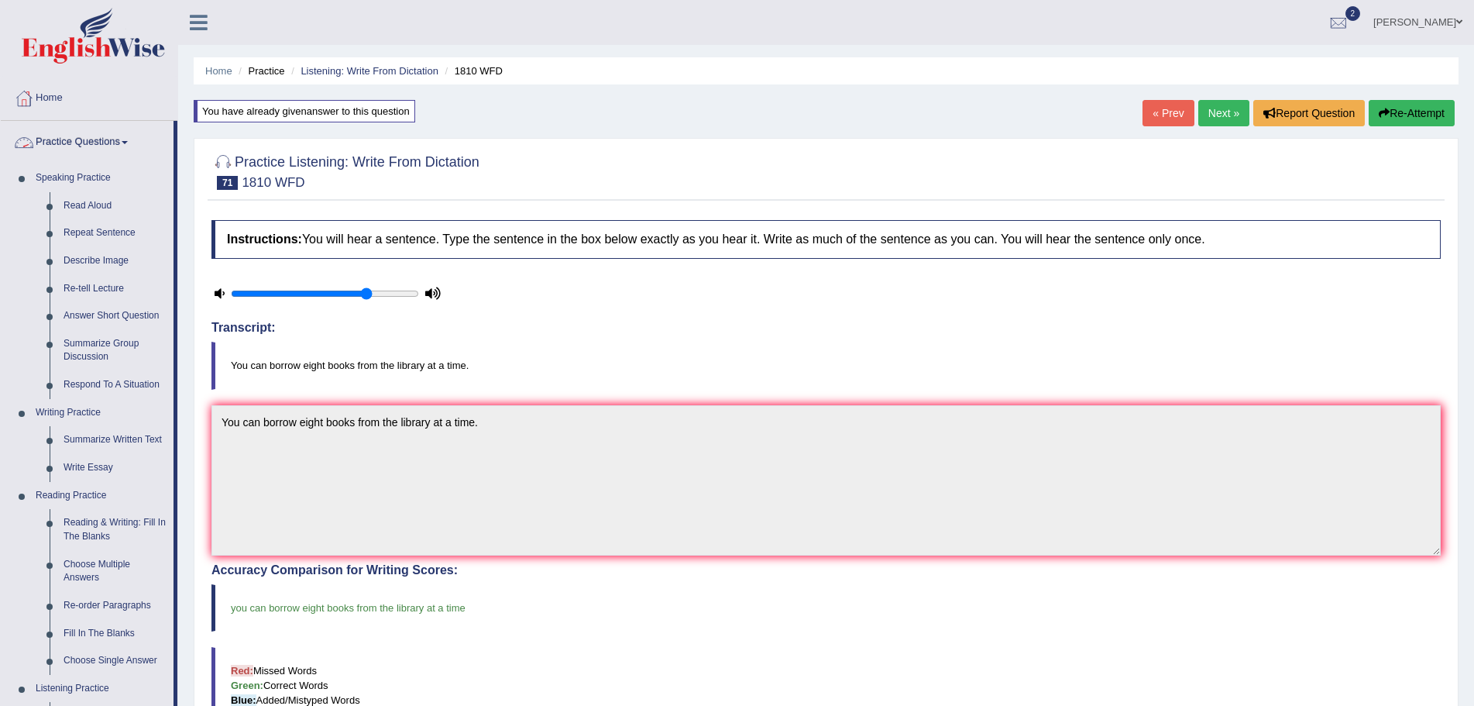
click at [129, 139] on link "Practice Questions" at bounding box center [87, 140] width 173 height 39
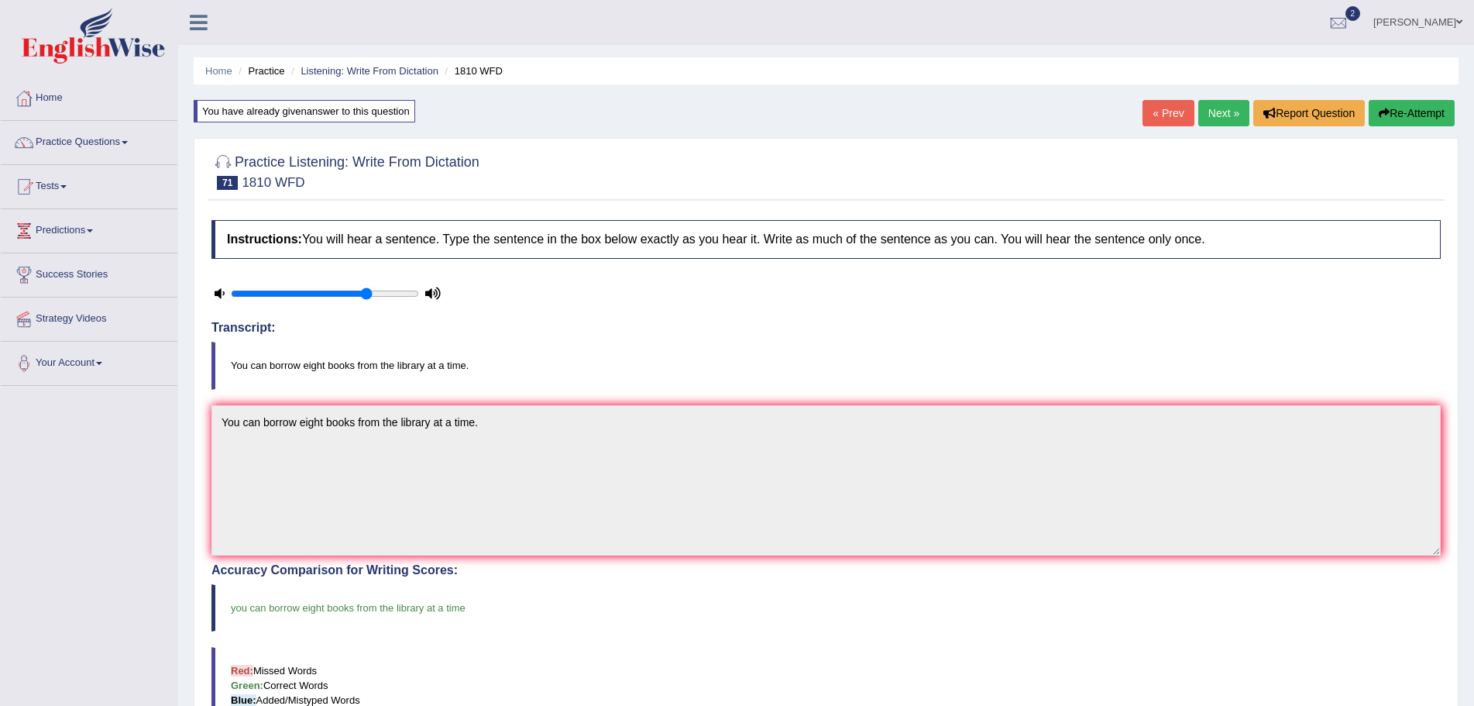
click at [68, 184] on link "Tests" at bounding box center [89, 184] width 177 height 39
click at [86, 249] on link "Take Mock Test" at bounding box center [101, 250] width 145 height 28
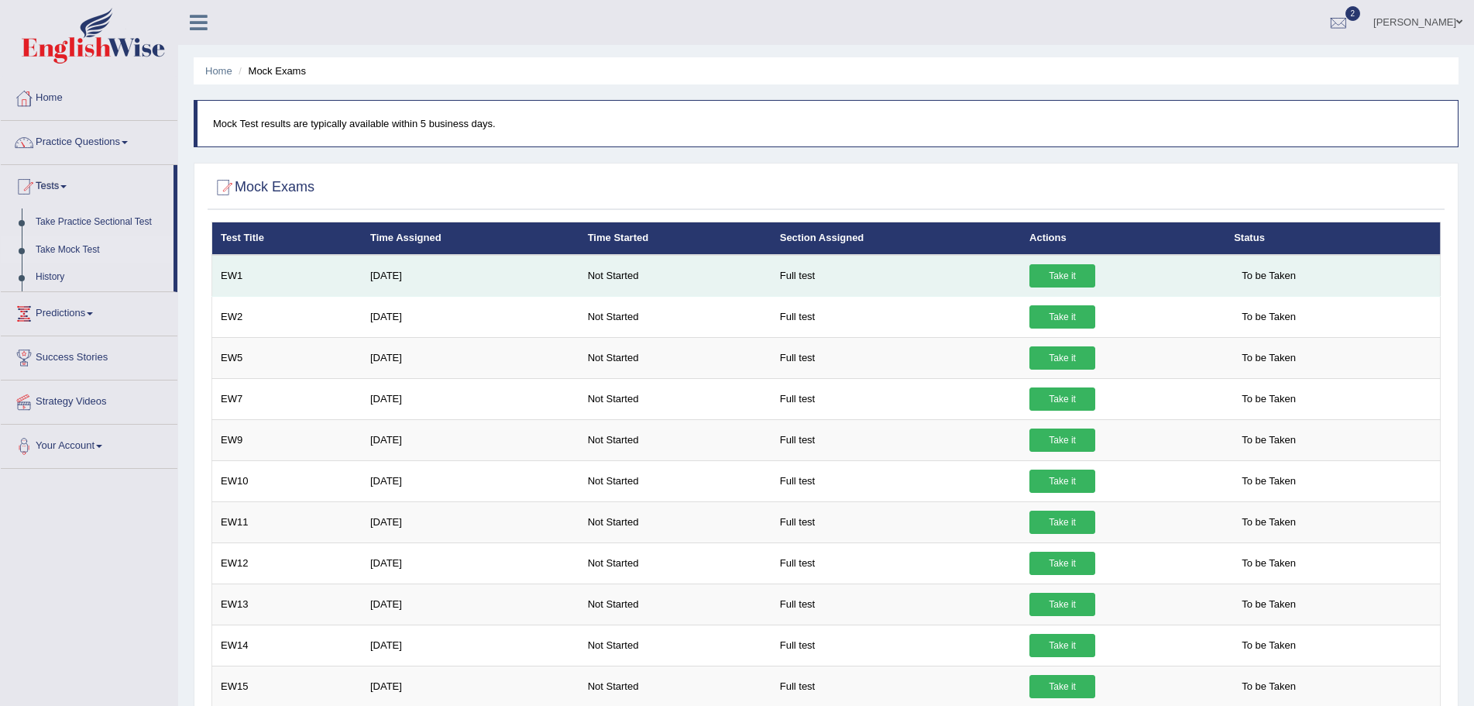
click at [1051, 273] on link "Take it" at bounding box center [1063, 275] width 66 height 23
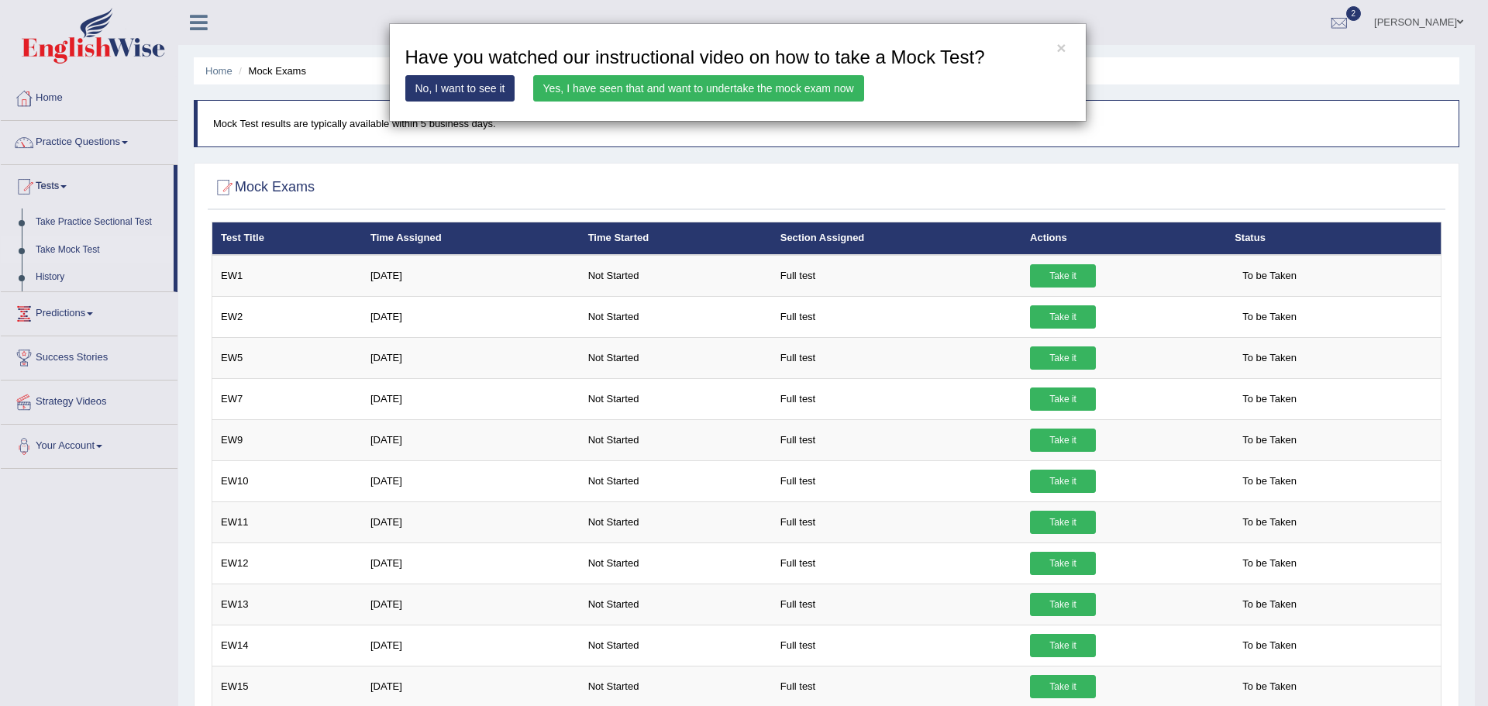
click at [606, 86] on link "Yes, I have seen that and want to undertake the mock exam now" at bounding box center [698, 88] width 331 height 26
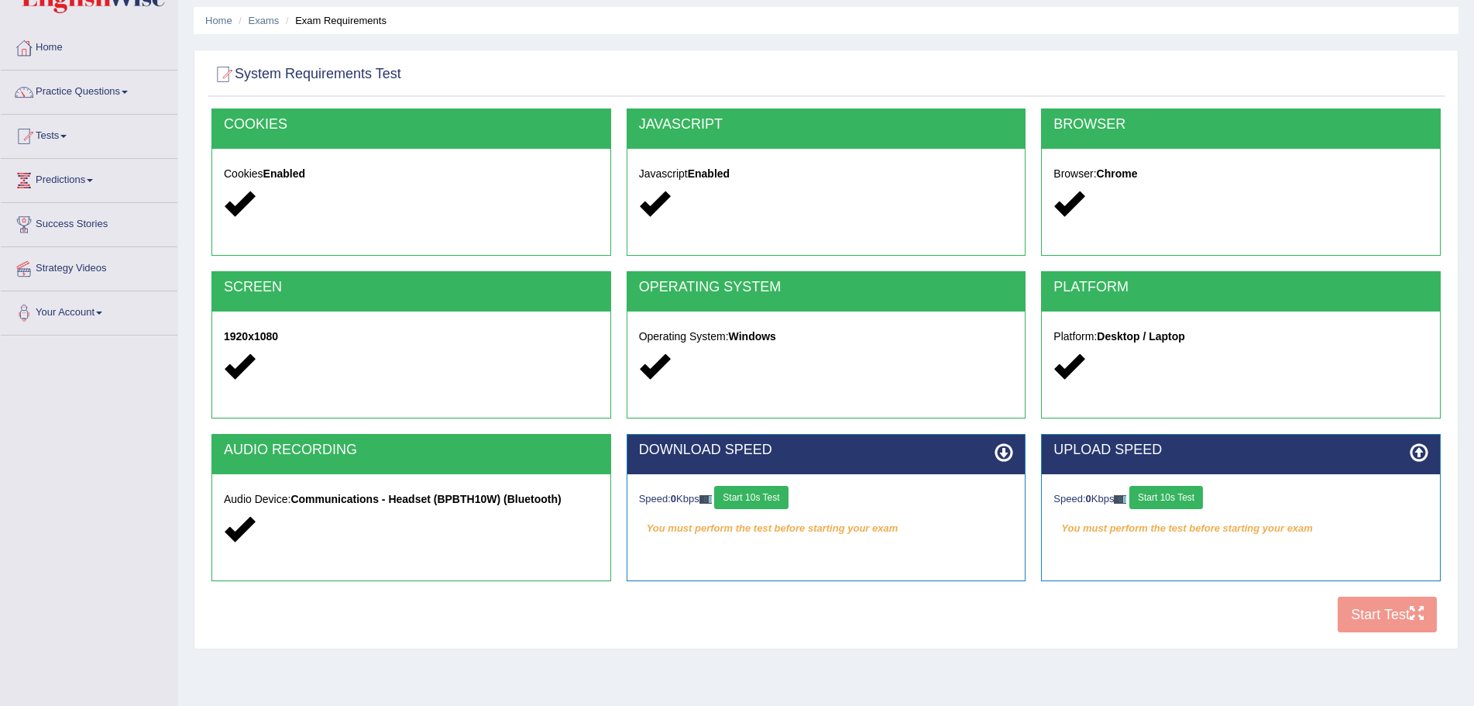
scroll to position [77, 0]
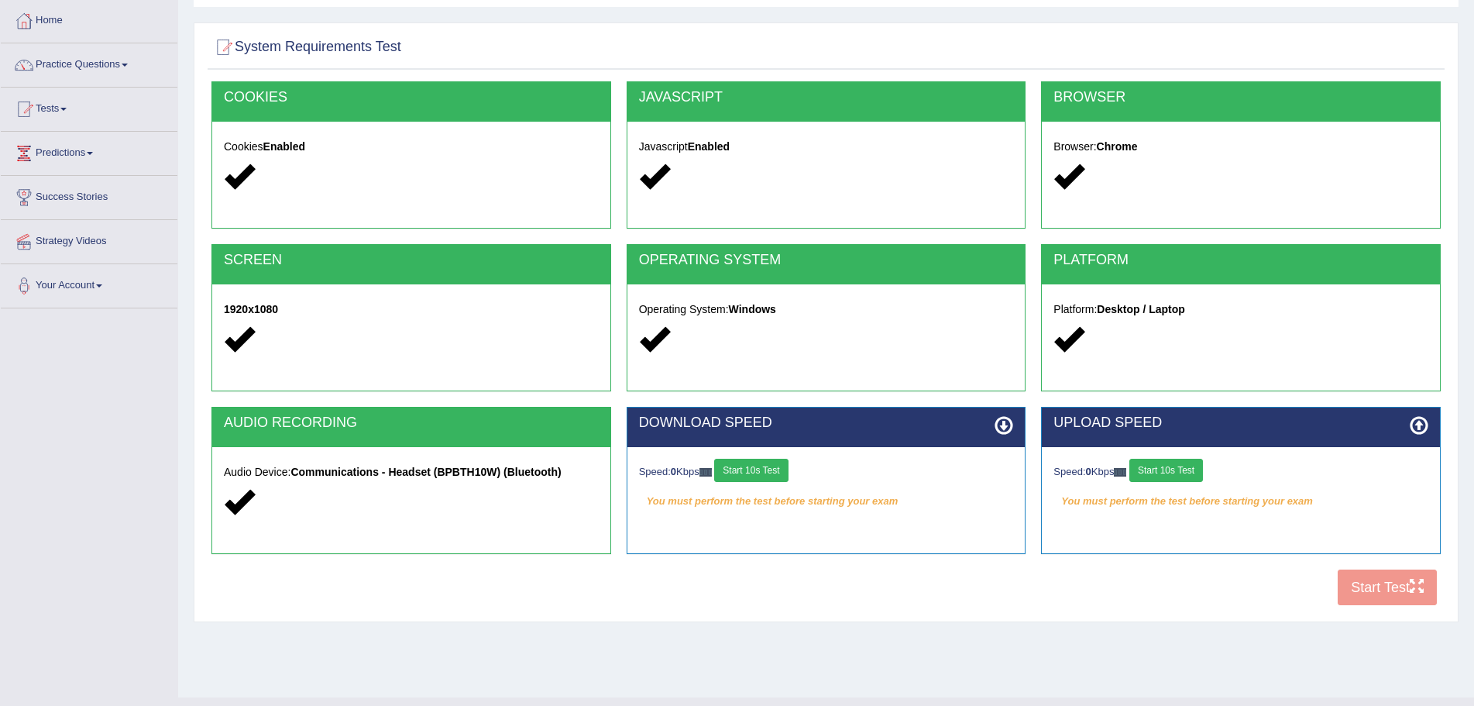
click at [712, 469] on img at bounding box center [706, 472] width 12 height 9
click at [734, 468] on button "Start 10s Test" at bounding box center [751, 470] width 74 height 23
click at [1155, 463] on button "Start 10s Test" at bounding box center [1167, 470] width 74 height 23
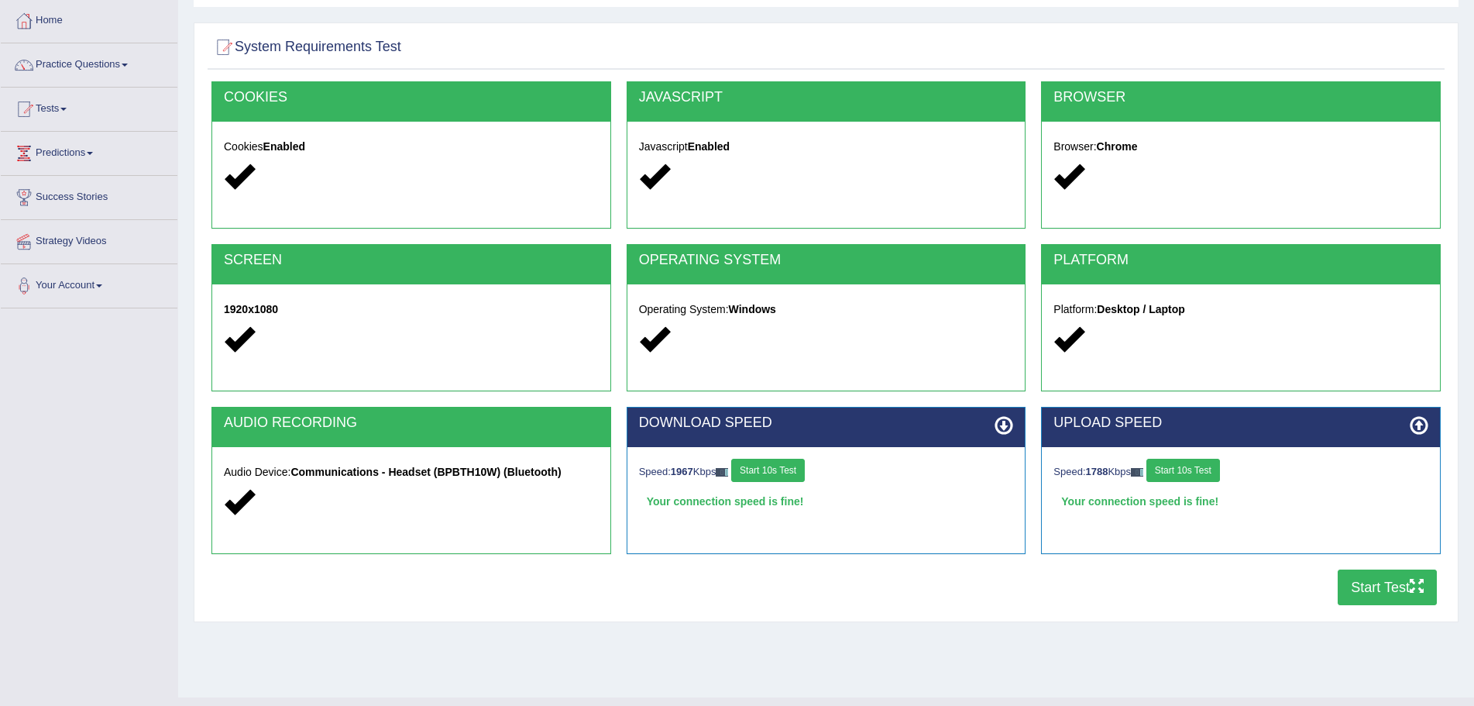
click at [1361, 589] on button "Start Test" at bounding box center [1387, 587] width 99 height 36
